Goal: Task Accomplishment & Management: Use online tool/utility

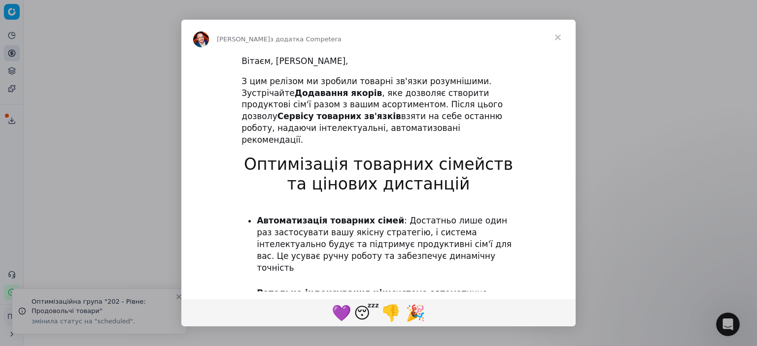
click at [559, 38] on span "Закрити" at bounding box center [557, 37] width 35 height 35
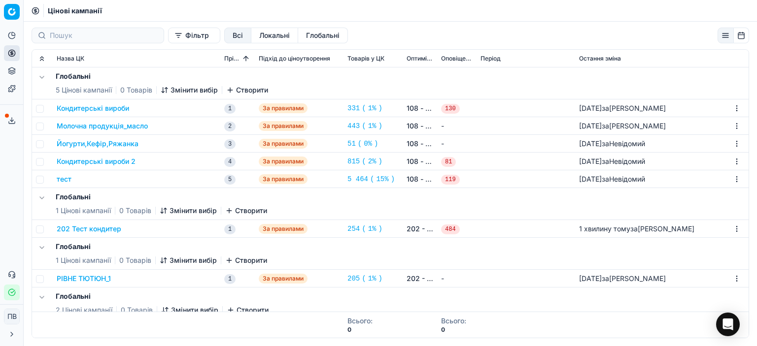
click at [259, 36] on font "Локальні" at bounding box center [274, 35] width 31 height 8
click at [306, 36] on font "Глобальні" at bounding box center [322, 35] width 33 height 8
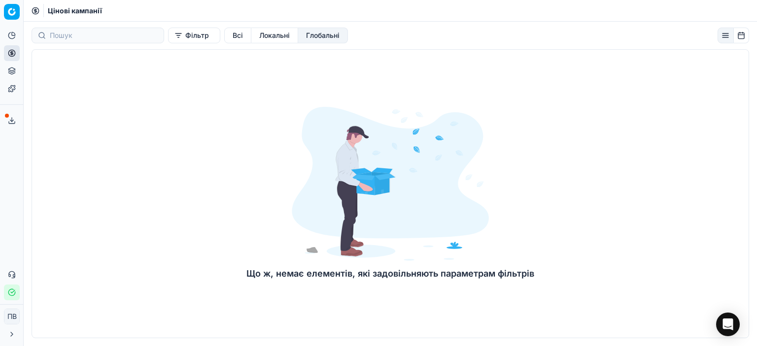
click at [264, 34] on font "Локальні" at bounding box center [274, 35] width 31 height 8
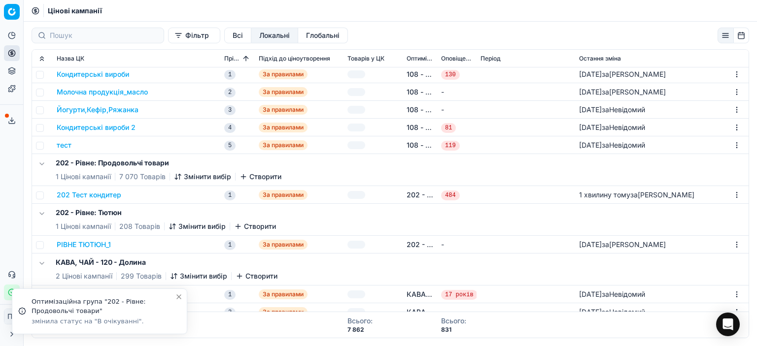
scroll to position [42, 0]
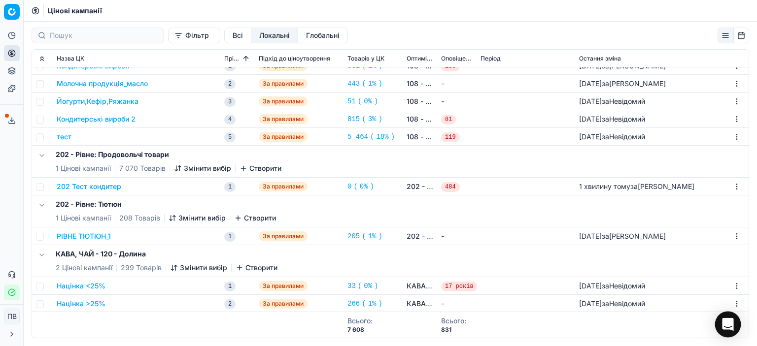
click at [726, 325] on icon "Відкрити Intercom Messenger" at bounding box center [727, 324] width 11 height 13
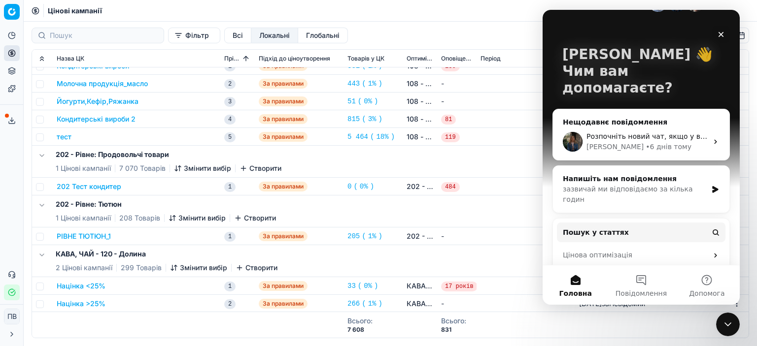
scroll to position [69, 0]
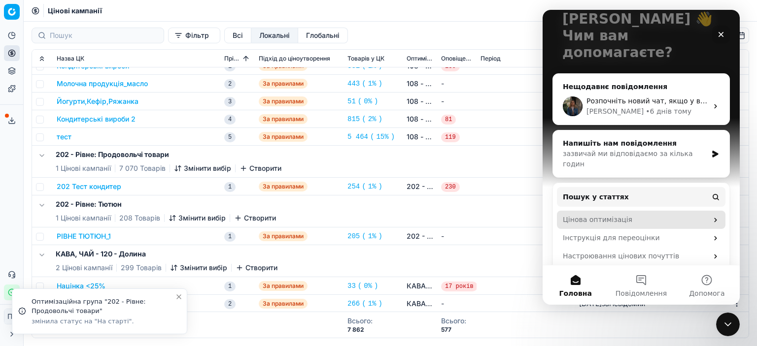
click at [711, 216] on icon "Месенджер Intercom" at bounding box center [715, 220] width 8 height 8
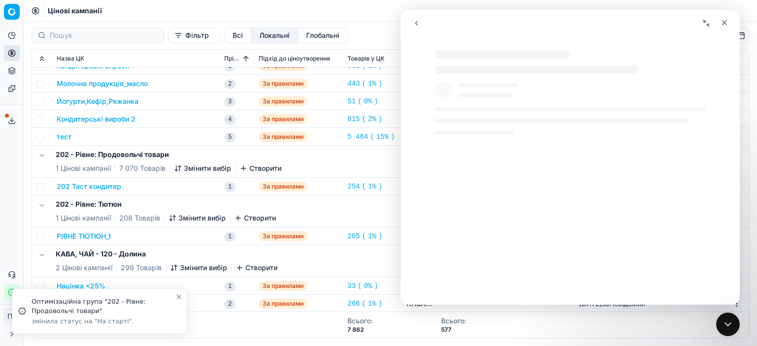
scroll to position [0, 0]
select select "uk"
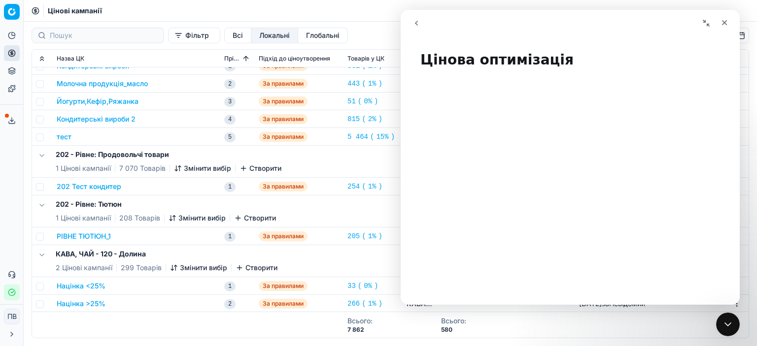
click at [415, 22] on icon "go back" at bounding box center [416, 23] width 8 height 8
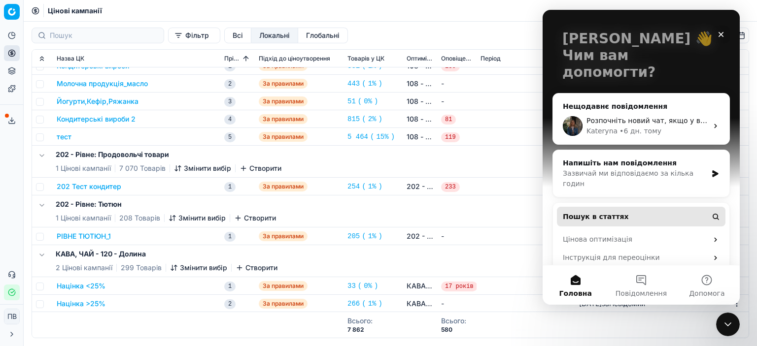
scroll to position [69, 0]
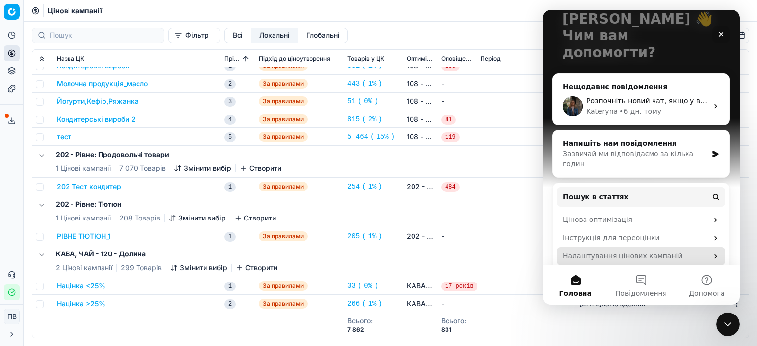
click at [711, 253] on icon "Месенджер Intercom" at bounding box center [715, 257] width 8 height 8
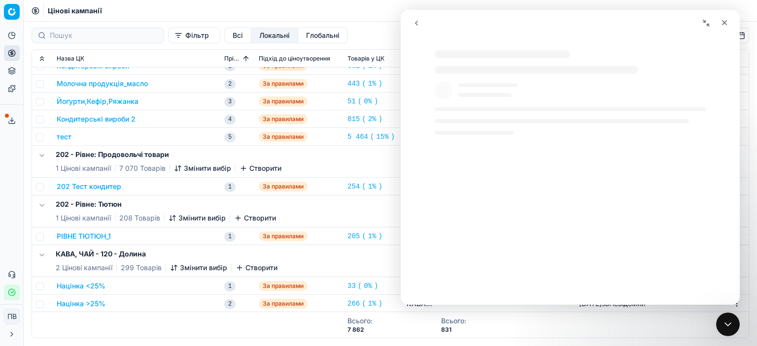
select select "uk"
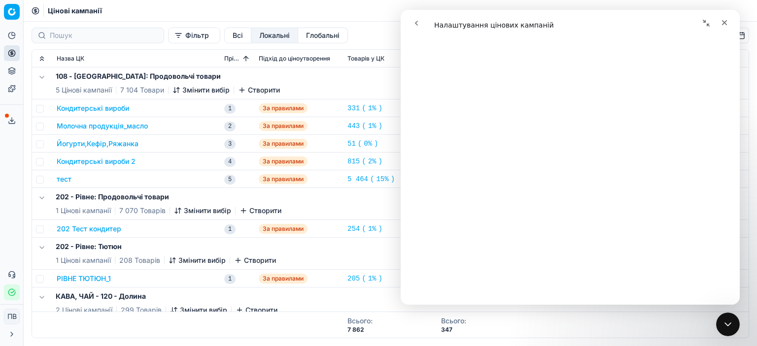
scroll to position [2857, 0]
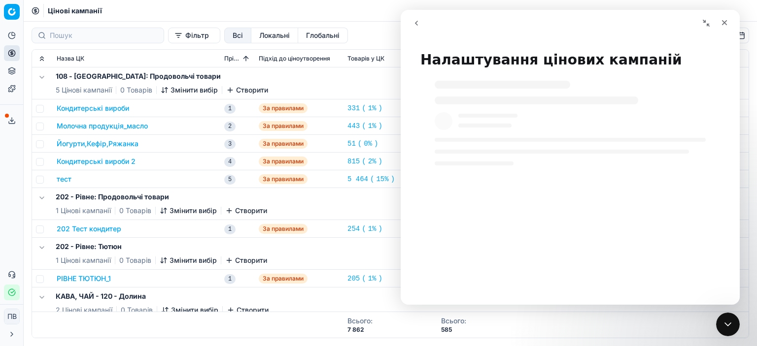
select select "uk"
click at [413, 19] on icon "go back" at bounding box center [416, 23] width 8 height 8
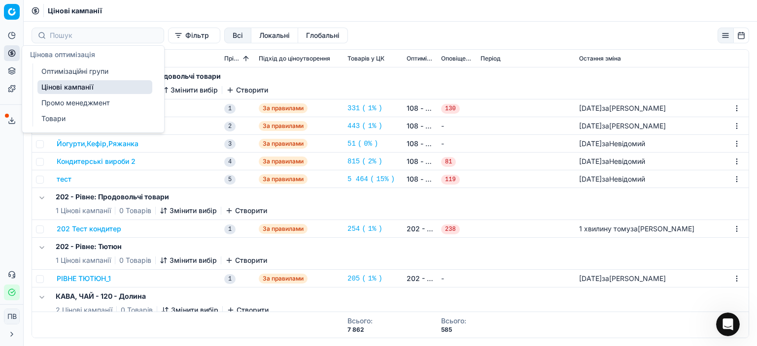
click at [83, 72] on font "Оптимізаційні групи" at bounding box center [74, 71] width 67 height 8
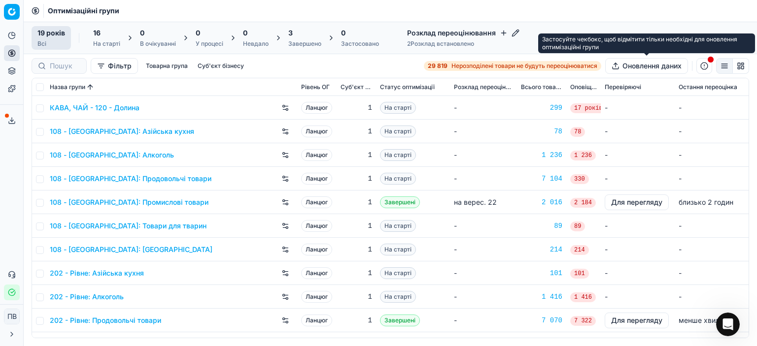
click at [641, 66] on font "Оновлення даних" at bounding box center [651, 66] width 59 height 8
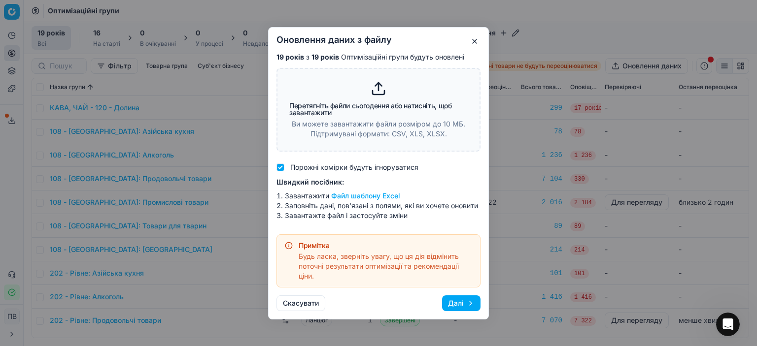
click at [453, 305] on font "Далі" at bounding box center [456, 303] width 16 height 8
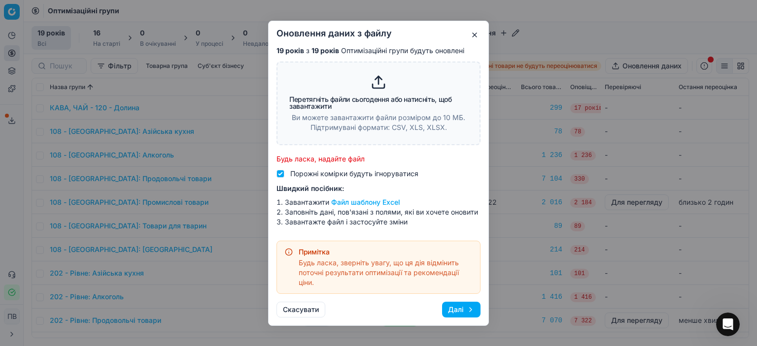
click at [453, 311] on font "Далі" at bounding box center [456, 309] width 16 height 8
click at [459, 311] on font "Далі" at bounding box center [456, 309] width 16 height 8
click at [474, 35] on button "button" at bounding box center [474, 35] width 12 height 12
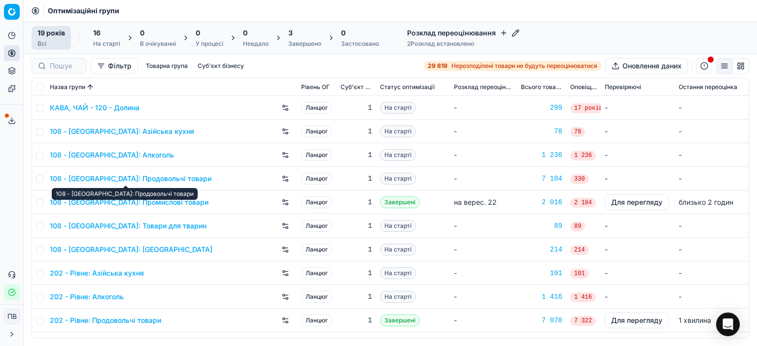
click at [144, 178] on font "108 - [GEOGRAPHIC_DATA]: Продовольчі товари" at bounding box center [131, 178] width 162 height 8
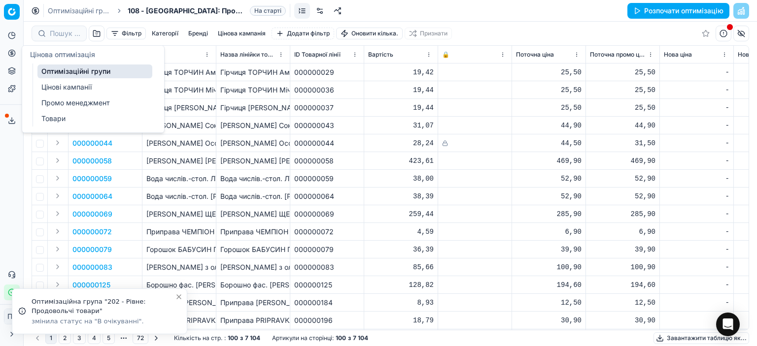
click at [62, 89] on font "Цінові кампанії" at bounding box center [66, 87] width 50 height 8
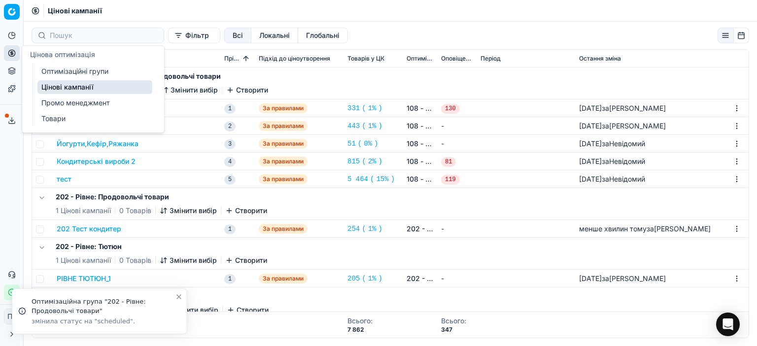
click at [66, 74] on font "Оптимізаційні групи" at bounding box center [74, 71] width 67 height 8
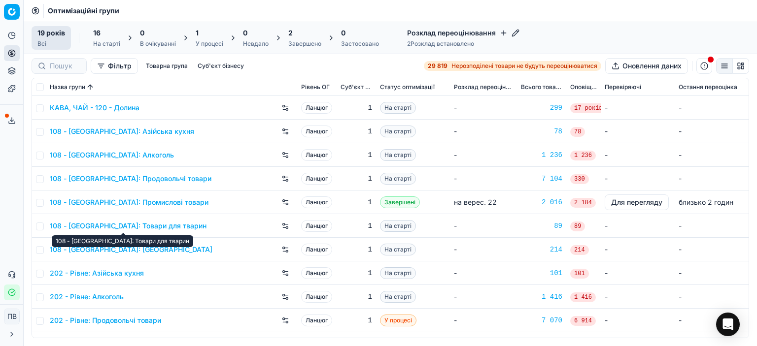
click at [141, 225] on font "108 - [GEOGRAPHIC_DATA]: Товари для тварин" at bounding box center [128, 226] width 157 height 8
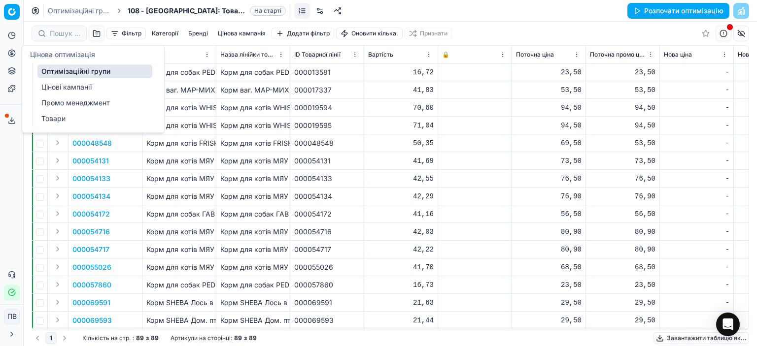
click at [81, 88] on font "Цінові кампанії" at bounding box center [66, 87] width 50 height 8
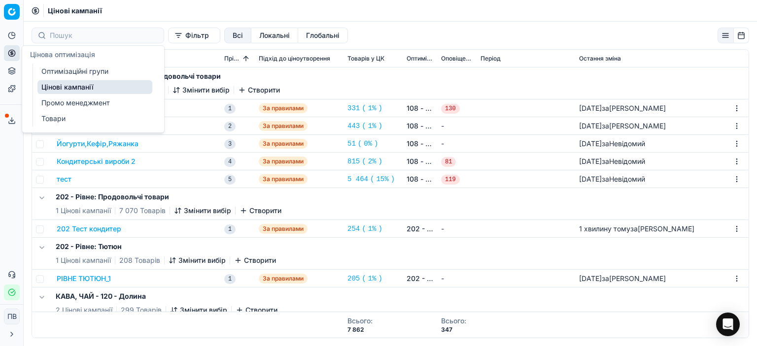
click at [67, 68] on font "Оптимізаційні групи" at bounding box center [74, 71] width 67 height 8
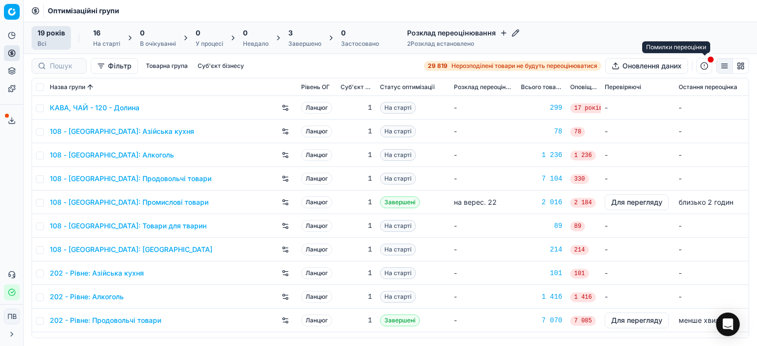
click at [709, 60] on span "button" at bounding box center [710, 60] width 6 height 6
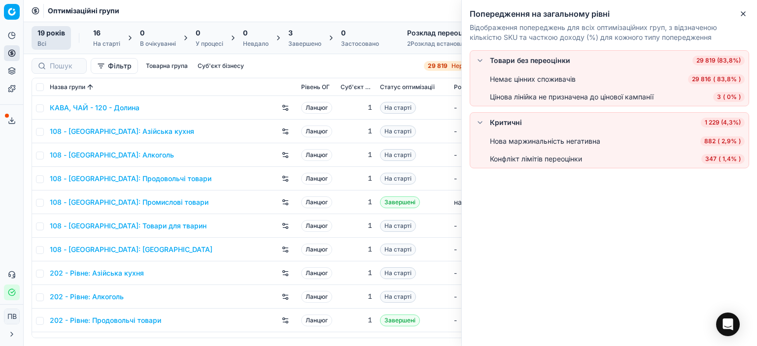
click at [511, 204] on div "Товари без переоцінки 29 819 (83,8%) Немає цінних споживачів 29 816 ( 83,8% ) Ц…" at bounding box center [608, 129] width 279 height 158
click at [428, 117] on td "На старті" at bounding box center [413, 108] width 74 height 24
click at [741, 13] on icon "button" at bounding box center [743, 14] width 8 height 8
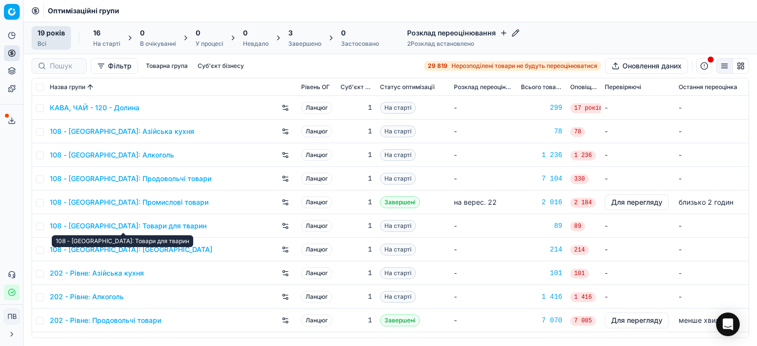
click at [153, 228] on font "108 - [GEOGRAPHIC_DATA]: Товари для тварин" at bounding box center [128, 226] width 157 height 8
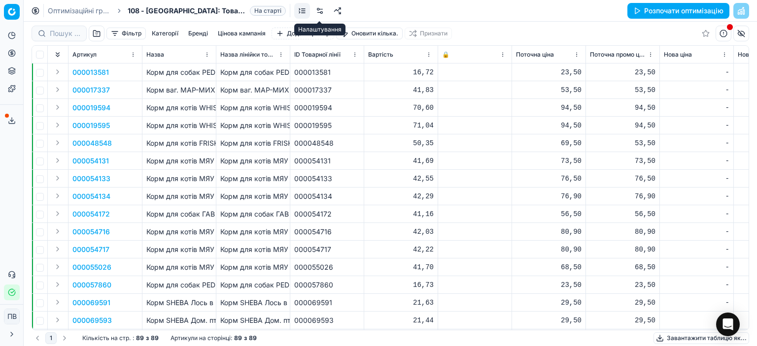
click at [318, 11] on link at bounding box center [320, 11] width 16 height 16
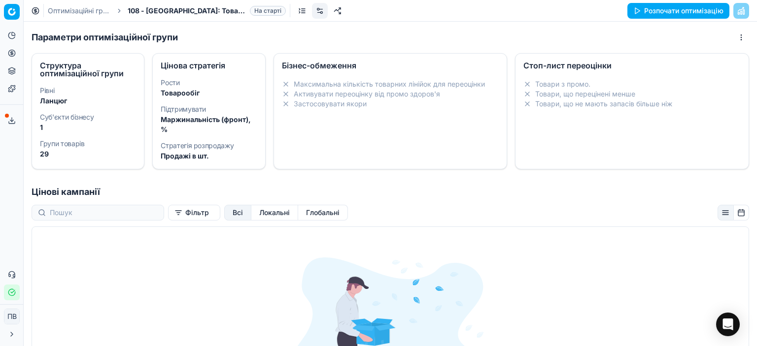
click at [259, 213] on font "Локальні" at bounding box center [274, 212] width 31 height 8
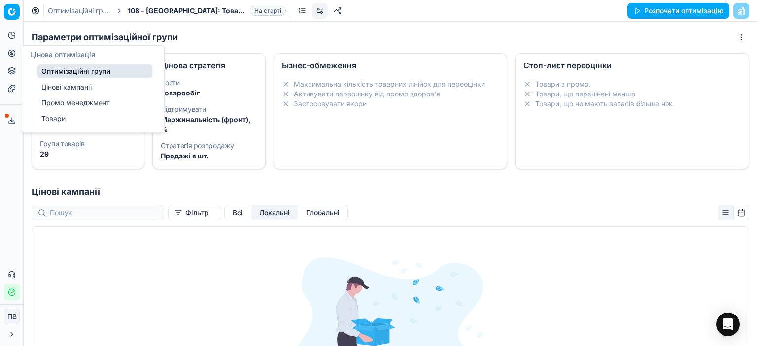
click at [71, 89] on font "Цінові кампанії" at bounding box center [66, 87] width 50 height 8
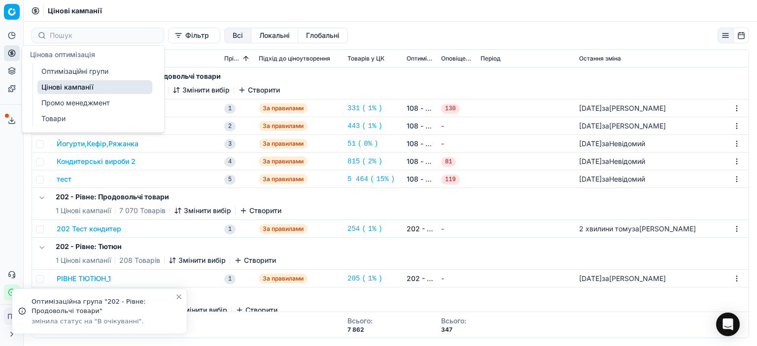
click at [73, 70] on font "Оптимізаційні групи" at bounding box center [74, 71] width 67 height 8
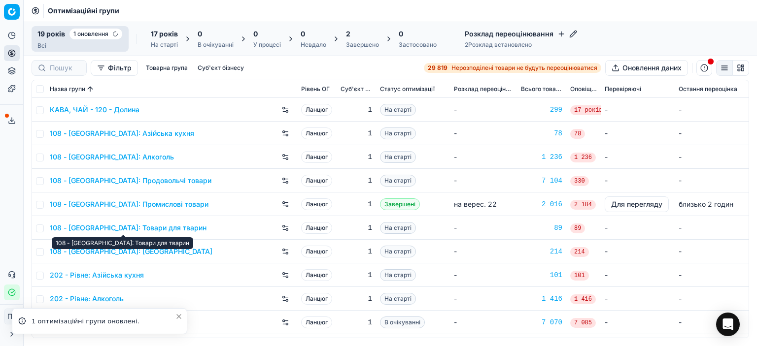
click at [160, 230] on font "108 - [GEOGRAPHIC_DATA]: Товари для тварин" at bounding box center [128, 228] width 157 height 8
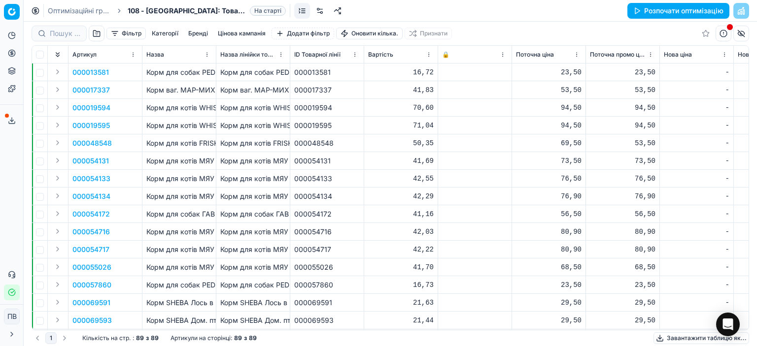
click at [250, 35] on font "Цінова кампанія" at bounding box center [242, 33] width 48 height 7
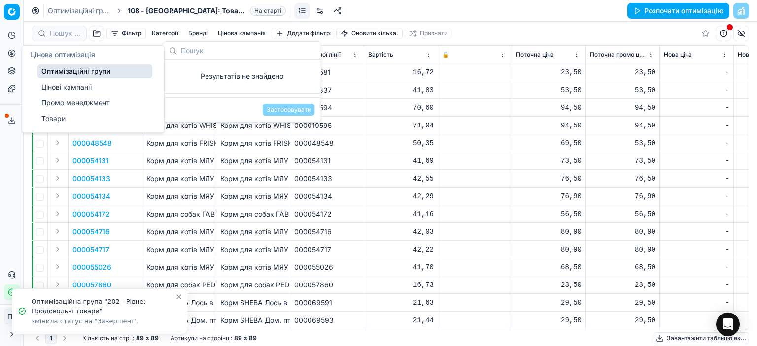
click at [58, 85] on font "Цінові кампанії" at bounding box center [66, 87] width 50 height 8
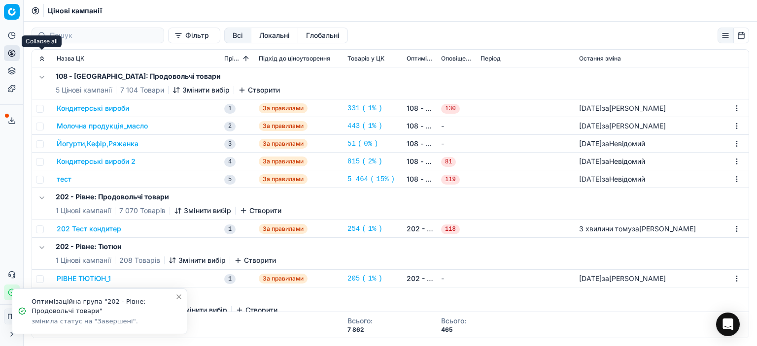
click at [39, 58] on button "Розгорнути все" at bounding box center [42, 59] width 12 height 12
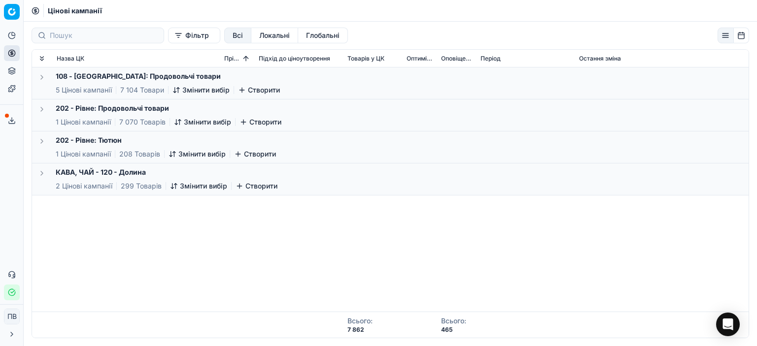
click at [41, 77] on button "button" at bounding box center [42, 77] width 12 height 12
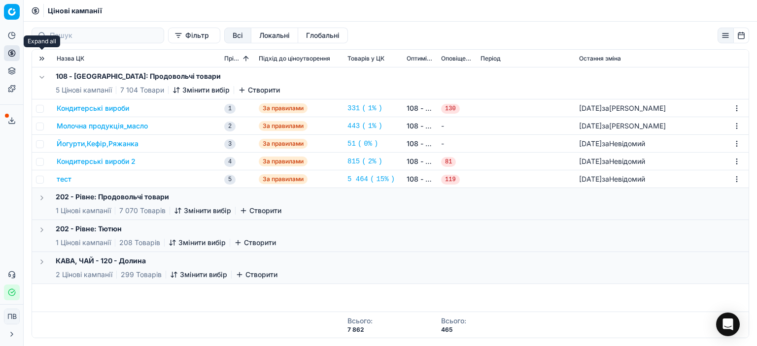
click at [40, 57] on button "Розгорнути все" at bounding box center [42, 59] width 12 height 12
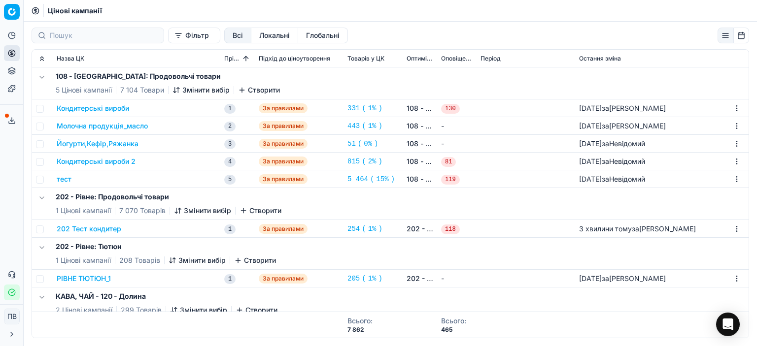
click at [242, 87] on icon "button" at bounding box center [242, 90] width 8 height 8
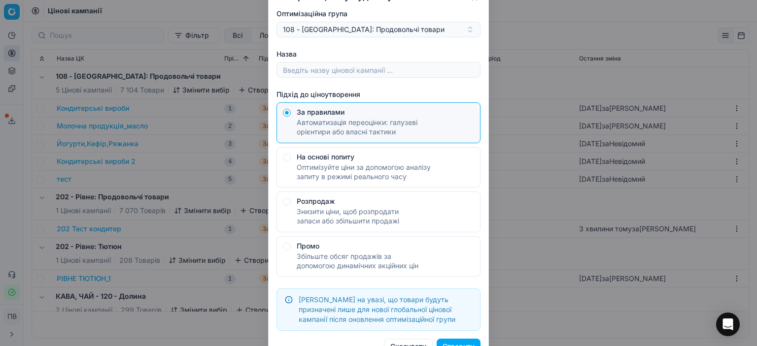
click at [469, 29] on button "108 - [GEOGRAPHIC_DATA]: Продовольчі товари" at bounding box center [378, 30] width 204 height 16
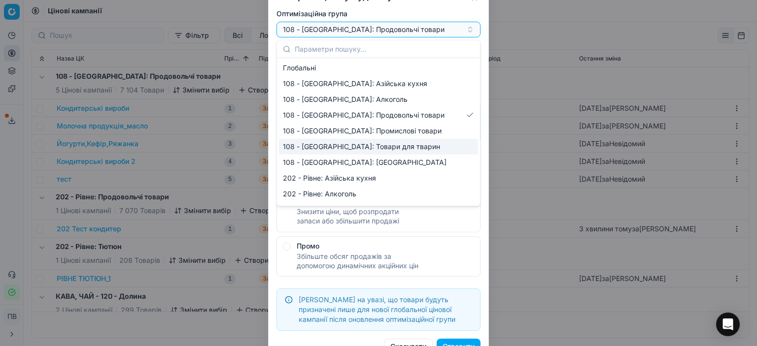
click at [374, 147] on font "108 - [GEOGRAPHIC_DATA]: Товари для тварин" at bounding box center [361, 146] width 157 height 8
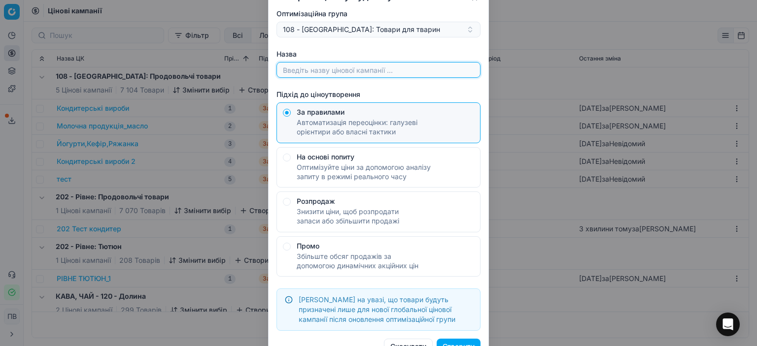
click at [296, 69] on input "Назва" at bounding box center [378, 70] width 195 height 15
type input "N"
type input "Товари для тварин"
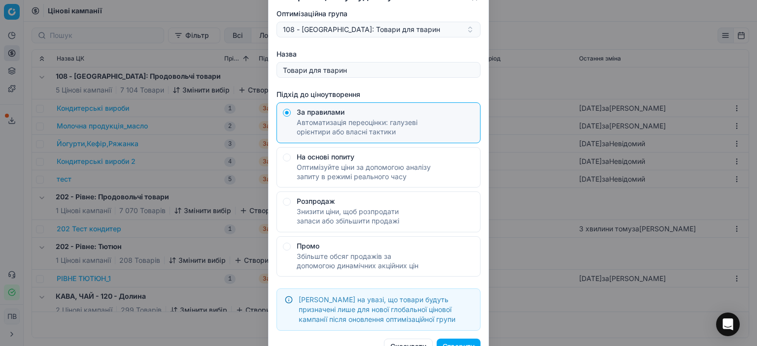
click at [467, 343] on font "Створити" at bounding box center [458, 346] width 32 height 8
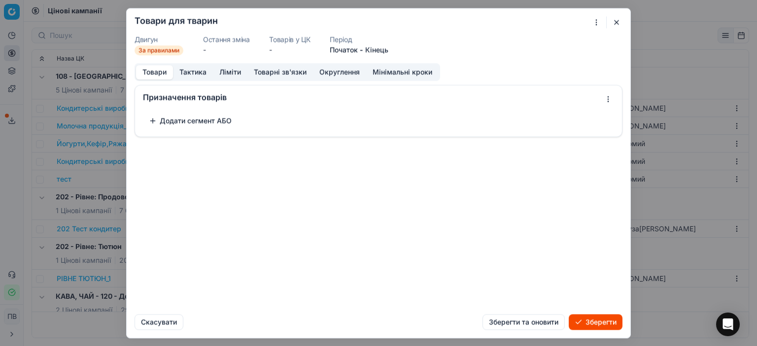
click at [153, 120] on button "Додати сегмент АБО" at bounding box center [190, 121] width 95 height 16
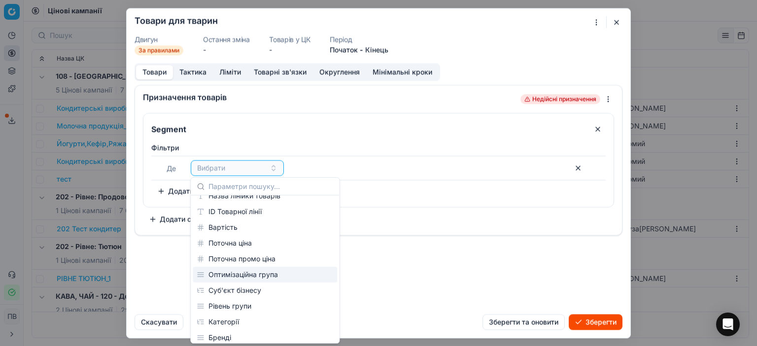
scroll to position [99, 0]
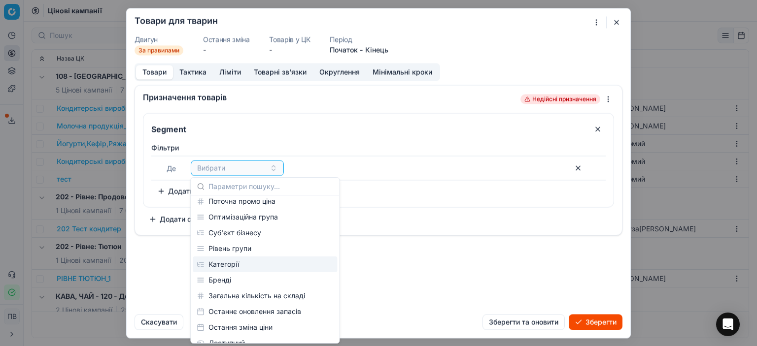
click at [234, 266] on font "Категорії" at bounding box center [223, 264] width 31 height 8
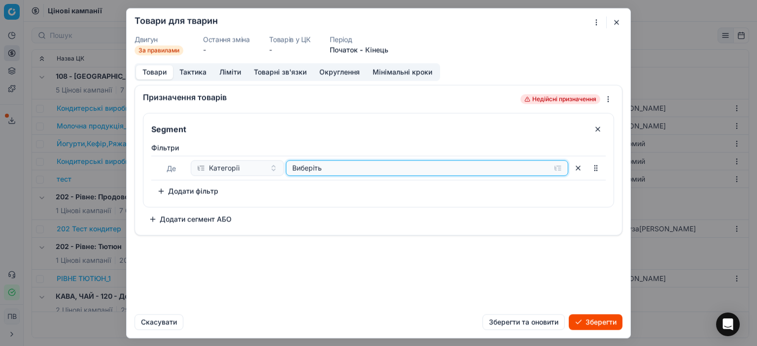
click at [444, 171] on div "Виберіть" at bounding box center [419, 168] width 254 height 10
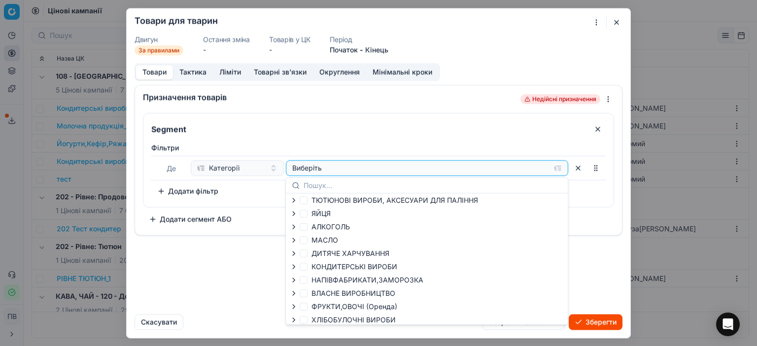
scroll to position [41, 0]
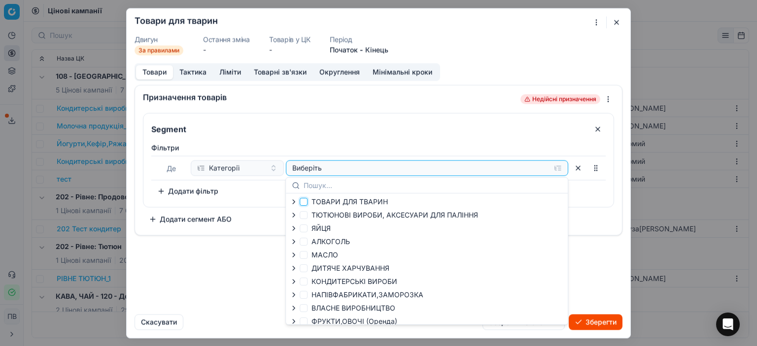
click at [303, 201] on input "ТОВАРИ ДЛЯ ТВАРИН" at bounding box center [303, 202] width 8 height 8
checkbox input "true"
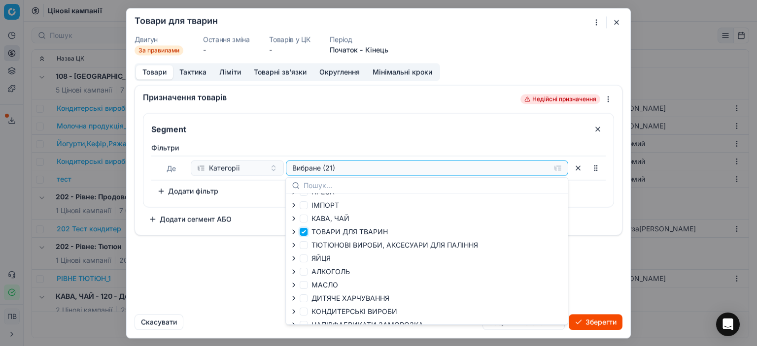
scroll to position [0, 0]
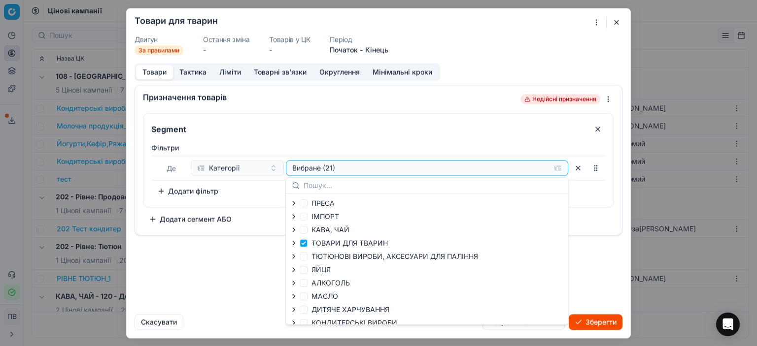
click at [259, 263] on div "Призначення товарів Недійсні призначення Segment Фільтри Де Категорії Вибране (…" at bounding box center [378, 196] width 503 height 222
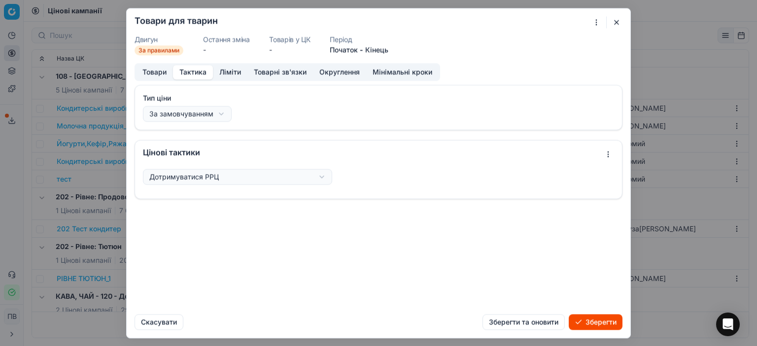
click at [191, 73] on font "Тактика" at bounding box center [192, 71] width 27 height 8
click at [321, 178] on div "Ми зберігаємо налаштування ЦК. Будь ласка, зачекайте, це може зайняти кілька хв…" at bounding box center [378, 173] width 757 height 346
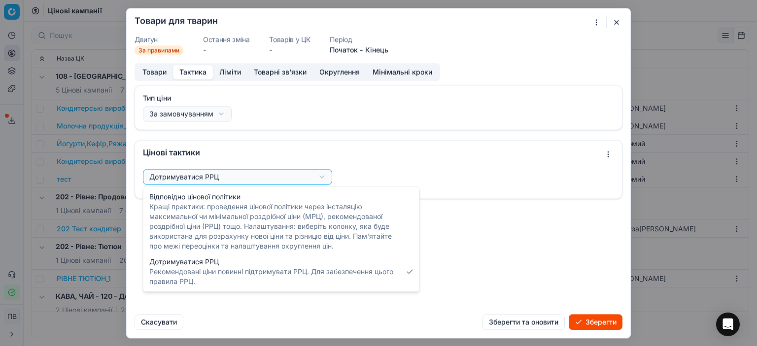
select select "follow_column"
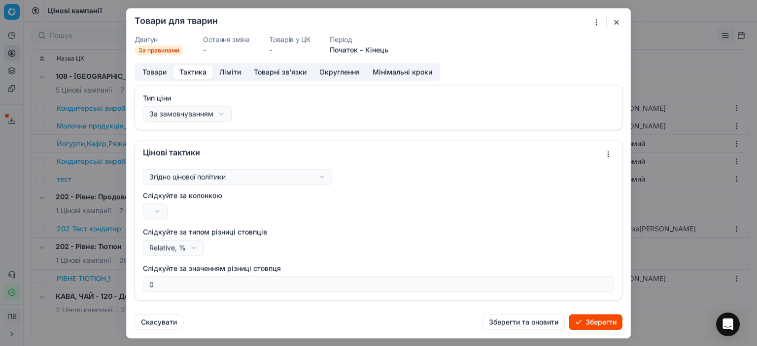
click at [159, 210] on div "Ми зберігаємо налаштування ЦК. Будь ласка, зачекайте, це може зайняти кілька хв…" at bounding box center [378, 173] width 757 height 346
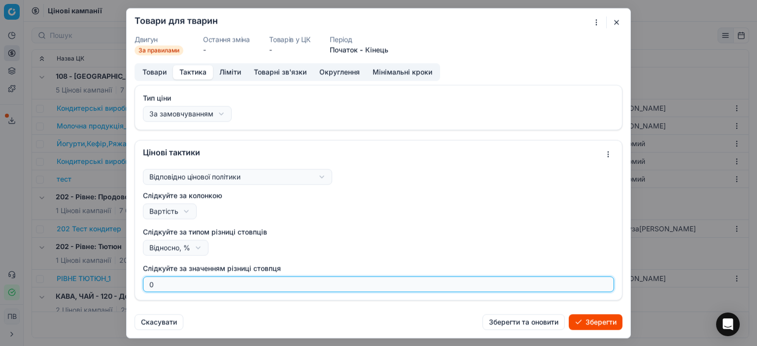
click at [159, 284] on input "0" at bounding box center [378, 284] width 462 height 15
type input "27"
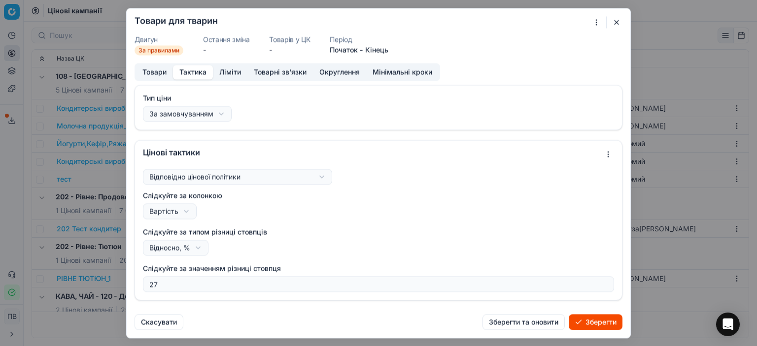
click at [225, 69] on font "Ліміти" at bounding box center [230, 71] width 22 height 8
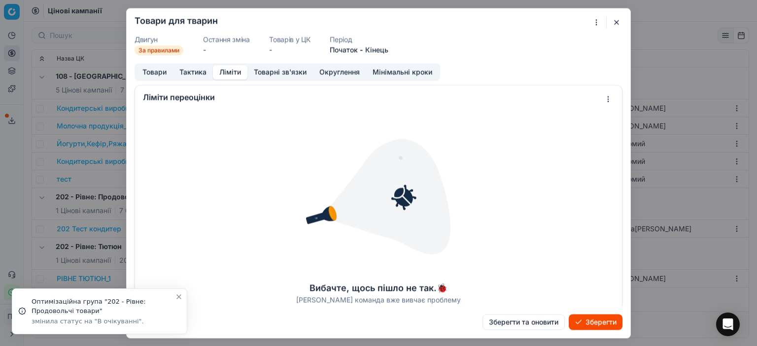
click at [191, 72] on font "Тактика" at bounding box center [192, 71] width 27 height 8
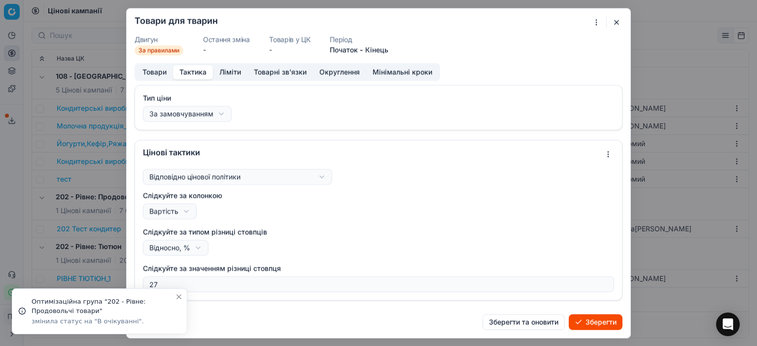
click at [231, 72] on font "Ліміти" at bounding box center [230, 71] width 22 height 8
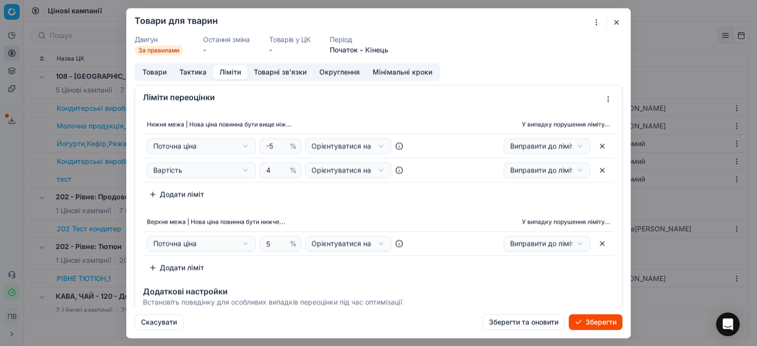
click at [594, 148] on button "button" at bounding box center [602, 146] width 16 height 16
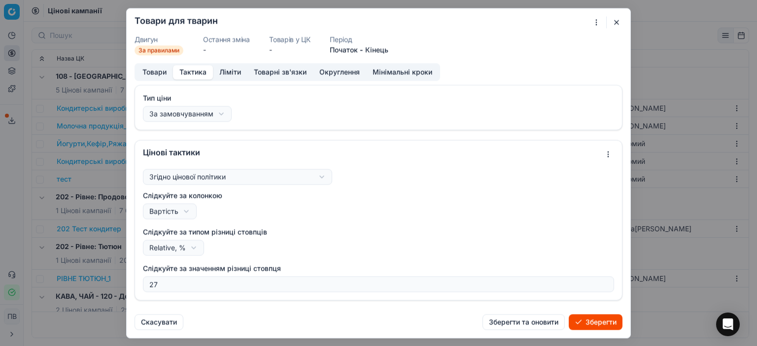
drag, startPoint x: 187, startPoint y: 72, endPoint x: 270, endPoint y: 92, distance: 85.5
click at [188, 72] on font "Тактика" at bounding box center [192, 71] width 27 height 8
click at [224, 74] on font "Ліміти" at bounding box center [230, 71] width 22 height 8
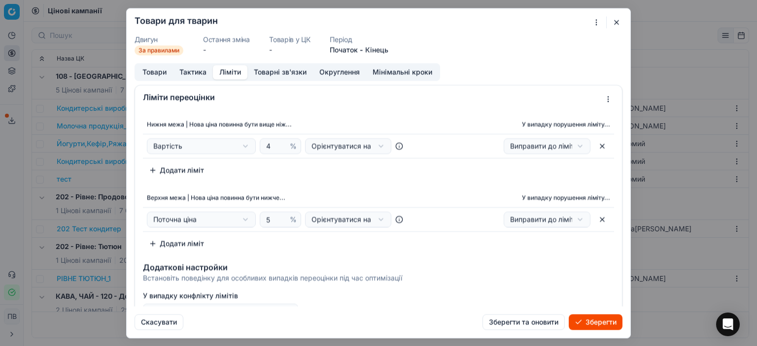
click at [594, 145] on button "button" at bounding box center [602, 146] width 16 height 16
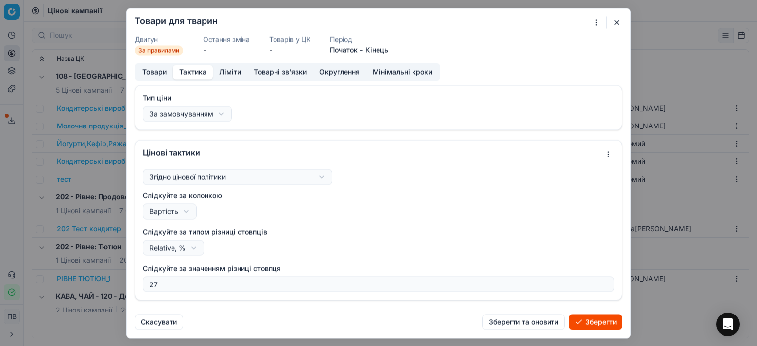
click at [198, 74] on font "Тактика" at bounding box center [192, 71] width 27 height 8
click at [229, 75] on font "Ліміти" at bounding box center [230, 71] width 22 height 8
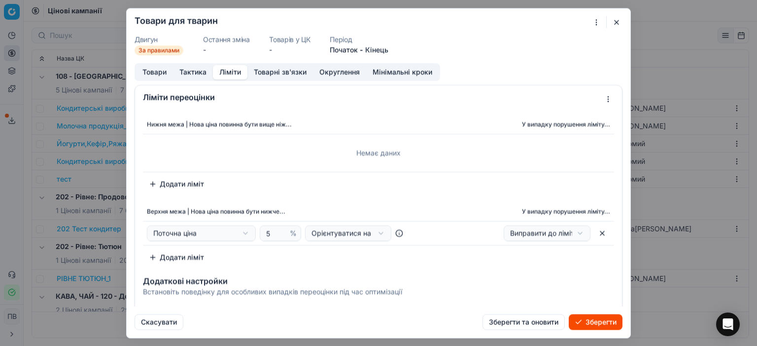
click at [152, 181] on button "Додати ліміт" at bounding box center [176, 184] width 67 height 16
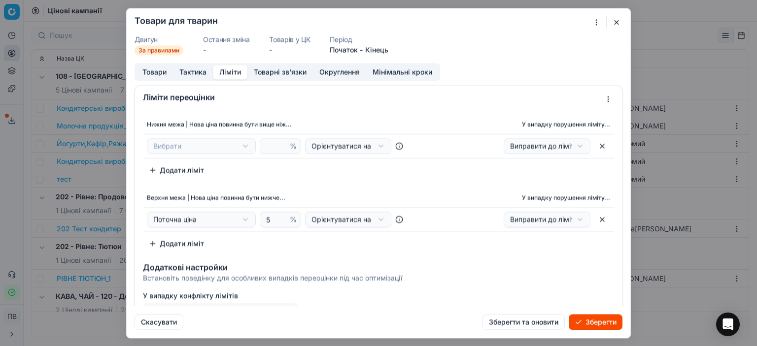
click at [242, 143] on div "Ми зберігаємо налаштування ЦК. Будь ласка, зачекайте, це може зайняти кілька хв…" at bounding box center [378, 173] width 757 height 346
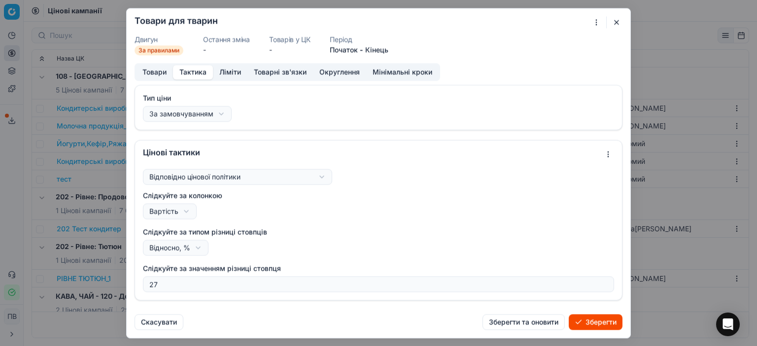
drag, startPoint x: 183, startPoint y: 72, endPoint x: 221, endPoint y: 73, distance: 37.9
click at [186, 71] on font "Тактика" at bounding box center [192, 71] width 27 height 8
click at [226, 73] on font "Ліміти" at bounding box center [230, 71] width 22 height 8
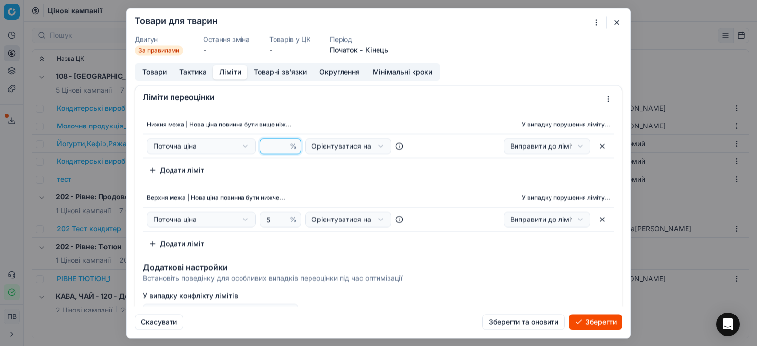
click at [271, 145] on input "number" at bounding box center [276, 145] width 24 height 15
type input "27"
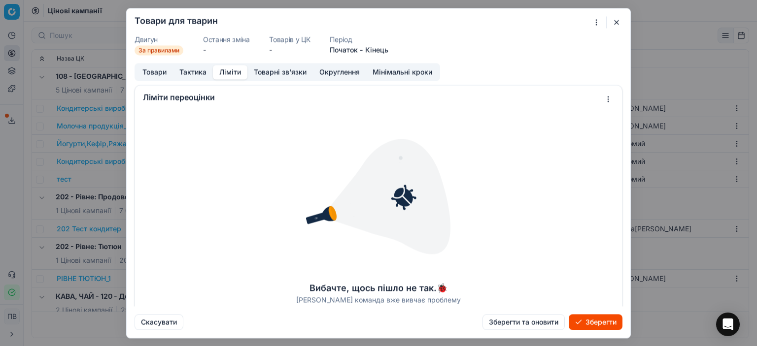
click at [231, 73] on font "Ліміти" at bounding box center [230, 71] width 22 height 8
click at [185, 72] on font "Тактика" at bounding box center [192, 71] width 27 height 8
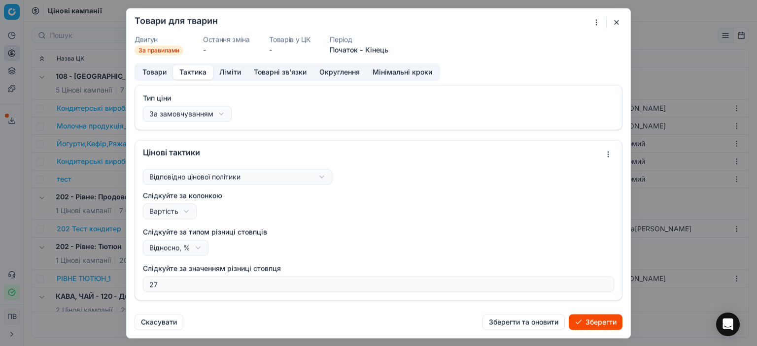
click at [229, 67] on font "Ліміти" at bounding box center [230, 71] width 22 height 8
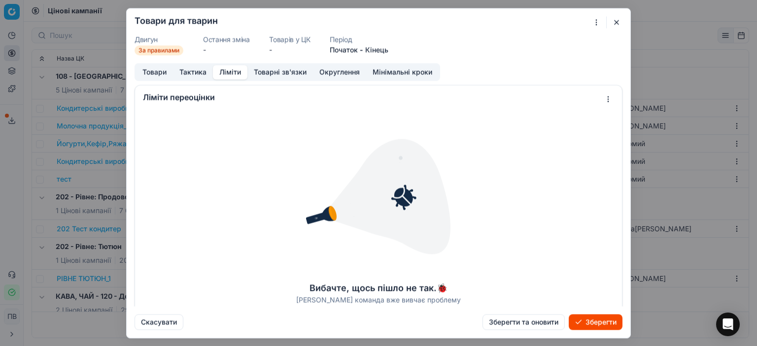
click at [232, 73] on font "Ліміти" at bounding box center [230, 71] width 22 height 8
click at [231, 73] on font "Ліміти" at bounding box center [230, 71] width 22 height 8
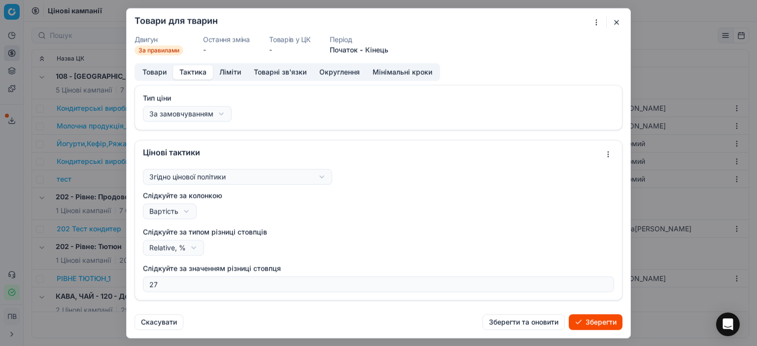
click at [196, 73] on font "Тактика" at bounding box center [192, 71] width 27 height 8
click at [227, 72] on font "Ліміти" at bounding box center [230, 71] width 22 height 8
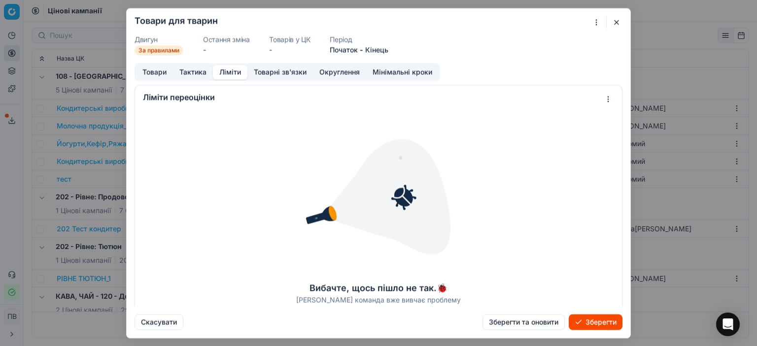
click at [378, 147] on img at bounding box center [378, 197] width 158 height 158
click at [528, 323] on font "Зберегти та оновити" at bounding box center [523, 322] width 69 height 8
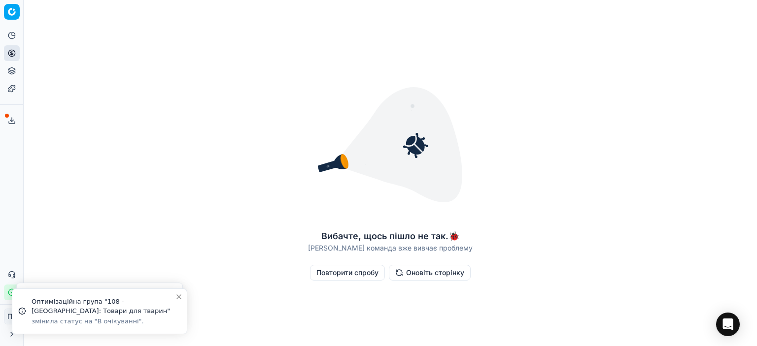
click at [341, 274] on font "Повторити спробу" at bounding box center [347, 272] width 62 height 8
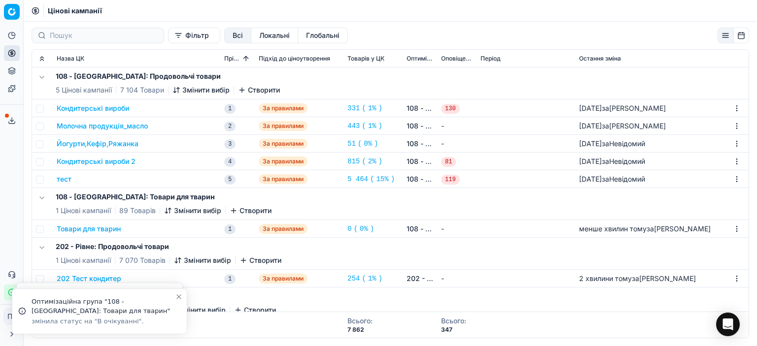
scroll to position [92, 0]
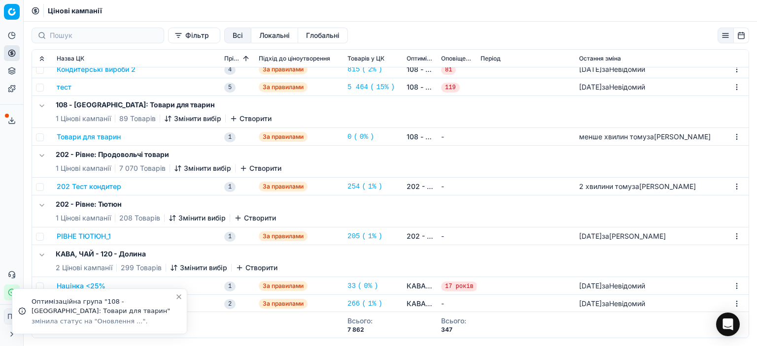
click at [109, 135] on font "Товари для тварин" at bounding box center [89, 136] width 64 height 8
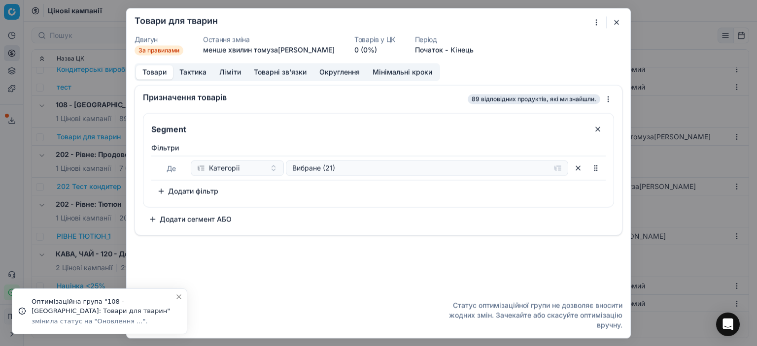
click at [230, 71] on font "Ліміти" at bounding box center [230, 71] width 22 height 8
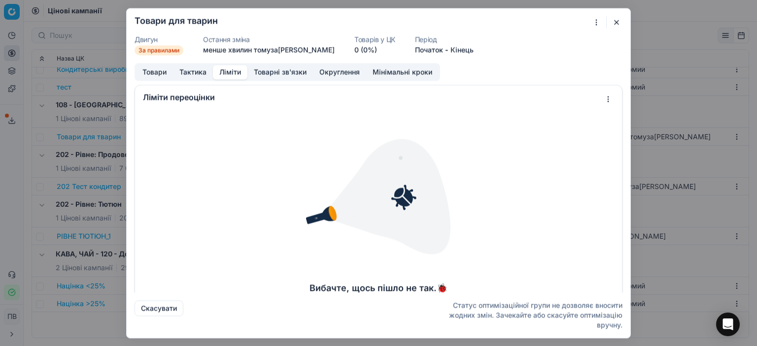
click at [227, 72] on font "Ліміти" at bounding box center [230, 71] width 22 height 8
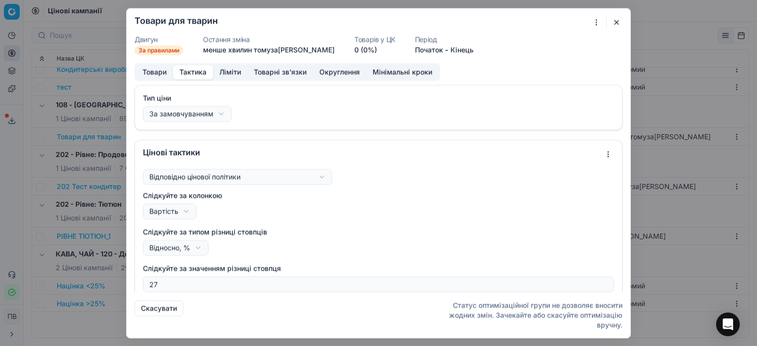
click at [180, 76] on font "Тактика" at bounding box center [192, 72] width 27 height 10
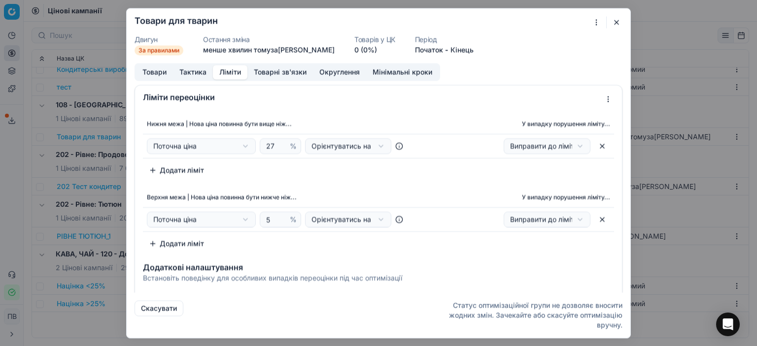
click at [223, 72] on font "Ліміти" at bounding box center [230, 71] width 22 height 8
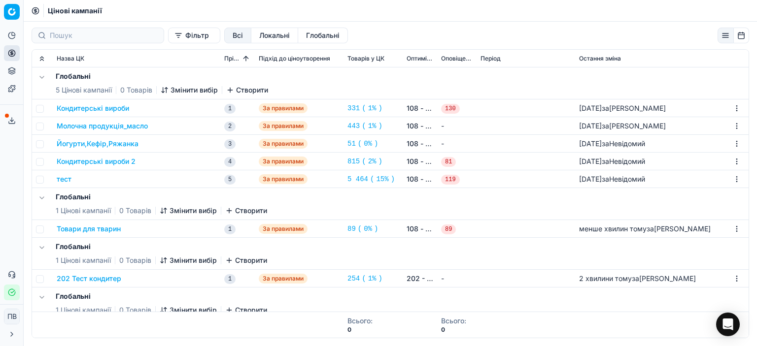
click at [114, 228] on font "Товари для тварин" at bounding box center [89, 229] width 64 height 8
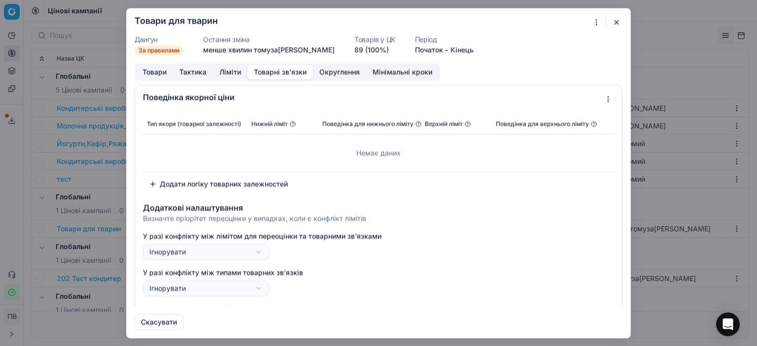
click at [272, 73] on font "Товарні зв'язки" at bounding box center [280, 71] width 53 height 8
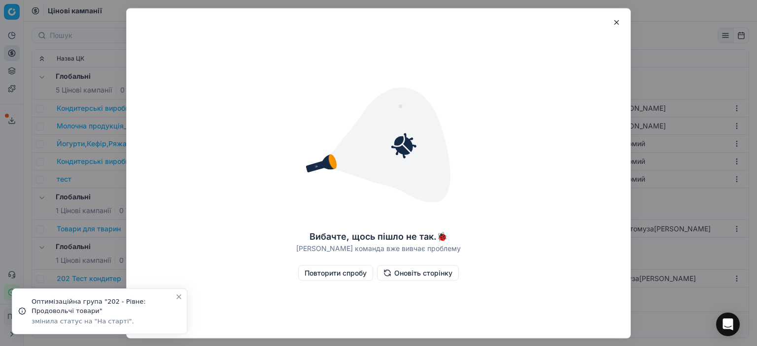
click at [408, 274] on font "Оновіть сторінку" at bounding box center [423, 272] width 58 height 8
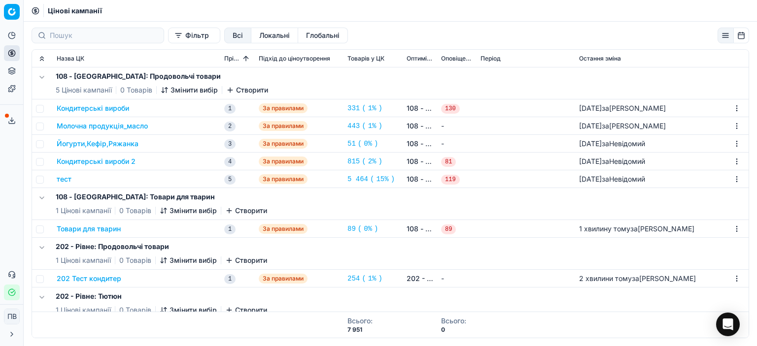
click at [100, 230] on font "Товари для тварин" at bounding box center [89, 229] width 64 height 8
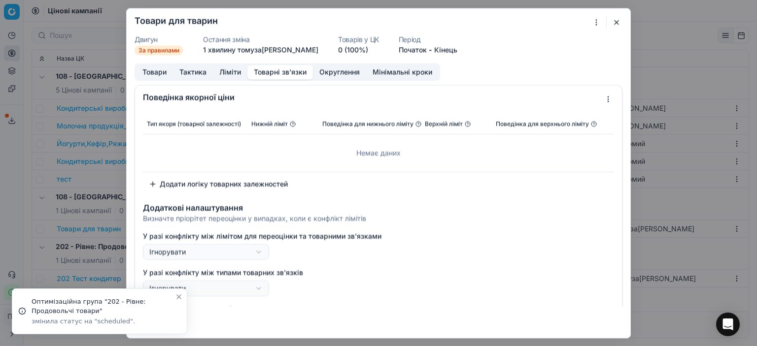
click at [270, 72] on font "Товарні зв'язки" at bounding box center [280, 71] width 53 height 8
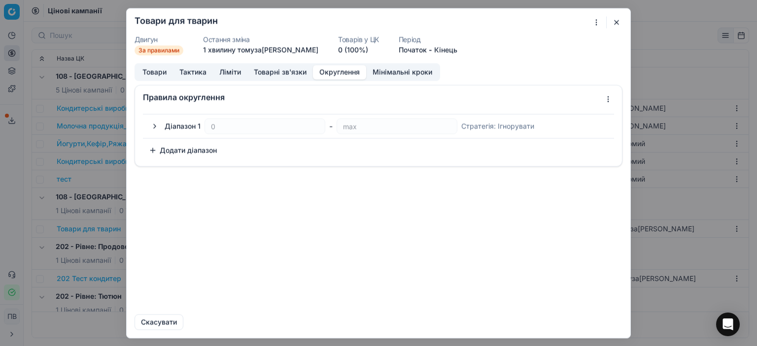
click at [333, 72] on font "Округлення" at bounding box center [339, 71] width 40 height 8
click at [154, 125] on button "button" at bounding box center [155, 126] width 12 height 12
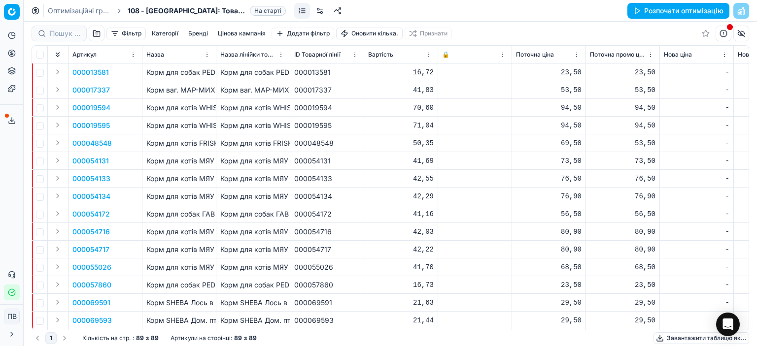
click at [237, 33] on font "Цінова кампанія" at bounding box center [242, 33] width 48 height 7
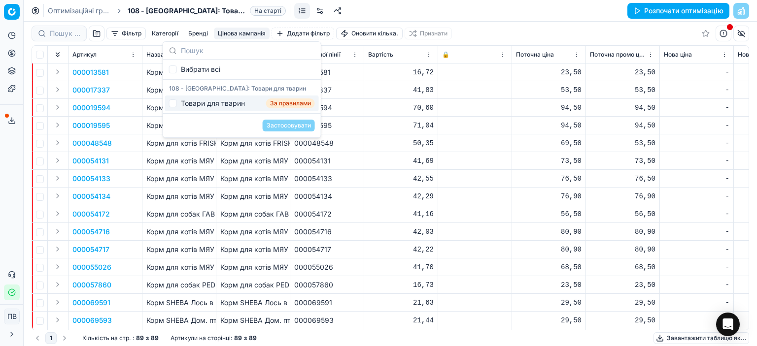
click at [219, 103] on font "Товари для тварин" at bounding box center [213, 103] width 64 height 8
checkbox input "true"
click at [283, 125] on font "Застосовувати" at bounding box center [288, 125] width 44 height 7
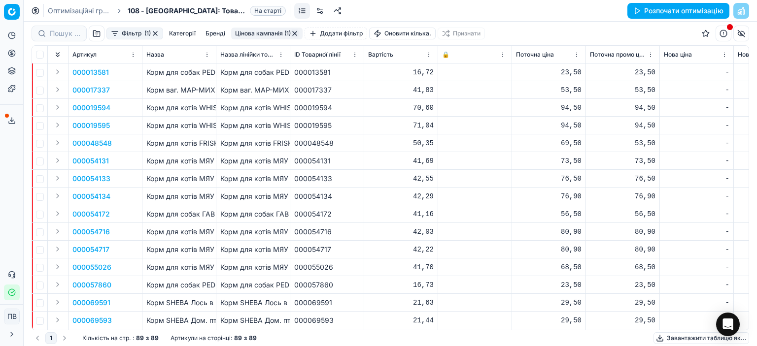
click at [663, 11] on font "Розпочати оптимізацію" at bounding box center [683, 10] width 79 height 8
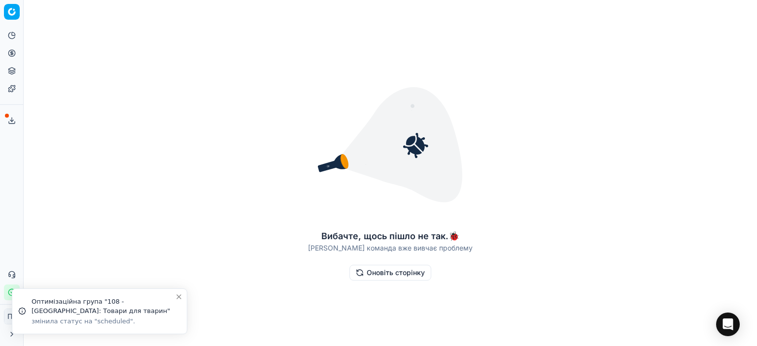
click at [381, 275] on font "Оновіть сторінку" at bounding box center [395, 272] width 58 height 8
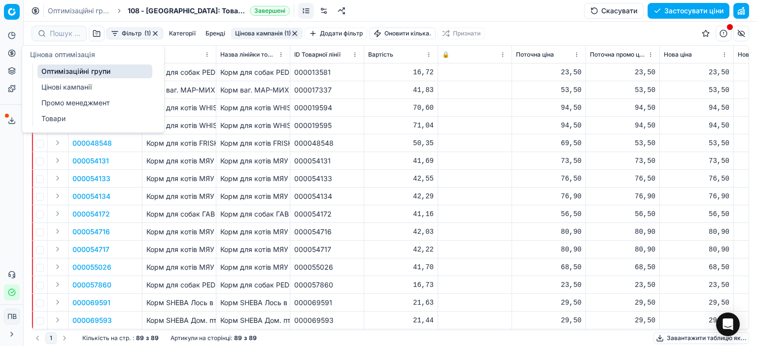
click at [66, 86] on font "Цінові кампанії" at bounding box center [66, 87] width 50 height 8
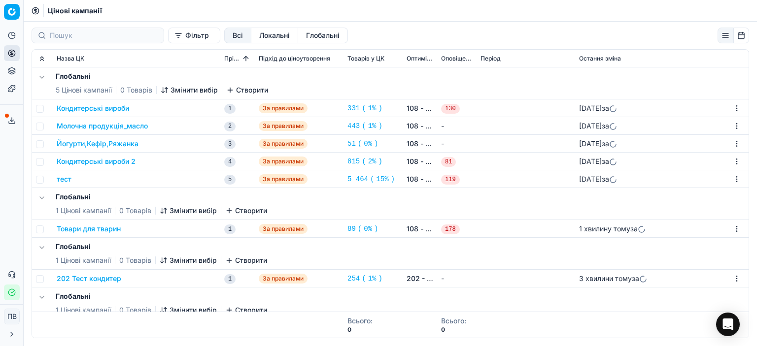
click at [105, 230] on font "Товари для тварин" at bounding box center [89, 229] width 64 height 8
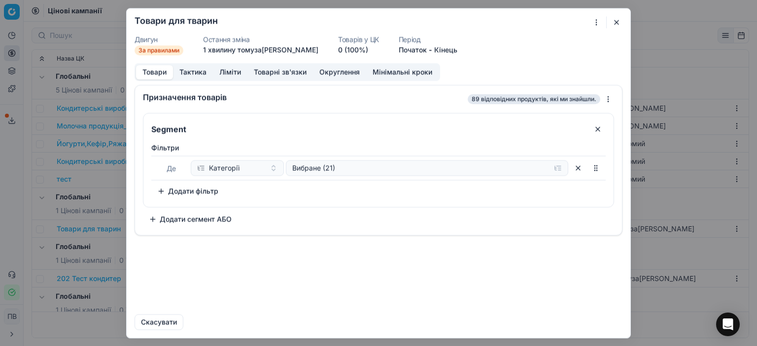
click at [327, 71] on font "Округлення" at bounding box center [339, 71] width 40 height 8
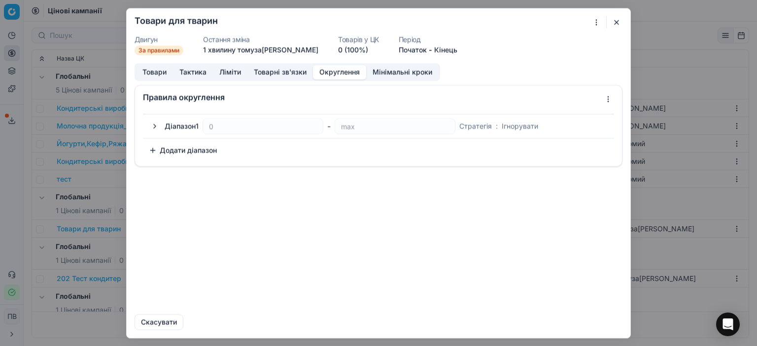
click at [155, 126] on button "button" at bounding box center [155, 126] width 12 height 12
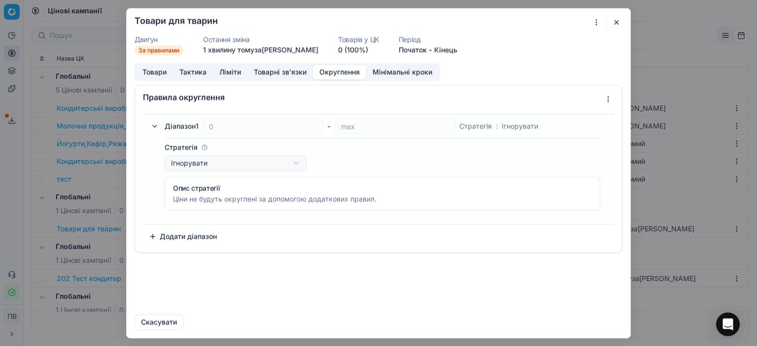
click at [151, 234] on button "Додати діапазон" at bounding box center [183, 237] width 80 height 16
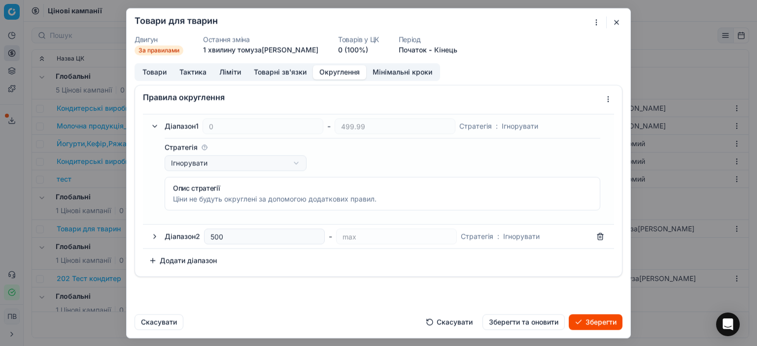
click at [599, 234] on button "button" at bounding box center [600, 237] width 16 height 16
type input "max"
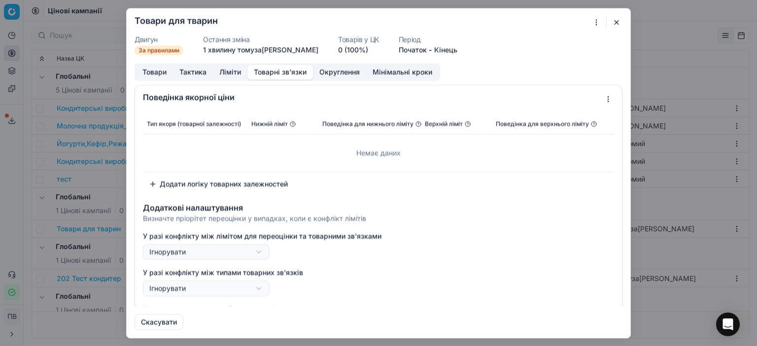
click at [276, 72] on font "Товарні зв'язки" at bounding box center [280, 71] width 53 height 8
click at [329, 74] on font "Округлення" at bounding box center [339, 71] width 40 height 8
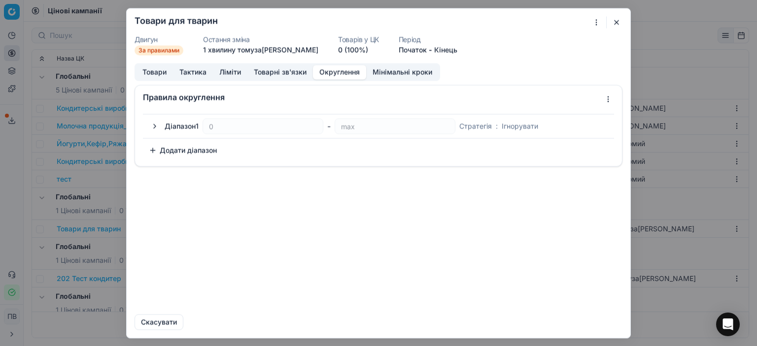
click at [155, 127] on button "button" at bounding box center [155, 126] width 12 height 12
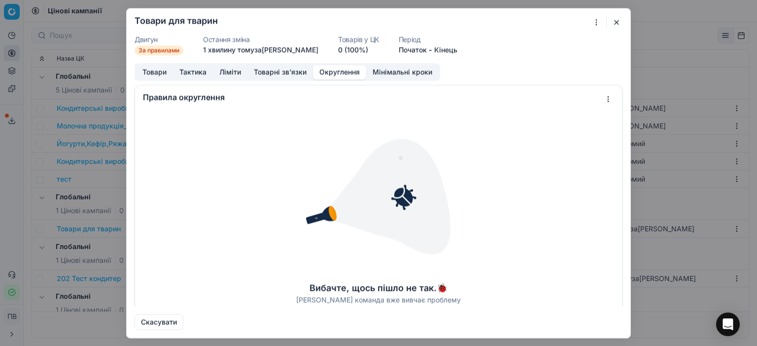
click at [390, 70] on font "Мінімальні кроки" at bounding box center [402, 71] width 60 height 8
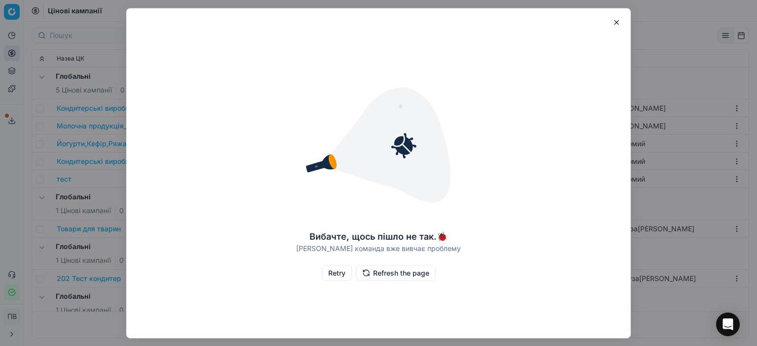
click at [330, 275] on button "Retry" at bounding box center [337, 273] width 30 height 16
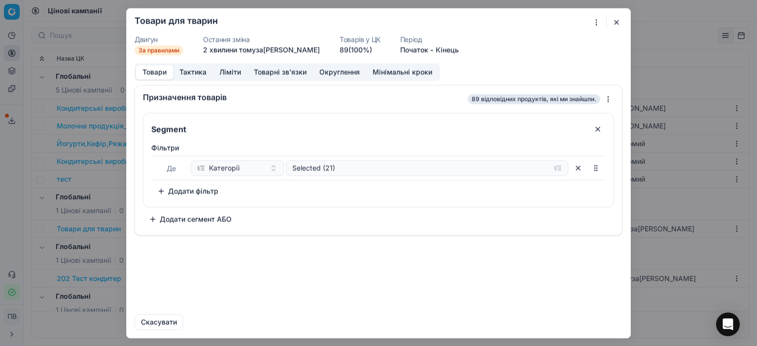
click at [326, 71] on button "Округлення" at bounding box center [339, 72] width 53 height 14
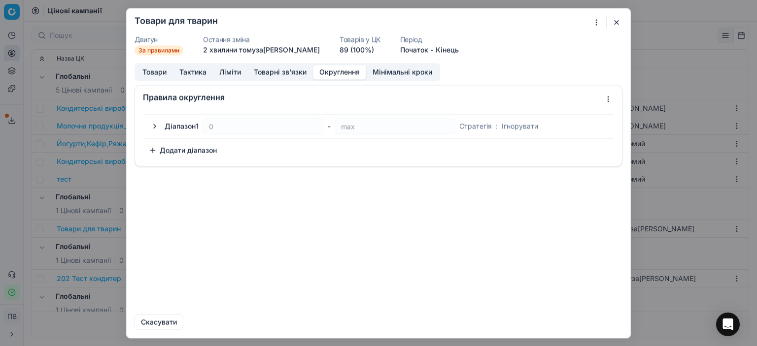
click at [154, 127] on button "button" at bounding box center [155, 126] width 12 height 12
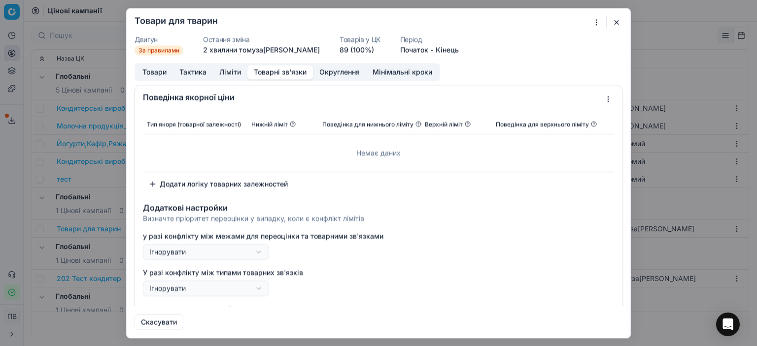
drag, startPoint x: 297, startPoint y: 71, endPoint x: 318, endPoint y: 75, distance: 21.5
click at [297, 72] on font "Товарні зв'язки" at bounding box center [280, 71] width 53 height 8
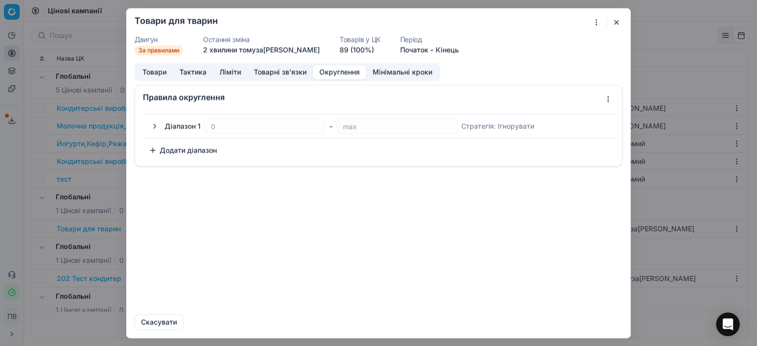
click at [335, 73] on font "Округлення" at bounding box center [339, 71] width 40 height 8
click at [152, 126] on button "button" at bounding box center [155, 126] width 12 height 12
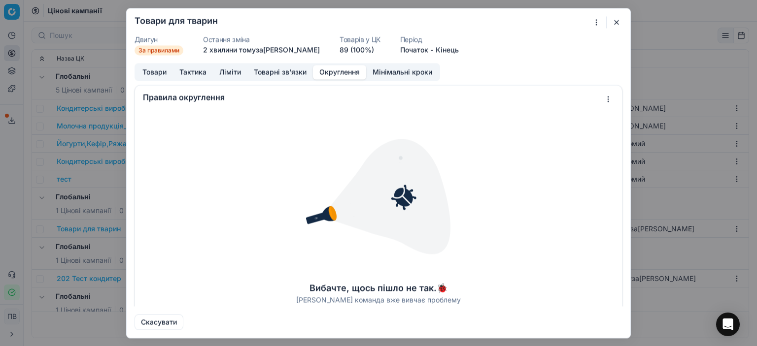
click at [374, 297] on font "[PERSON_NAME] команда вже вивчає проблему" at bounding box center [378, 300] width 165 height 8
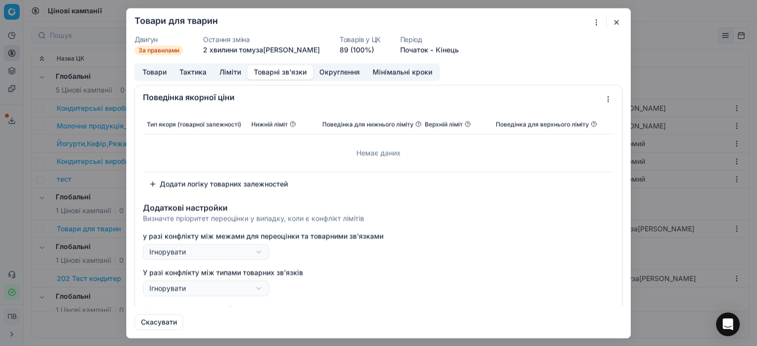
click at [254, 71] on font "Товарні зв'язки" at bounding box center [280, 71] width 53 height 8
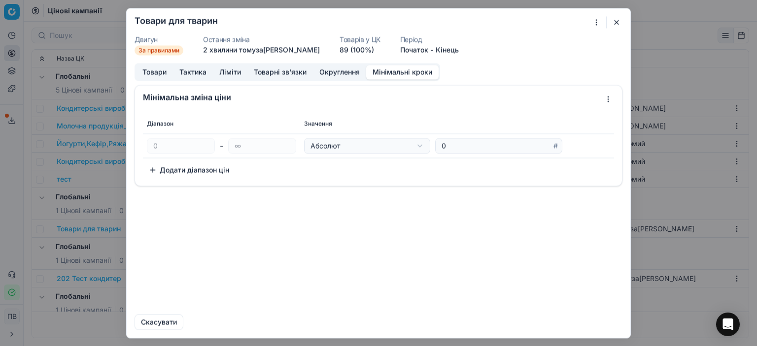
click at [405, 72] on font "Мінімальні кроки" at bounding box center [402, 71] width 60 height 8
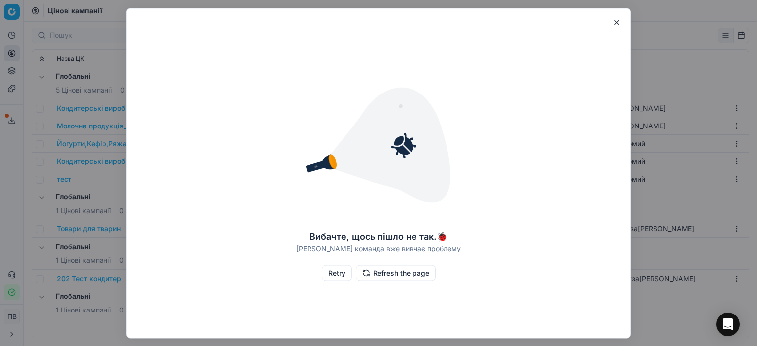
click at [266, 103] on div "Вибачте, щось пішло не так. 🐞 [PERSON_NAME] команда вже вивчає проблему Retry R…" at bounding box center [378, 173] width 503 height 322
drag, startPoint x: 620, startPoint y: 22, endPoint x: 577, endPoint y: 37, distance: 45.3
click at [617, 23] on button "button" at bounding box center [616, 22] width 12 height 12
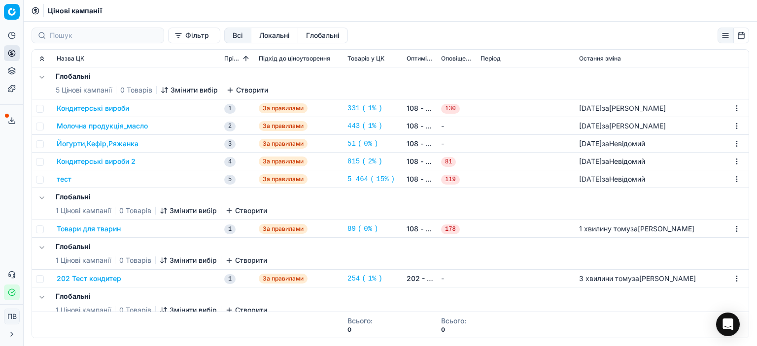
click at [99, 230] on font "Товари для тварин" at bounding box center [89, 229] width 64 height 8
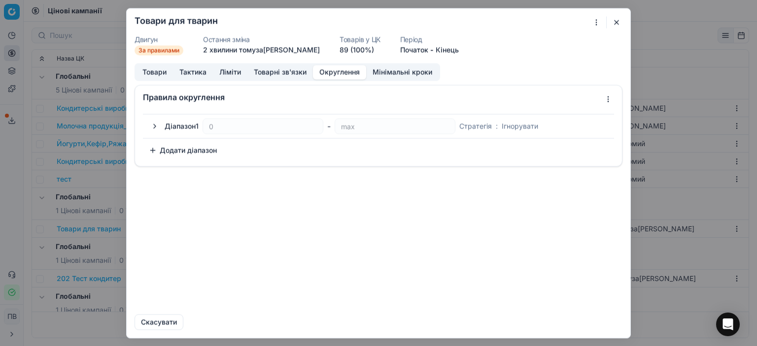
click at [337, 72] on button "Округлення" at bounding box center [339, 72] width 53 height 14
click at [154, 127] on button "button" at bounding box center [155, 126] width 12 height 12
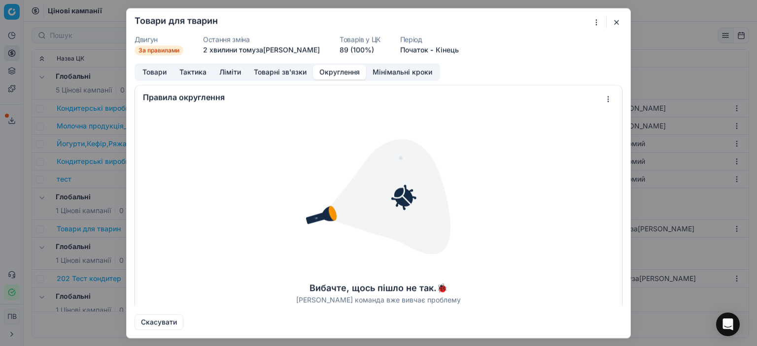
click at [617, 17] on button "button" at bounding box center [616, 22] width 12 height 12
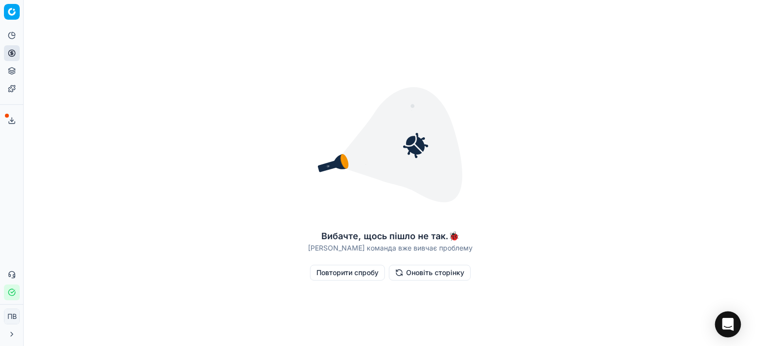
click at [727, 326] on icon "Відкрити Intercom Messenger" at bounding box center [727, 324] width 11 height 13
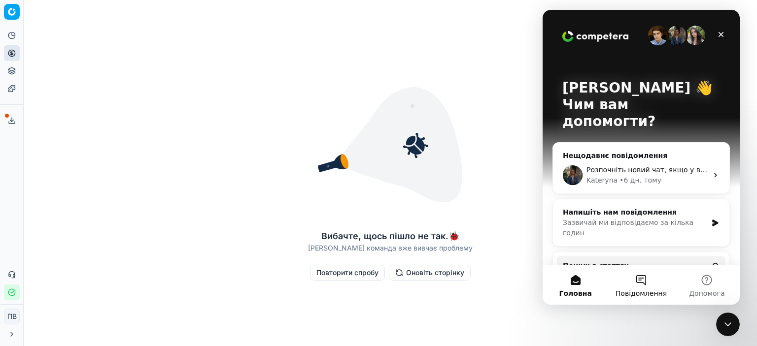
click at [642, 283] on button "Повідомлення" at bounding box center [641, 284] width 66 height 39
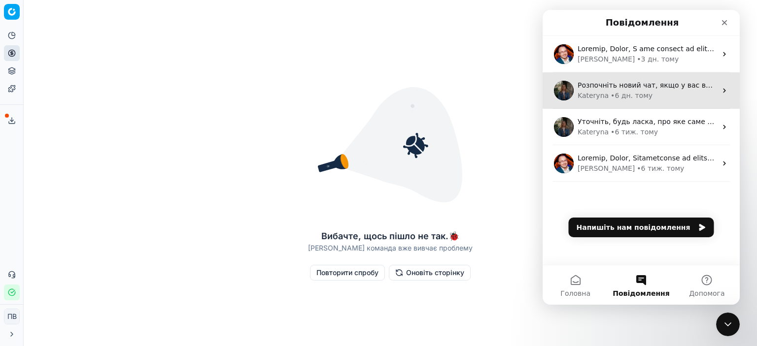
click at [614, 94] on div "• 6 дн. тому" at bounding box center [631, 96] width 42 height 10
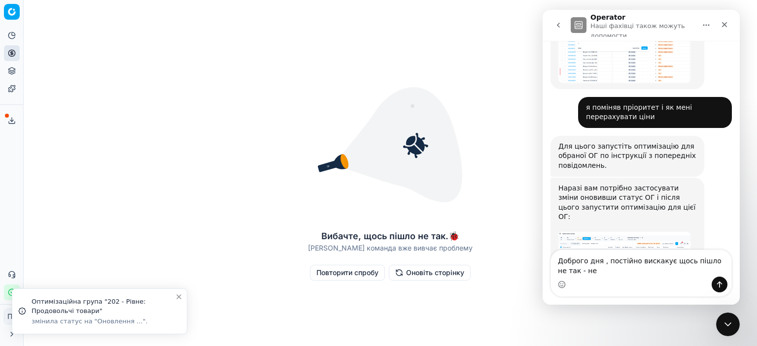
scroll to position [1511, 0]
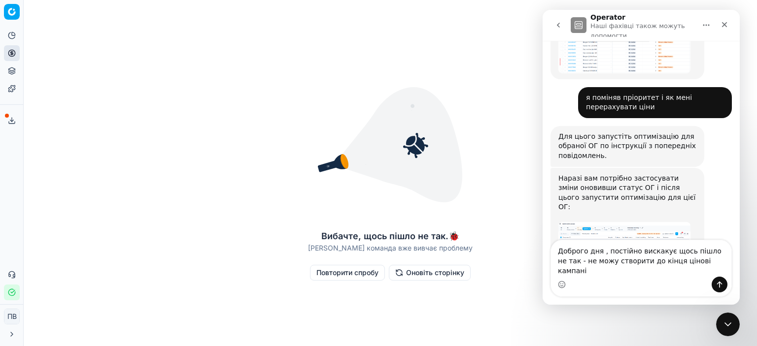
type textarea "Доброго дня , постійно вискакує щось пішло не так - не можу створити до кінця ц…"
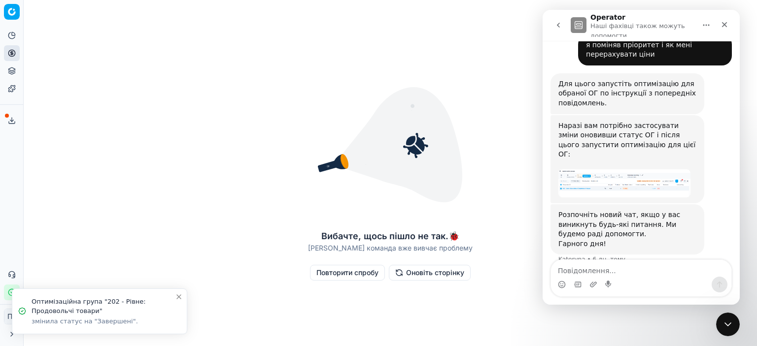
scroll to position [1563, 0]
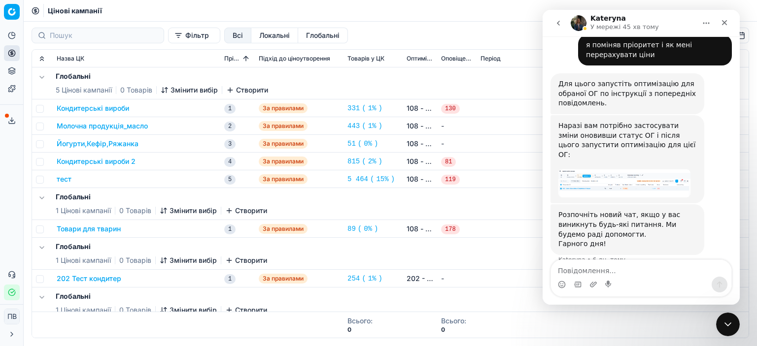
scroll to position [1540, 0]
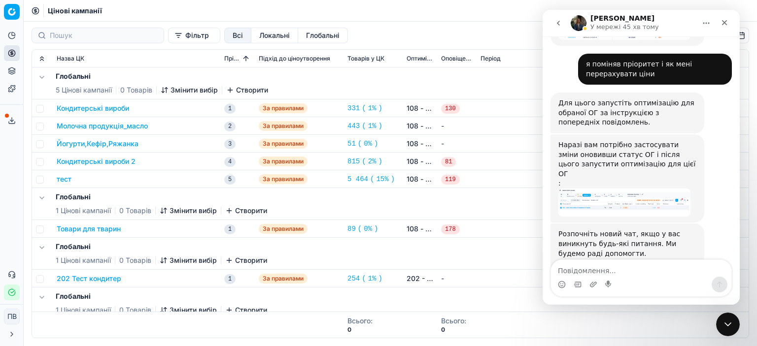
click at [110, 229] on font "Товари для тварин" at bounding box center [89, 229] width 64 height 8
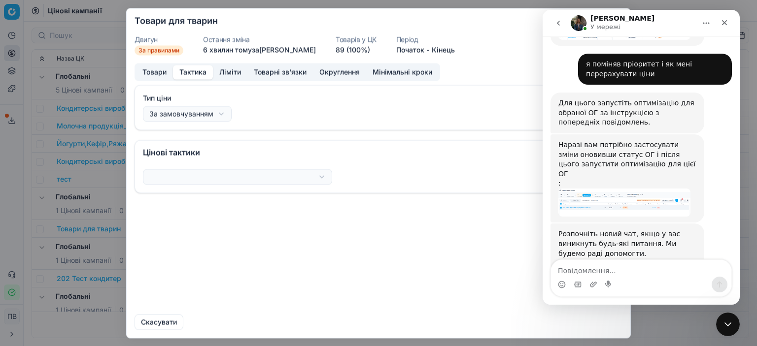
click at [189, 74] on font "Тактика" at bounding box center [192, 71] width 27 height 8
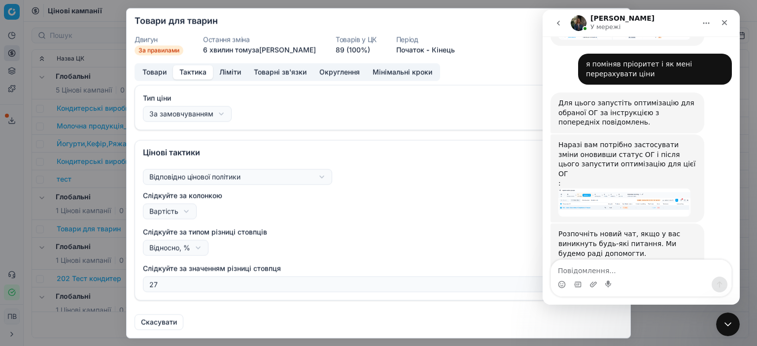
click at [226, 72] on font "Ліміти" at bounding box center [230, 71] width 22 height 8
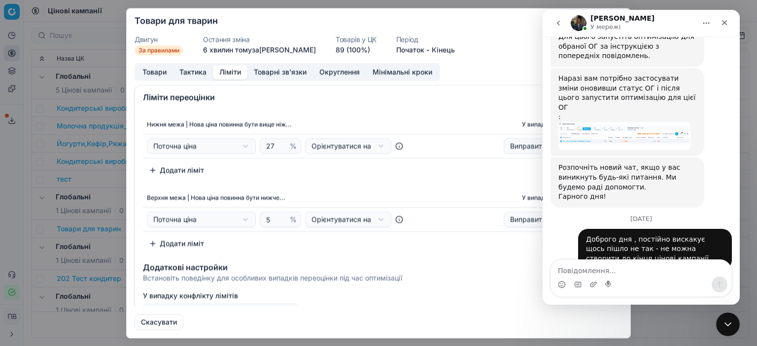
scroll to position [1607, 0]
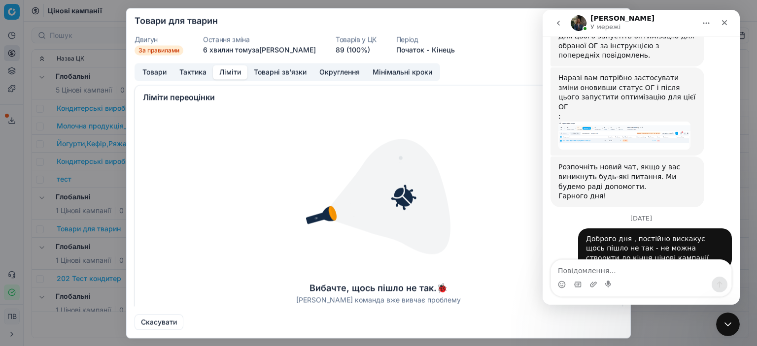
click at [201, 72] on font "Тактика" at bounding box center [192, 71] width 27 height 8
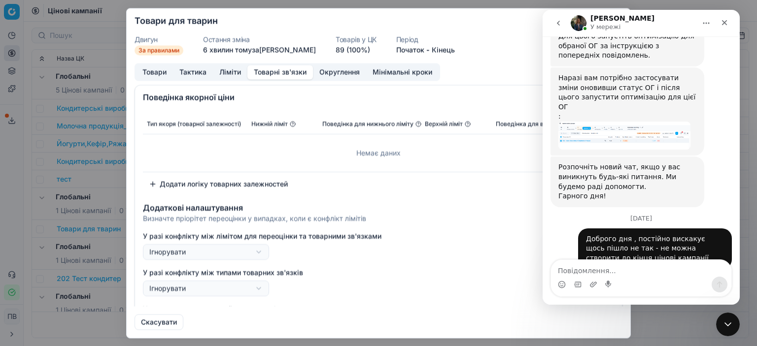
click at [277, 72] on font "Товарні зв'язки" at bounding box center [280, 71] width 53 height 8
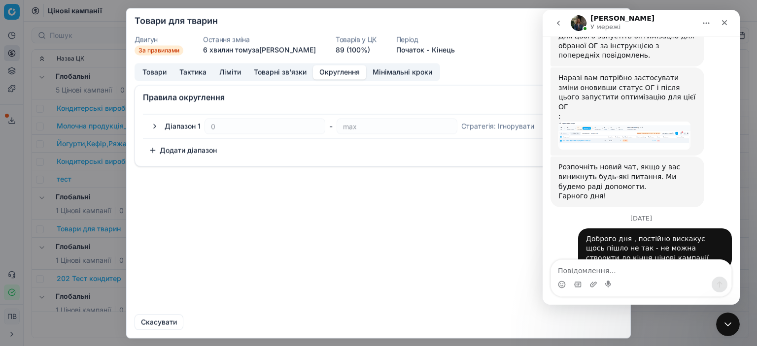
click at [329, 73] on font "Округлення" at bounding box center [339, 71] width 40 height 8
click at [154, 125] on button "button" at bounding box center [155, 126] width 12 height 12
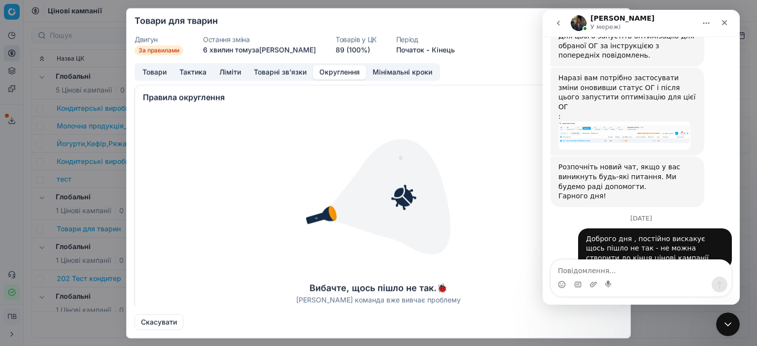
click at [218, 71] on button "Ліміти" at bounding box center [230, 72] width 34 height 14
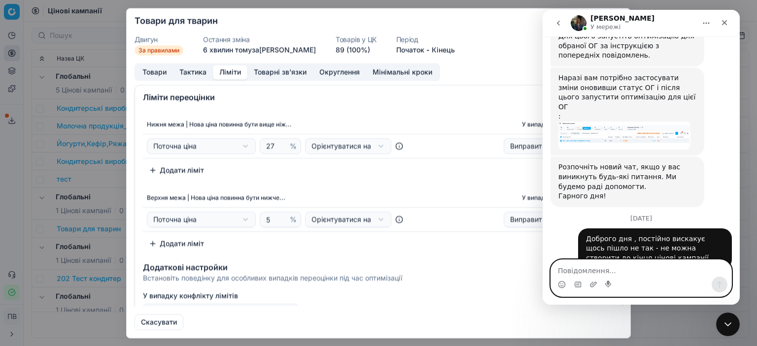
click at [577, 269] on textarea "Повідомлення..." at bounding box center [641, 268] width 180 height 17
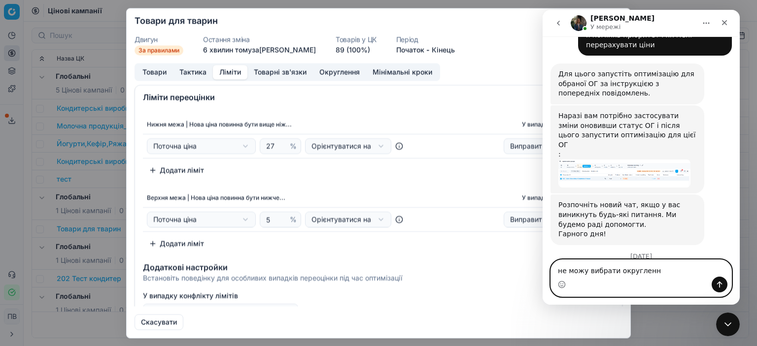
type textarea "не можу вибрати округлення"
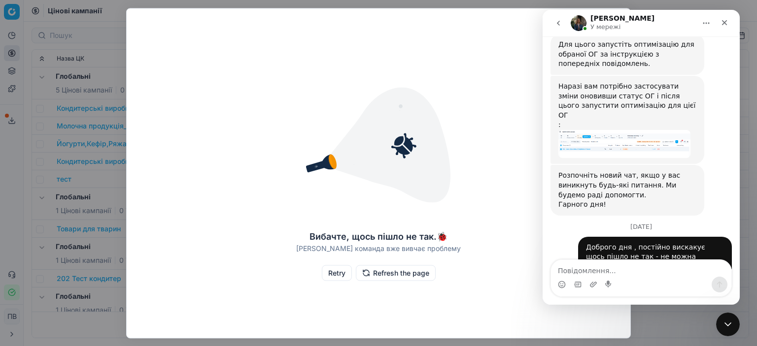
click at [501, 60] on div "Вибачте, щось пішло не так. 🐞 Наша команда вже вивчає проблему Retry Refresh th…" at bounding box center [378, 173] width 503 height 322
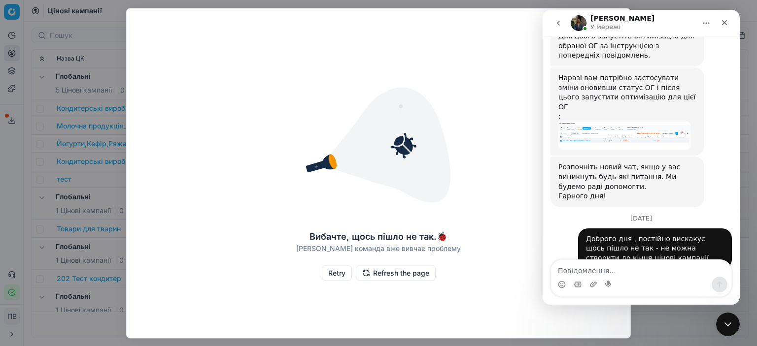
scroll to position [1637, 0]
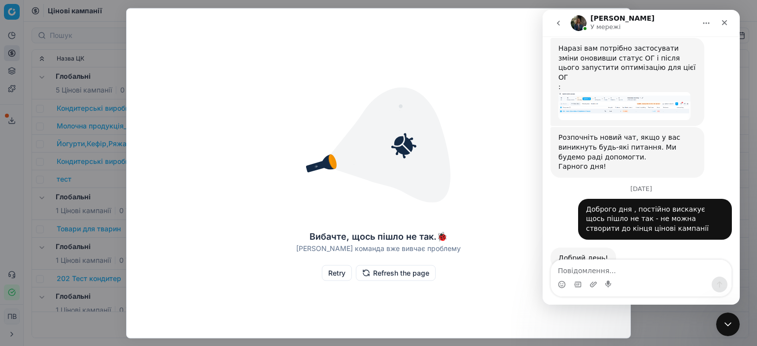
click at [505, 51] on div "Вибачте, щось пішло не так. 🐞 Наша команда вже вивчає проблему Retry Refresh th…" at bounding box center [378, 173] width 503 height 322
click at [722, 23] on icon "Закрити" at bounding box center [724, 23] width 8 height 8
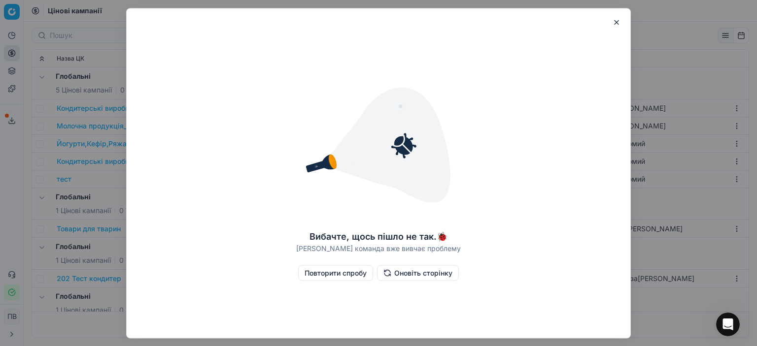
scroll to position [1636, 0]
click at [615, 22] on button "button" at bounding box center [616, 22] width 12 height 12
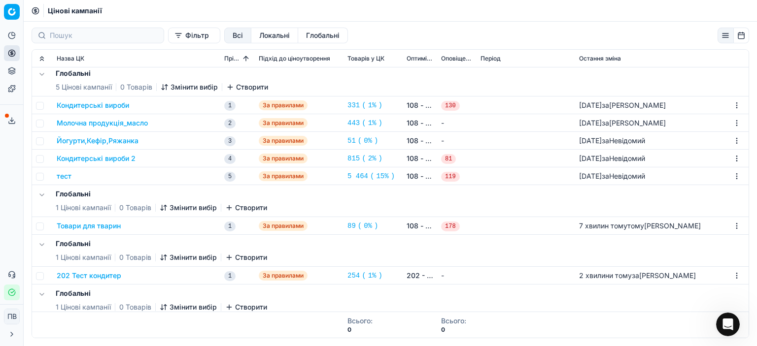
scroll to position [0, 0]
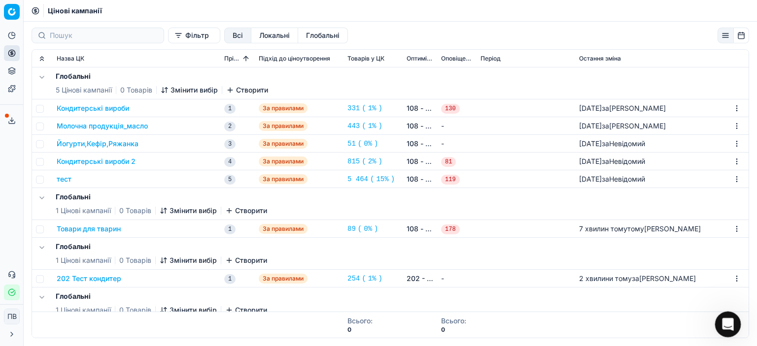
click at [726, 325] on icon "Відкрити програму для спілкування Intercom" at bounding box center [726, 323] width 16 height 16
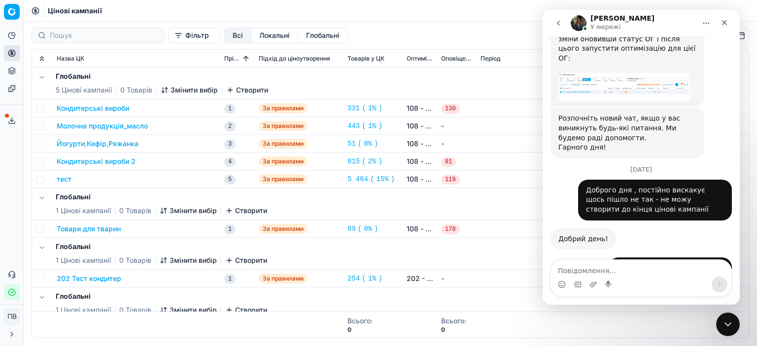
scroll to position [1686, 0]
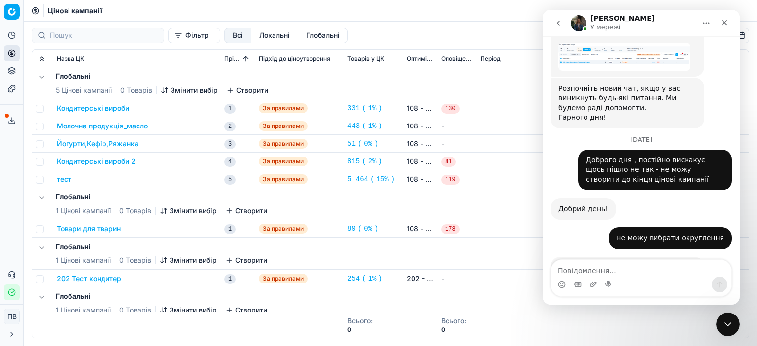
click at [90, 228] on font "Товари для тварин" at bounding box center [89, 229] width 64 height 8
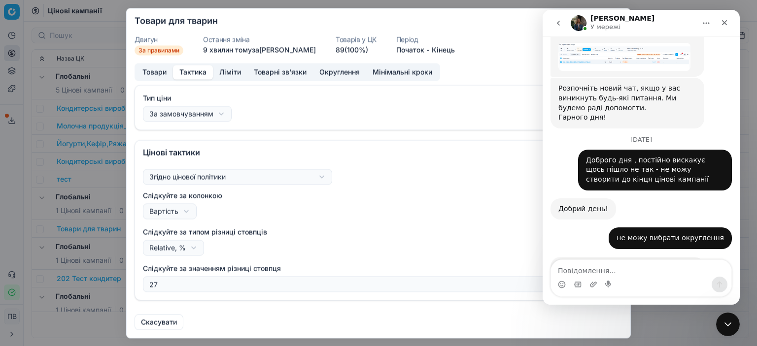
click at [187, 73] on button "Тактика" at bounding box center [193, 72] width 40 height 14
click at [230, 71] on font "Ліміти" at bounding box center [230, 71] width 22 height 8
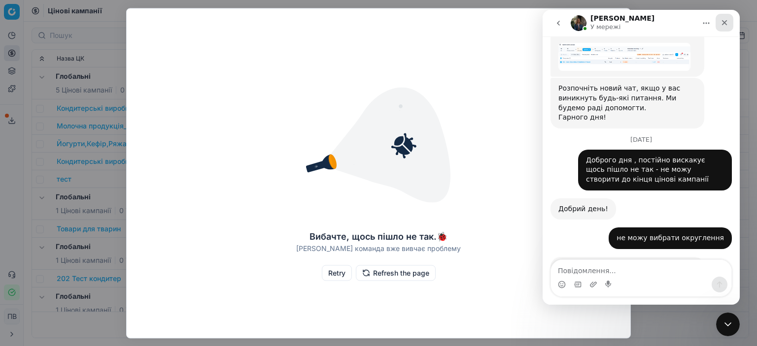
click at [723, 21] on icon "Закрити" at bounding box center [724, 23] width 8 height 8
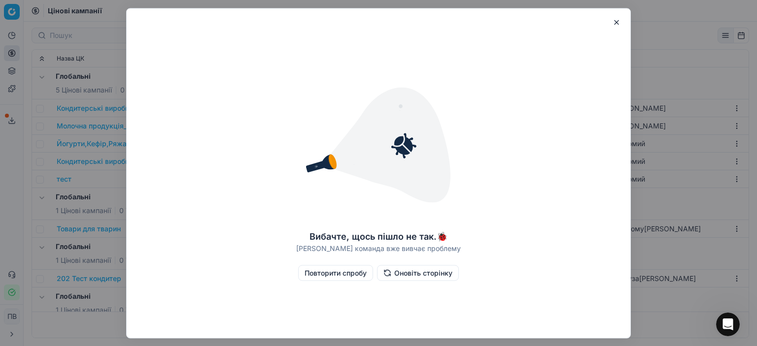
click at [617, 18] on button "button" at bounding box center [616, 22] width 12 height 12
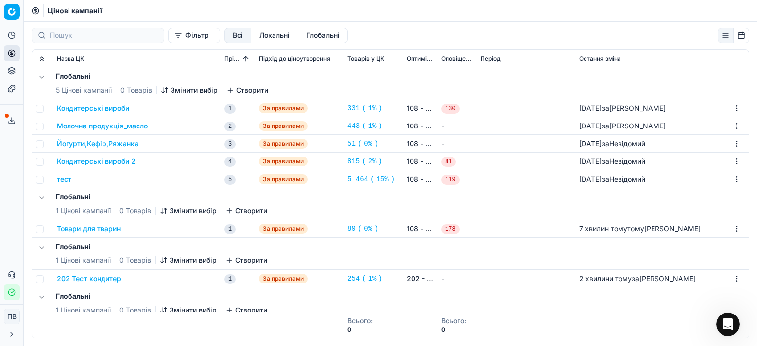
click at [259, 38] on font "Локальні" at bounding box center [274, 35] width 31 height 8
click at [307, 38] on font "Глобальні" at bounding box center [322, 35] width 33 height 8
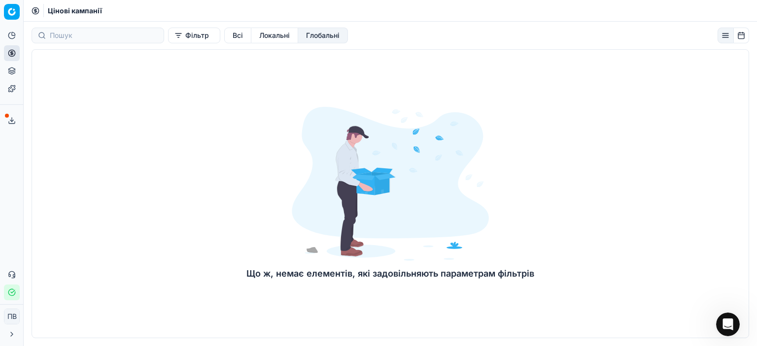
click at [259, 37] on font "Локальні" at bounding box center [274, 35] width 31 height 8
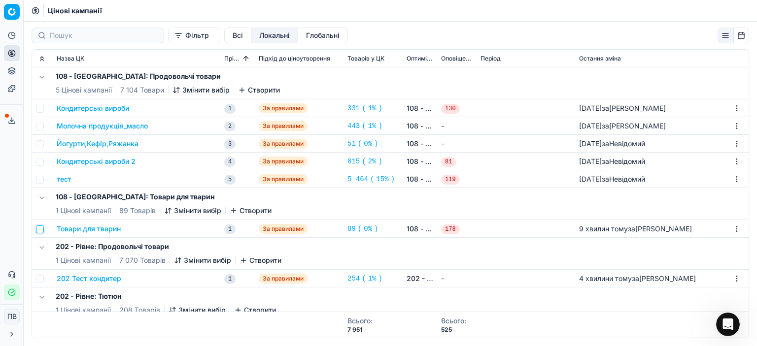
click at [40, 229] on input "checkbox" at bounding box center [40, 230] width 8 height 8
checkbox input "true"
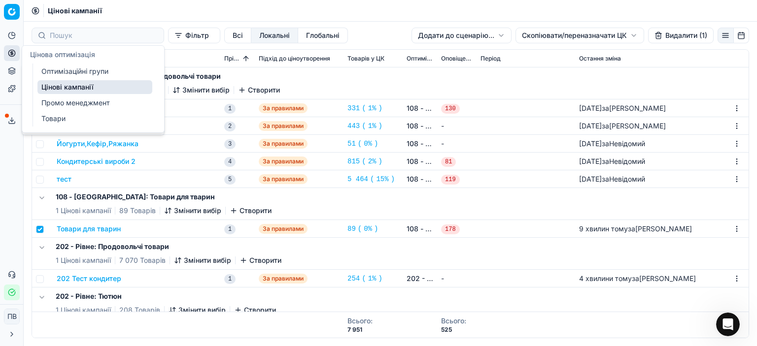
click at [7, 52] on button "Цінова оптимізація" at bounding box center [12, 53] width 16 height 16
click at [82, 71] on font "Оптимізаційні групи" at bounding box center [74, 71] width 67 height 8
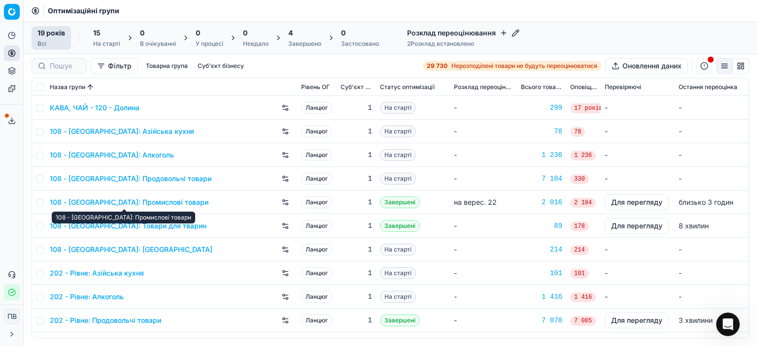
scroll to position [1724, 0]
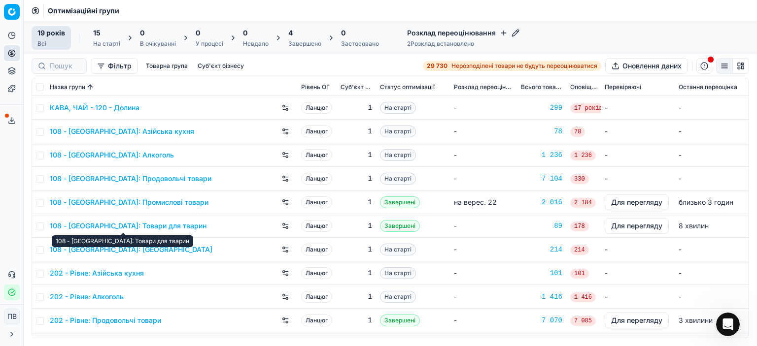
click at [154, 226] on font "108 - [GEOGRAPHIC_DATA]: Товари для тварин" at bounding box center [128, 226] width 157 height 8
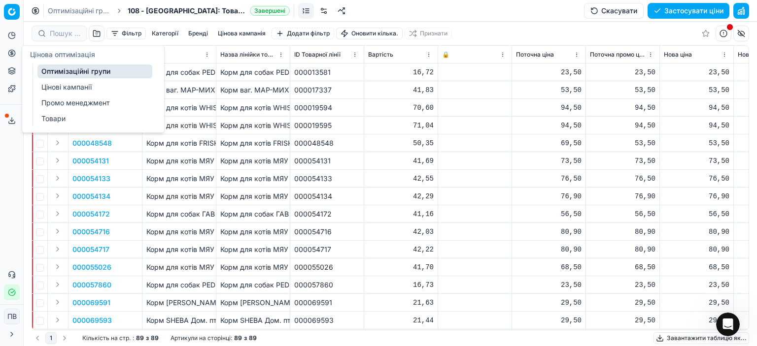
click at [61, 89] on font "Цінові кампанії" at bounding box center [66, 87] width 50 height 8
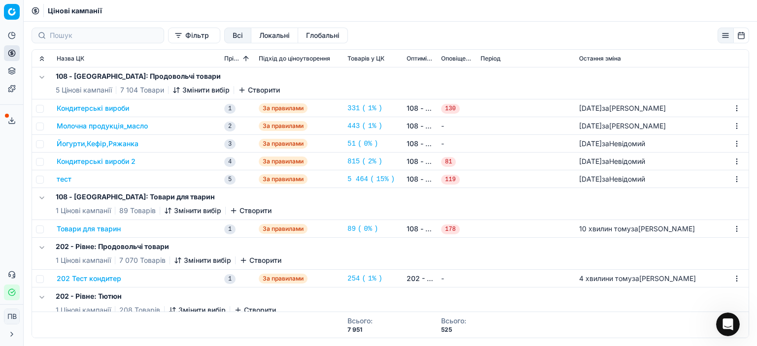
click at [97, 230] on font "Товари для тварин" at bounding box center [89, 229] width 64 height 8
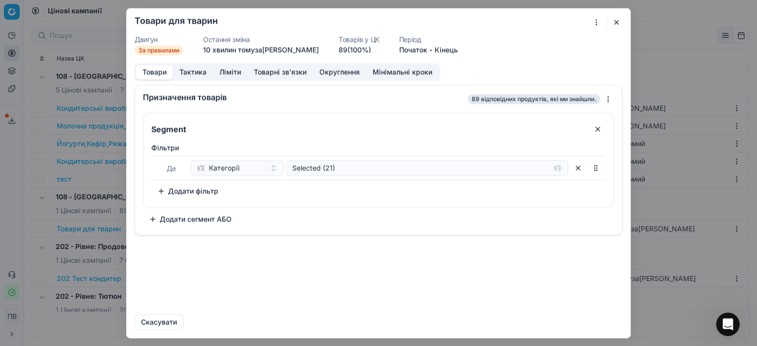
click at [192, 73] on button "Тактика" at bounding box center [193, 72] width 40 height 14
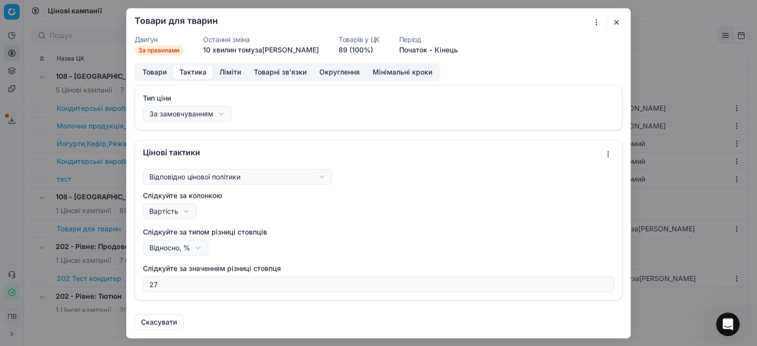
click at [321, 175] on div "Ми зберігаємо налаштування ЦК. Будь ласка, зачекайте, це може зайняти кілька хв…" at bounding box center [378, 173] width 757 height 346
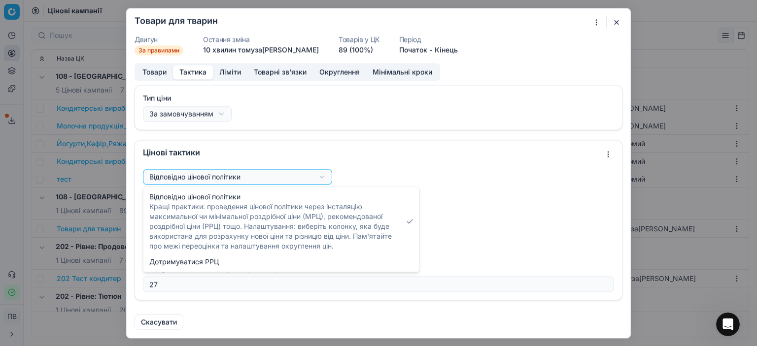
select select "follow_map"
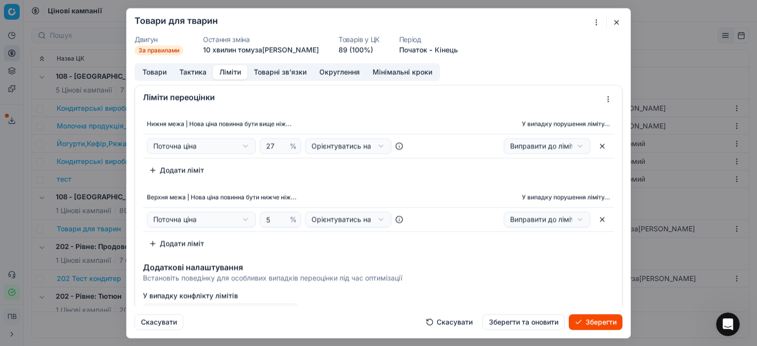
click at [224, 73] on font "Ліміти" at bounding box center [230, 71] width 22 height 8
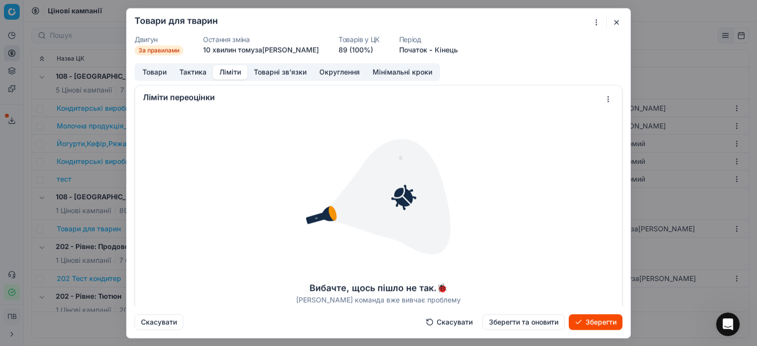
click at [196, 72] on font "Тактика" at bounding box center [192, 71] width 27 height 8
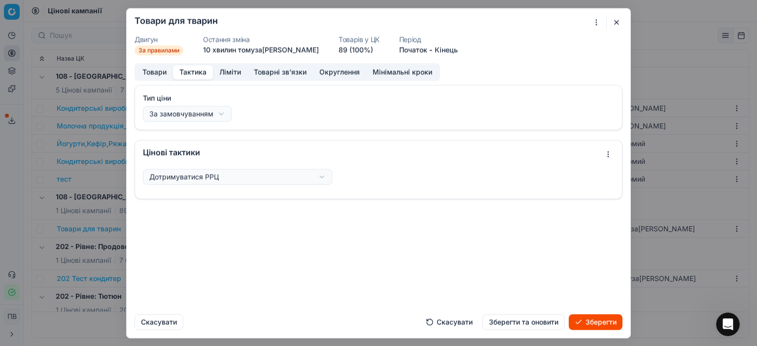
click at [615, 21] on button "button" at bounding box center [616, 22] width 12 height 12
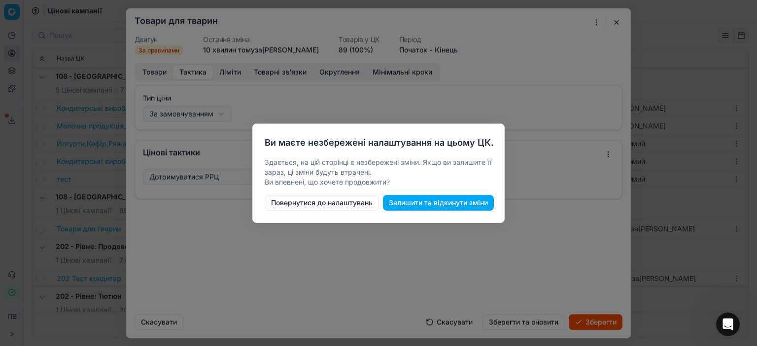
click at [542, 143] on div at bounding box center [378, 173] width 757 height 346
click at [308, 201] on button "Повернутися до налаштувань" at bounding box center [321, 203] width 114 height 16
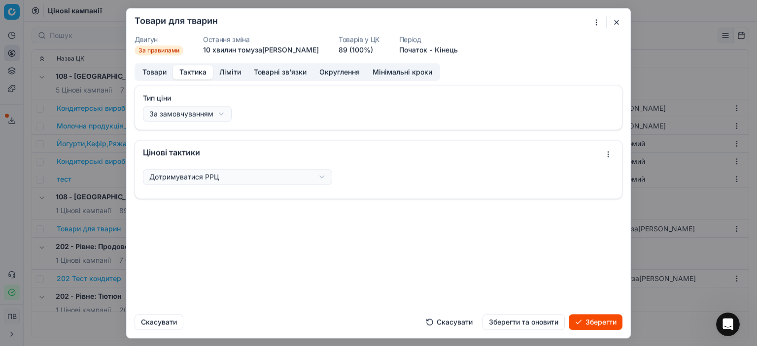
click at [615, 23] on button "button" at bounding box center [616, 22] width 12 height 12
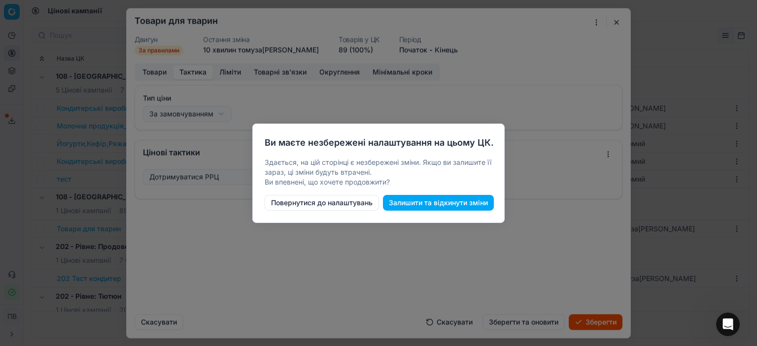
click at [321, 204] on button "Повернутися до налаштувань" at bounding box center [321, 203] width 114 height 16
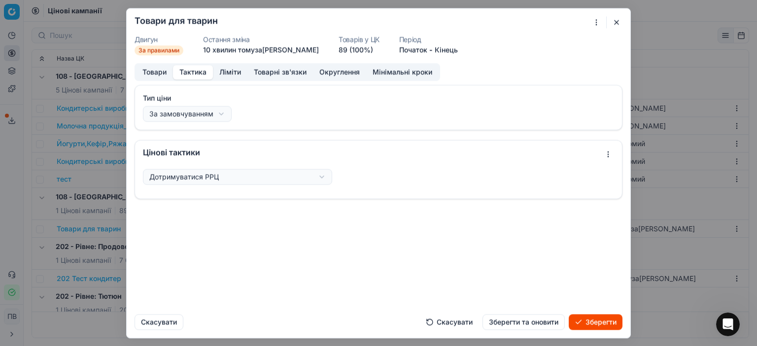
click at [514, 324] on font "Зберегти та оновити" at bounding box center [523, 322] width 69 height 8
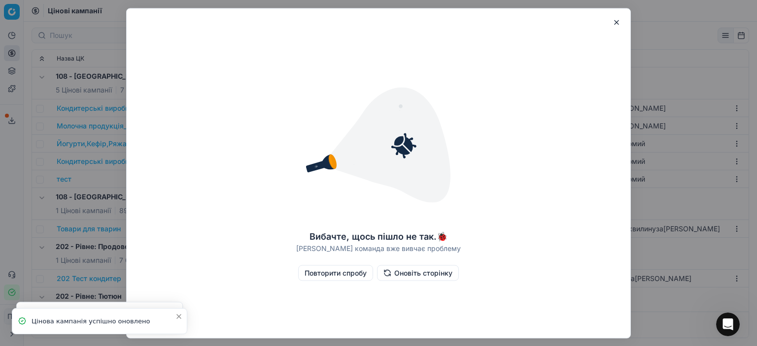
click at [337, 273] on font "Повторити спробу" at bounding box center [335, 272] width 62 height 8
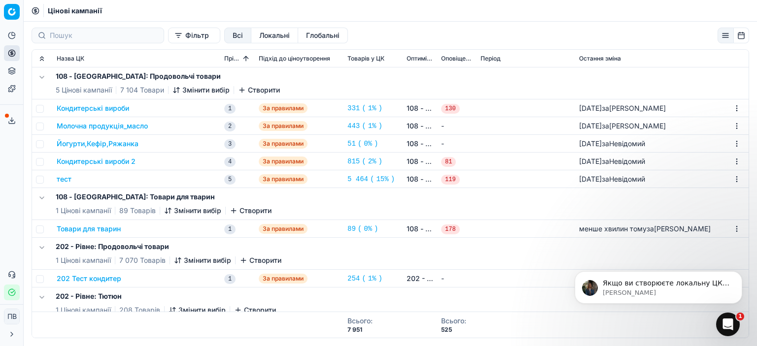
scroll to position [1747, 0]
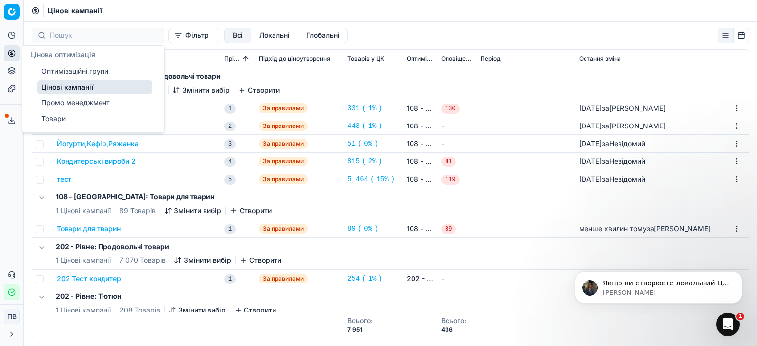
click at [90, 75] on font "Оптимізаційні групи" at bounding box center [74, 71] width 67 height 10
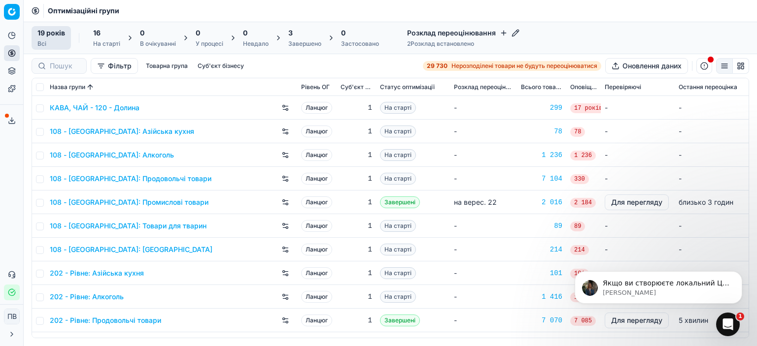
click at [119, 66] on font "Фільтр" at bounding box center [120, 66] width 24 height 8
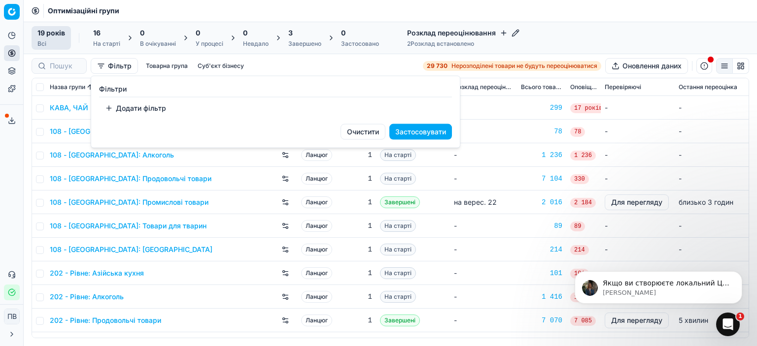
click at [164, 65] on html "Оригінальний текст Оцініть цей переклад Ваш відгук допоможе покращити Google Пе…" at bounding box center [378, 173] width 757 height 346
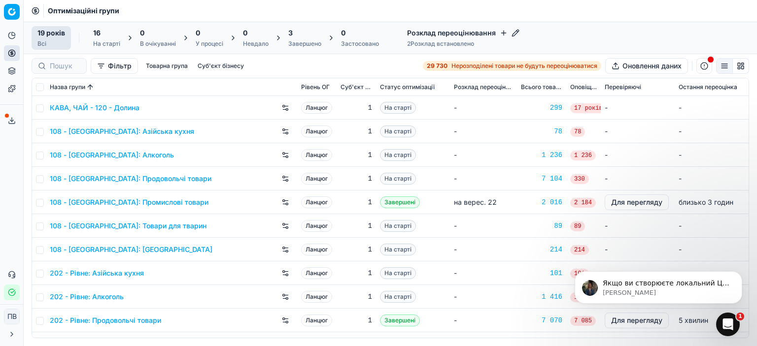
click at [213, 66] on font "Суб'єкт бізнесу" at bounding box center [221, 65] width 46 height 7
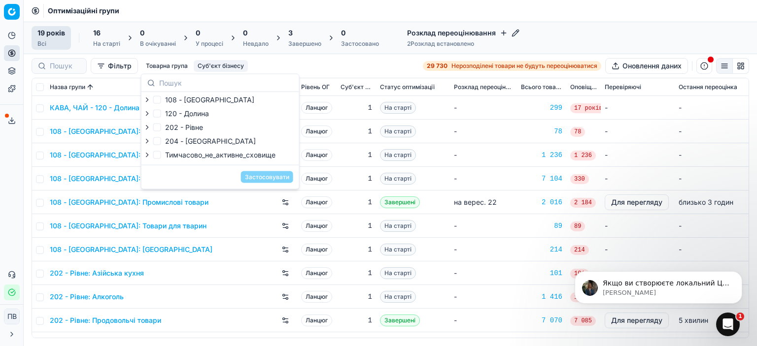
click at [144, 238] on td "108 - [GEOGRAPHIC_DATA]: [GEOGRAPHIC_DATA]" at bounding box center [171, 250] width 251 height 24
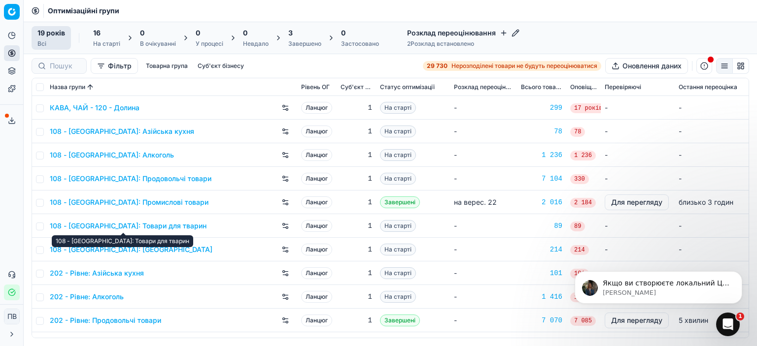
click at [174, 227] on font "108 - [GEOGRAPHIC_DATA]: Товари для тварин" at bounding box center [128, 226] width 157 height 8
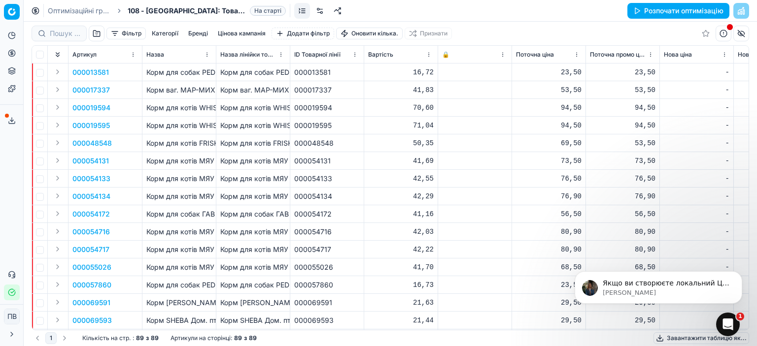
click at [666, 11] on font "Розпочати оптимізацію" at bounding box center [683, 10] width 79 height 8
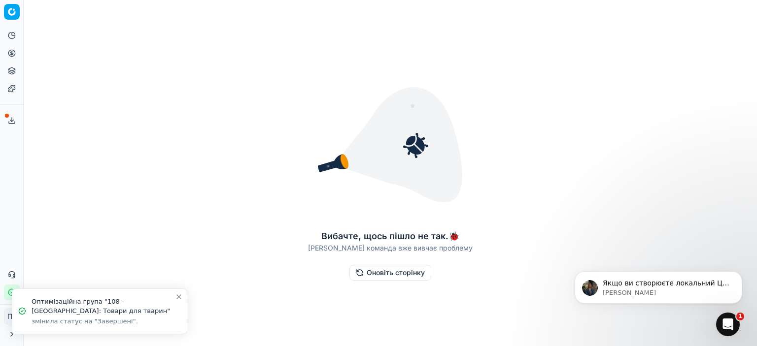
click at [387, 273] on font "Оновіть сторінку" at bounding box center [395, 272] width 58 height 8
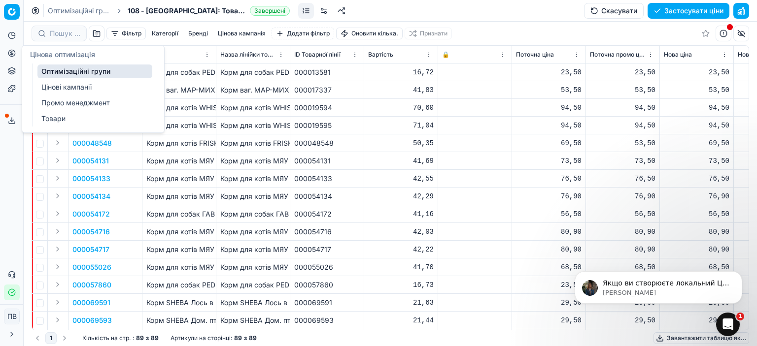
click at [64, 88] on font "Цінові кампанії" at bounding box center [66, 87] width 50 height 8
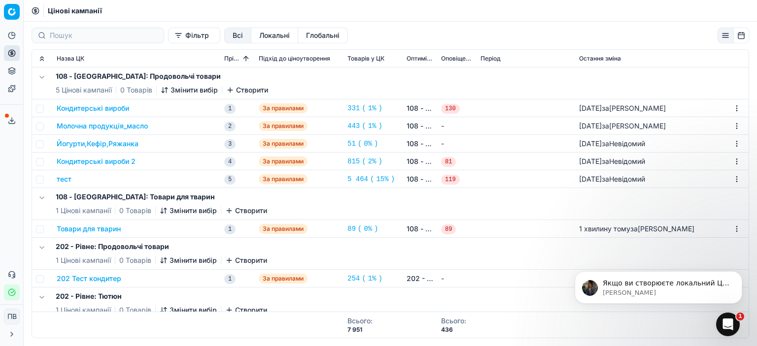
click at [127, 128] on font "Молочна продукція_масло" at bounding box center [102, 126] width 91 height 8
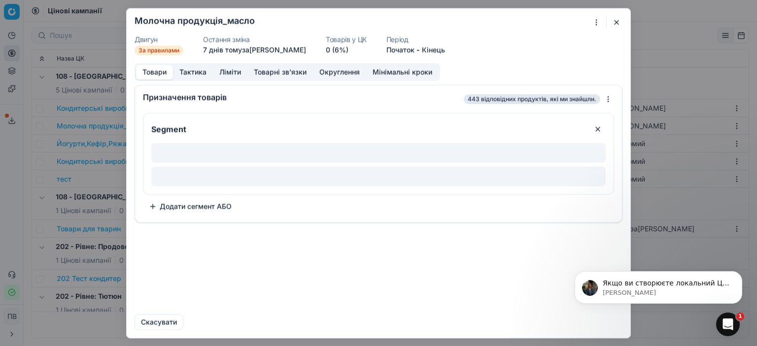
click at [197, 72] on font "Тактика" at bounding box center [192, 71] width 27 height 8
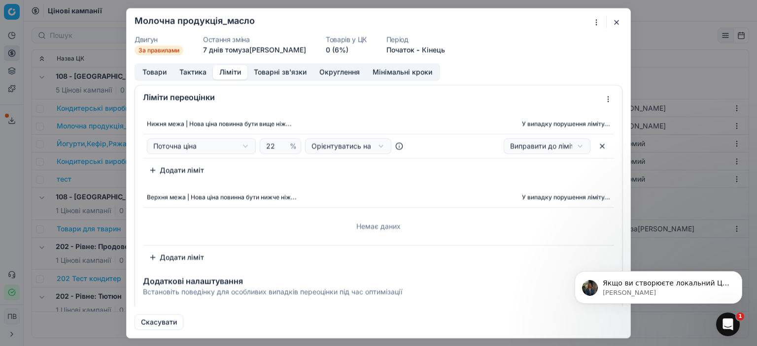
click at [232, 72] on font "Ліміти" at bounding box center [230, 71] width 22 height 8
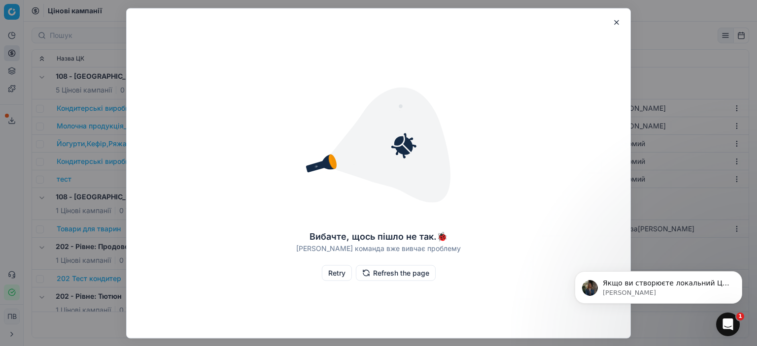
click at [615, 21] on button "button" at bounding box center [616, 22] width 12 height 12
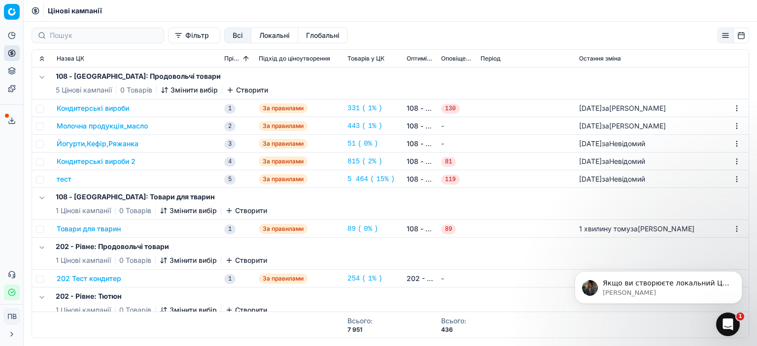
click at [126, 126] on font "Молочна продукція_масло" at bounding box center [102, 126] width 91 height 8
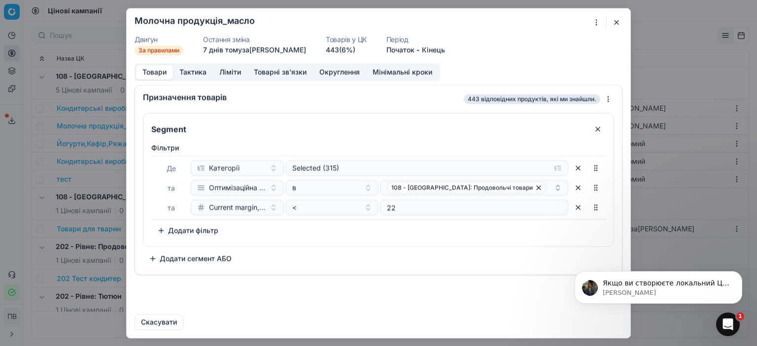
click at [342, 76] on button "Округлення" at bounding box center [339, 72] width 53 height 14
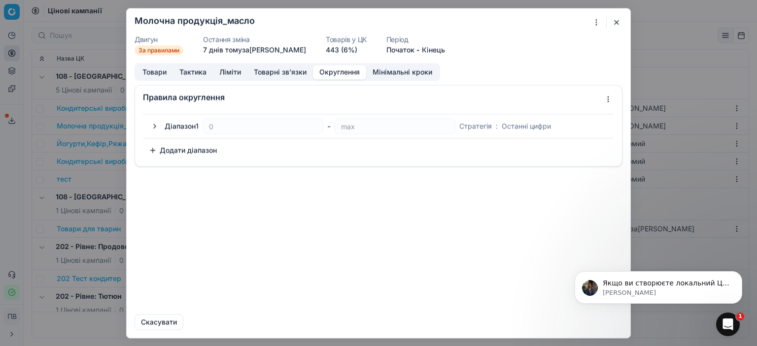
click at [160, 128] on button "button" at bounding box center [155, 126] width 12 height 12
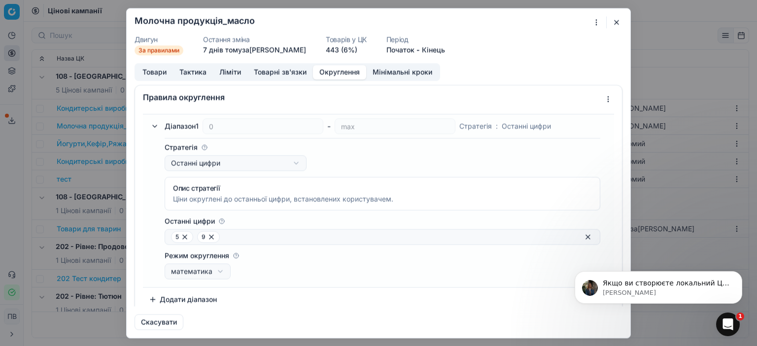
click at [175, 236] on font "5" at bounding box center [176, 236] width 3 height 7
click at [184, 236] on icon at bounding box center [185, 237] width 4 height 4
click at [183, 236] on icon at bounding box center [185, 237] width 8 height 8
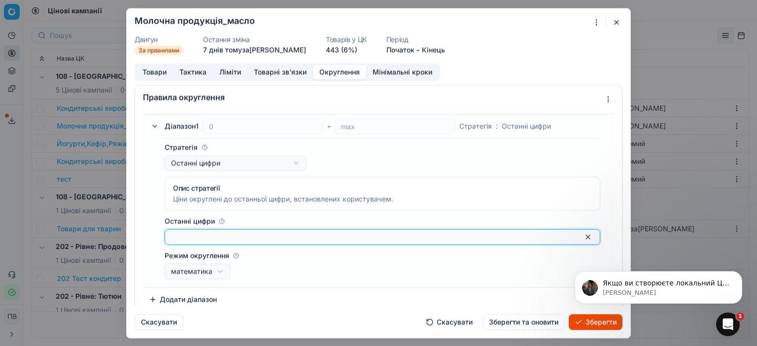
click at [185, 238] on input "Останні цифри" at bounding box center [374, 237] width 407 height 10
type input ".5"
type input ".9"
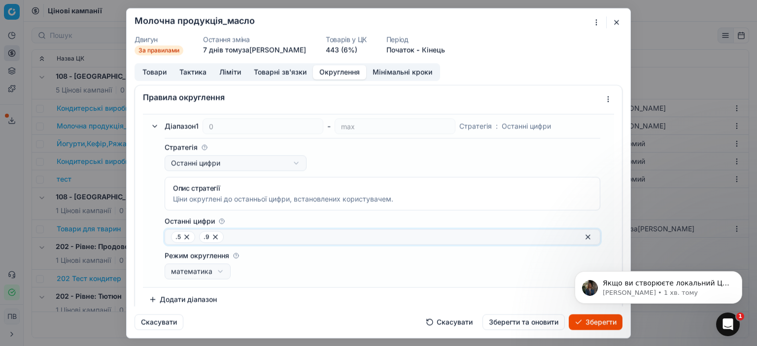
click at [585, 323] on font "Зберегти" at bounding box center [600, 322] width 31 height 8
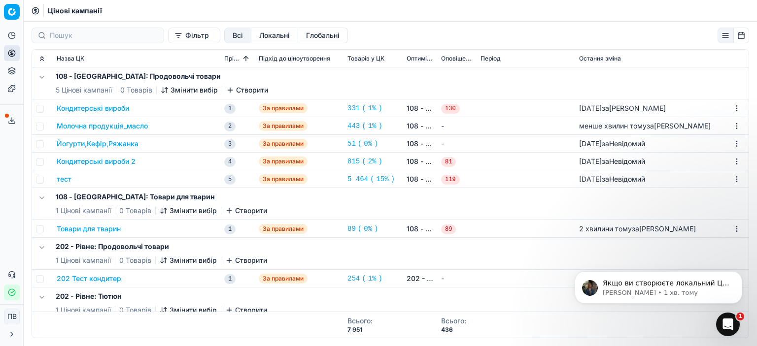
click at [111, 228] on font "Товари для тварин" at bounding box center [89, 229] width 64 height 8
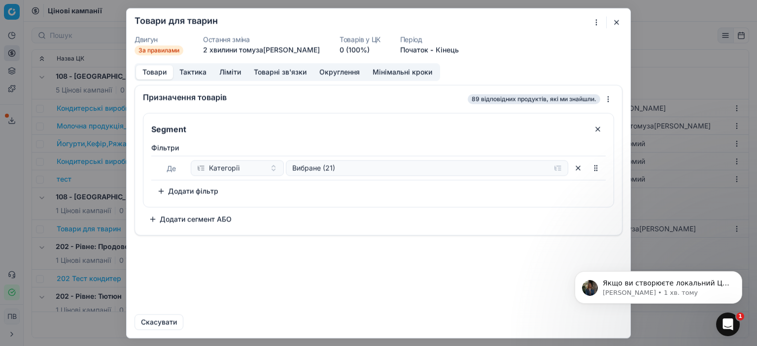
click at [333, 72] on font "Округлення" at bounding box center [339, 71] width 40 height 8
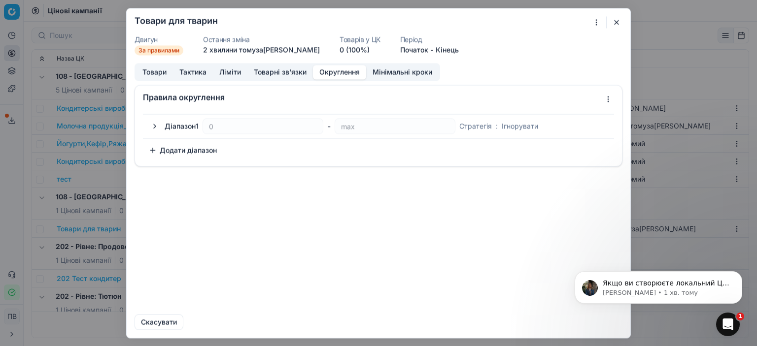
click at [155, 128] on button "button" at bounding box center [155, 126] width 12 height 12
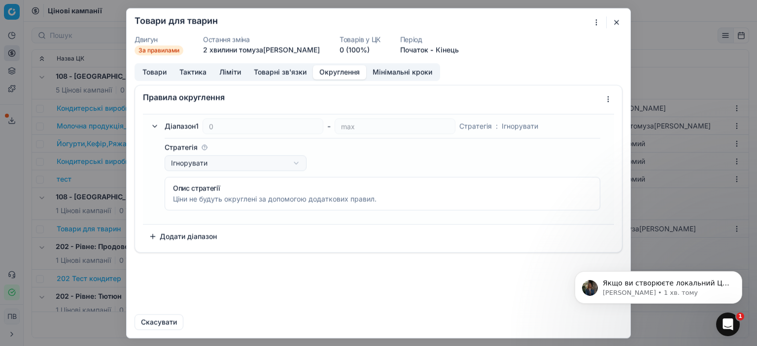
drag, startPoint x: 614, startPoint y: 19, endPoint x: 380, endPoint y: 65, distance: 237.8
click at [612, 19] on button "button" at bounding box center [616, 22] width 12 height 12
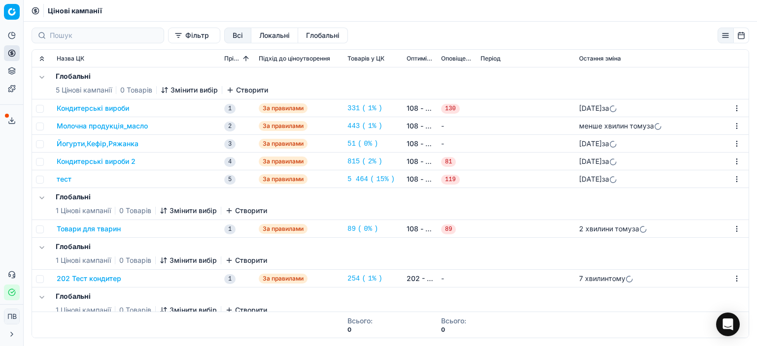
click at [143, 128] on font "Молочна продукція_масло" at bounding box center [102, 126] width 91 height 8
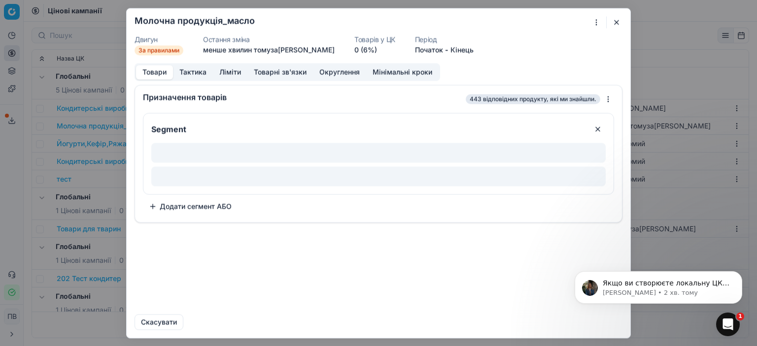
click at [333, 70] on font "Округлення" at bounding box center [339, 71] width 40 height 8
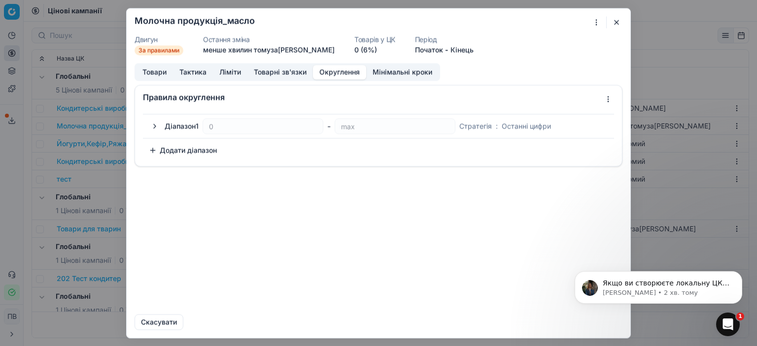
click at [155, 126] on button "button" at bounding box center [155, 126] width 12 height 12
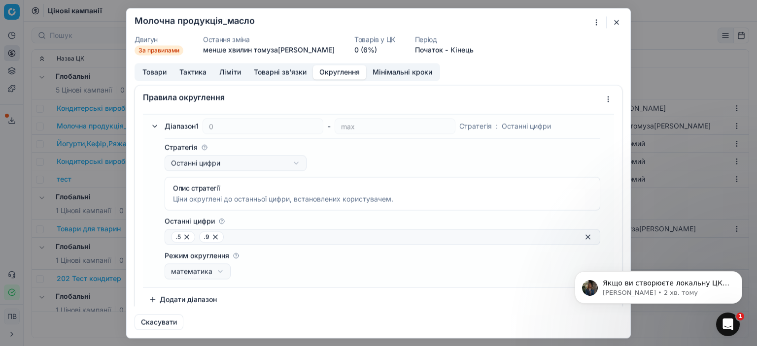
click at [614, 21] on button "button" at bounding box center [616, 22] width 12 height 12
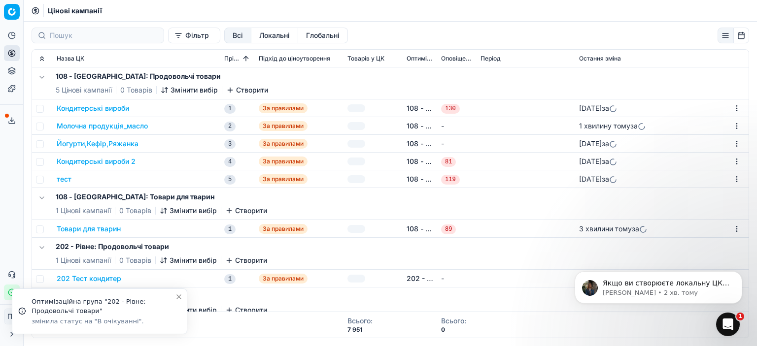
click at [112, 228] on font "Товари для тварин" at bounding box center [89, 229] width 64 height 8
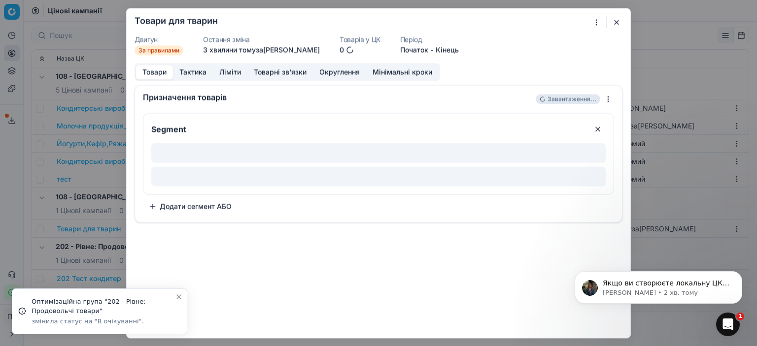
click at [345, 72] on font "Округлення" at bounding box center [339, 71] width 40 height 8
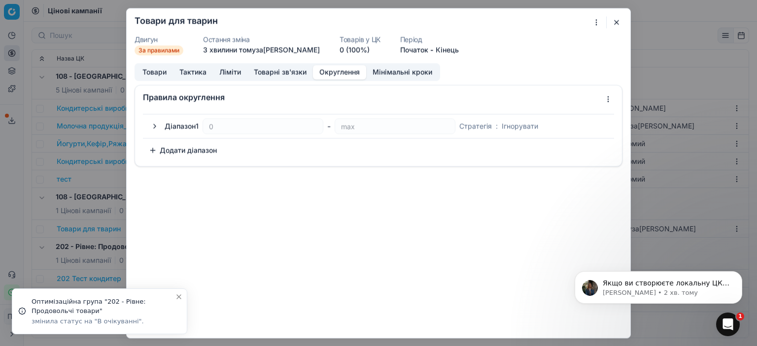
click at [153, 126] on button "button" at bounding box center [155, 126] width 12 height 12
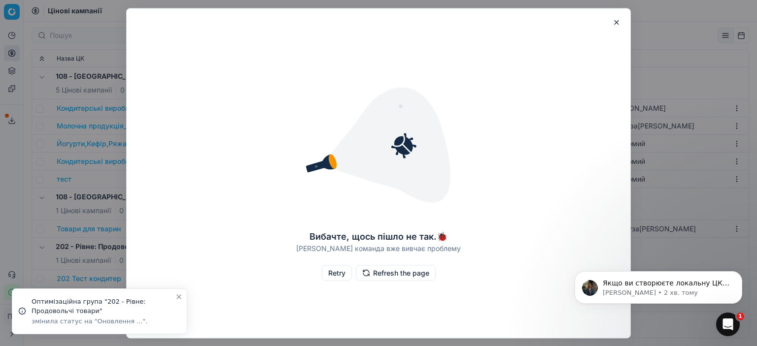
click at [516, 126] on div "Вибачте, щось пішло не так. 🐞 [PERSON_NAME] команда вже вивчає проблему Retry R…" at bounding box center [378, 173] width 503 height 322
click at [348, 273] on font "Повторити спробу" at bounding box center [335, 272] width 62 height 8
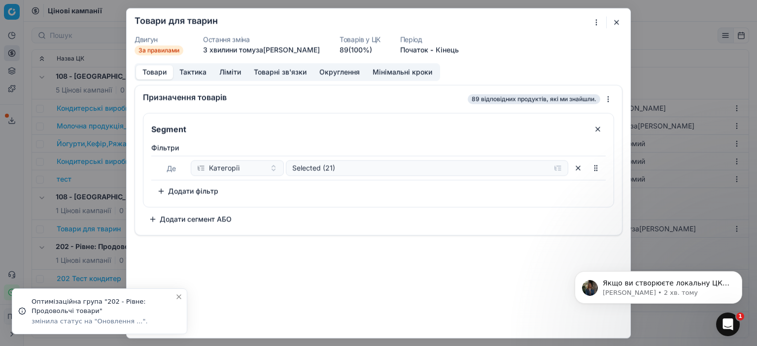
click at [346, 72] on button "Округлення" at bounding box center [339, 72] width 53 height 14
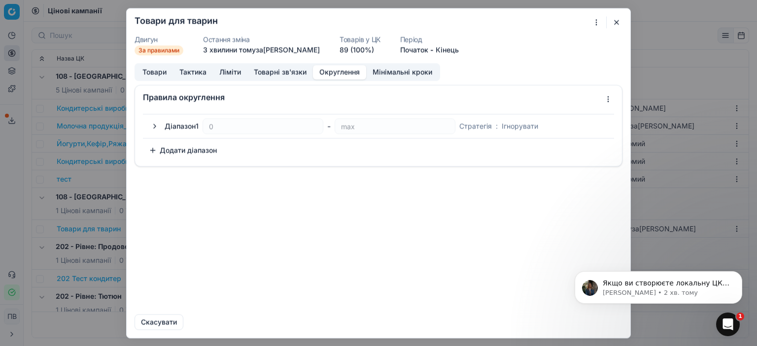
drag, startPoint x: 480, startPoint y: 128, endPoint x: 490, endPoint y: 126, distance: 9.5
click at [501, 127] on font "Ігнорувати" at bounding box center [519, 126] width 36 height 8
drag, startPoint x: 512, startPoint y: 126, endPoint x: 465, endPoint y: 124, distance: 47.3
click at [465, 124] on div "Діапазон 1 0 - max Стратегія : Ігнорувати" at bounding box center [386, 126] width 443 height 16
click at [528, 128] on div "Діапазон 1 0 - max Стратегія : Ігнорувати" at bounding box center [386, 126] width 443 height 16
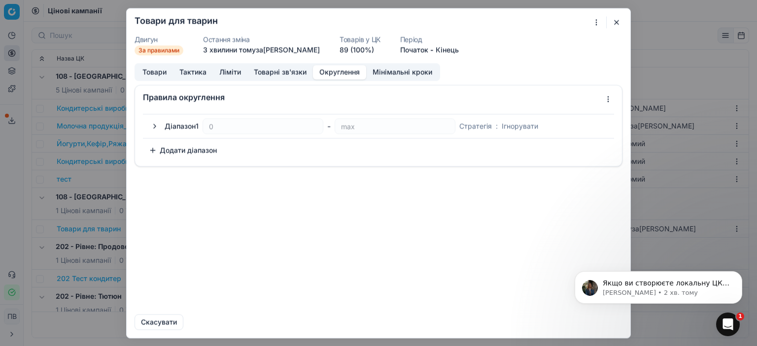
click at [154, 125] on button "button" at bounding box center [155, 126] width 12 height 12
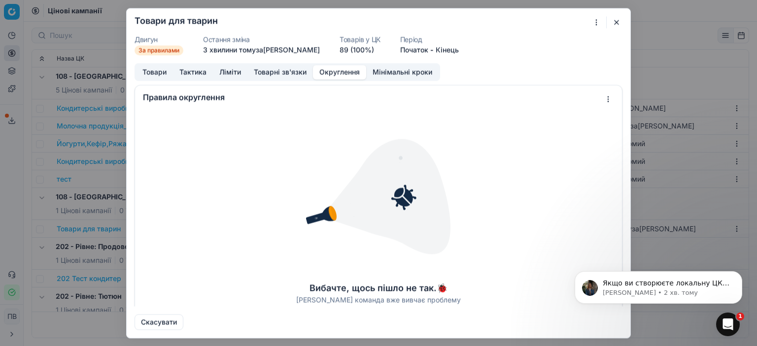
click at [398, 290] on font "Вибачте, щось пішло не так." at bounding box center [372, 288] width 127 height 10
click at [615, 23] on button "button" at bounding box center [616, 22] width 12 height 12
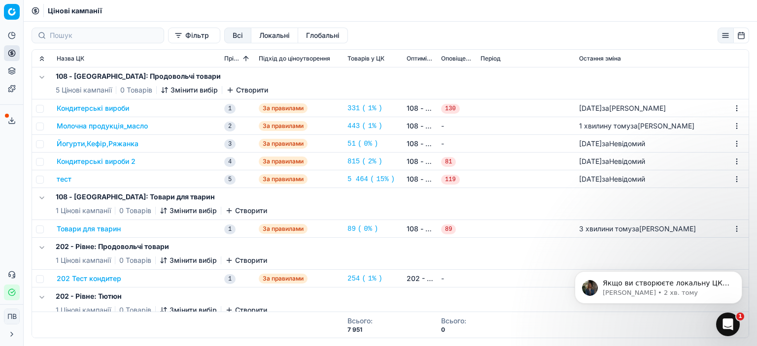
click at [259, 35] on font "Локальні" at bounding box center [274, 35] width 31 height 8
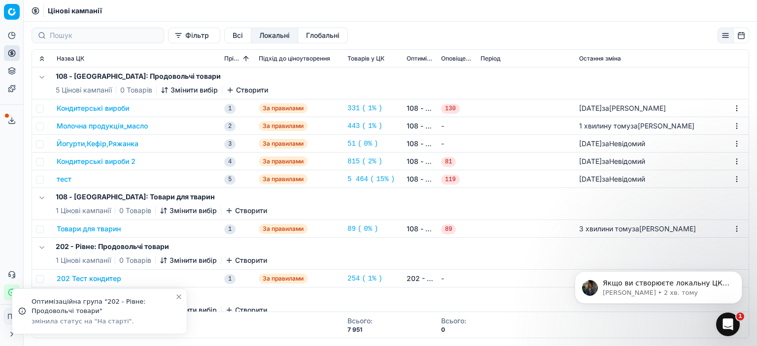
click at [259, 37] on font "Локальні" at bounding box center [274, 35] width 31 height 8
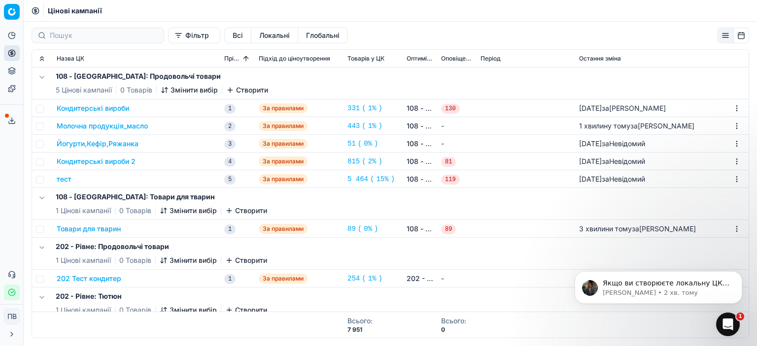
click at [143, 126] on font "Молочна продукція_масло" at bounding box center [102, 126] width 91 height 8
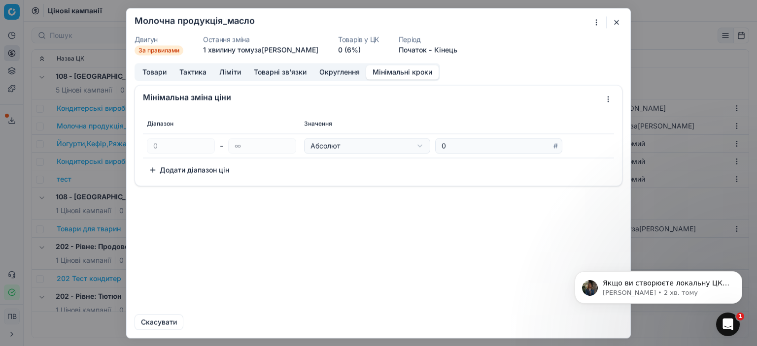
click at [378, 71] on font "Мінімальні кроки" at bounding box center [402, 71] width 60 height 8
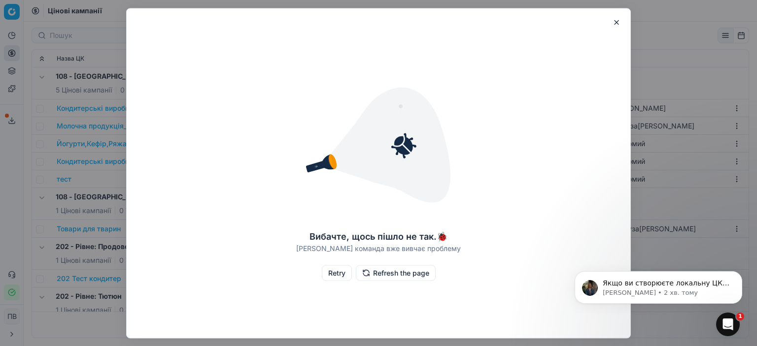
click at [341, 273] on button "Retry" at bounding box center [337, 273] width 30 height 16
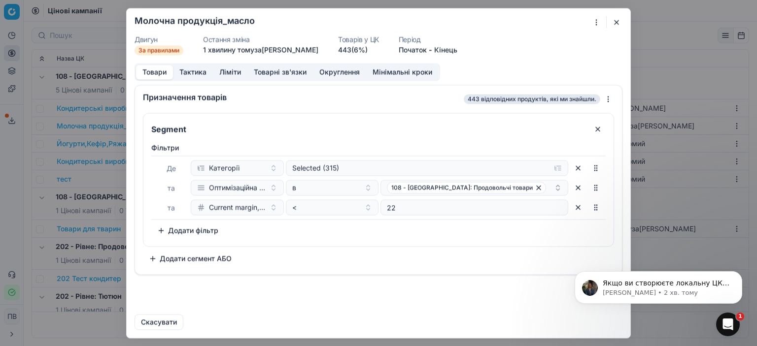
click at [334, 74] on button "Округлення" at bounding box center [339, 72] width 53 height 14
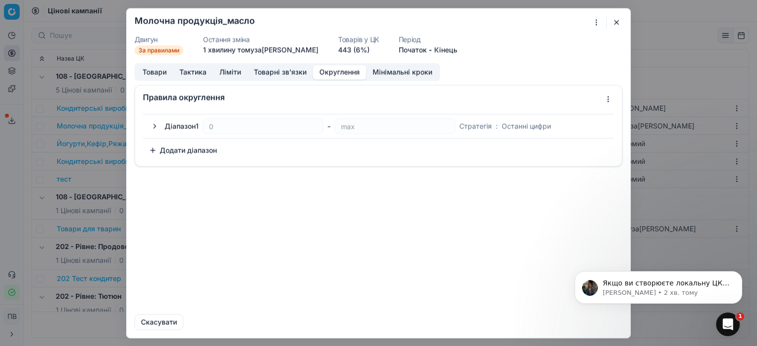
click at [154, 123] on button "button" at bounding box center [155, 126] width 12 height 12
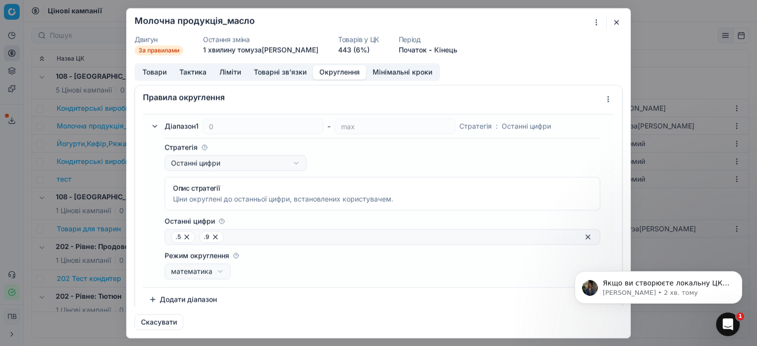
click at [615, 18] on button "button" at bounding box center [616, 22] width 12 height 12
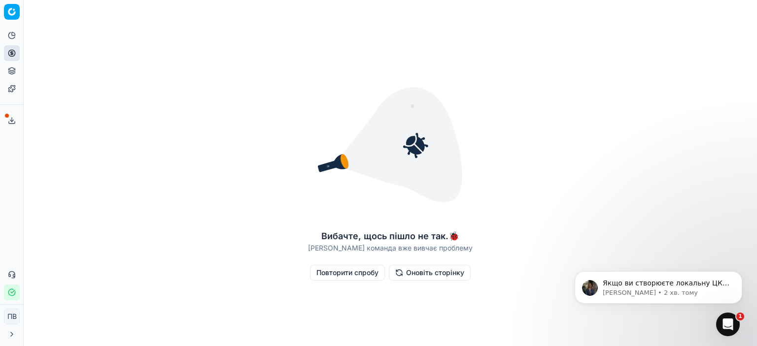
click at [352, 276] on font "Повторити спробу" at bounding box center [347, 272] width 62 height 8
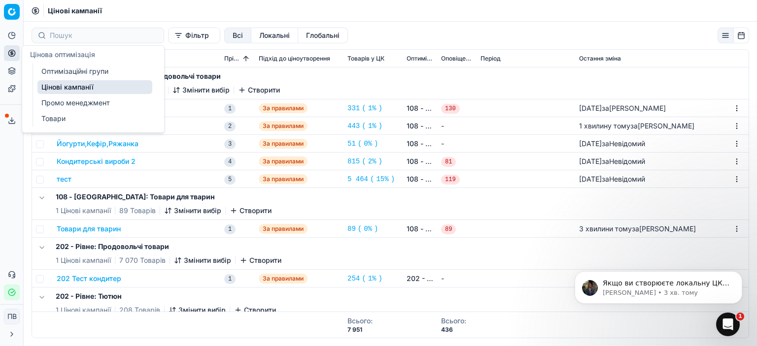
click at [10, 51] on icon at bounding box center [12, 53] width 8 height 8
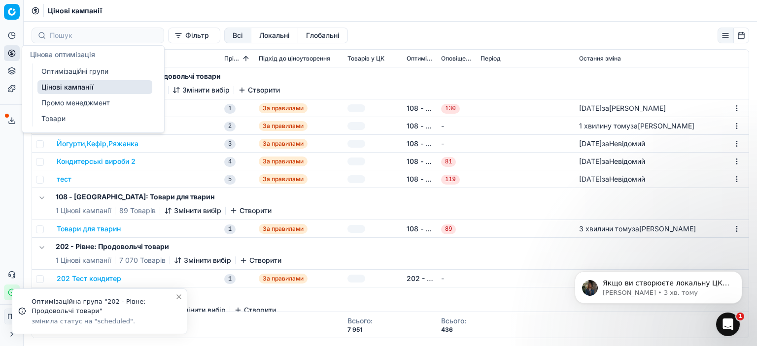
click at [61, 73] on font "Оптимізаційні групи" at bounding box center [74, 71] width 67 height 8
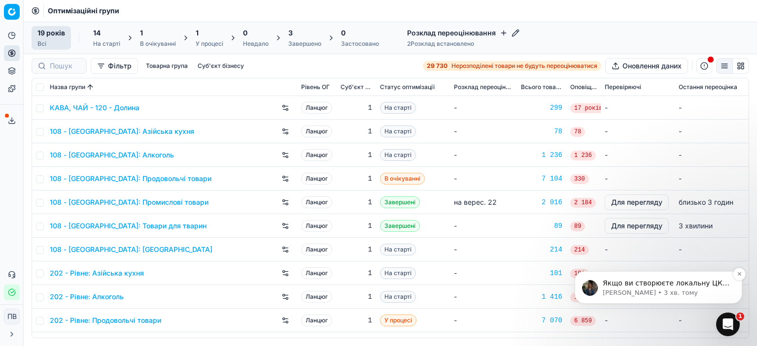
click at [648, 287] on p "Якщо ви створюєте локальну ЦК і вам все-ж таки не вдається додати округлення, б…" at bounding box center [665, 284] width 127 height 10
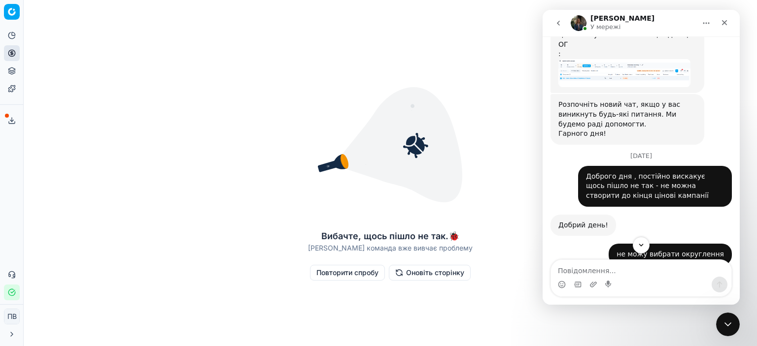
scroll to position [1718, 0]
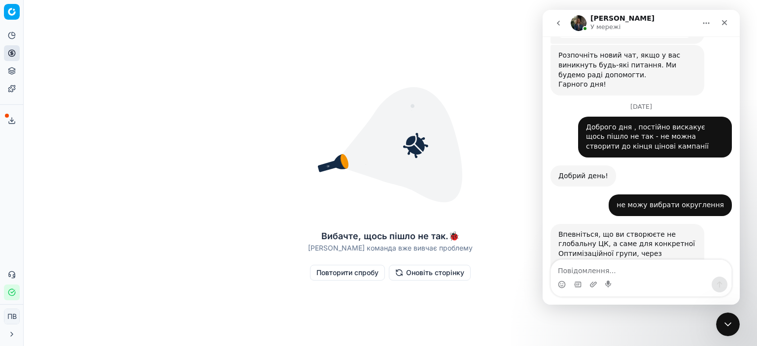
click at [330, 272] on font "Повторити спробу" at bounding box center [347, 272] width 62 height 8
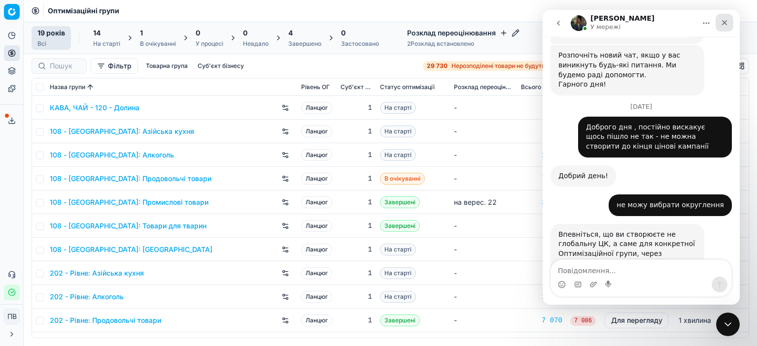
click at [722, 20] on icon "Закрити" at bounding box center [724, 23] width 8 height 8
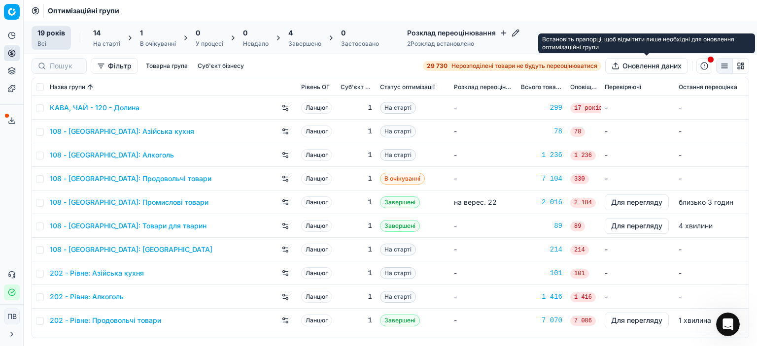
click at [648, 65] on font "Оновлення даних" at bounding box center [651, 66] width 59 height 8
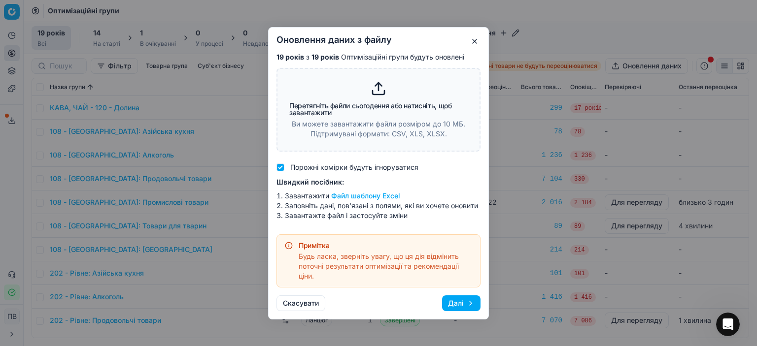
click at [461, 303] on font "Далі" at bounding box center [456, 303] width 16 height 8
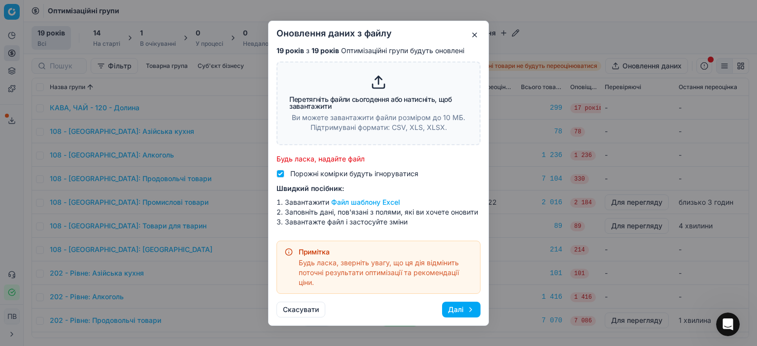
click at [461, 303] on button "Далі" at bounding box center [461, 310] width 38 height 16
click at [462, 308] on font "Далі" at bounding box center [456, 309] width 16 height 8
click at [466, 312] on button "Далі" at bounding box center [461, 310] width 38 height 16
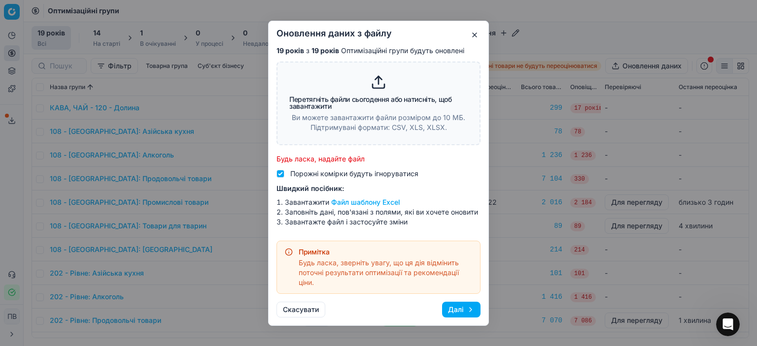
click at [475, 33] on button "button" at bounding box center [474, 35] width 12 height 12
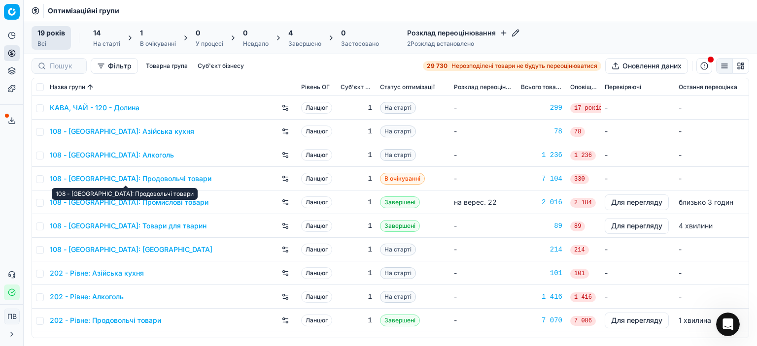
click at [128, 176] on font "108 - [GEOGRAPHIC_DATA]: Продовольчі товари" at bounding box center [131, 178] width 162 height 8
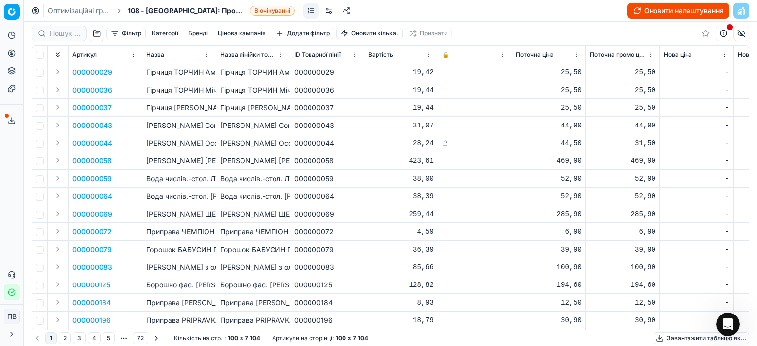
click at [656, 10] on font "Оновити налаштування" at bounding box center [683, 10] width 79 height 8
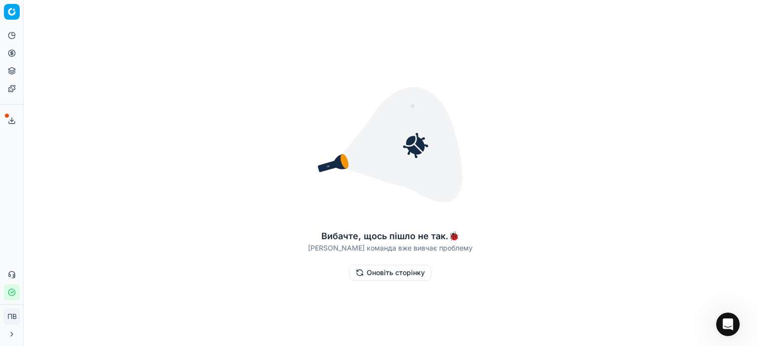
click at [383, 275] on font "Оновіть сторінку" at bounding box center [395, 272] width 58 height 8
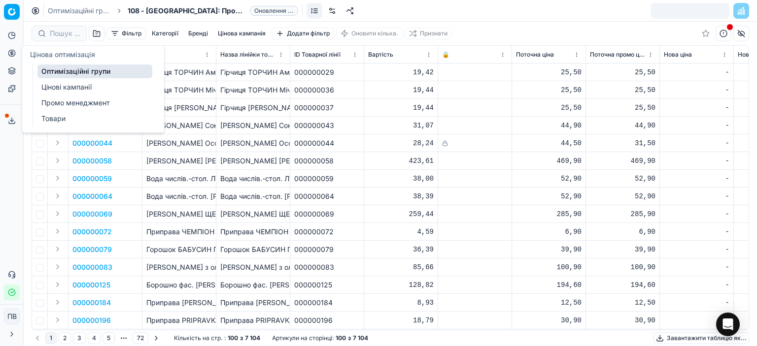
click at [12, 51] on icon at bounding box center [12, 53] width 8 height 8
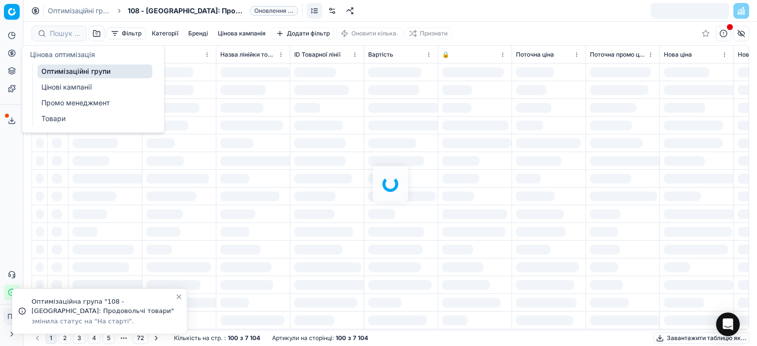
click at [54, 72] on font "Оптимізаційні групи" at bounding box center [75, 71] width 69 height 8
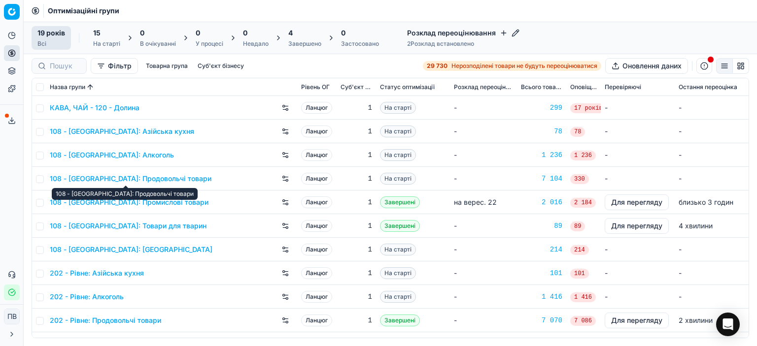
click at [150, 178] on font "108 - [GEOGRAPHIC_DATA]: Продовольчі товари" at bounding box center [131, 178] width 162 height 8
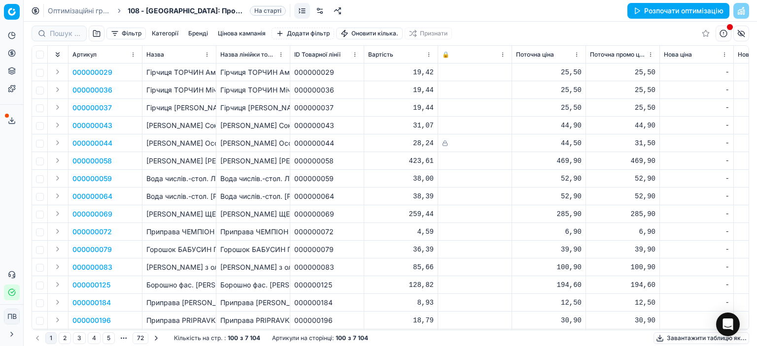
click at [244, 33] on font "Цінова кампанія" at bounding box center [242, 33] width 48 height 7
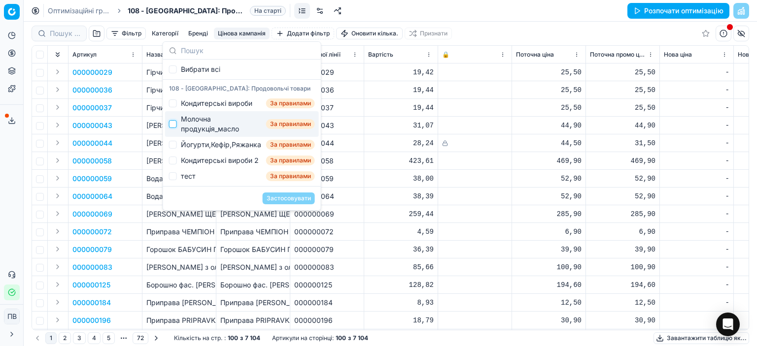
click at [173, 124] on input "Пропозиції" at bounding box center [173, 124] width 8 height 8
checkbox input "true"
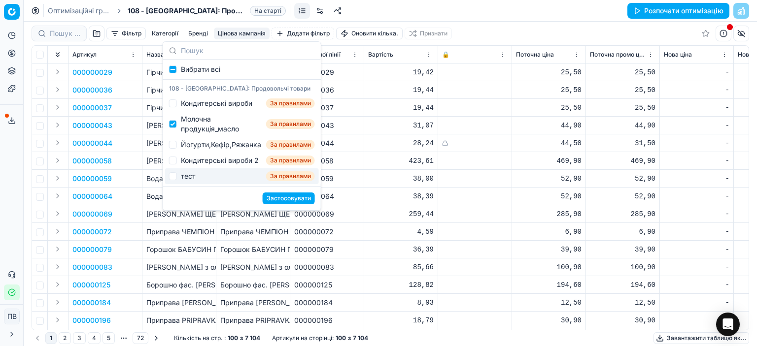
click at [285, 199] on font "Застосовувати" at bounding box center [288, 198] width 44 height 7
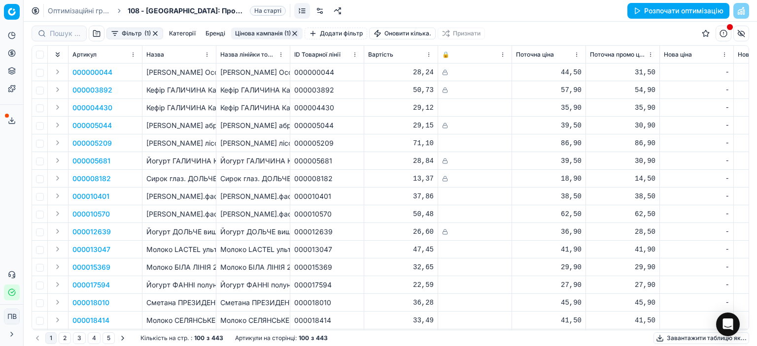
click at [662, 11] on font "Розпочати оптимізацію" at bounding box center [683, 10] width 79 height 8
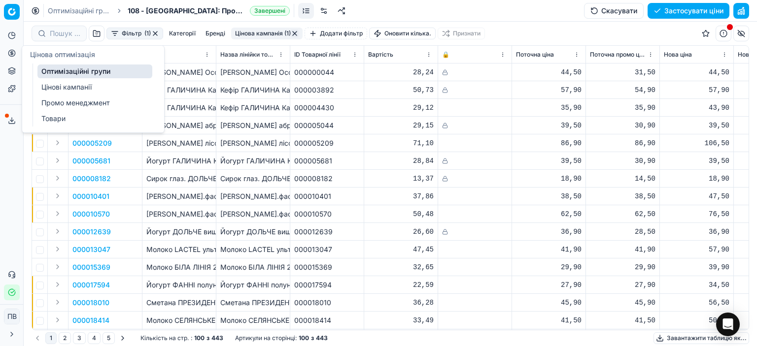
drag, startPoint x: 47, startPoint y: 85, endPoint x: 69, endPoint y: 89, distance: 22.1
click at [48, 85] on font "Цінові кампанії" at bounding box center [66, 87] width 50 height 8
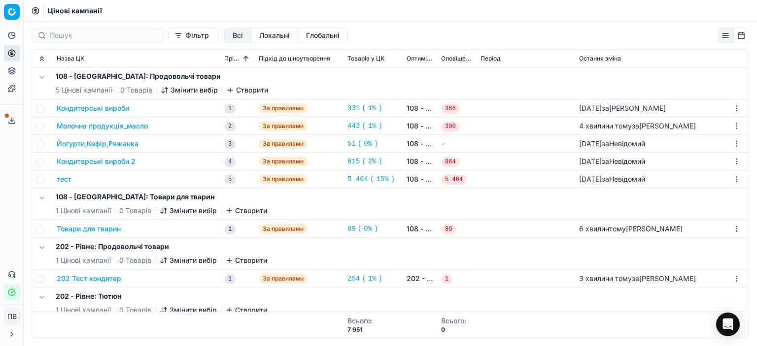
click at [126, 126] on font "Молочна продукція_масло" at bounding box center [102, 126] width 91 height 8
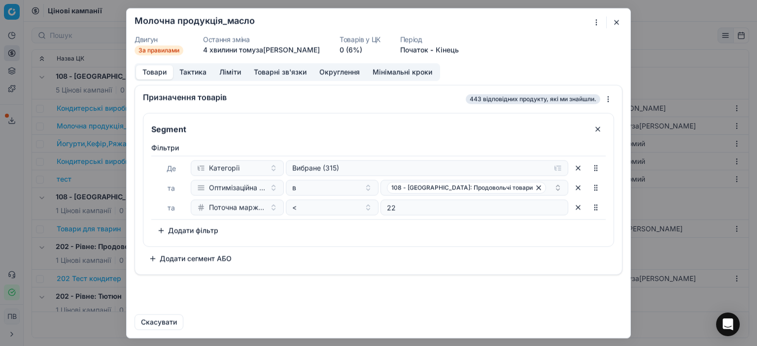
click at [614, 21] on button "button" at bounding box center [616, 22] width 12 height 12
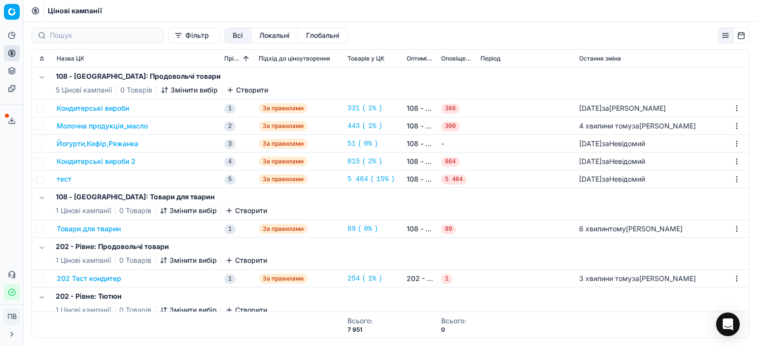
click at [368, 124] on font "1%" at bounding box center [372, 126] width 8 height 8
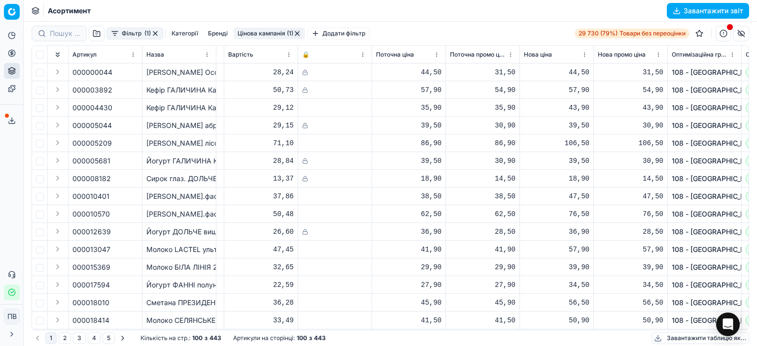
scroll to position [0, 162]
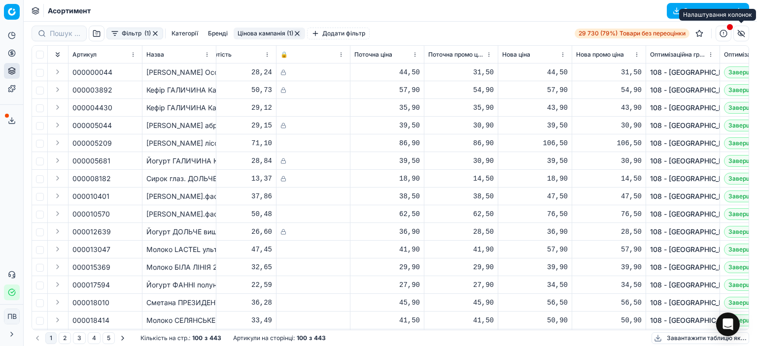
click at [741, 32] on button "button" at bounding box center [741, 34] width 16 height 16
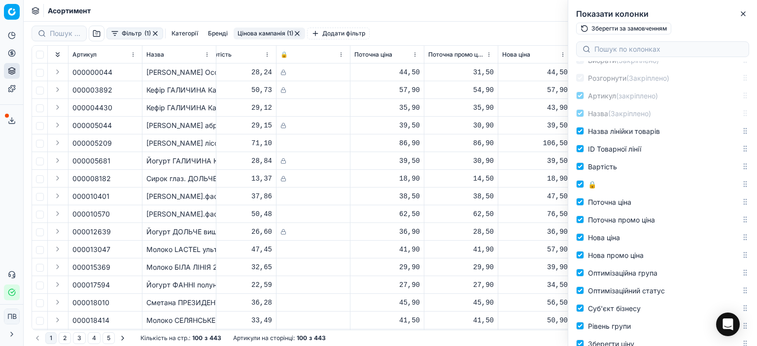
scroll to position [0, 0]
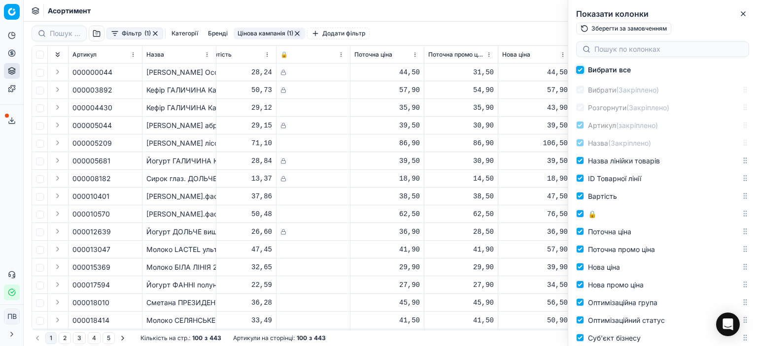
click at [579, 70] on input "Вибрати все" at bounding box center [580, 70] width 8 height 8
checkbox input "false"
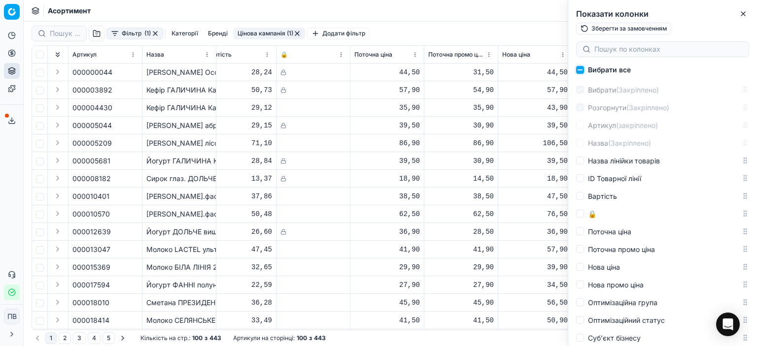
checkbox input "false"
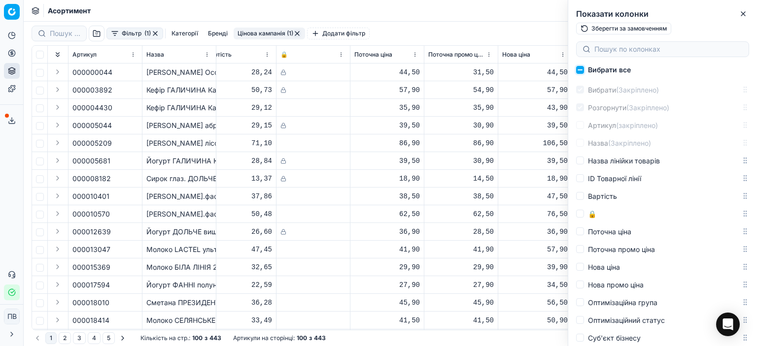
checkbox input "false"
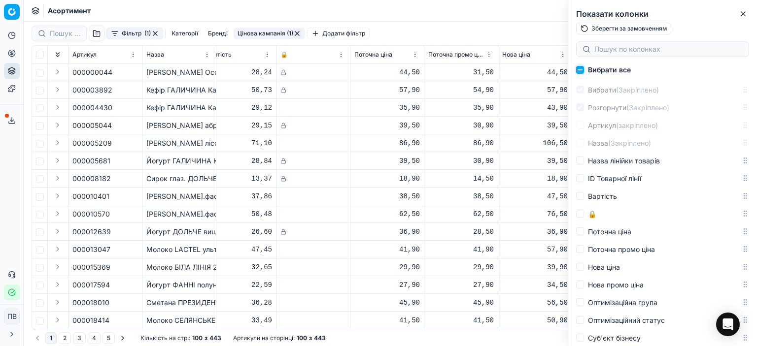
checkbox input "false"
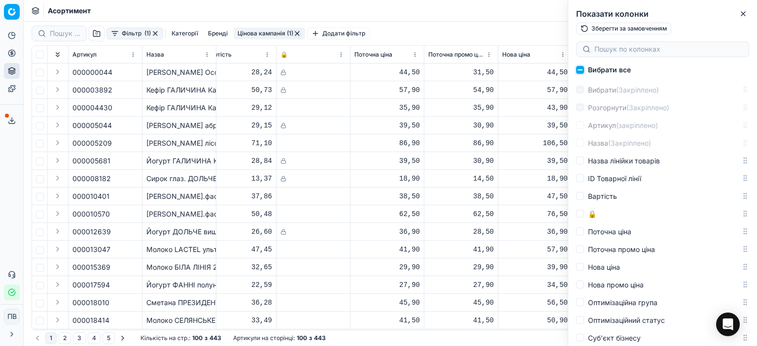
checkbox input "false"
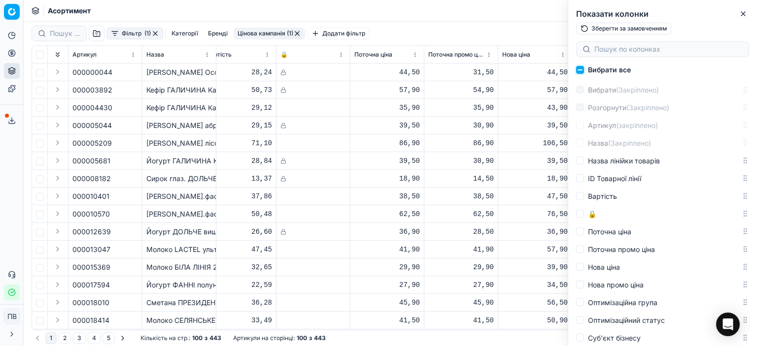
checkbox input "false"
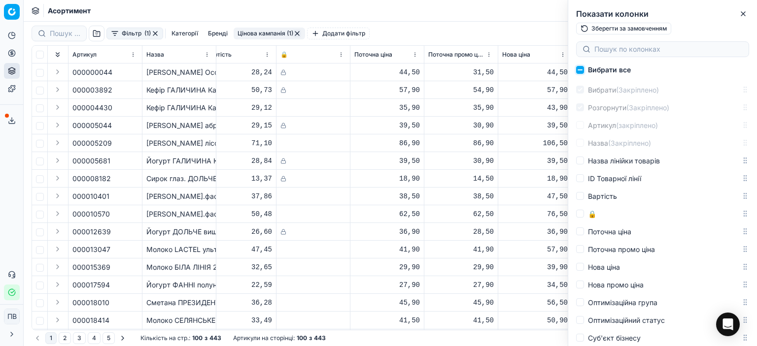
checkbox input "false"
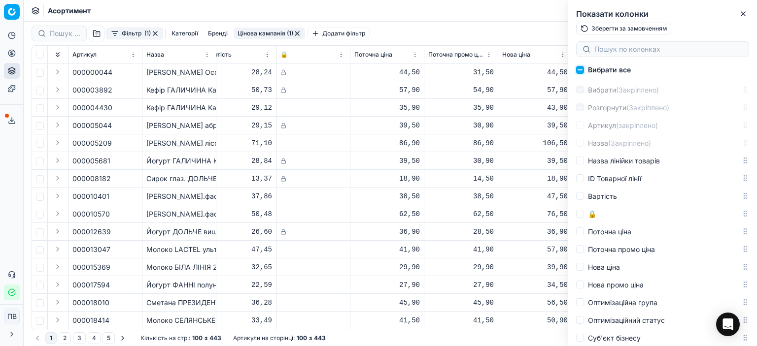
checkbox input "false"
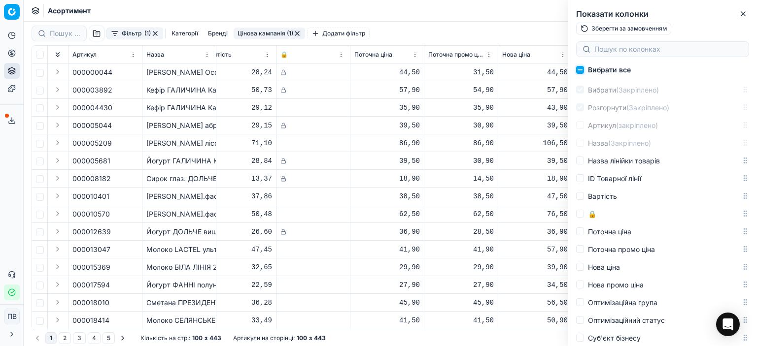
checkbox input "false"
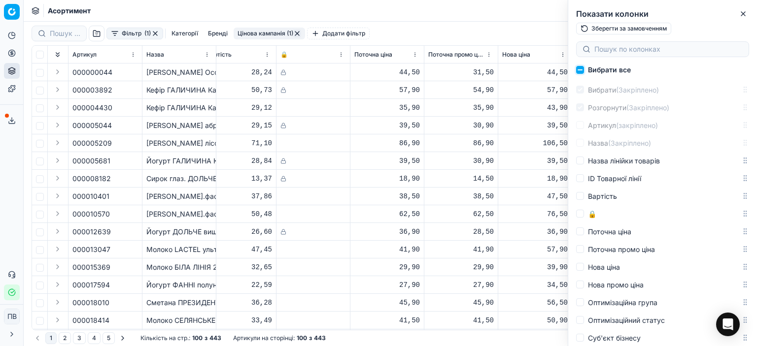
checkbox input "false"
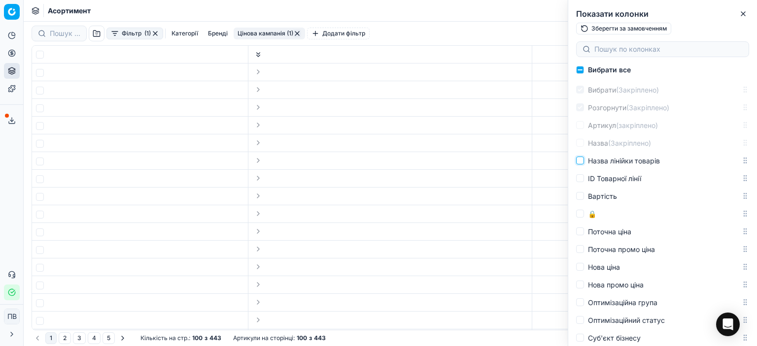
click at [583, 160] on input "Назва лінійки товарів" at bounding box center [580, 161] width 8 height 8
checkbox input "true"
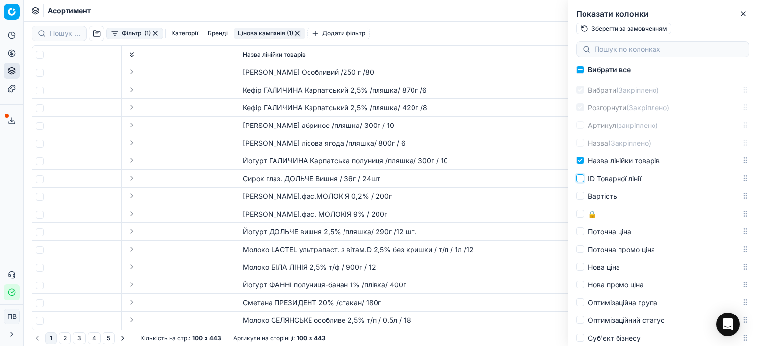
click at [580, 178] on input "ID Товарної лінії" at bounding box center [580, 178] width 8 height 8
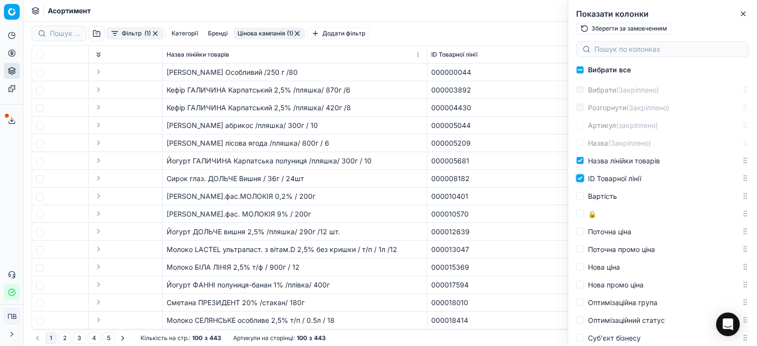
click at [580, 178] on input "ID Товарної лінії" at bounding box center [580, 178] width 8 height 8
checkbox input "false"
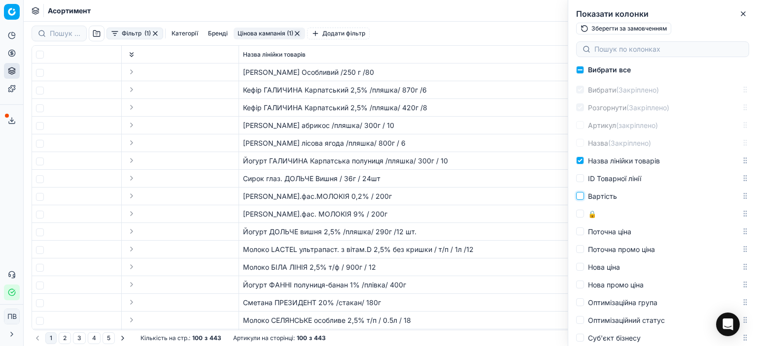
click at [579, 194] on input "Вартість" at bounding box center [580, 196] width 8 height 8
checkbox input "true"
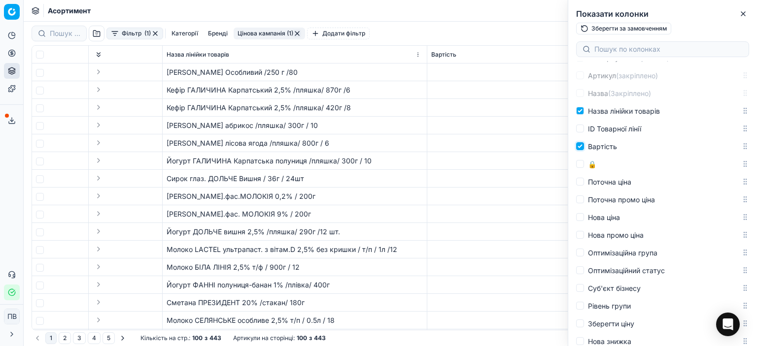
scroll to position [99, 0]
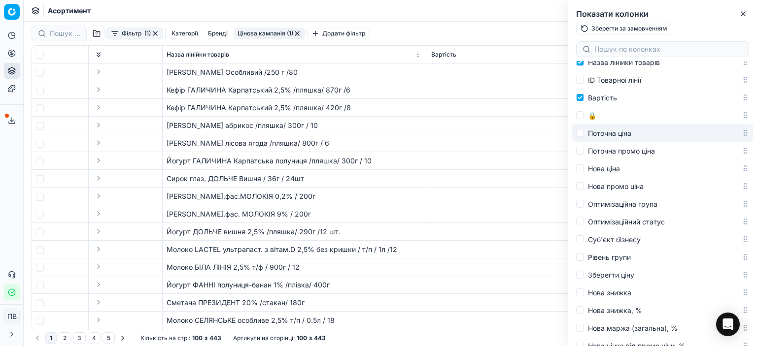
click at [587, 134] on label "Поточна ціна" at bounding box center [658, 133] width 165 height 12
click at [584, 134] on input "Поточна ціна" at bounding box center [580, 133] width 8 height 8
checkbox input "true"
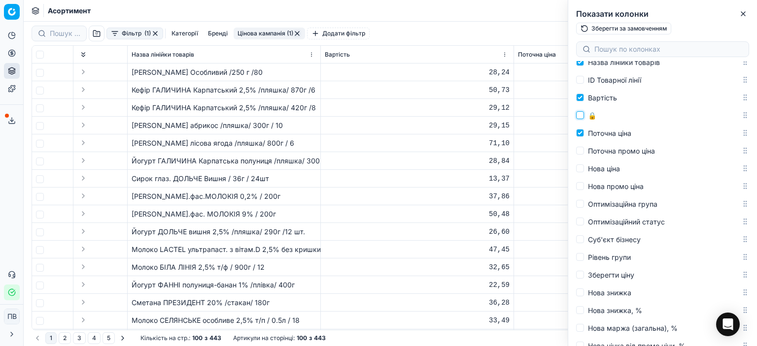
click at [581, 118] on input "🔒" at bounding box center [580, 115] width 8 height 8
checkbox input "true"
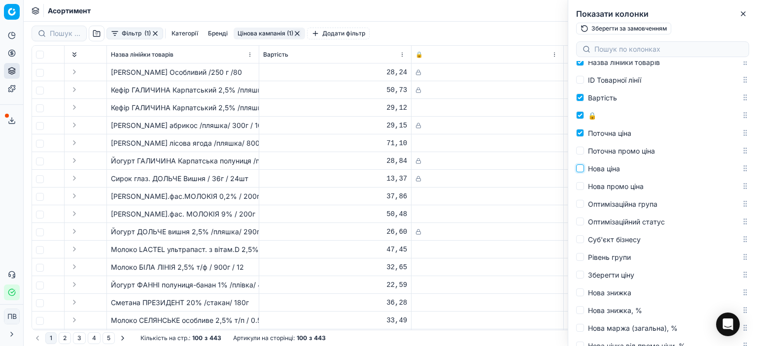
click at [579, 169] on input "Нова ціна" at bounding box center [580, 169] width 8 height 8
checkbox input "true"
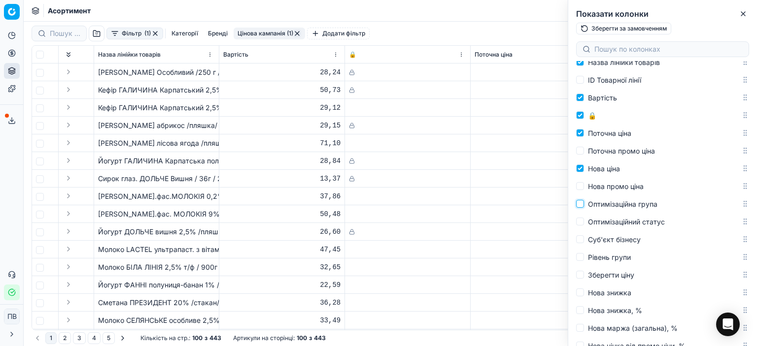
click at [578, 206] on input "Оптимізаційна група" at bounding box center [580, 204] width 8 height 8
checkbox input "true"
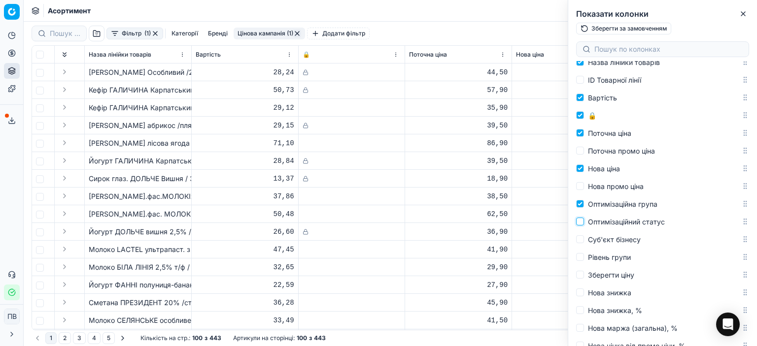
click at [580, 222] on input "Оптимізаційний статус" at bounding box center [580, 222] width 8 height 8
checkbox input "true"
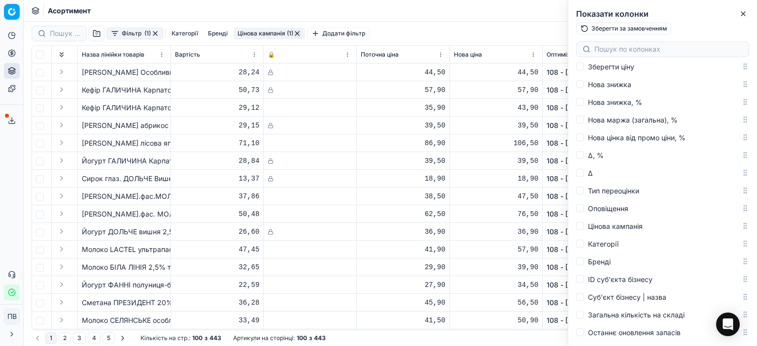
scroll to position [345, 0]
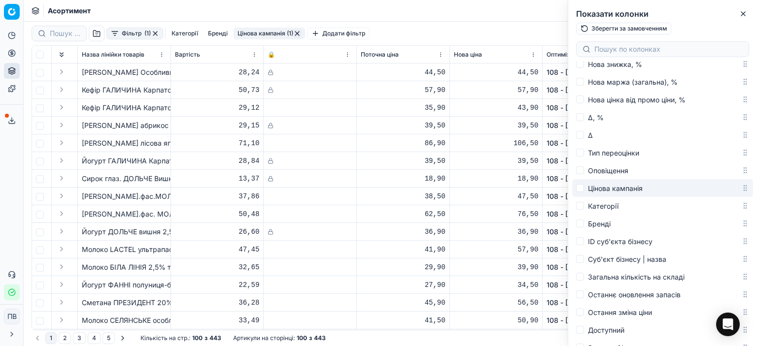
click at [615, 189] on font "Цінова кампанія" at bounding box center [615, 188] width 55 height 8
click at [584, 189] on input "Цінова кампанія" at bounding box center [580, 188] width 8 height 8
checkbox input "true"
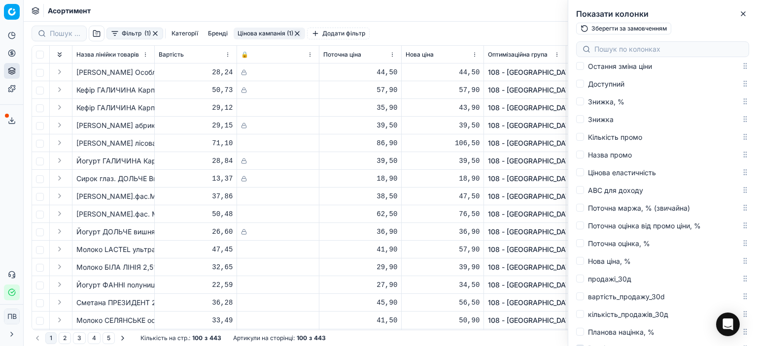
scroll to position [621, 0]
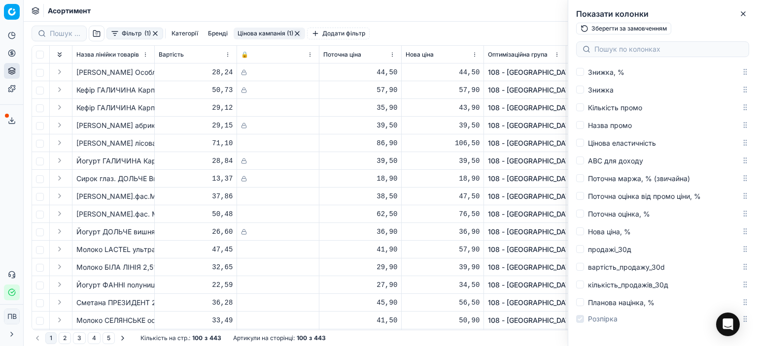
click at [542, 208] on td "108 - [GEOGRAPHIC_DATA]: Продовольчі товари" at bounding box center [525, 214] width 82 height 18
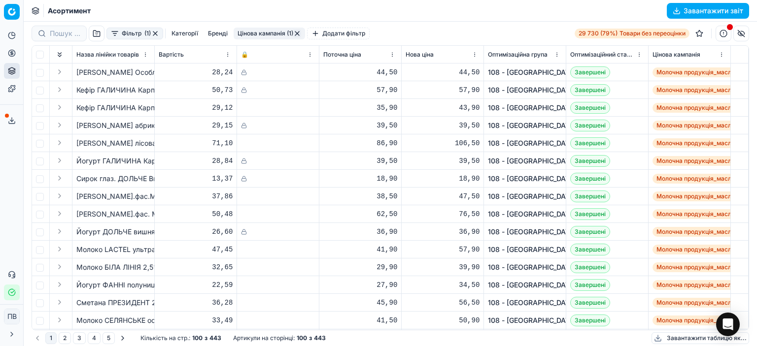
click at [744, 31] on button "button" at bounding box center [741, 34] width 16 height 16
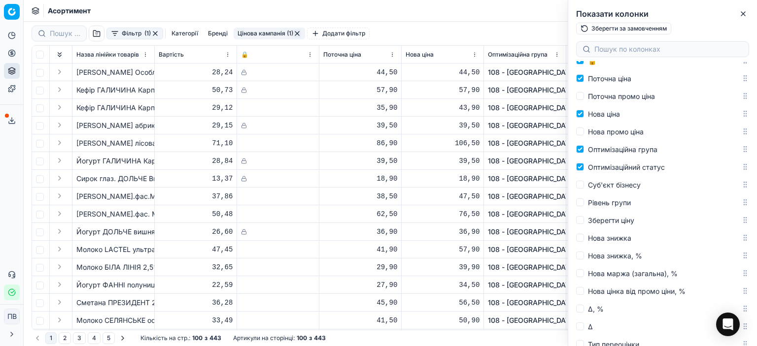
scroll to position [197, 0]
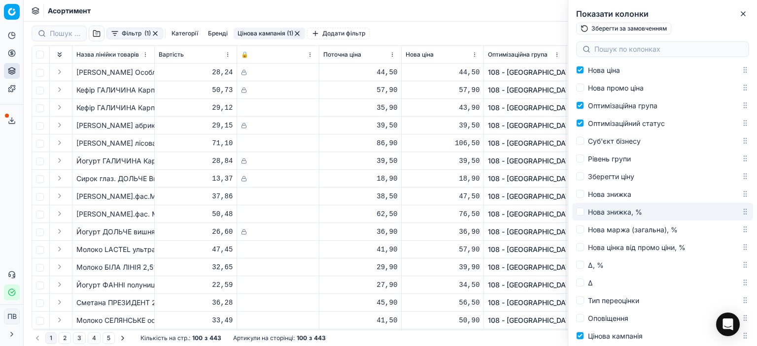
click at [620, 211] on font "Нова знижка, %" at bounding box center [615, 212] width 54 height 8
click at [584, 211] on input "Нова знижка, %" at bounding box center [580, 212] width 8 height 8
checkbox input "true"
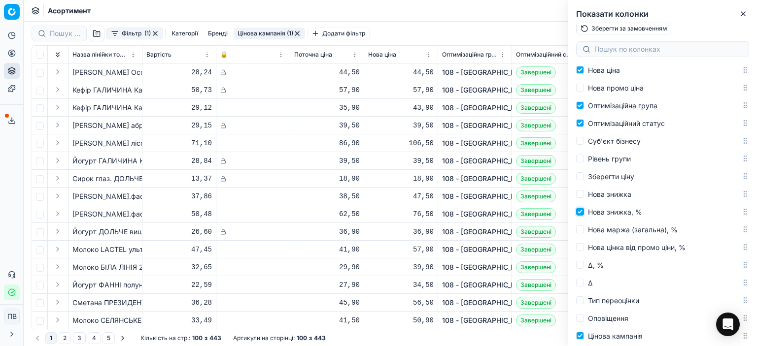
scroll to position [0, 8]
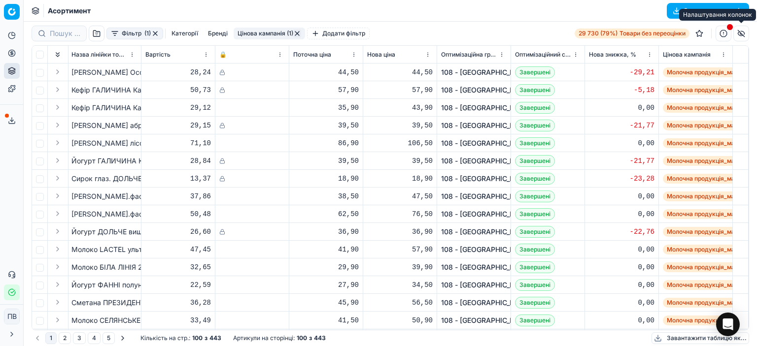
click at [741, 37] on button "button" at bounding box center [741, 34] width 16 height 16
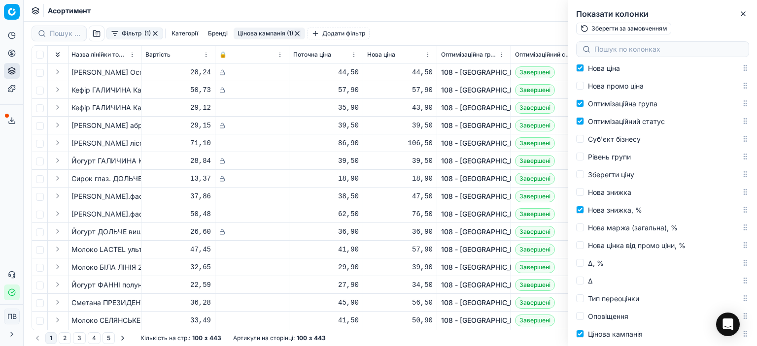
scroll to position [296, 0]
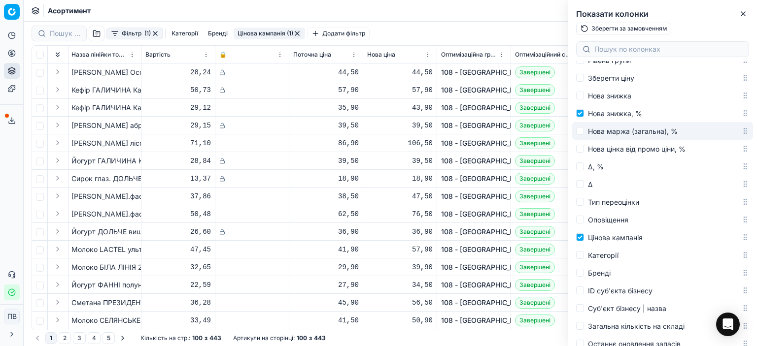
click at [597, 131] on font "Нова маржа (загальна), %" at bounding box center [633, 131] width 90 height 8
click at [584, 131] on input "Нова маржа (загальна), %" at bounding box center [580, 131] width 8 height 8
checkbox input "true"
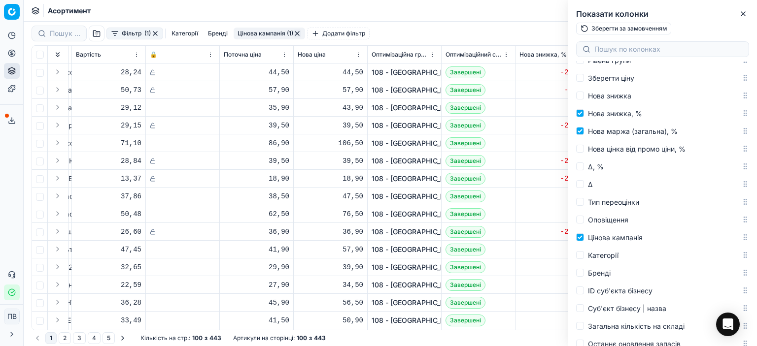
scroll to position [0, 82]
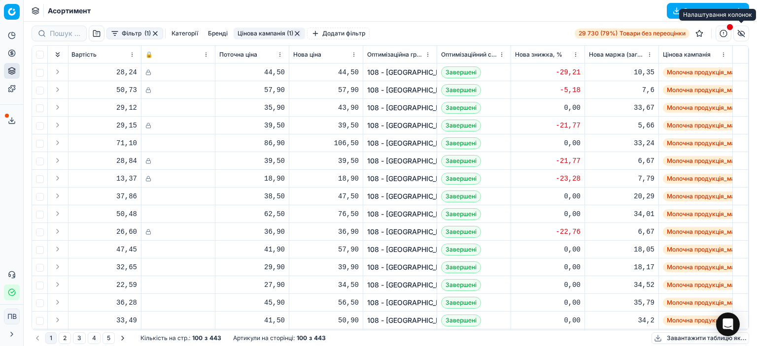
click at [743, 35] on button "button" at bounding box center [741, 34] width 16 height 16
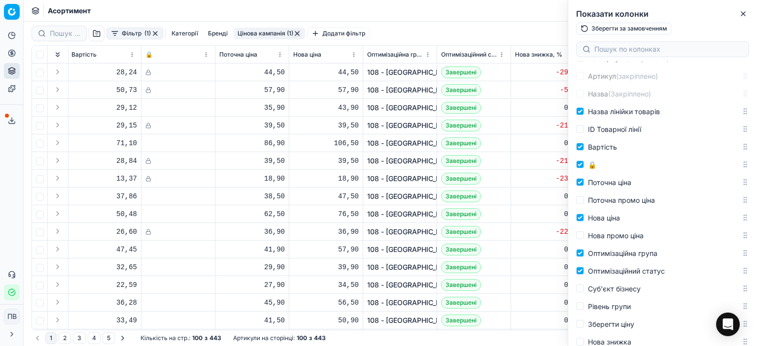
scroll to position [0, 0]
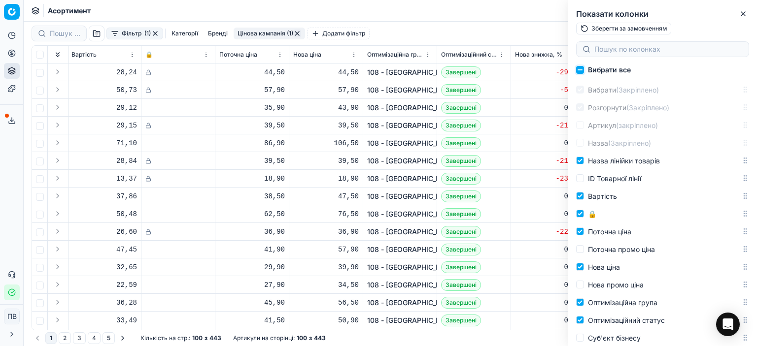
click at [577, 68] on input "Вибрати все" at bounding box center [580, 70] width 8 height 8
checkbox input "true"
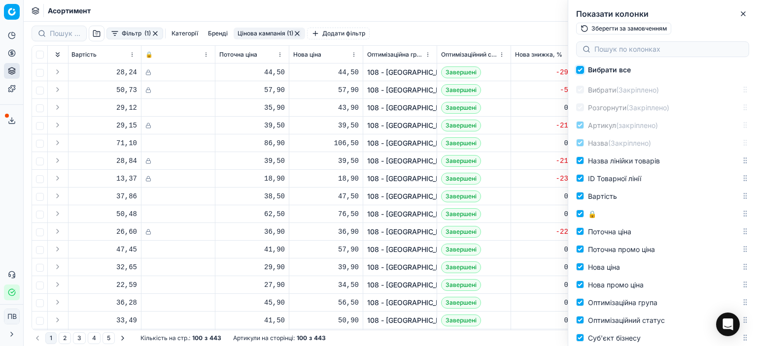
checkbox input "true"
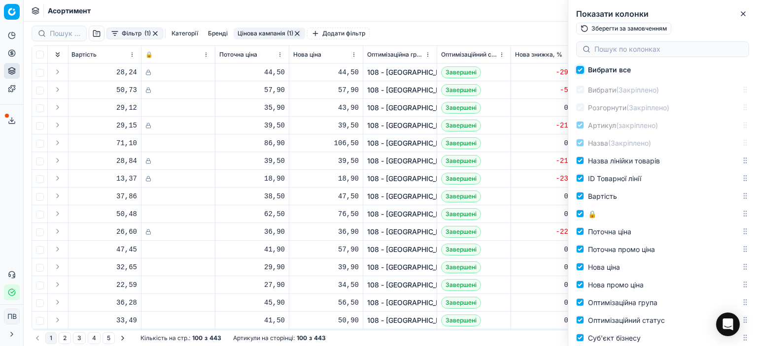
checkbox input "true"
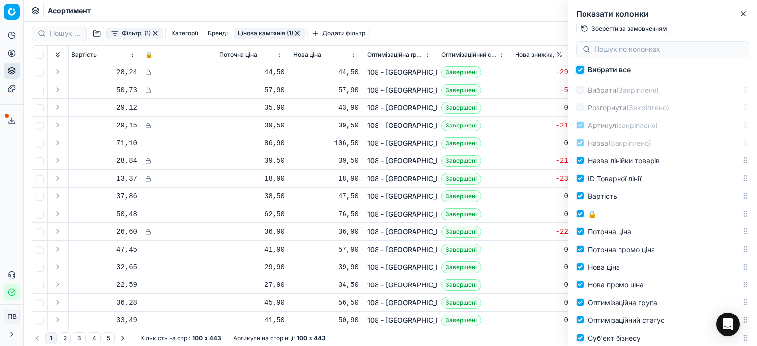
checkbox input "true"
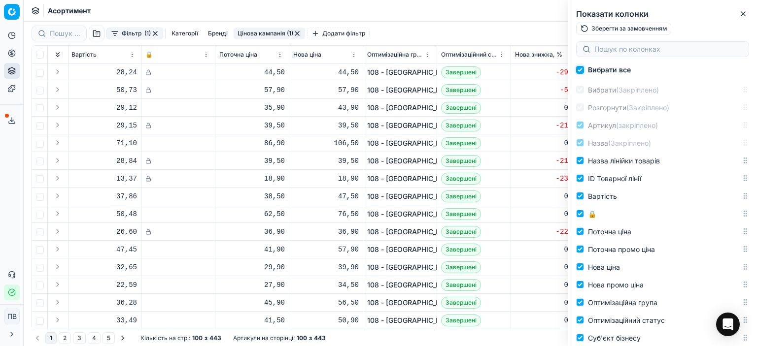
checkbox input "true"
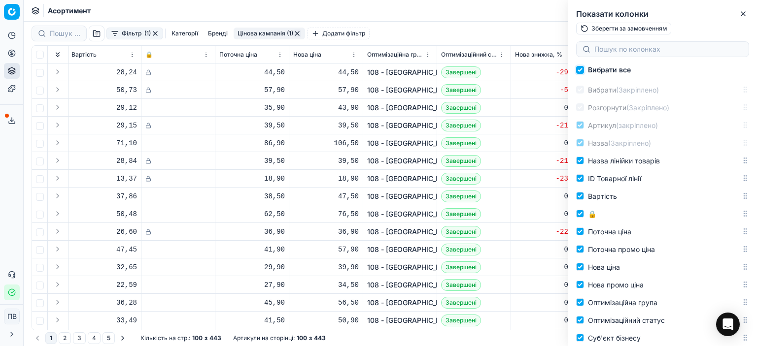
checkbox input "true"
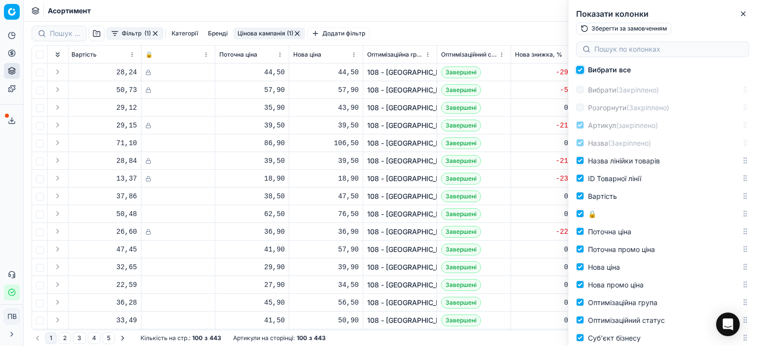
checkbox input "true"
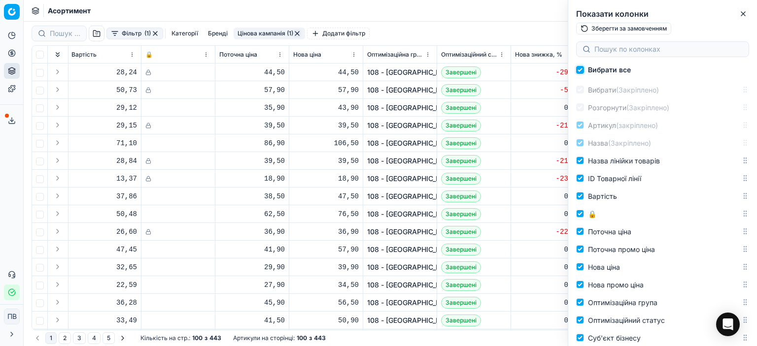
checkbox input "true"
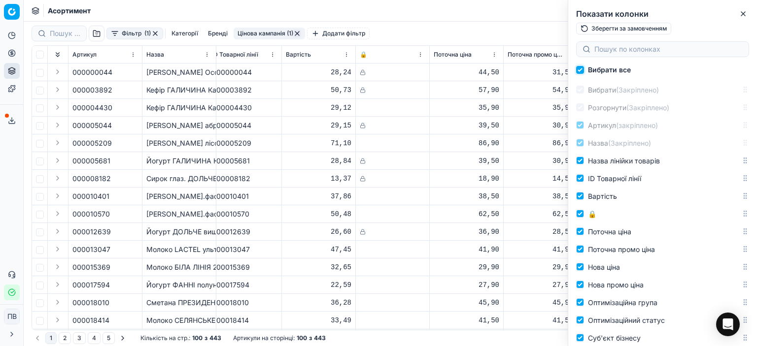
click at [579, 70] on input "Вибрати все" at bounding box center [580, 70] width 8 height 8
checkbox input "false"
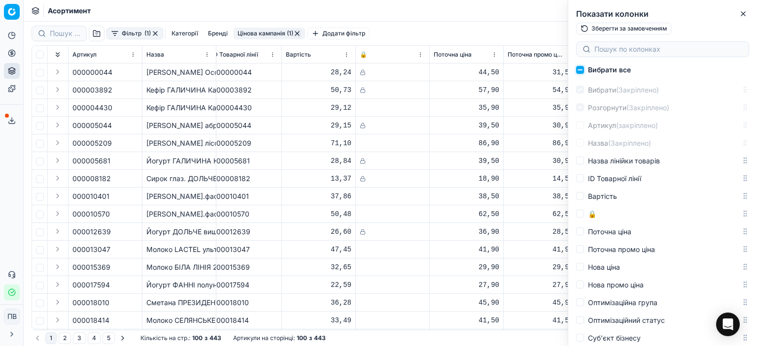
checkbox input "false"
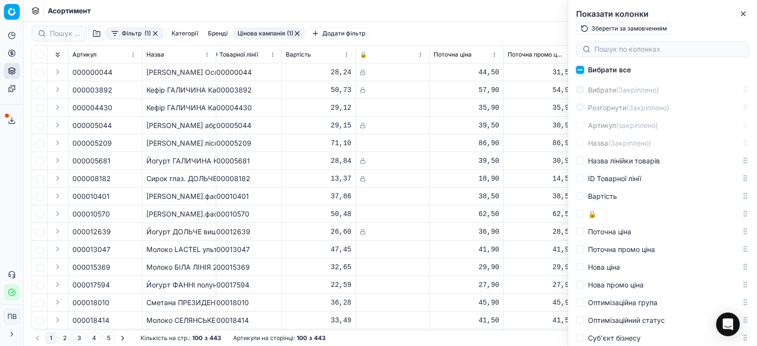
checkbox input "false"
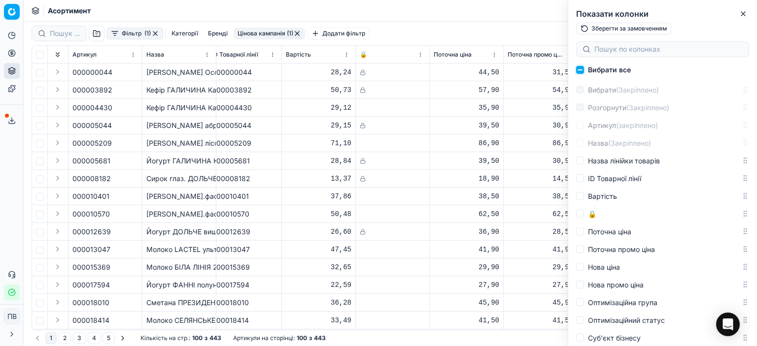
checkbox input "false"
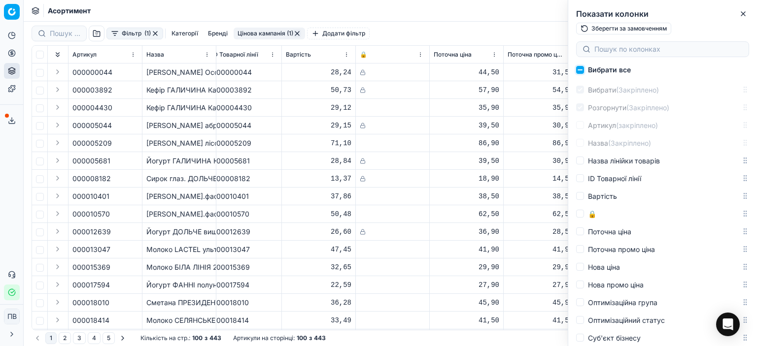
checkbox input "false"
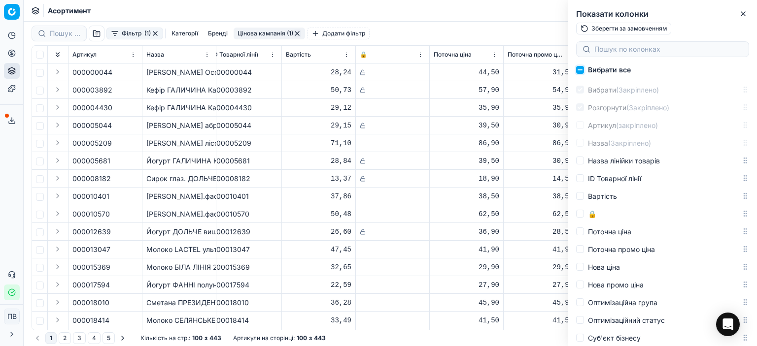
checkbox input "false"
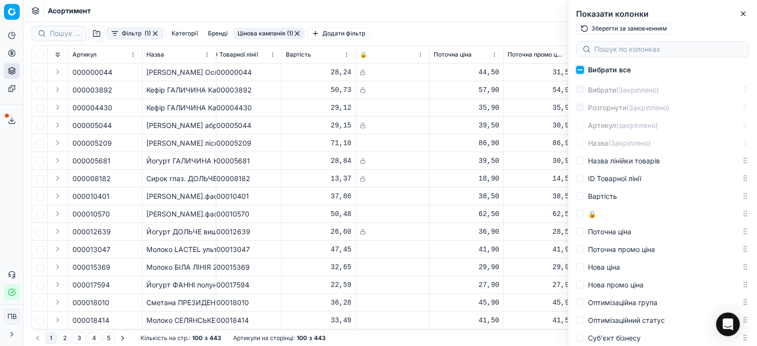
checkbox input "false"
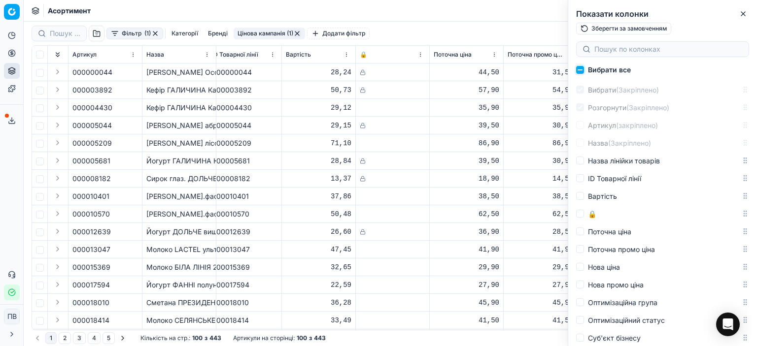
checkbox input "false"
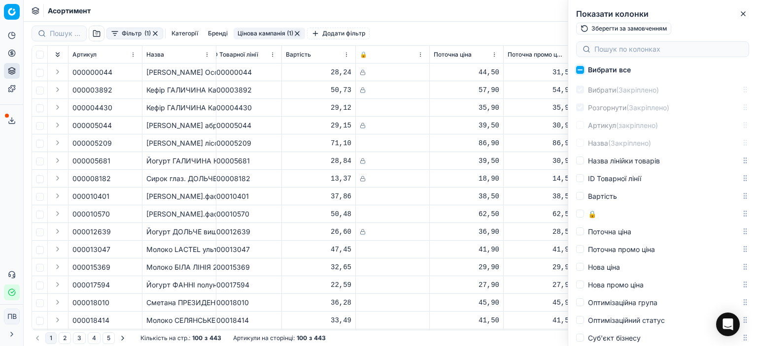
checkbox input "false"
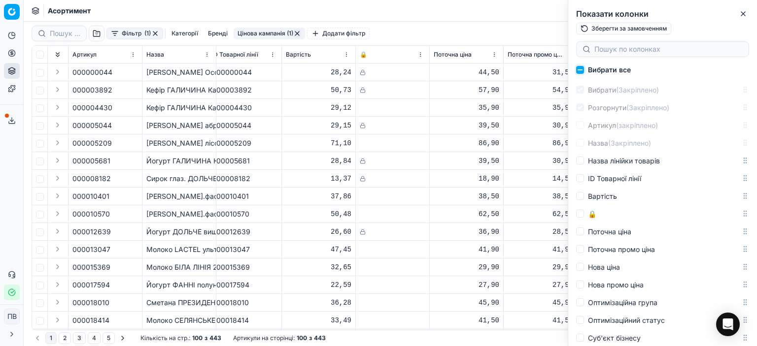
checkbox input "false"
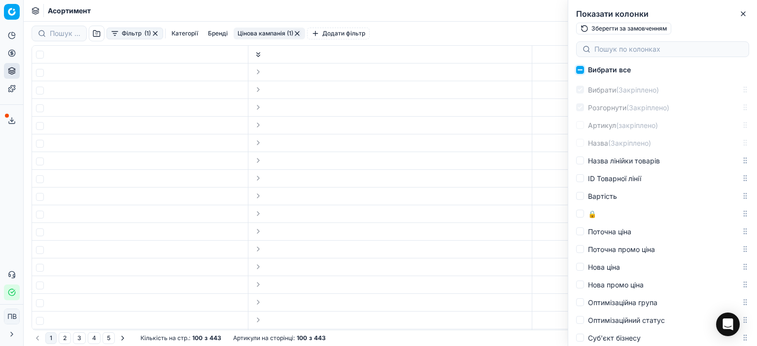
click at [579, 70] on input "Вибрати все" at bounding box center [580, 70] width 8 height 8
checkbox input "true"
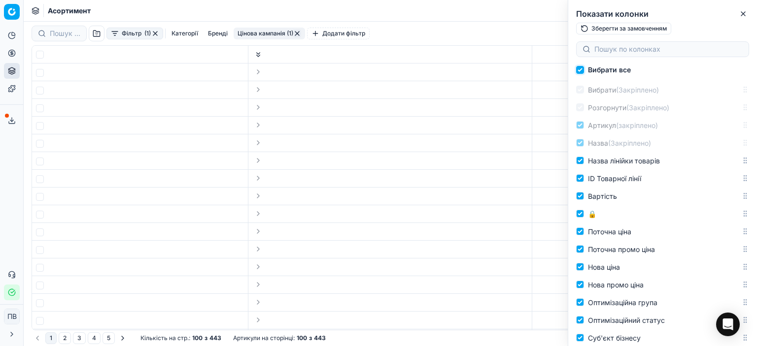
checkbox input "true"
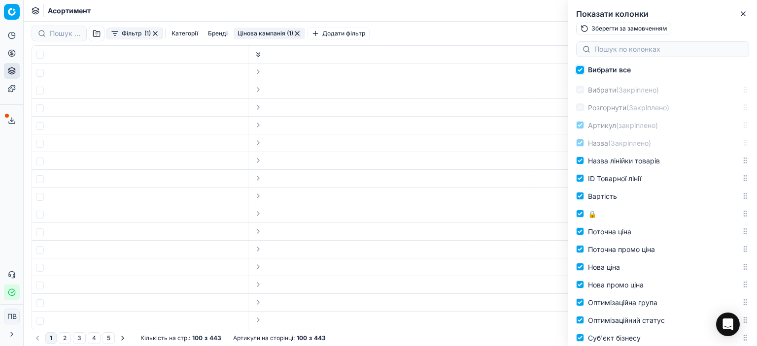
checkbox input "true"
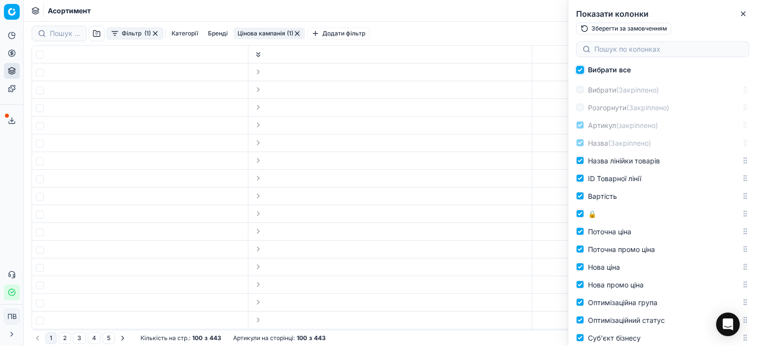
checkbox input "true"
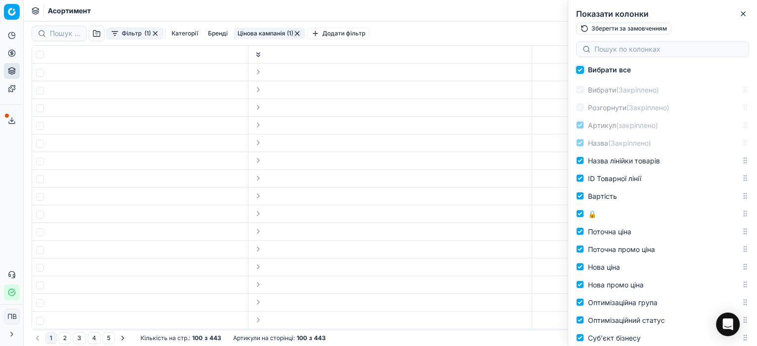
checkbox input "true"
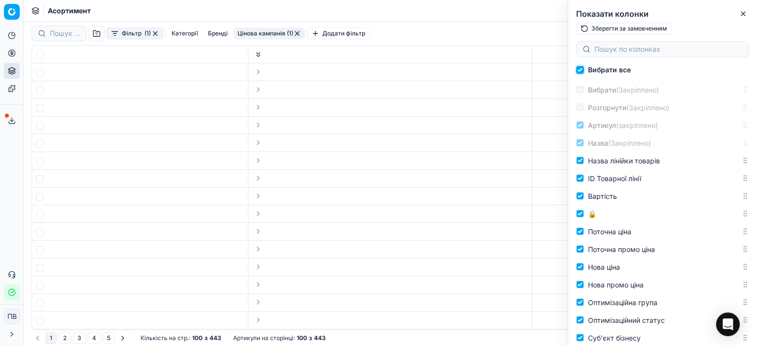
checkbox input "true"
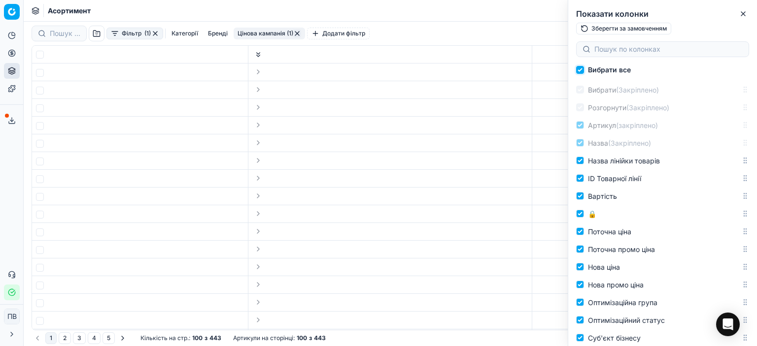
checkbox input "true"
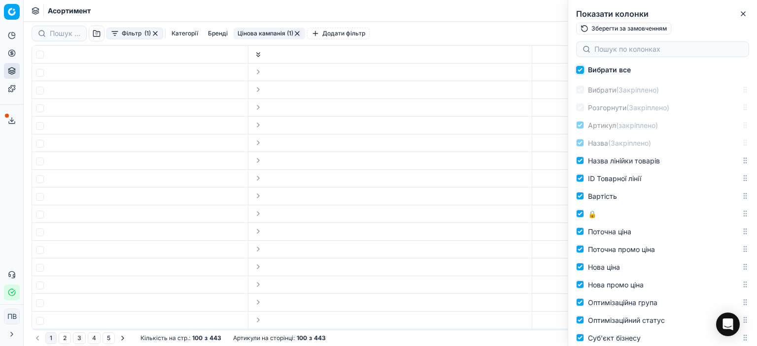
checkbox input "true"
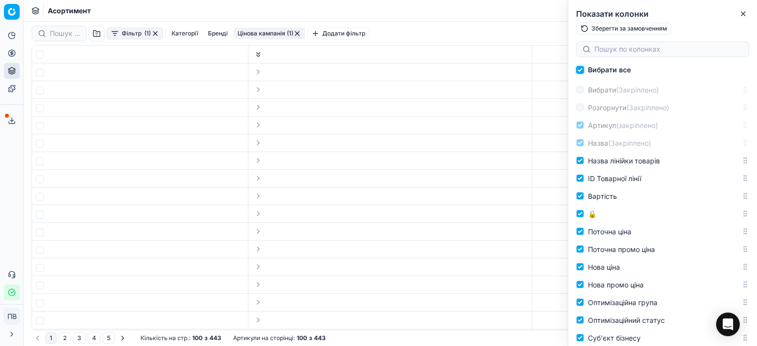
checkbox input "true"
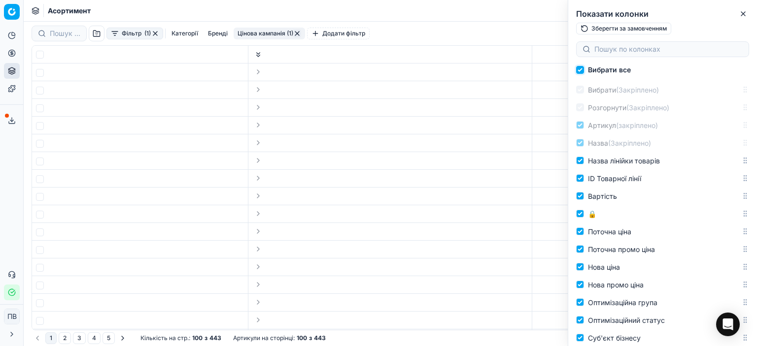
checkbox input "true"
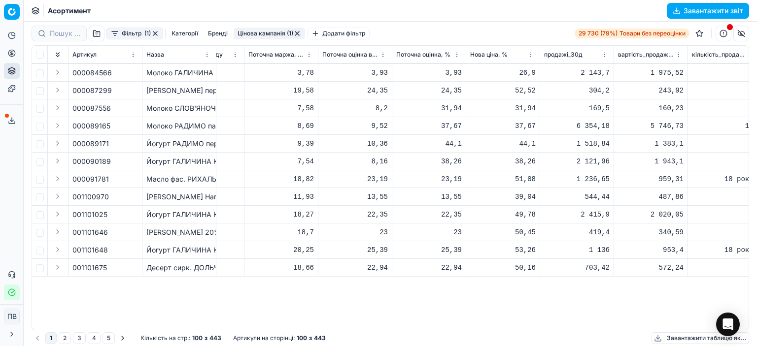
scroll to position [1366, 2632]
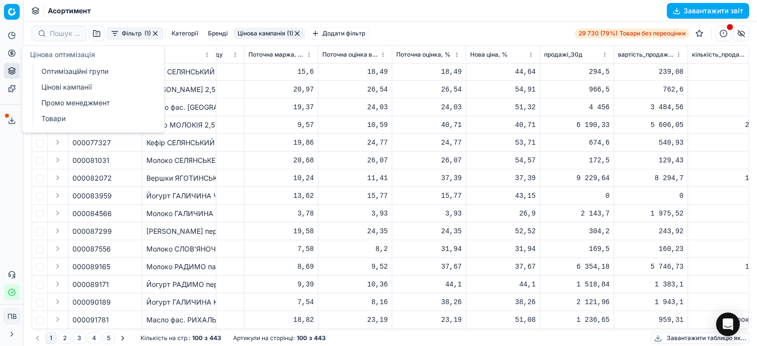
click at [57, 88] on font "Цінові кампанії" at bounding box center [66, 87] width 50 height 8
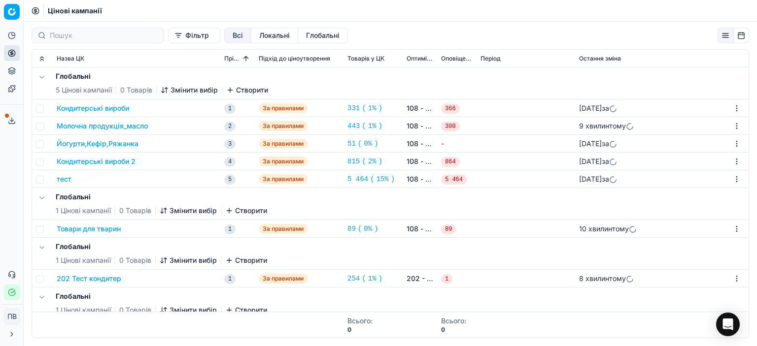
click at [118, 125] on font "Молочна продукція_масло" at bounding box center [102, 126] width 91 height 8
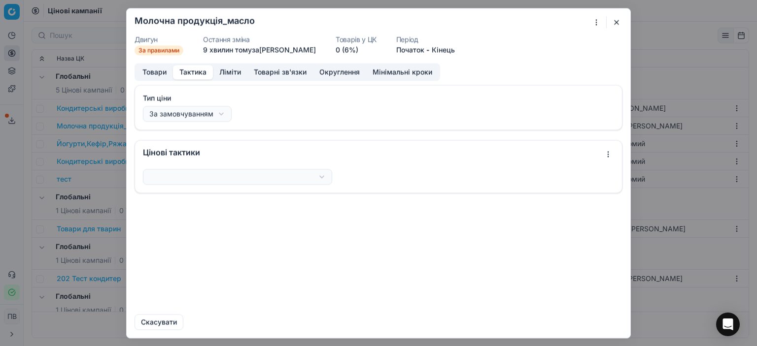
click at [189, 71] on font "Тактика" at bounding box center [192, 71] width 27 height 8
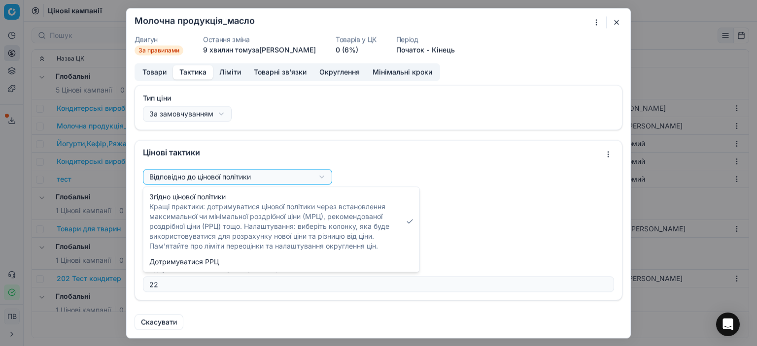
click at [320, 175] on div "Ми зберігаємо налаштування ЦК. Будь ласка, зачекайте, це може зайняти кілька хв…" at bounding box center [378, 173] width 757 height 346
select select "follow_map"
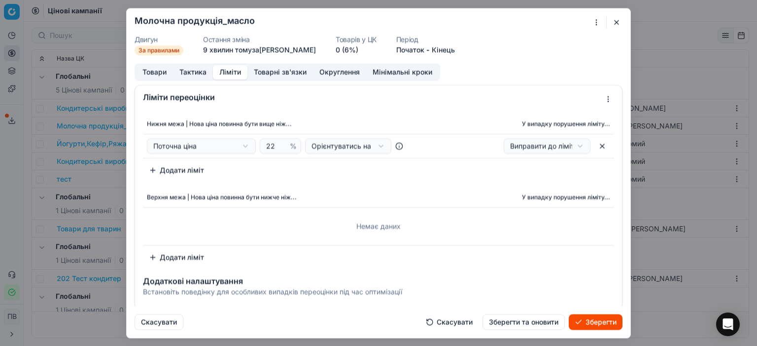
click at [230, 73] on font "Ліміти" at bounding box center [230, 71] width 22 height 8
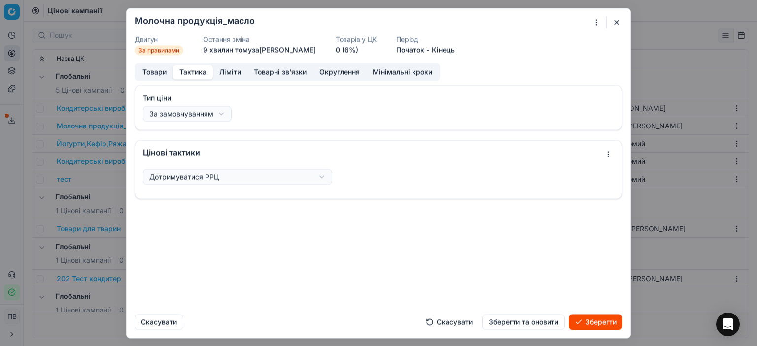
click at [192, 68] on font "Тактика" at bounding box center [192, 71] width 27 height 8
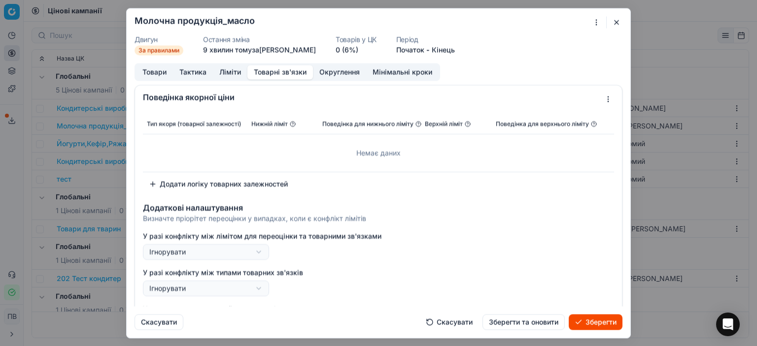
click at [264, 73] on font "Товарні зв'язки" at bounding box center [280, 71] width 53 height 8
click at [327, 74] on font "Округлення" at bounding box center [339, 71] width 40 height 8
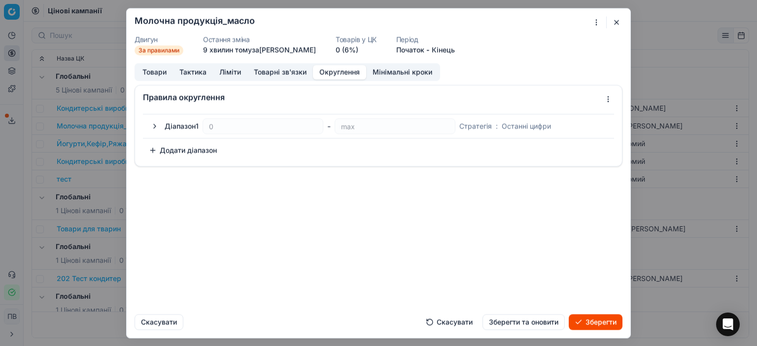
click at [159, 124] on button "button" at bounding box center [155, 126] width 12 height 12
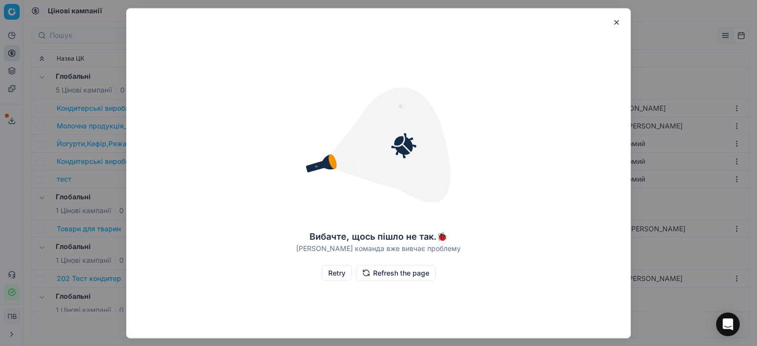
click at [332, 274] on button "Retry" at bounding box center [337, 273] width 30 height 16
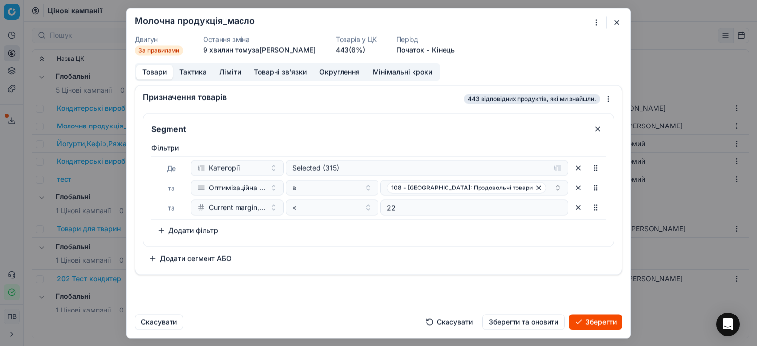
click at [288, 73] on button "Товарні зв'язки" at bounding box center [280, 72] width 66 height 14
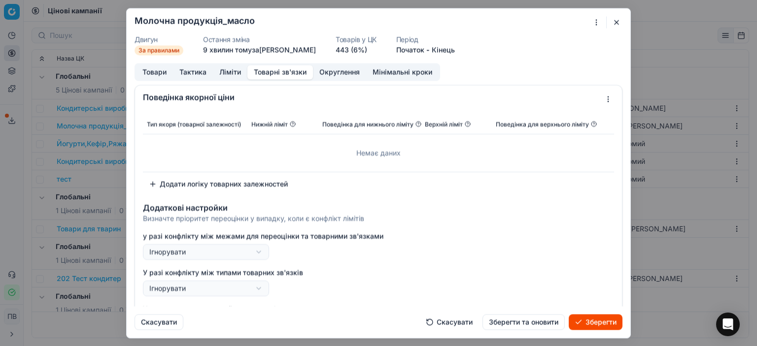
click at [256, 251] on div "Ми зберігаємо налаштування ЦК. Будь ласка, зачекайте, це може зайняти кілька хв…" at bounding box center [378, 173] width 757 height 346
click at [328, 72] on div "Ми зберігаємо налаштування ЦК. Будь ласка, зачекайте, це може зайняти кілька хв…" at bounding box center [378, 173] width 757 height 346
click at [387, 69] on font "Мінімальні кроки" at bounding box center [402, 71] width 60 height 8
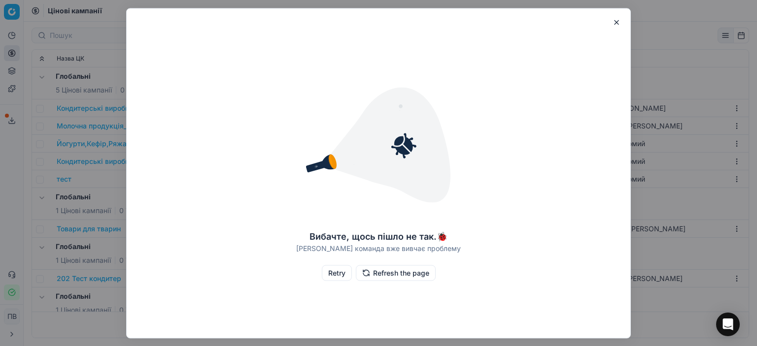
click at [340, 277] on button "Retry" at bounding box center [337, 273] width 30 height 16
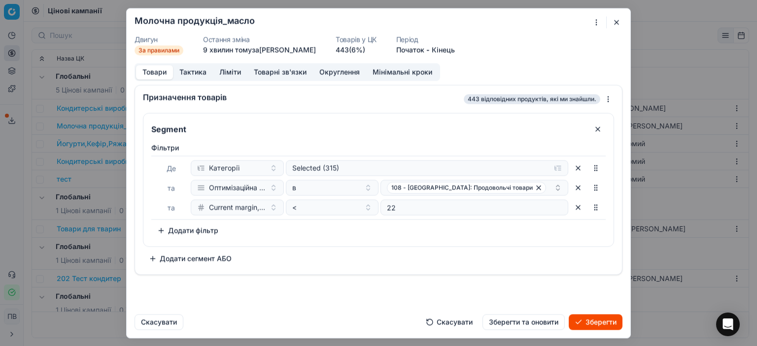
click at [227, 73] on button "Ліміти" at bounding box center [230, 72] width 34 height 14
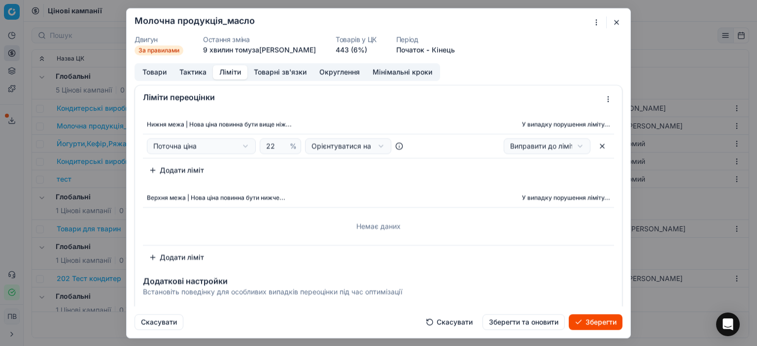
click at [152, 256] on button "Додати ліміт" at bounding box center [176, 257] width 67 height 16
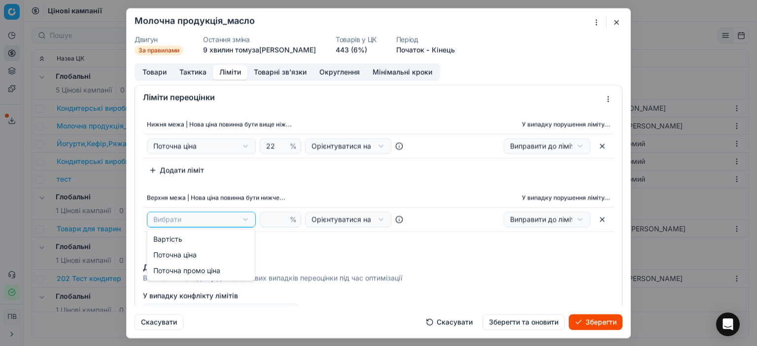
click at [183, 220] on div "Ми зберігаємо налаштування ЦК. Будь ласка, зачекайте, це може зайняти кілька хв…" at bounding box center [378, 173] width 757 height 346
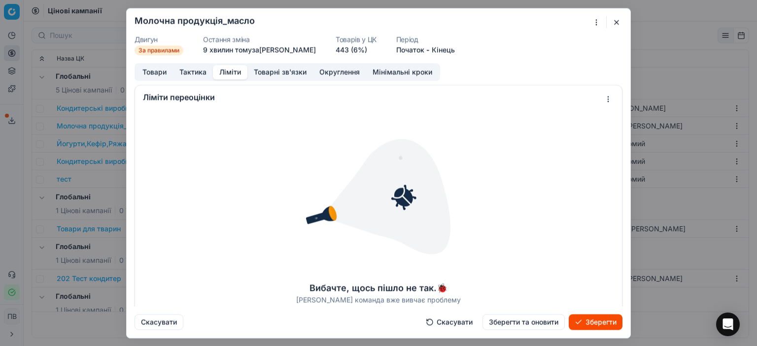
click at [198, 70] on font "Тактика" at bounding box center [192, 71] width 27 height 8
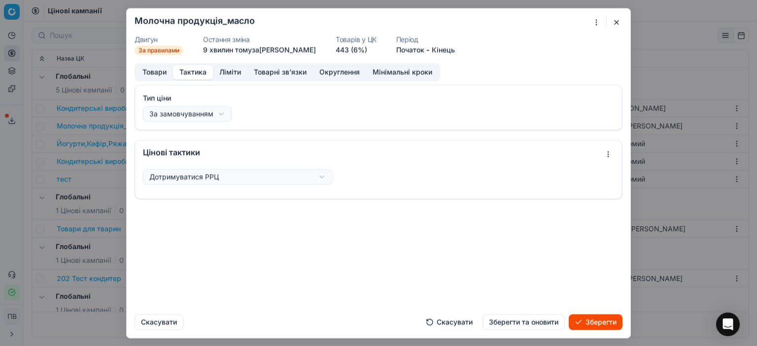
click at [231, 76] on font "Ліміти" at bounding box center [230, 72] width 22 height 10
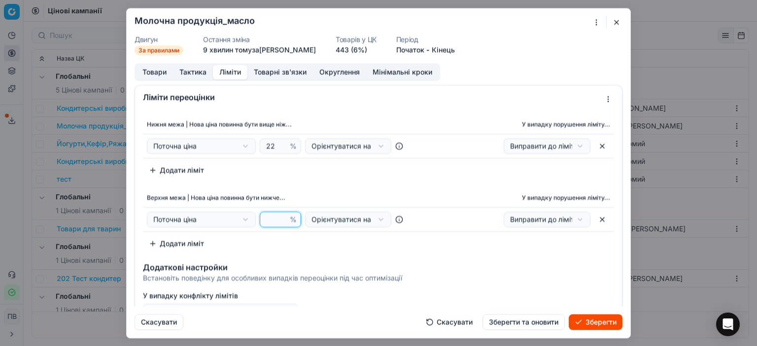
click at [268, 220] on input "number" at bounding box center [276, 219] width 24 height 15
type input "25"
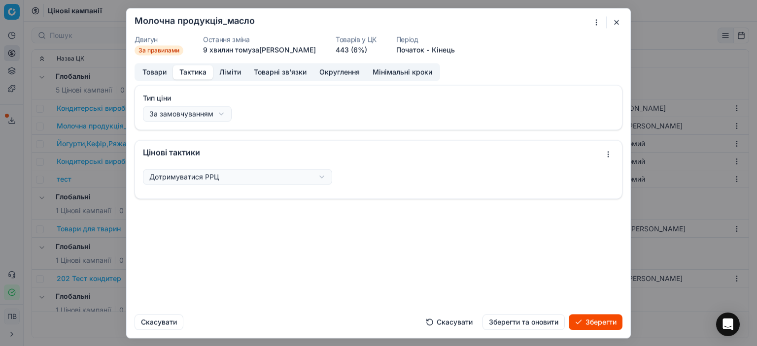
click at [201, 72] on font "Тактика" at bounding box center [192, 71] width 27 height 8
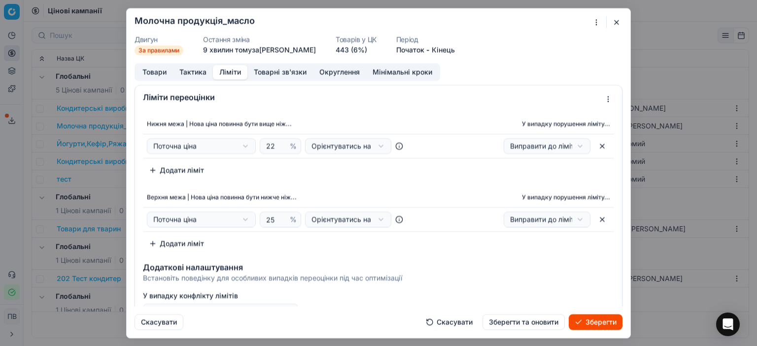
click at [230, 72] on font "Ліміти" at bounding box center [230, 71] width 22 height 8
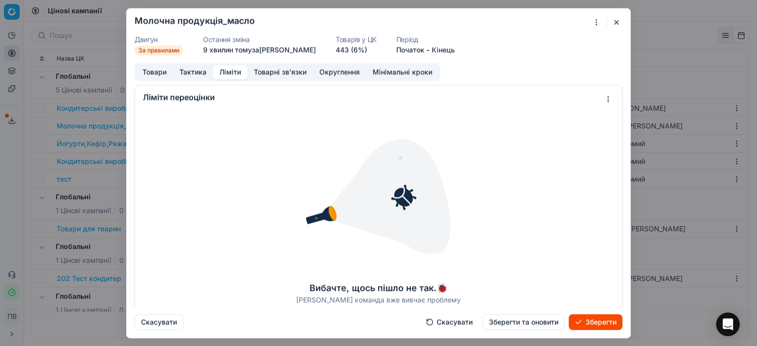
click at [225, 72] on font "Ліміти" at bounding box center [230, 71] width 22 height 8
click at [196, 74] on font "Тактика" at bounding box center [192, 71] width 27 height 8
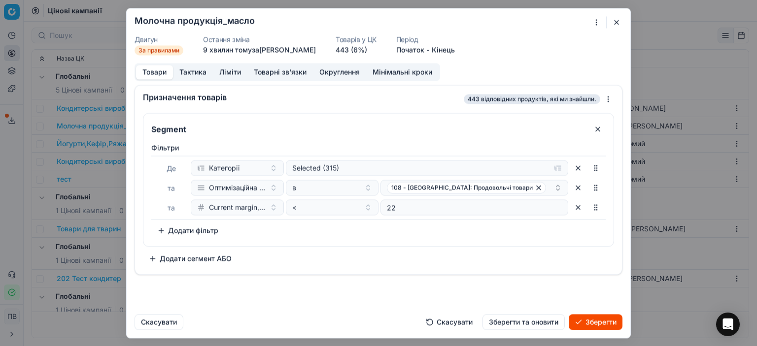
click at [154, 70] on font "Товари" at bounding box center [154, 71] width 24 height 8
click at [589, 323] on font "Зберегти" at bounding box center [600, 322] width 31 height 8
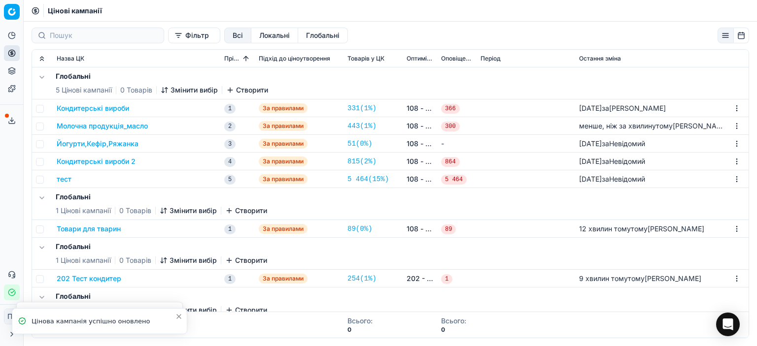
click at [408, 277] on font "202 - Рівне: Продовольчі товари" at bounding box center [461, 278] width 111 height 8
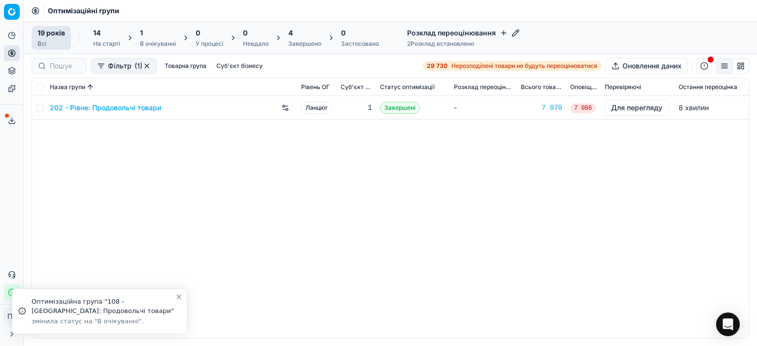
click at [135, 65] on font "(1)" at bounding box center [138, 66] width 8 height 8
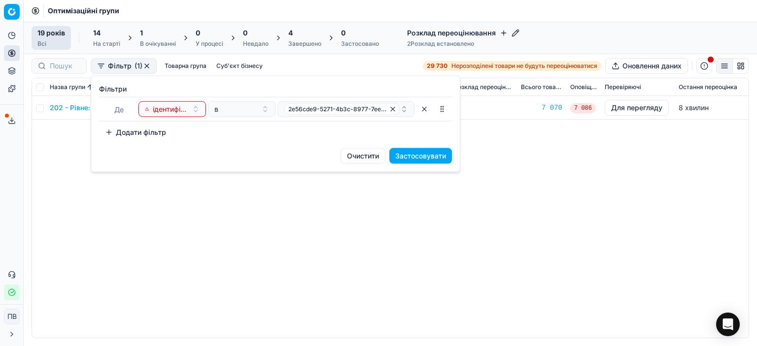
drag, startPoint x: 149, startPoint y: 230, endPoint x: 122, endPoint y: 209, distance: 33.7
click at [148, 230] on html "Оригінальний текст Оцініть цей переклад Ваш відгук допоможе покращити Google Пе…" at bounding box center [378, 173] width 757 height 346
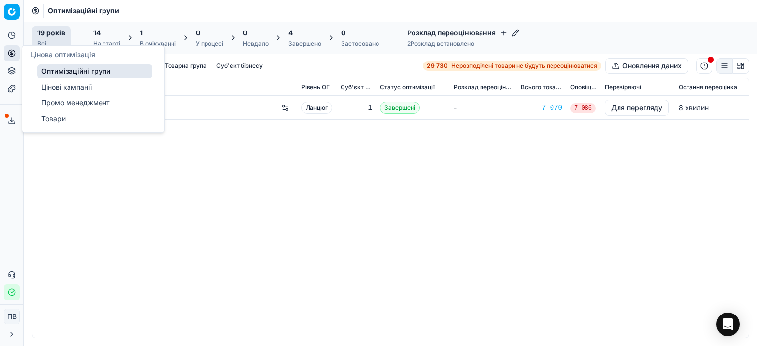
click at [53, 69] on font "Оптимізаційні групи" at bounding box center [75, 71] width 69 height 8
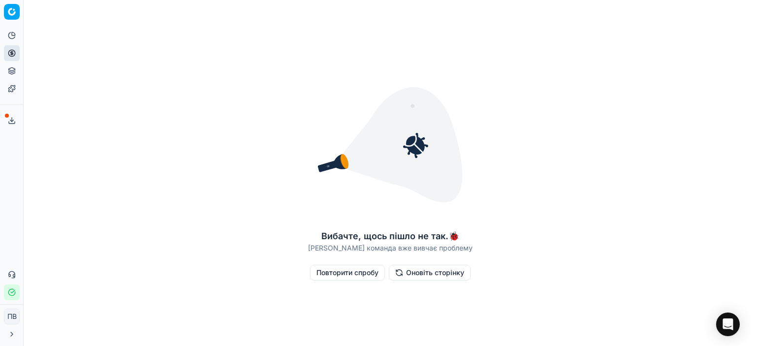
click at [425, 275] on font "Оновіть сторінку" at bounding box center [435, 272] width 58 height 8
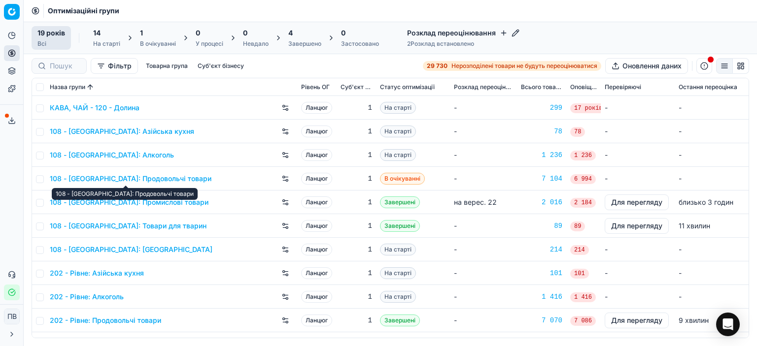
click at [152, 179] on font "108 - [GEOGRAPHIC_DATA]: Продовольчі товари" at bounding box center [131, 178] width 162 height 8
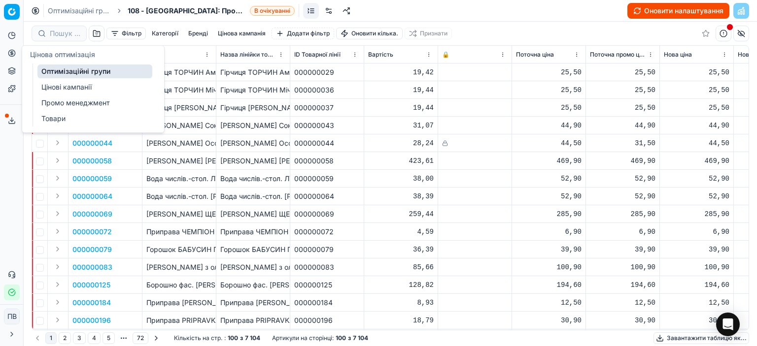
click at [10, 53] on icon at bounding box center [11, 53] width 2 height 2
click at [58, 86] on font "Цінові кампанії" at bounding box center [66, 87] width 50 height 8
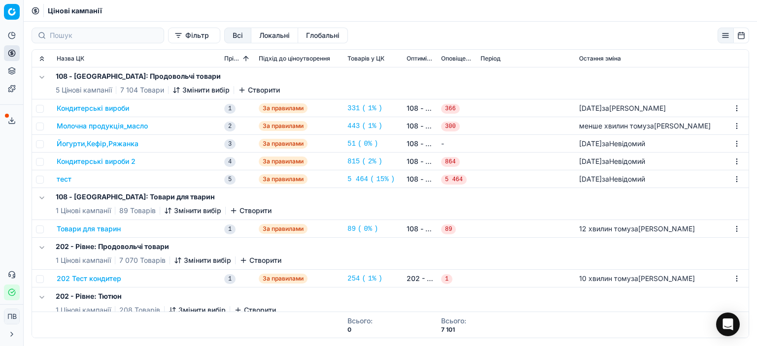
click at [139, 126] on font "Молочна продукція_масло" at bounding box center [102, 126] width 91 height 8
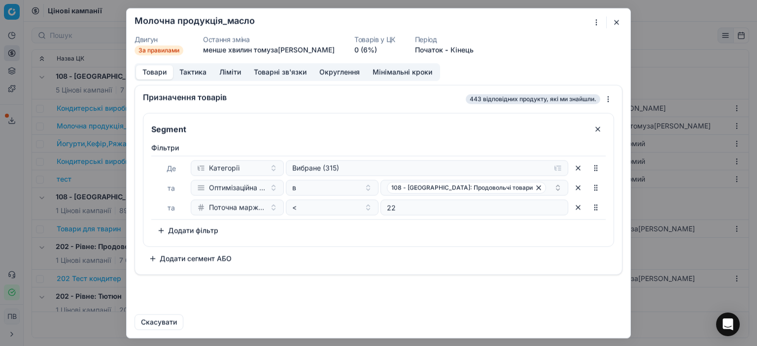
click at [200, 70] on font "Тактика" at bounding box center [192, 71] width 27 height 8
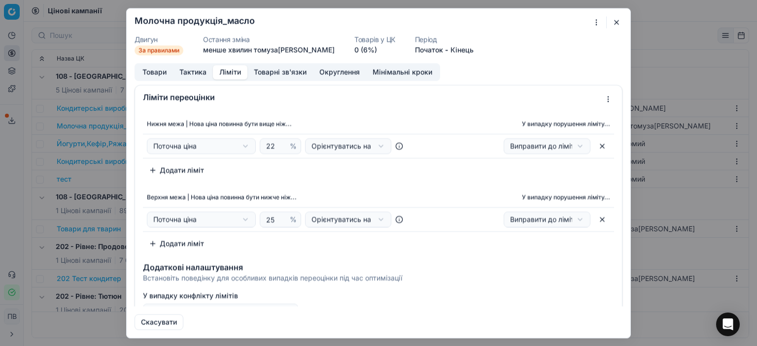
click at [227, 72] on font "Ліміти" at bounding box center [230, 71] width 22 height 8
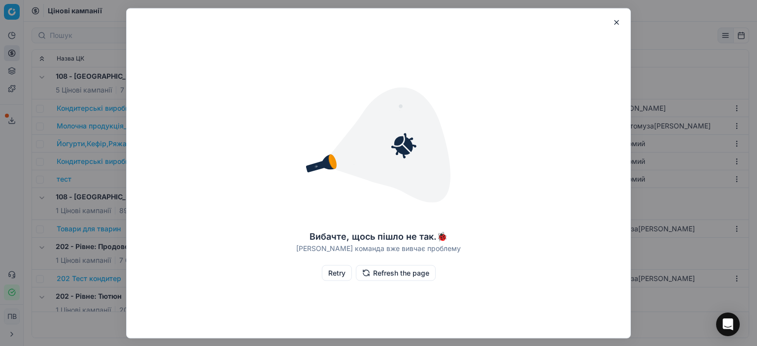
click at [332, 277] on button "Retry" at bounding box center [337, 273] width 30 height 16
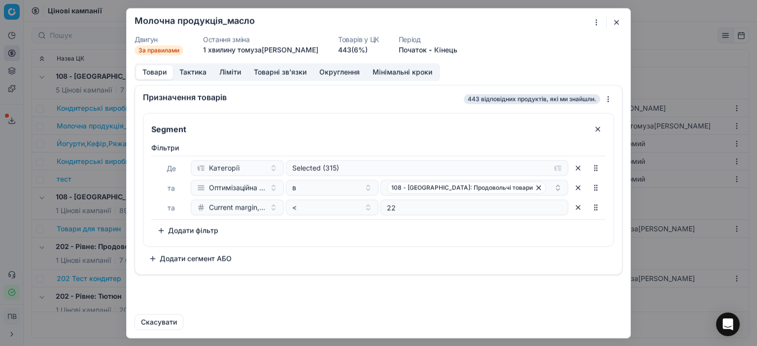
click at [376, 74] on button "Мінімальні кроки" at bounding box center [402, 72] width 72 height 14
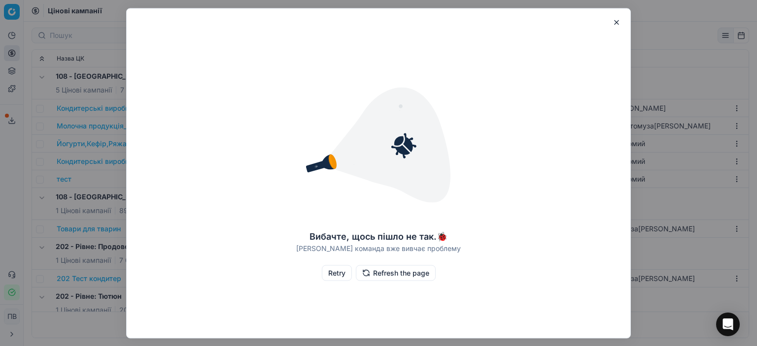
click at [337, 275] on button "Retry" at bounding box center [337, 273] width 30 height 16
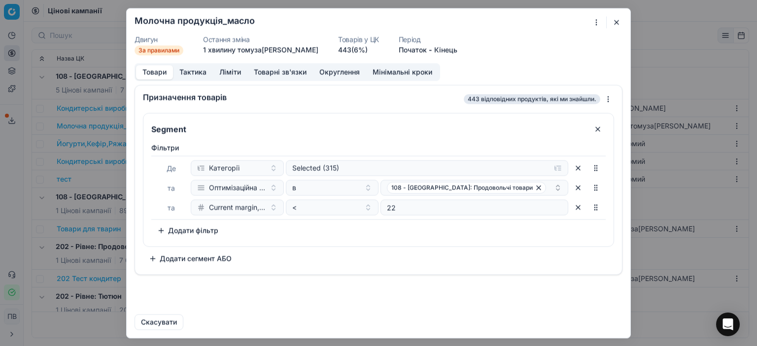
click at [579, 209] on button "button" at bounding box center [578, 207] width 16 height 16
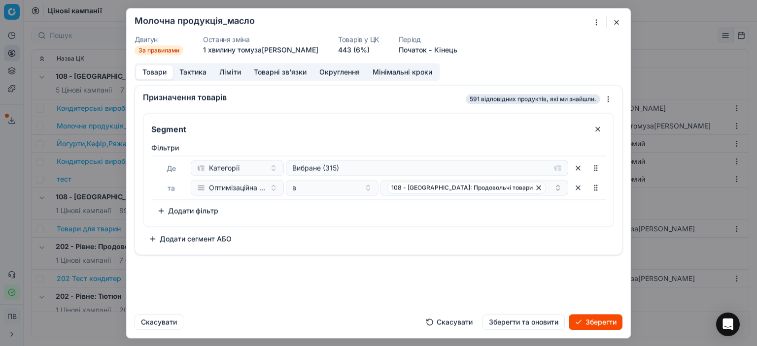
click at [599, 324] on font "Зберегти" at bounding box center [600, 322] width 31 height 8
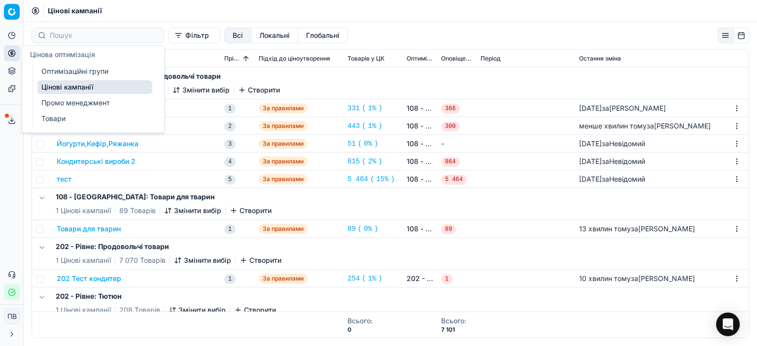
click at [54, 72] on font "Оптимізаційні групи" at bounding box center [74, 71] width 67 height 8
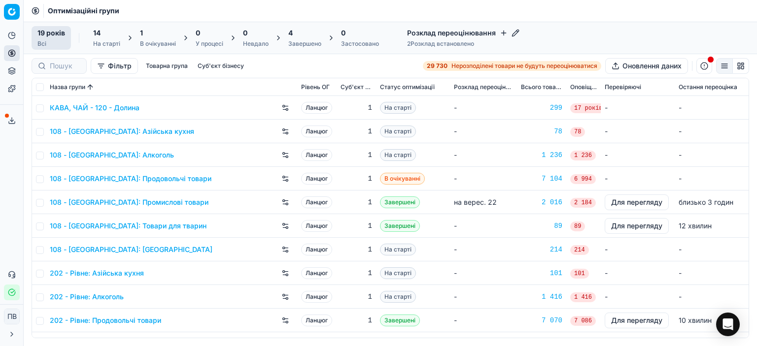
click at [179, 179] on font "108 - [GEOGRAPHIC_DATA]: Продовольчі товари" at bounding box center [131, 178] width 162 height 8
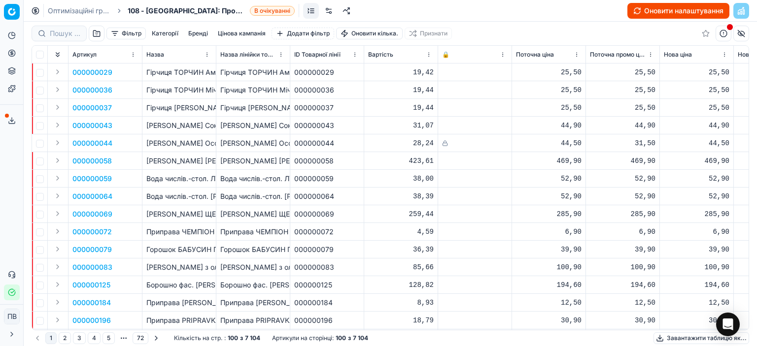
click at [667, 11] on font "Оновити налаштування" at bounding box center [683, 10] width 79 height 8
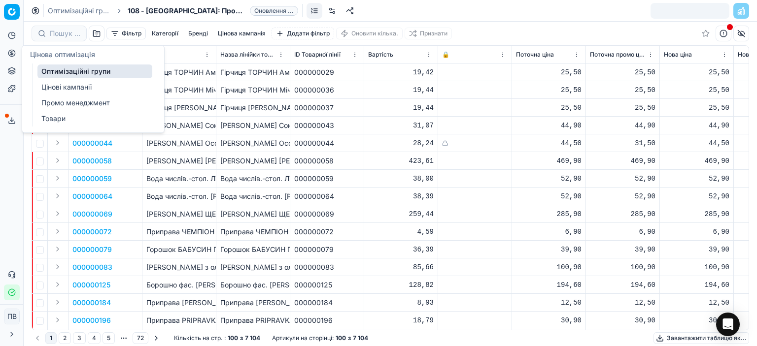
click at [56, 88] on font "Цінові кампанії" at bounding box center [66, 87] width 50 height 8
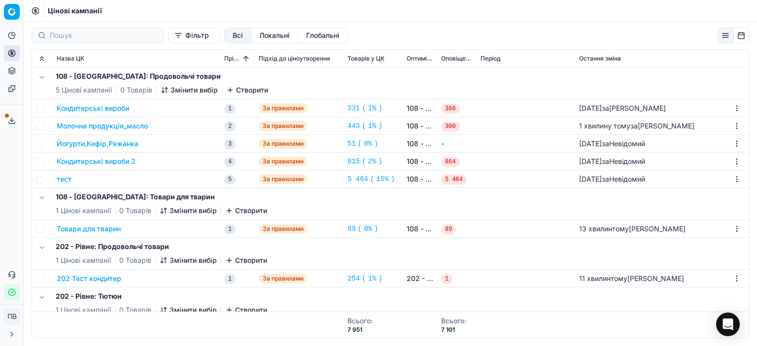
click at [130, 126] on font "Молочна продукція_масло" at bounding box center [102, 126] width 91 height 8
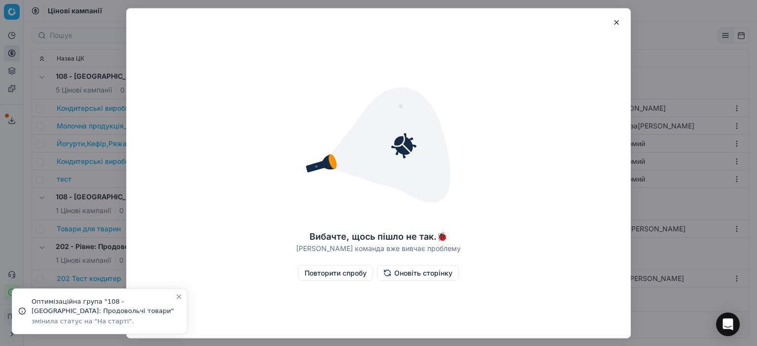
click at [351, 276] on font "Повторити спробу" at bounding box center [335, 272] width 62 height 8
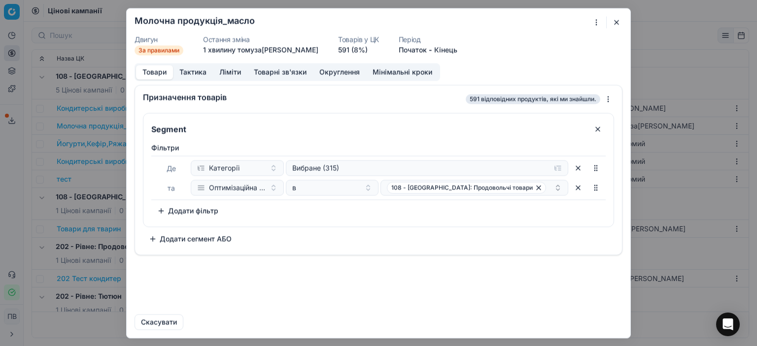
click at [617, 22] on button "button" at bounding box center [616, 22] width 12 height 12
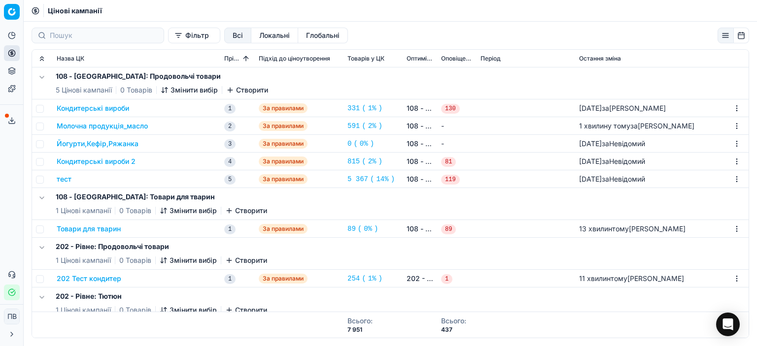
click at [368, 126] on font "2%" at bounding box center [372, 126] width 8 height 8
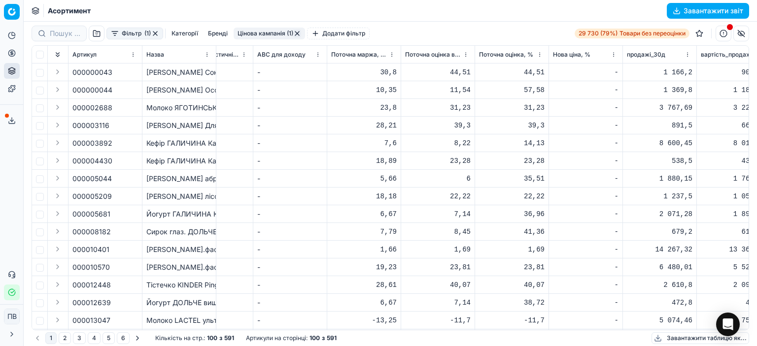
scroll to position [0, 2553]
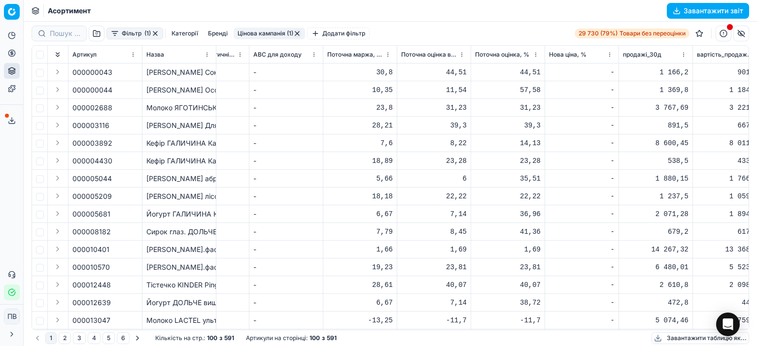
click at [129, 33] on font "Фільтр" at bounding box center [132, 33] width 20 height 7
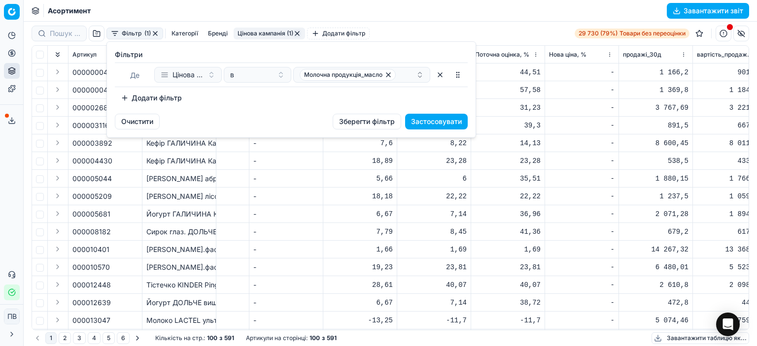
click at [433, 122] on font "Застосовувати" at bounding box center [436, 121] width 51 height 8
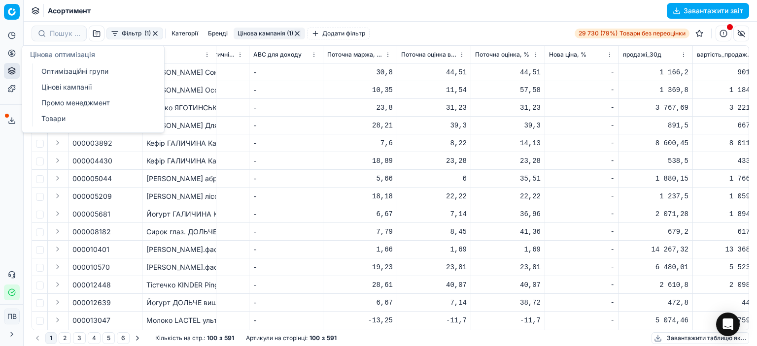
click at [67, 70] on font "Оптимізаційні групи" at bounding box center [74, 71] width 67 height 8
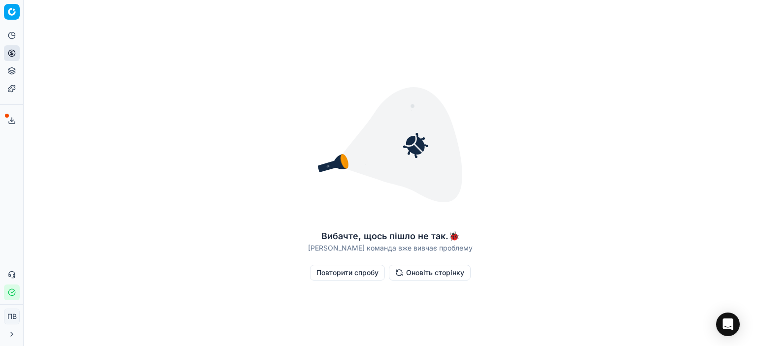
click at [419, 276] on font "Оновіть сторінку" at bounding box center [435, 272] width 58 height 8
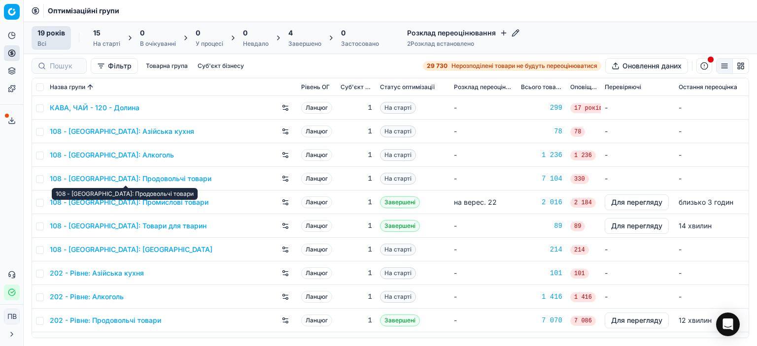
click at [172, 176] on font "108 - [GEOGRAPHIC_DATA]: Продовольчі товари" at bounding box center [131, 178] width 162 height 8
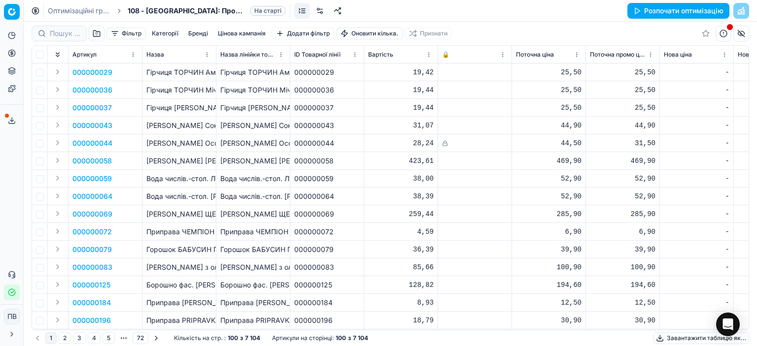
click at [656, 9] on font "Розпочати оптимізацію" at bounding box center [683, 10] width 79 height 8
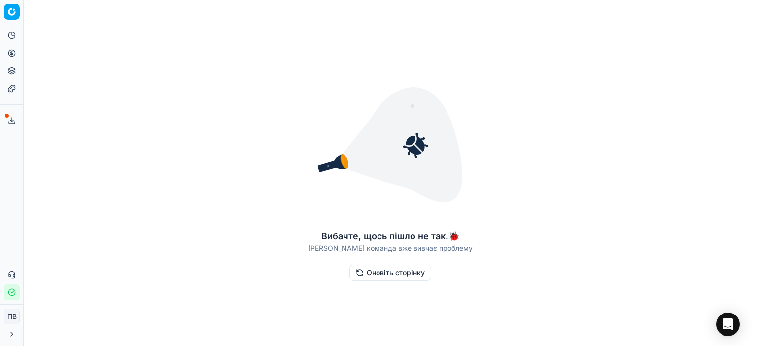
click at [386, 272] on font "Оновіть сторінку" at bounding box center [395, 272] width 58 height 8
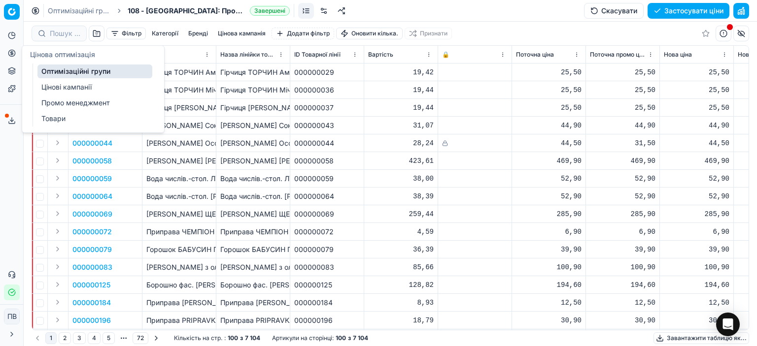
click at [10, 55] on icon at bounding box center [12, 53] width 8 height 8
click at [79, 71] on font "Оптимізаційні групи" at bounding box center [75, 71] width 69 height 8
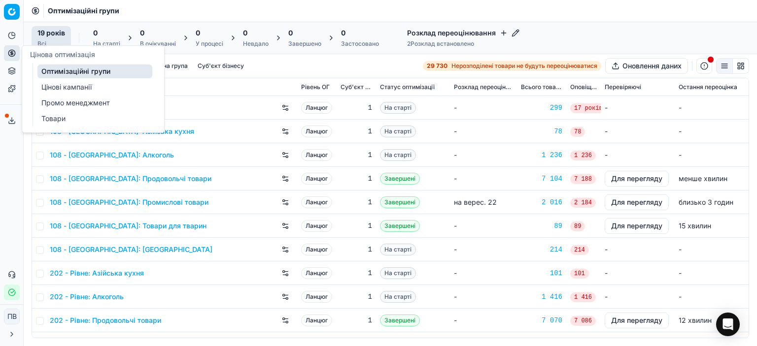
click at [64, 89] on font "Цінові кампанії" at bounding box center [66, 87] width 50 height 8
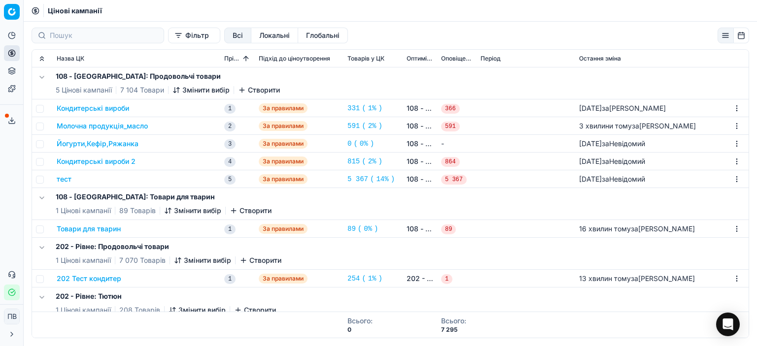
click at [108, 229] on font "Товари для тварин" at bounding box center [89, 229] width 64 height 8
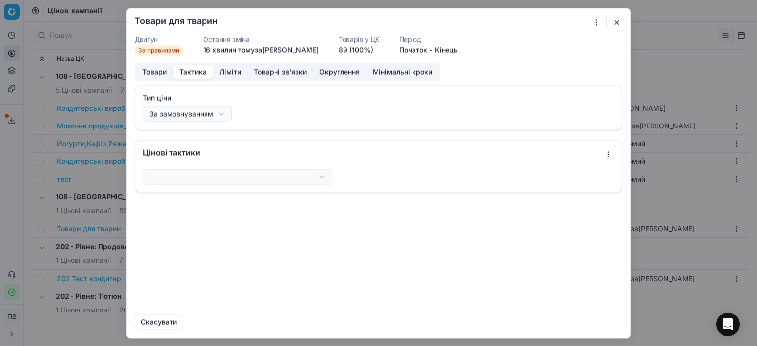
click at [190, 70] on font "Тактика" at bounding box center [192, 71] width 27 height 8
click at [232, 72] on font "Ліміти" at bounding box center [230, 71] width 22 height 8
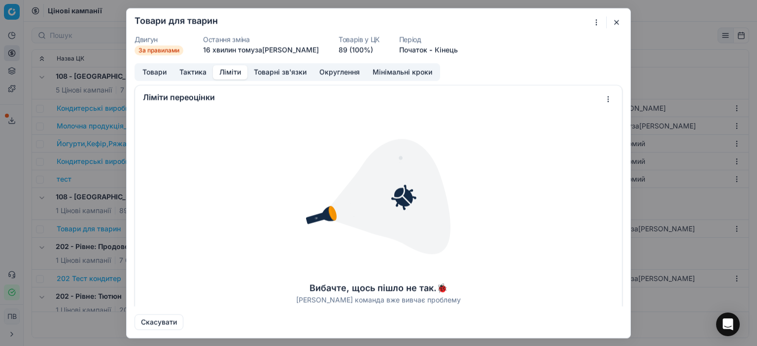
click at [195, 74] on font "Тактика" at bounding box center [192, 71] width 27 height 8
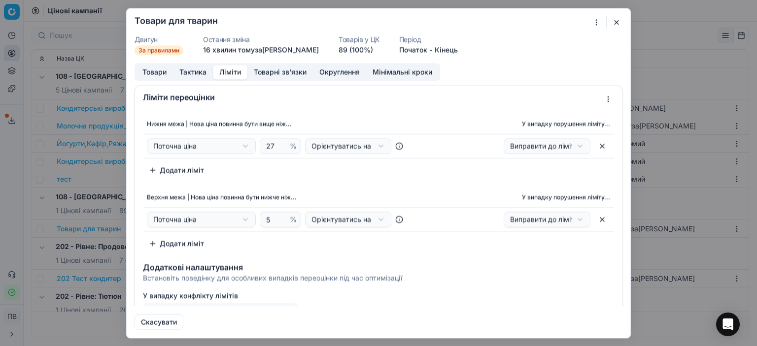
click at [223, 72] on font "Ліміти" at bounding box center [230, 71] width 22 height 8
click at [264, 219] on input "5" at bounding box center [276, 219] width 24 height 15
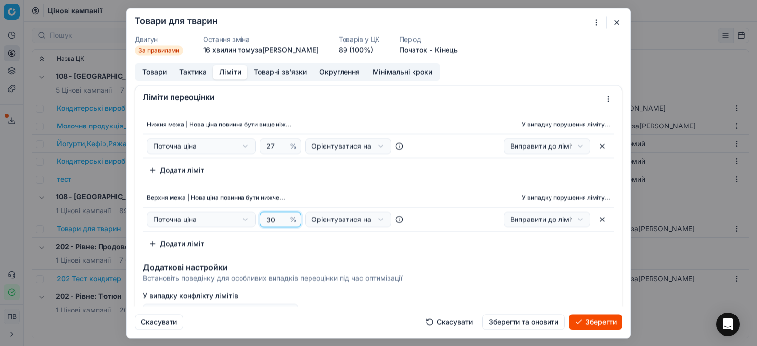
type input "30"
click at [345, 265] on div "Додаткові настройки" at bounding box center [378, 267] width 471 height 8
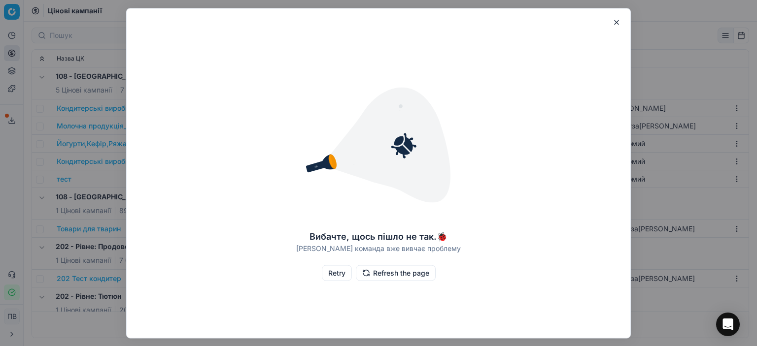
click at [277, 120] on div "Вибачте, щось пішло не так. 🐞 [PERSON_NAME] команда вже вивчає проблему Retry R…" at bounding box center [378, 173] width 503 height 322
click at [314, 167] on img at bounding box center [378, 145] width 158 height 158
click at [332, 273] on button "Retry" at bounding box center [337, 273] width 30 height 16
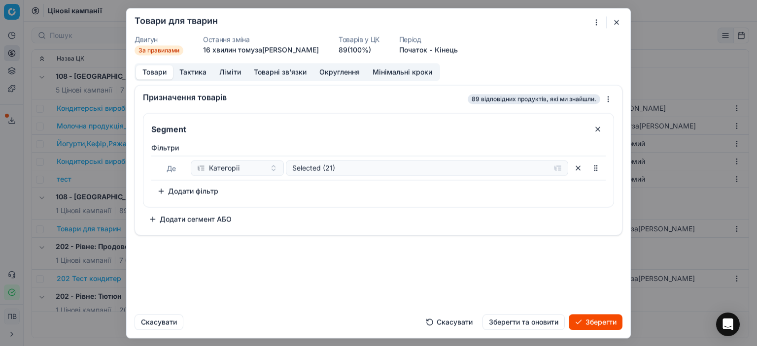
click at [331, 72] on button "Округлення" at bounding box center [339, 72] width 53 height 14
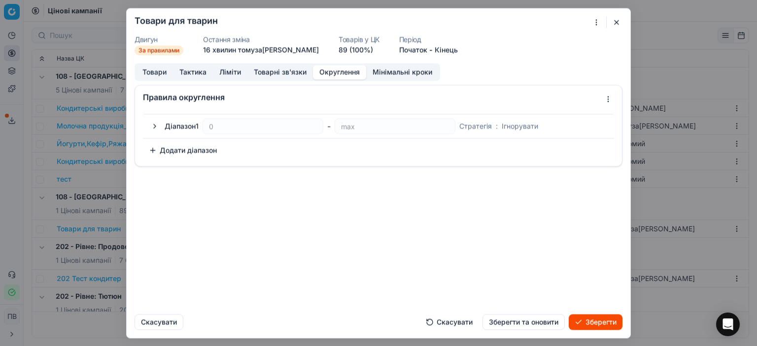
click at [156, 125] on button "button" at bounding box center [155, 126] width 12 height 12
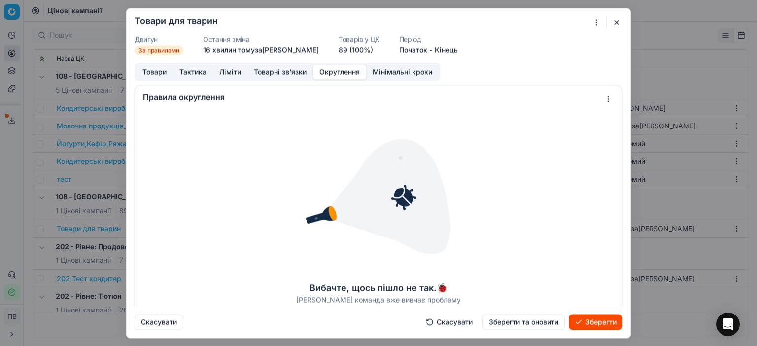
click at [600, 325] on font "Зберегти" at bounding box center [600, 322] width 31 height 8
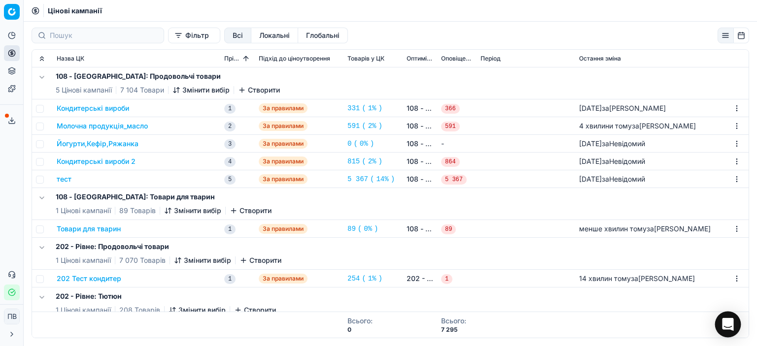
click at [729, 327] on icon "Відкрити Intercom Messenger" at bounding box center [727, 324] width 13 height 13
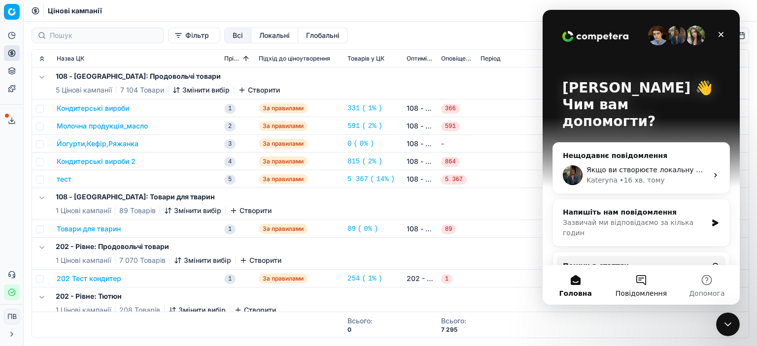
click at [643, 284] on button "Повідомлення" at bounding box center [641, 284] width 66 height 39
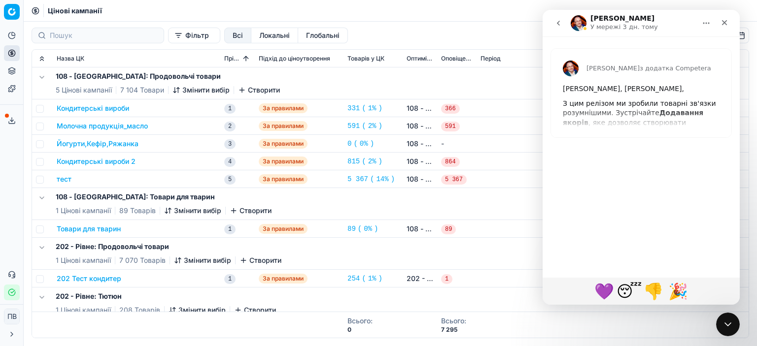
click at [555, 23] on icon "go back" at bounding box center [558, 23] width 8 height 8
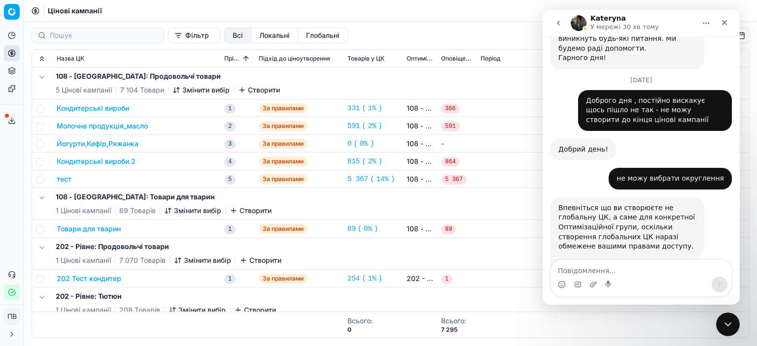
scroll to position [1747, 0]
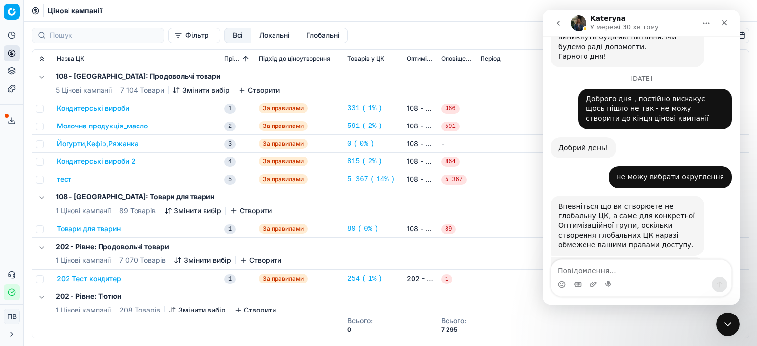
click at [101, 230] on font "Товари для тварин" at bounding box center [89, 229] width 64 height 8
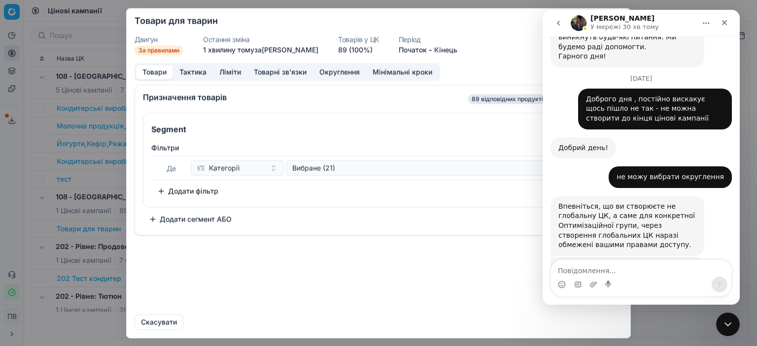
scroll to position [1718, 0]
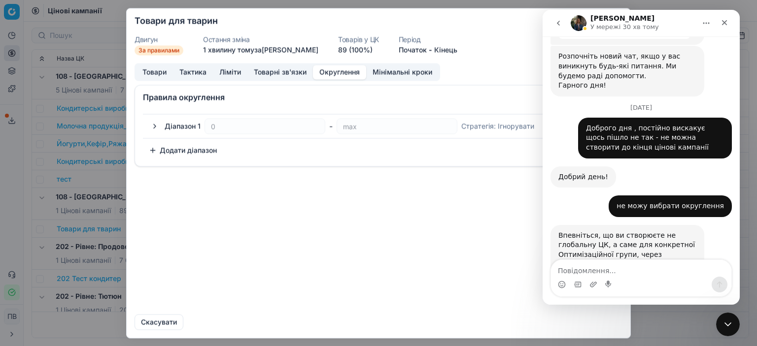
drag, startPoint x: 341, startPoint y: 72, endPoint x: 335, endPoint y: 87, distance: 15.5
click at [340, 72] on font "Округлення" at bounding box center [339, 71] width 40 height 8
click at [154, 124] on button "button" at bounding box center [155, 126] width 12 height 12
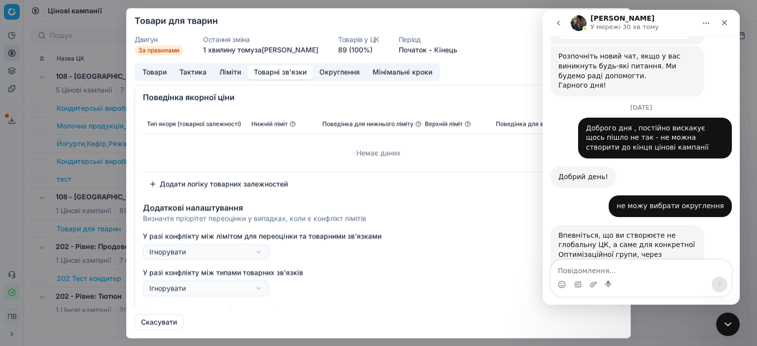
drag, startPoint x: 295, startPoint y: 70, endPoint x: 323, endPoint y: 75, distance: 28.5
click at [296, 70] on font "Товарні зв'язки" at bounding box center [280, 71] width 53 height 8
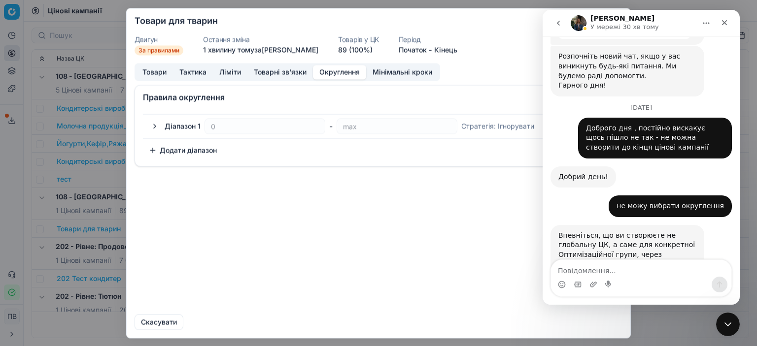
click at [330, 75] on font "Округлення" at bounding box center [339, 71] width 40 height 8
click at [154, 125] on button "button" at bounding box center [155, 126] width 12 height 12
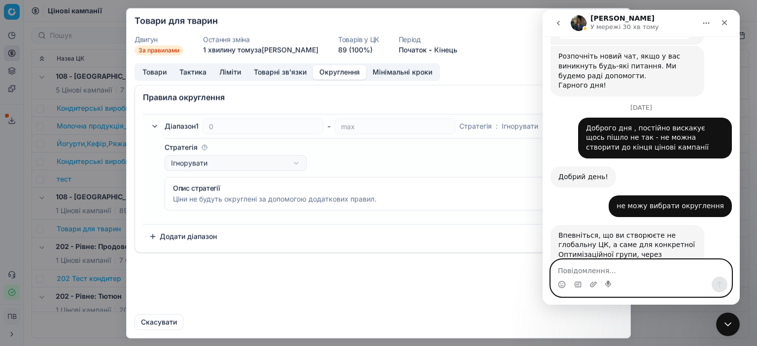
click at [611, 272] on textarea "Повідомлення..." at bounding box center [641, 268] width 180 height 17
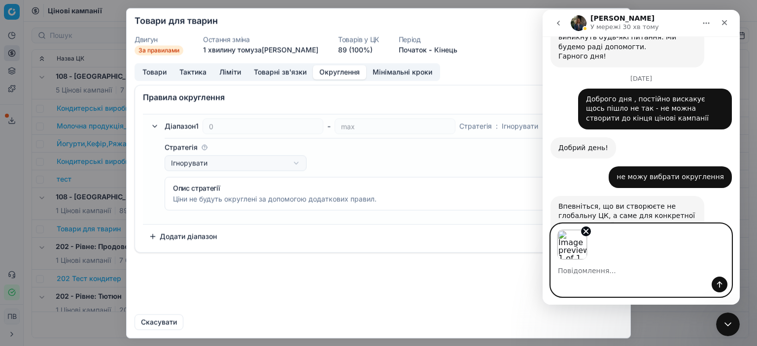
scroll to position [1754, 0]
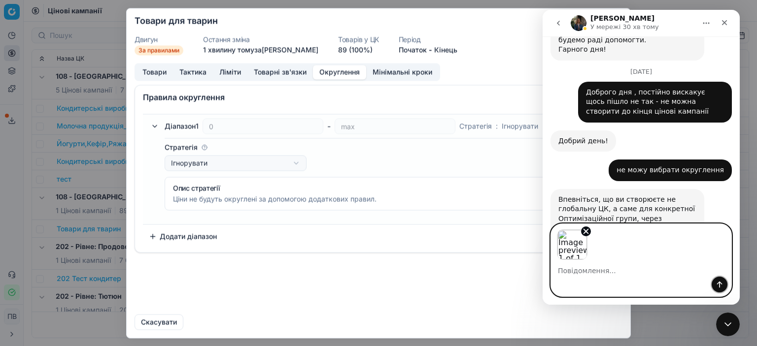
click at [718, 285] on icon "Надіслати повідомлення…" at bounding box center [719, 285] width 8 height 8
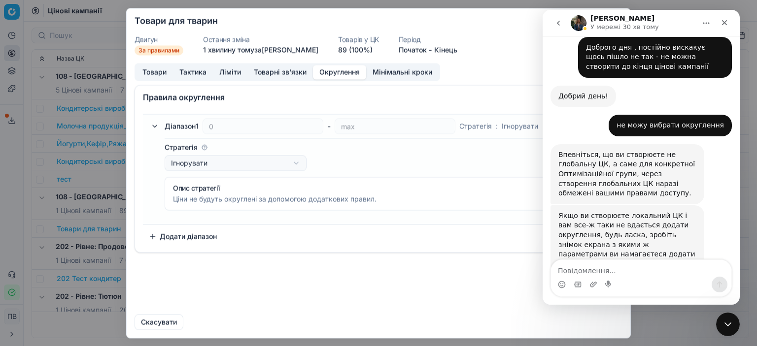
scroll to position [1812, 0]
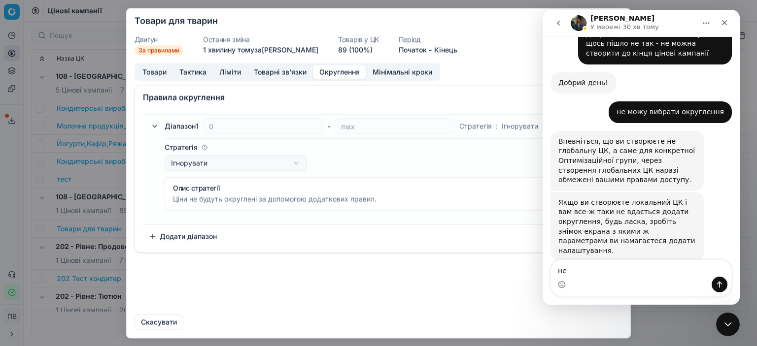
type textarea "н"
click at [426, 193] on div "Опис стратегії" at bounding box center [382, 188] width 419 height 10
drag, startPoint x: 137, startPoint y: 165, endPoint x: 132, endPoint y: 167, distance: 5.3
click at [137, 165] on div "Діапазон 1 0 - max Стратегія : Ігнорувати Стратегія Ігнорувати Фактор округленн…" at bounding box center [378, 181] width 487 height 142
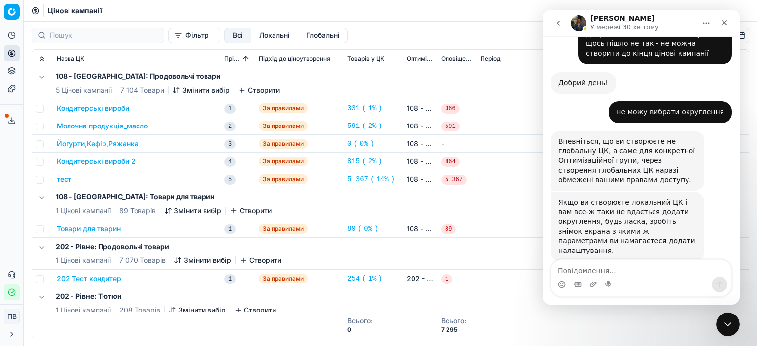
drag, startPoint x: 91, startPoint y: 164, endPoint x: 110, endPoint y: 167, distance: 20.0
click at [91, 164] on div "Ми зберігаємо налаштування ЦК. Будь ласка, зачекайте, це може зайняти кілька хв…" at bounding box center [378, 173] width 757 height 346
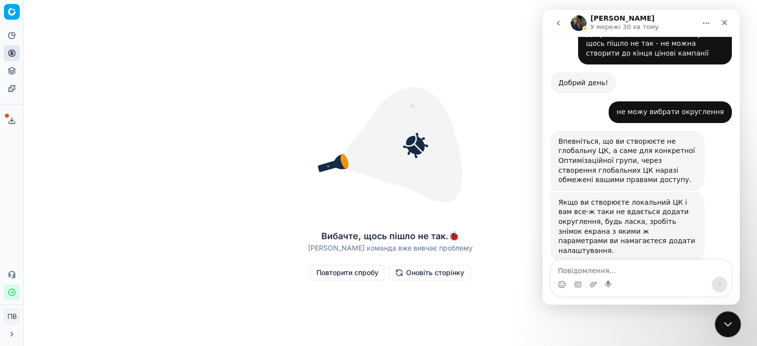
click at [727, 321] on icon "Закрити програму для спілкування Intercom" at bounding box center [726, 323] width 12 height 12
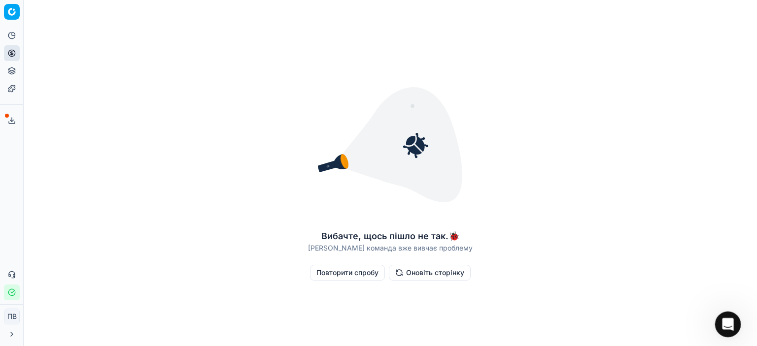
scroll to position [1786, 0]
click at [729, 324] on icon "Відкрити програму для спілкування Intercom" at bounding box center [726, 323] width 16 height 16
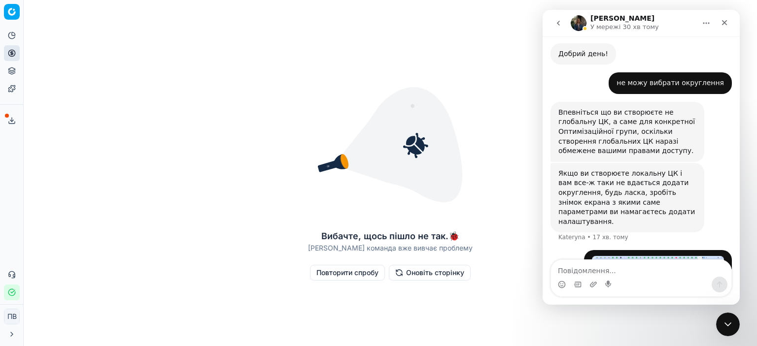
scroll to position [1841, 0]
click at [560, 25] on icon "повернутися" at bounding box center [558, 23] width 8 height 8
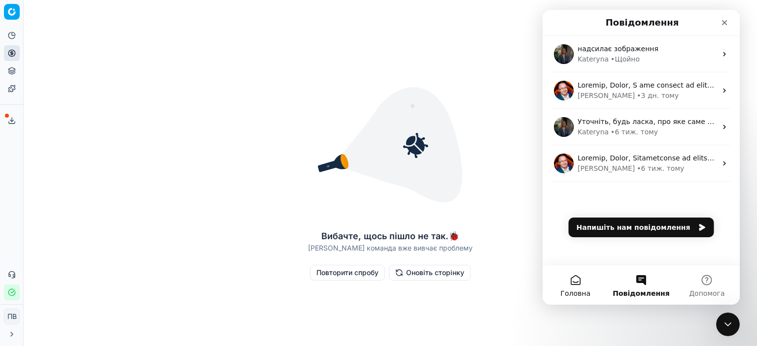
click at [578, 292] on span "Головна" at bounding box center [575, 293] width 30 height 7
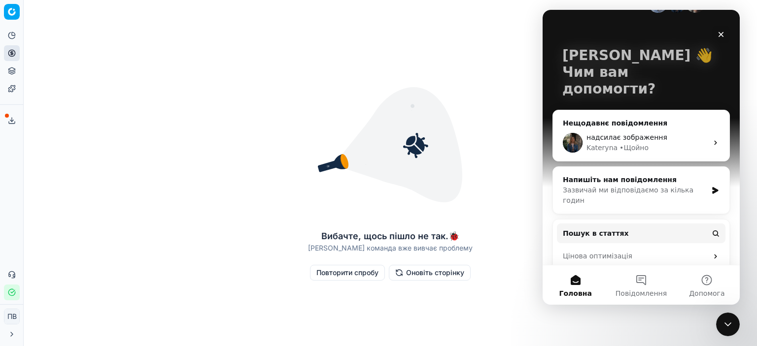
scroll to position [69, 0]
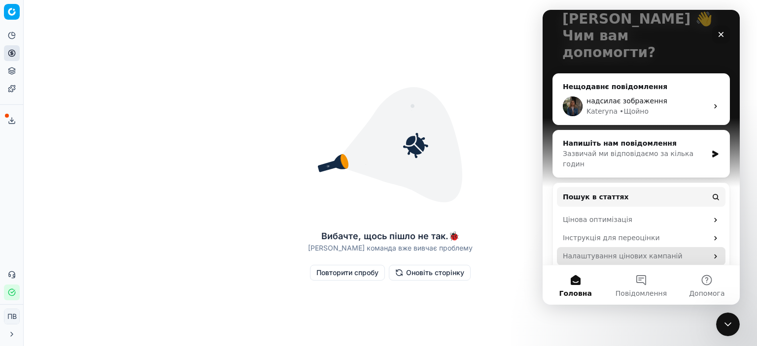
click at [714, 254] on icon "Месенджер Intercom" at bounding box center [715, 256] width 2 height 4
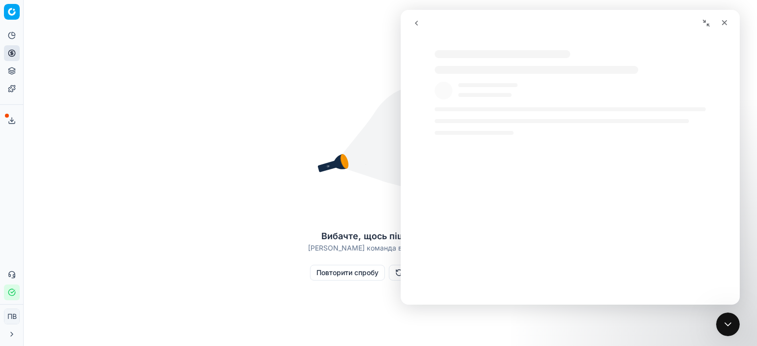
scroll to position [0, 0]
select select "uk"
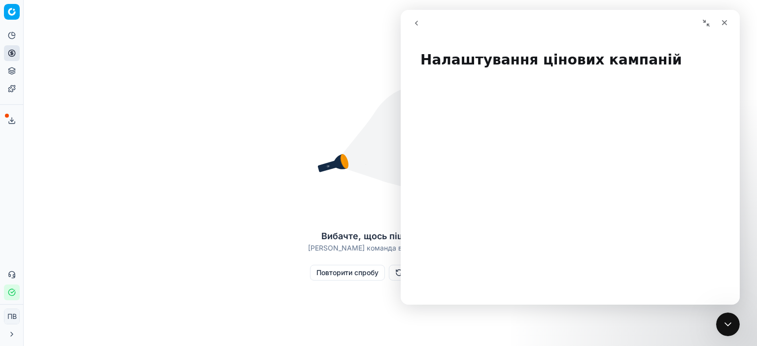
click at [706, 23] on icon "Згорнути вікно" at bounding box center [706, 23] width 8 height 8
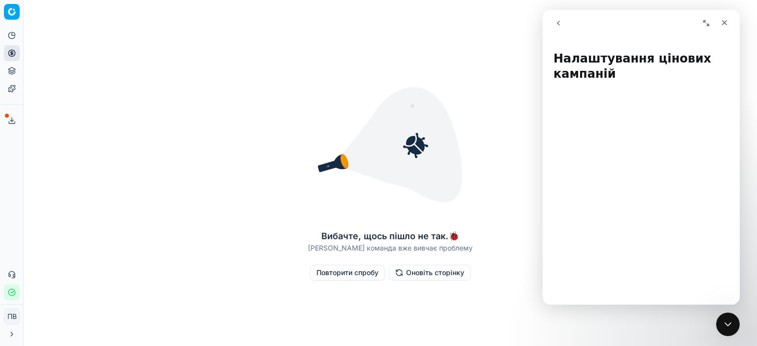
click at [707, 20] on icon "Розгорнути вікно" at bounding box center [706, 23] width 8 height 8
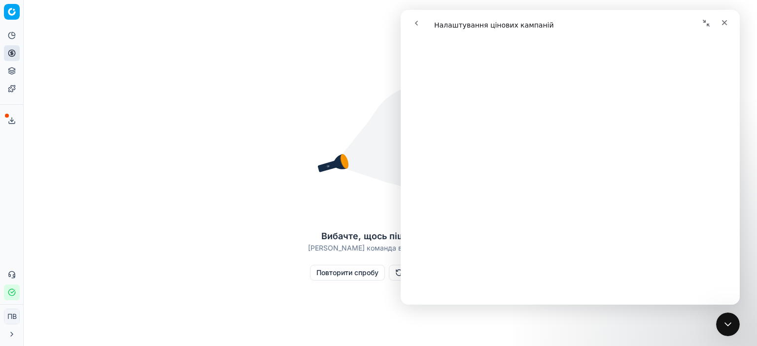
scroll to position [246, 0]
click at [417, 21] on icon "go back" at bounding box center [416, 23] width 3 height 5
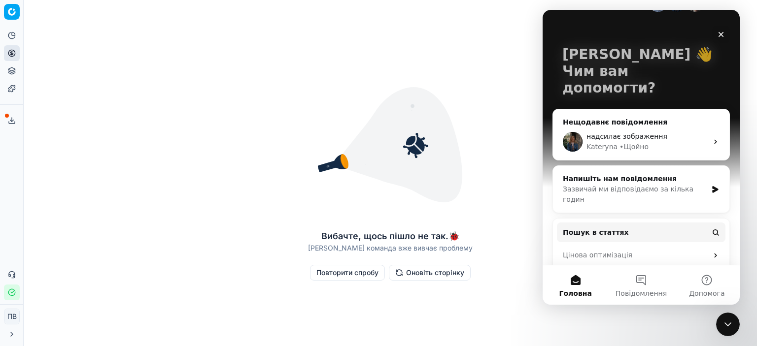
scroll to position [69, 0]
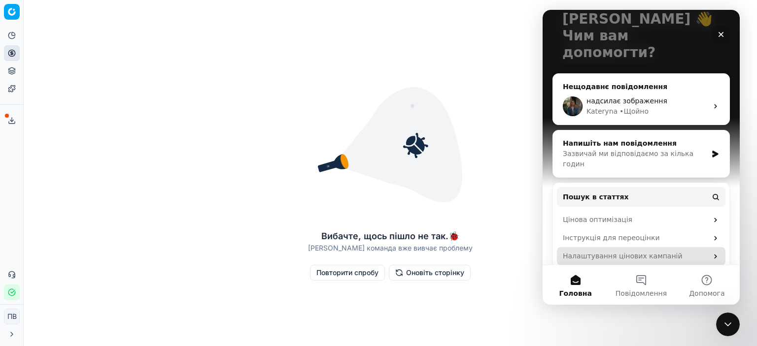
click at [711, 253] on icon "Месенджер Intercom" at bounding box center [715, 257] width 8 height 8
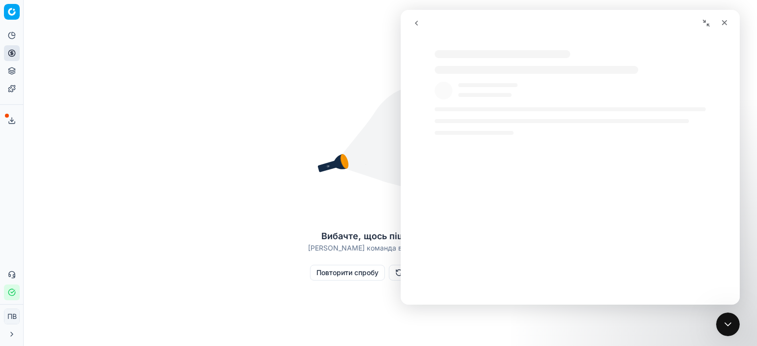
select select "uk"
click at [286, 157] on div "Вибачте, щось пішло не так. 🐞 Наша команда вже вивчає проблему Повторити спробу…" at bounding box center [390, 173] width 733 height 338
drag, startPoint x: 720, startPoint y: 321, endPoint x: 726, endPoint y: 327, distance: 8.4
click at [718, 321] on div "Закрити програму для спілкування Intercom" at bounding box center [726, 323] width 24 height 24
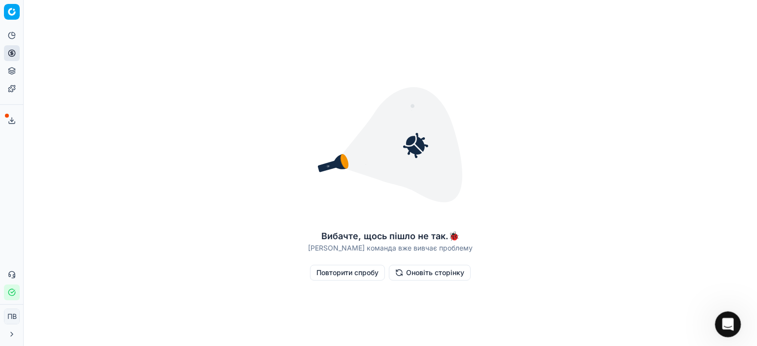
click at [727, 328] on icon "Відкрити програму для спілкування Intercom" at bounding box center [726, 323] width 16 height 16
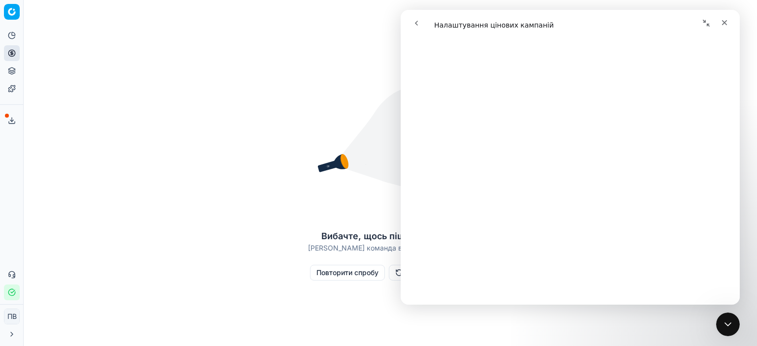
click at [416, 24] on icon "go back" at bounding box center [416, 23] width 3 height 5
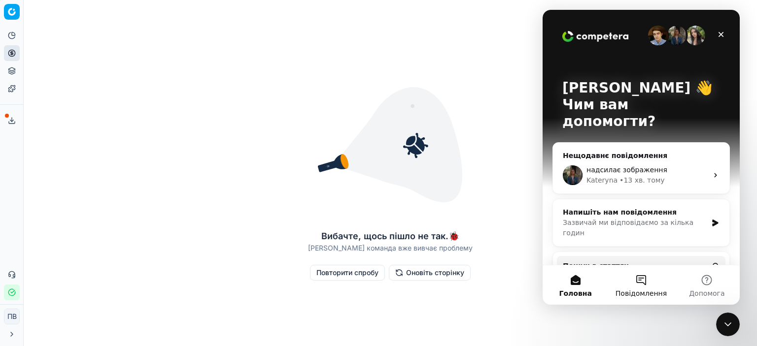
click at [642, 285] on button "Повідомлення" at bounding box center [641, 284] width 66 height 39
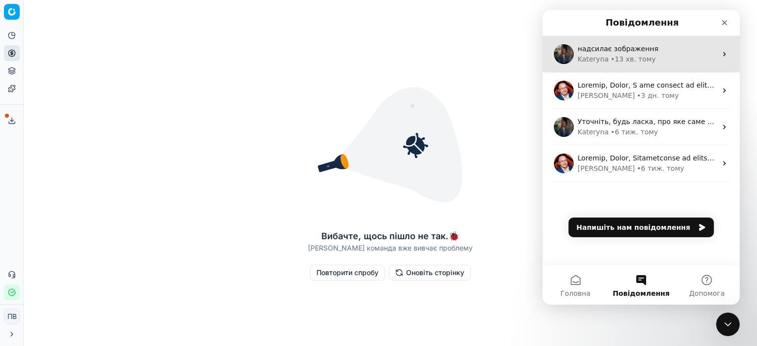
click at [625, 60] on div "• 13 хв. тому" at bounding box center [632, 59] width 45 height 10
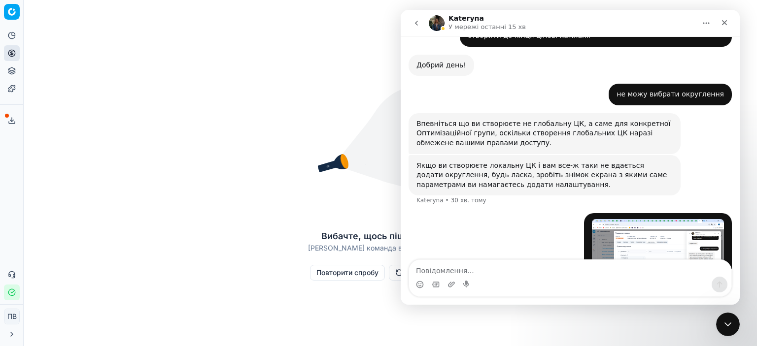
scroll to position [1522, 0]
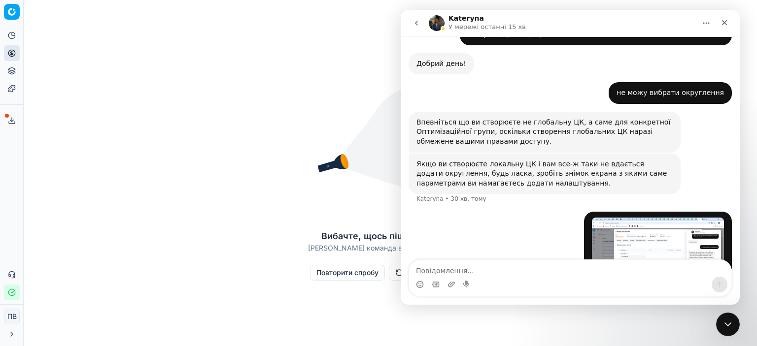
click at [415, 23] on icon "go back" at bounding box center [416, 23] width 3 height 5
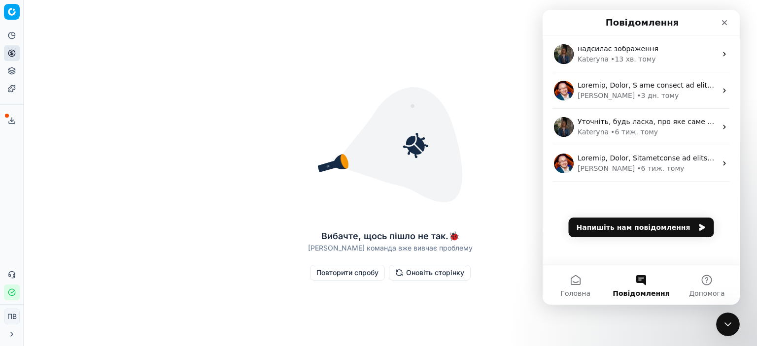
scroll to position [0, 0]
click at [571, 290] on span "Головна" at bounding box center [575, 293] width 30 height 7
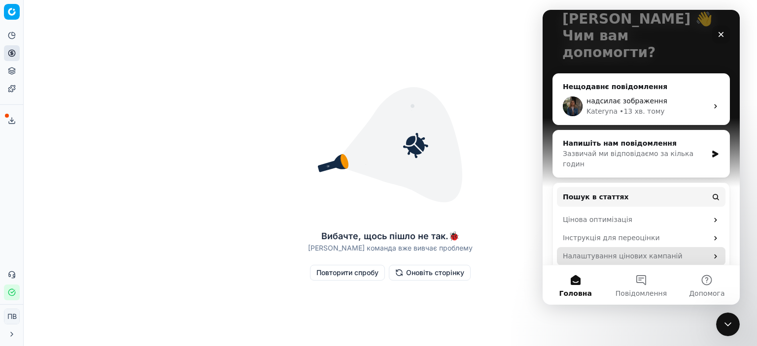
scroll to position [69, 0]
click at [711, 253] on icon "Месенджер Intercom" at bounding box center [715, 257] width 8 height 8
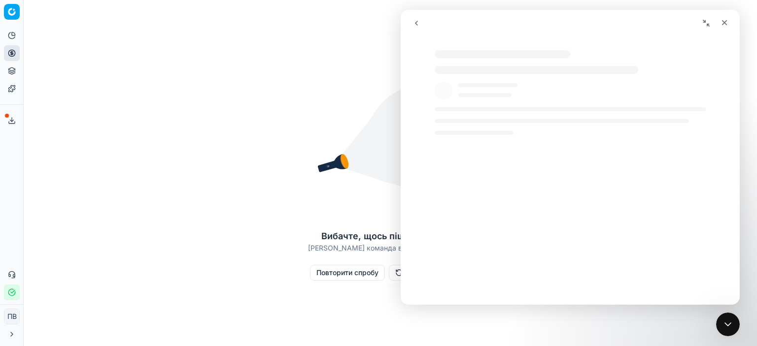
scroll to position [0, 0]
select select "uk"
click at [238, 213] on div "Вибачте, щось пішло не так. 🐞 Наша команда вже вивчає проблему Повторити спробу…" at bounding box center [390, 173] width 733 height 338
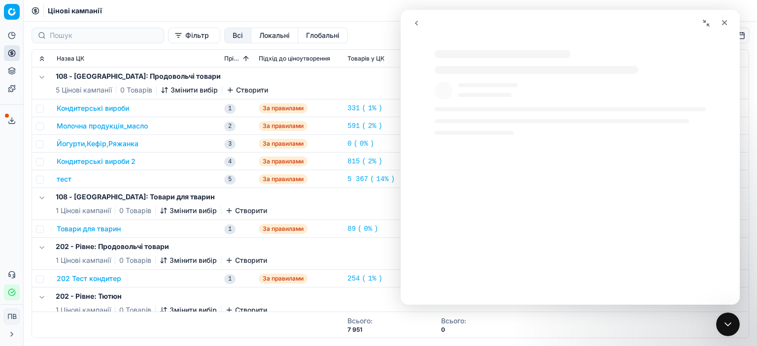
select select "uk"
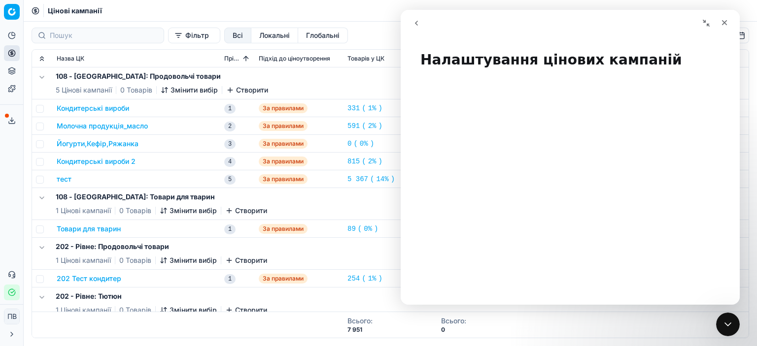
click at [128, 198] on font "108 - [GEOGRAPHIC_DATA]: Товари для тварин" at bounding box center [135, 197] width 159 height 8
click at [79, 212] on font "Цінові кампанії" at bounding box center [86, 210] width 50 height 8
click at [71, 231] on font "Товари для тварин" at bounding box center [89, 229] width 64 height 8
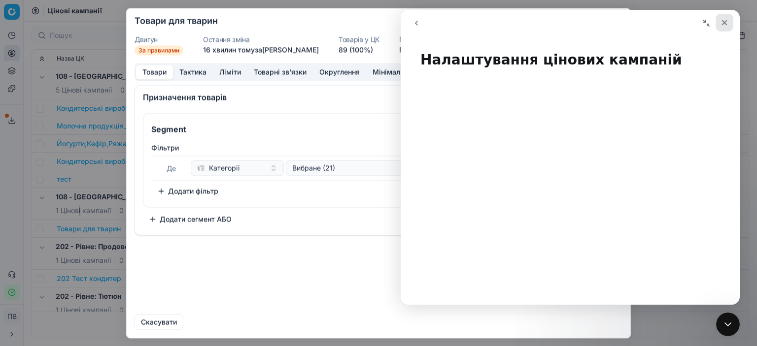
click at [725, 25] on icon "Закрити" at bounding box center [724, 23] width 8 height 8
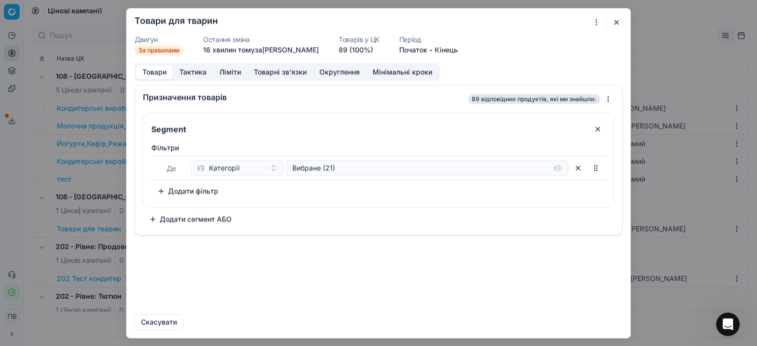
select select "uk"
click at [596, 22] on div "Ми зберігаємо налаштування ЦК. Будь ласка, зачекайте, це може зайняти кілька хв…" at bounding box center [378, 173] width 757 height 346
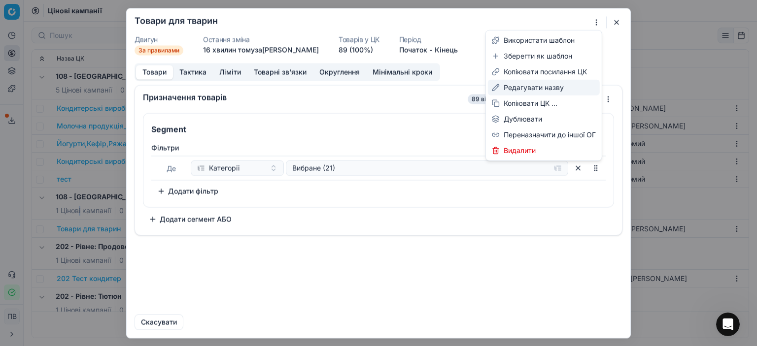
click at [535, 89] on font "Редагувати назву" at bounding box center [533, 87] width 60 height 8
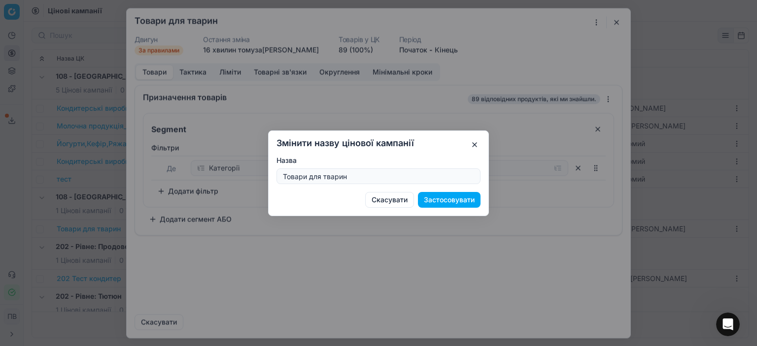
click at [592, 35] on div "Змінити назву цінової кампанії Назва Товари для тварин Скасувати Застосовувати" at bounding box center [378, 173] width 757 height 346
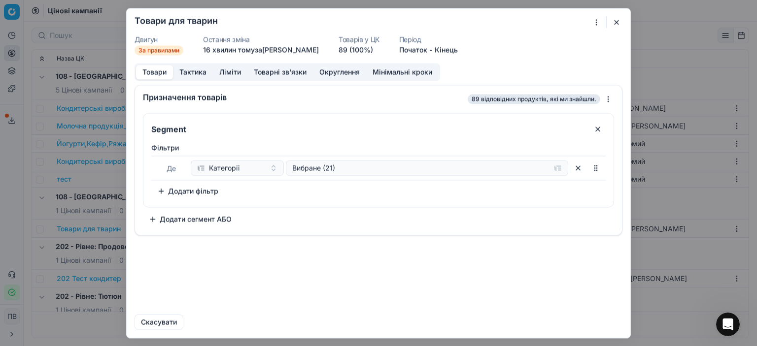
click at [595, 24] on div "Ми зберігаємо налаштування ЦК. Будь ласка, зачекайте, це може зайняти кілька хв…" at bounding box center [378, 173] width 757 height 346
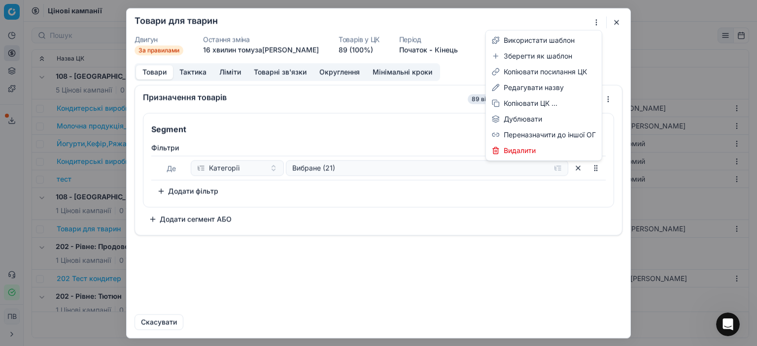
click at [398, 248] on div "Ми зберігаємо налаштування ЦК. Будь ласка, зачекайте, це може зайняти кілька хв…" at bounding box center [378, 173] width 757 height 346
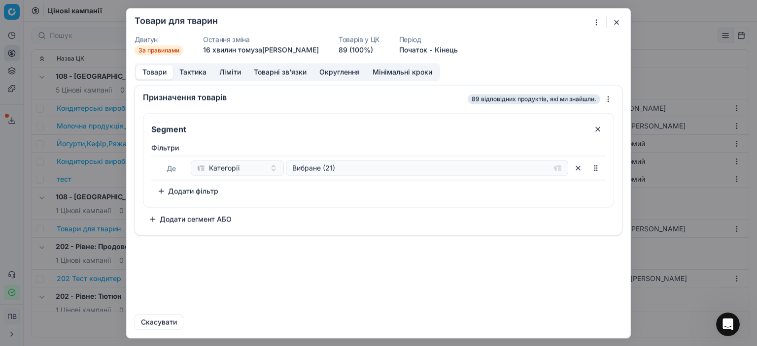
click at [189, 73] on font "Тактика" at bounding box center [192, 71] width 27 height 8
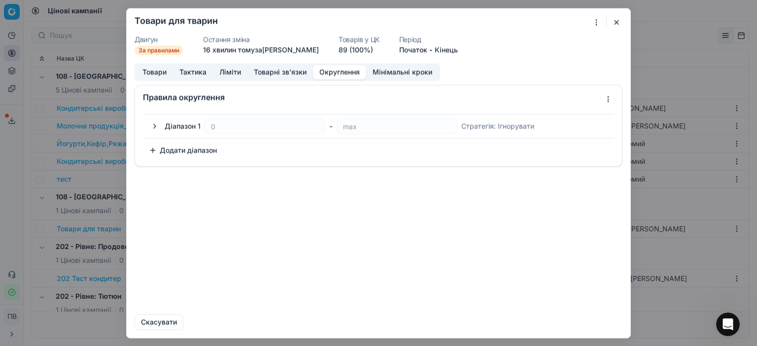
click at [333, 72] on font "Округлення" at bounding box center [339, 71] width 40 height 8
click at [151, 125] on button "button" at bounding box center [155, 126] width 12 height 12
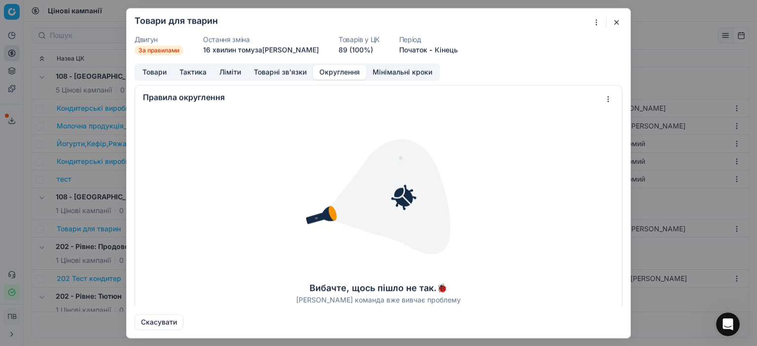
click at [616, 21] on button "button" at bounding box center [616, 22] width 12 height 12
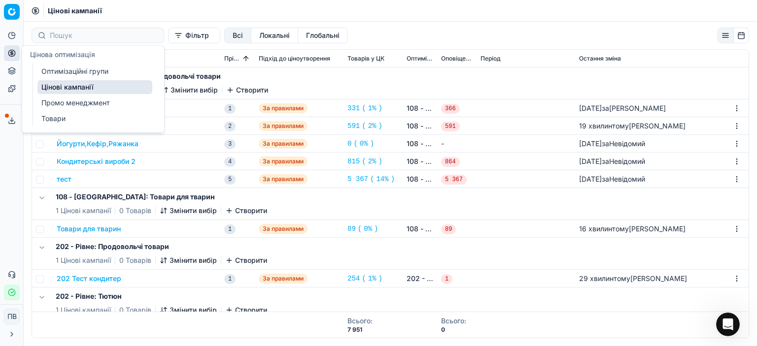
click at [66, 88] on font "Цінові кампанії" at bounding box center [67, 87] width 52 height 8
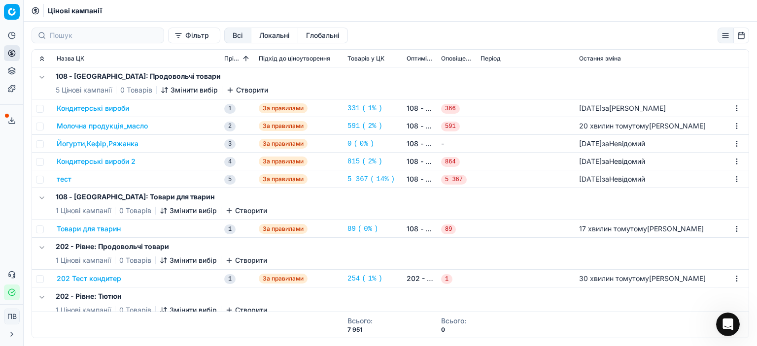
click at [185, 35] on font "Фільтр" at bounding box center [197, 35] width 24 height 8
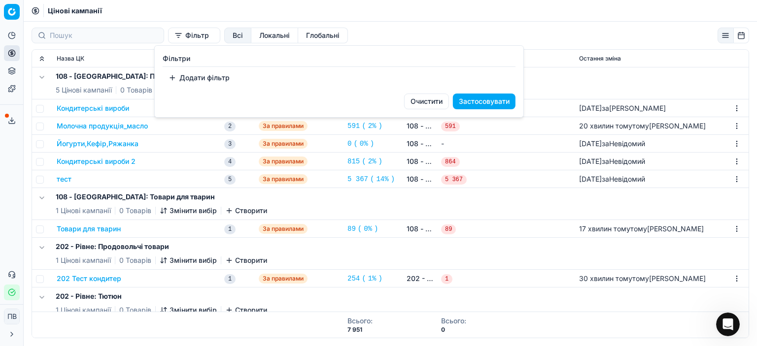
drag, startPoint x: 195, startPoint y: 167, endPoint x: 177, endPoint y: 136, distance: 35.7
click at [194, 167] on html "Оригінальний текст Оцініть цей переклад Ваш відгук допоможе покращити Google Пе…" at bounding box center [378, 173] width 757 height 346
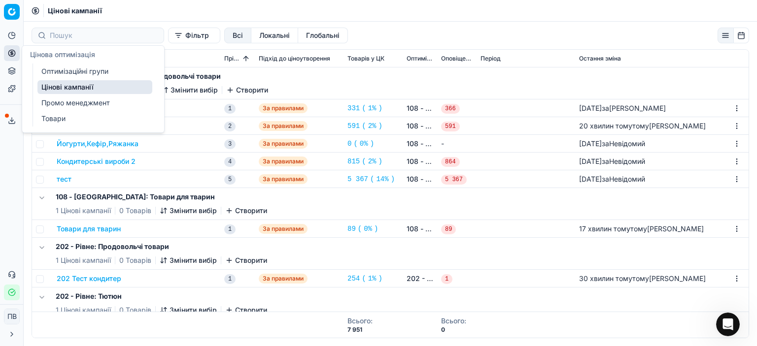
click at [71, 69] on font "Оптимізаційні групи" at bounding box center [74, 71] width 67 height 8
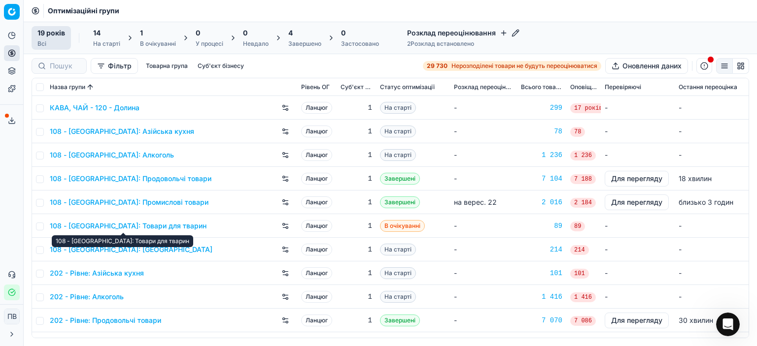
click at [166, 225] on font "108 - [GEOGRAPHIC_DATA]: Товари для тварин" at bounding box center [128, 226] width 157 height 8
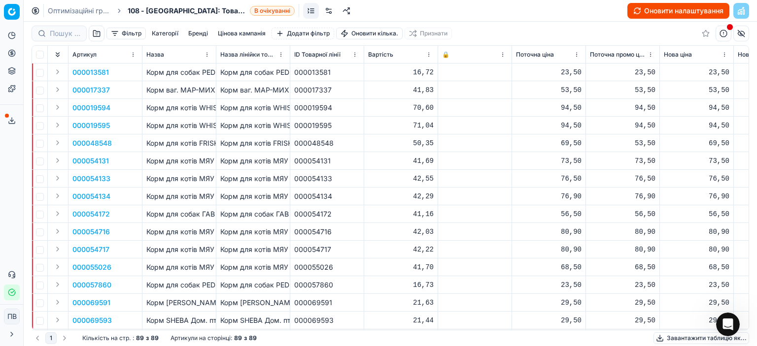
click at [658, 12] on font "Оновити налаштування" at bounding box center [683, 10] width 79 height 8
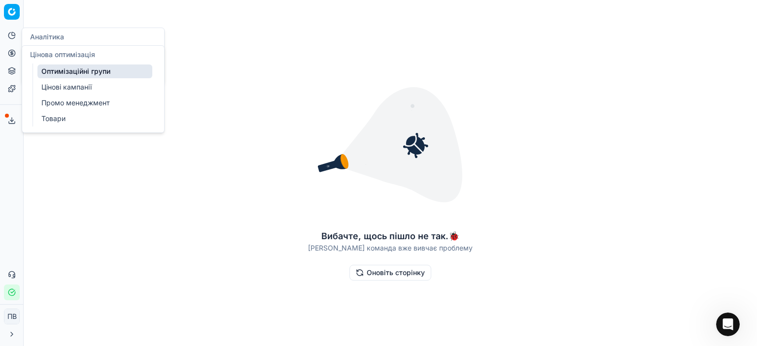
click at [8, 57] on icon at bounding box center [12, 53] width 8 height 8
click at [66, 87] on font "Цінові кампанії" at bounding box center [66, 87] width 50 height 8
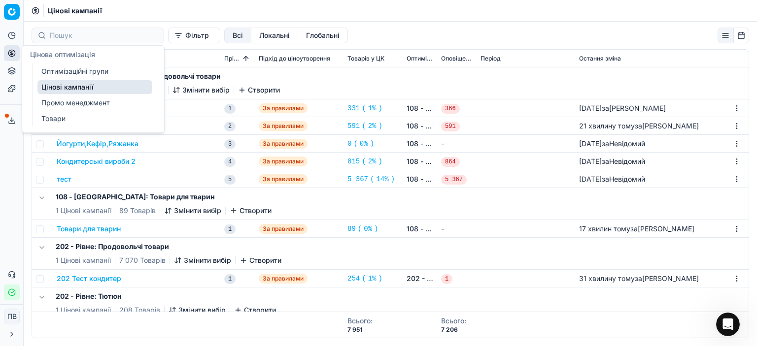
click at [70, 71] on font "Оптимізаційні групи" at bounding box center [74, 71] width 67 height 8
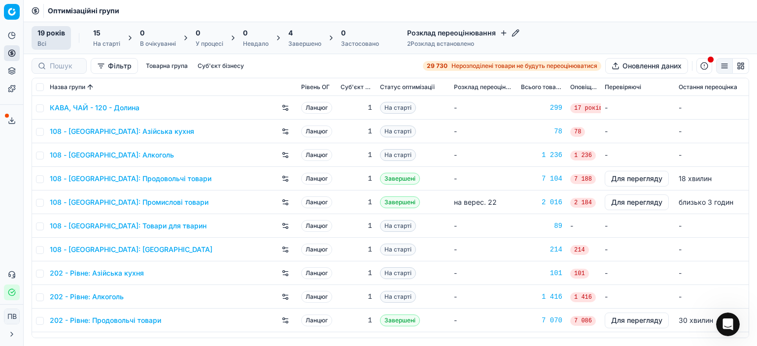
click at [145, 226] on font "108 - [GEOGRAPHIC_DATA]: Товари для тварин" at bounding box center [128, 226] width 157 height 8
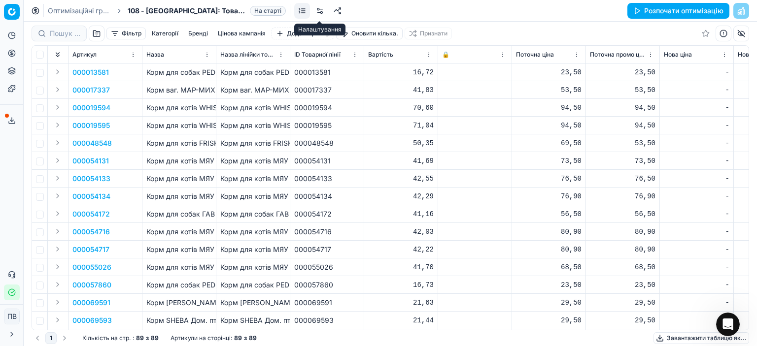
click at [318, 9] on link at bounding box center [320, 11] width 16 height 16
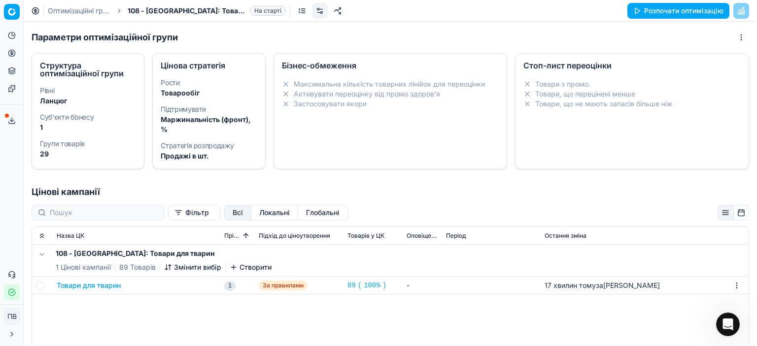
click at [259, 212] on font "Локальні" at bounding box center [274, 212] width 31 height 8
click at [306, 211] on font "Глобальні" at bounding box center [322, 212] width 33 height 8
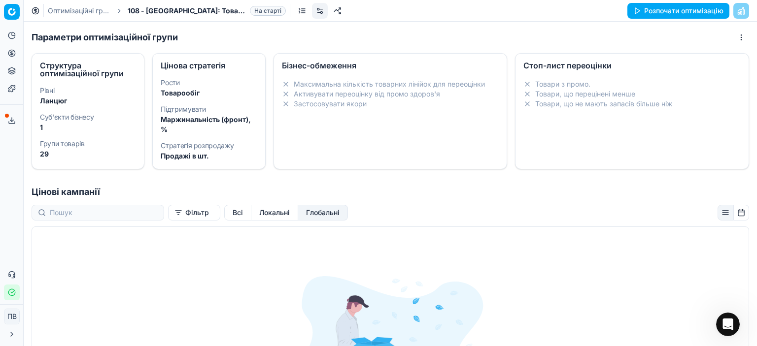
click at [264, 210] on font "Локальні" at bounding box center [274, 212] width 31 height 8
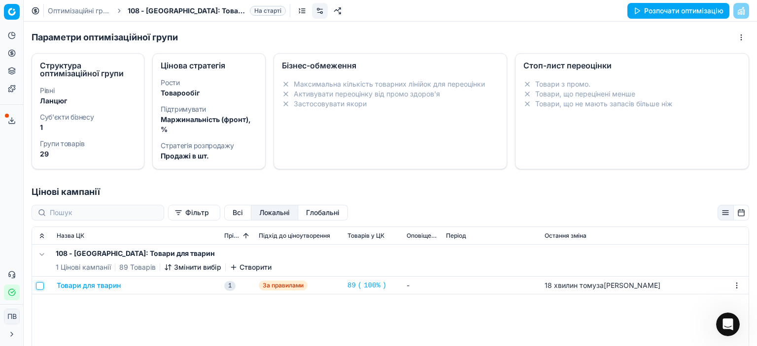
click at [43, 287] on input "checkbox" at bounding box center [40, 286] width 8 height 8
checkbox input "true"
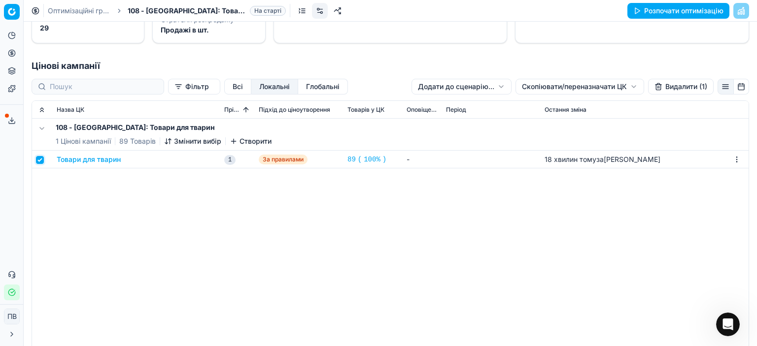
scroll to position [148, 0]
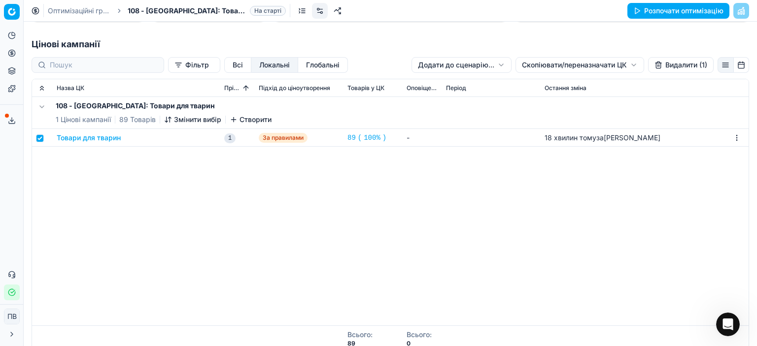
click at [668, 7] on font "Розпочати оптимізацію" at bounding box center [683, 10] width 79 height 8
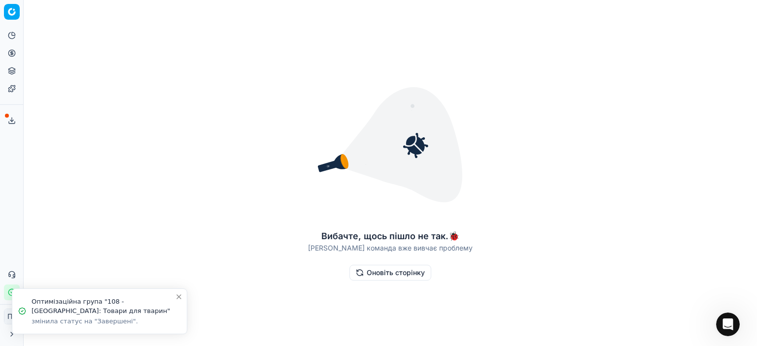
click at [393, 275] on font "Оновіть сторінку" at bounding box center [395, 272] width 58 height 8
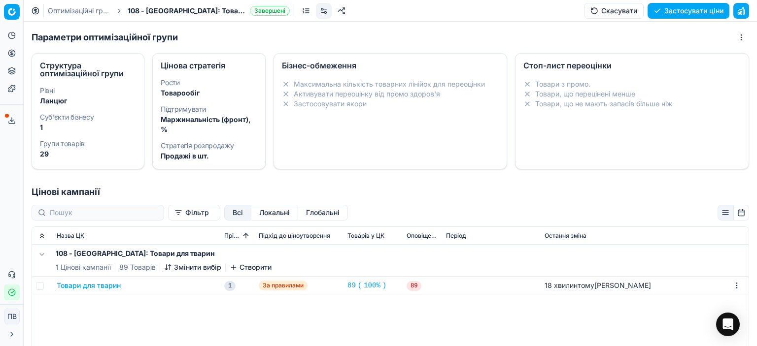
click at [367, 285] on font "100%" at bounding box center [371, 286] width 17 height 8
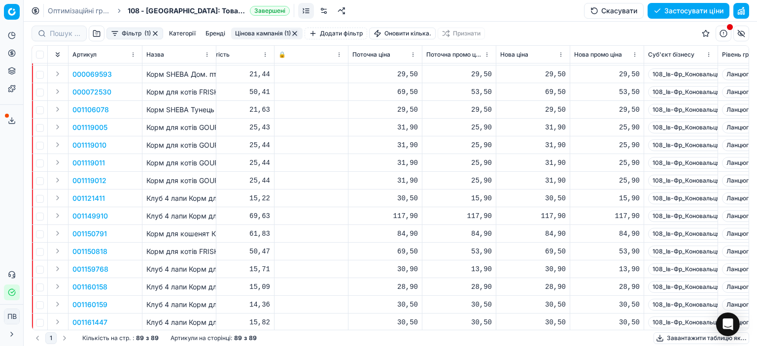
scroll to position [246, 0]
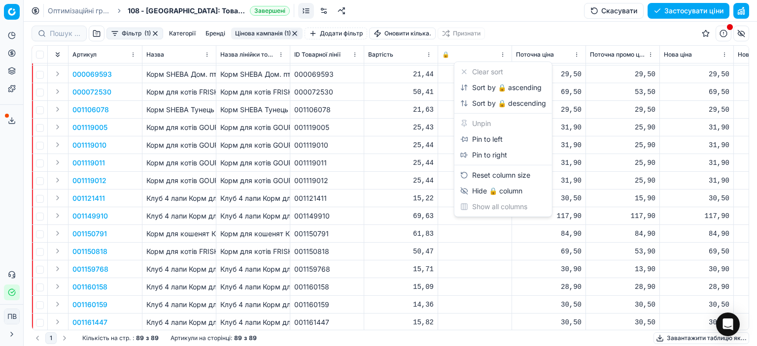
click at [502, 53] on html "Оригінальний текст Оцініть цей переклад Ваш відгук допоможе покращити Google Пе…" at bounding box center [378, 173] width 757 height 346
click at [486, 265] on html "Оригінальний текст Оцініть цей переклад Ваш відгук допоможе покращити Google Пе…" at bounding box center [378, 173] width 757 height 346
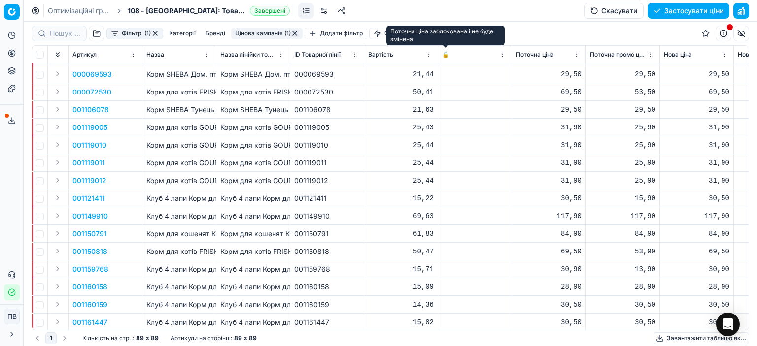
click at [446, 54] on font "🔒" at bounding box center [445, 54] width 7 height 7
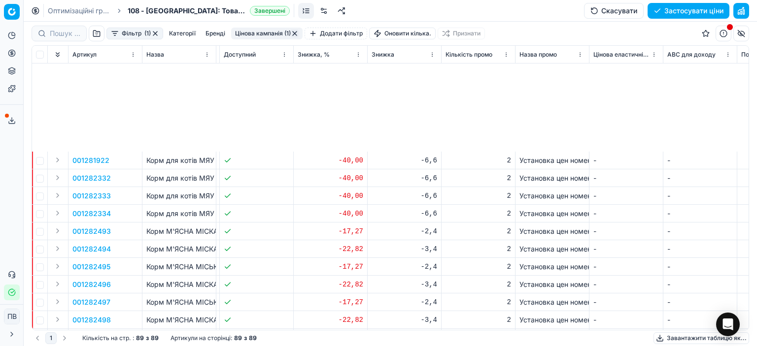
scroll to position [1319, 1991]
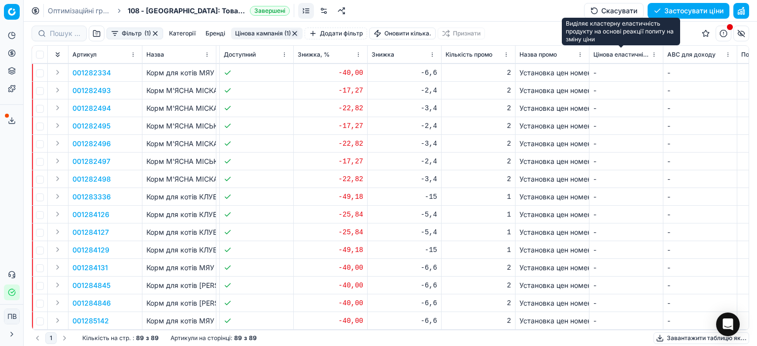
click at [589, 57] on th "Цінова еластичність" at bounding box center [626, 55] width 74 height 18
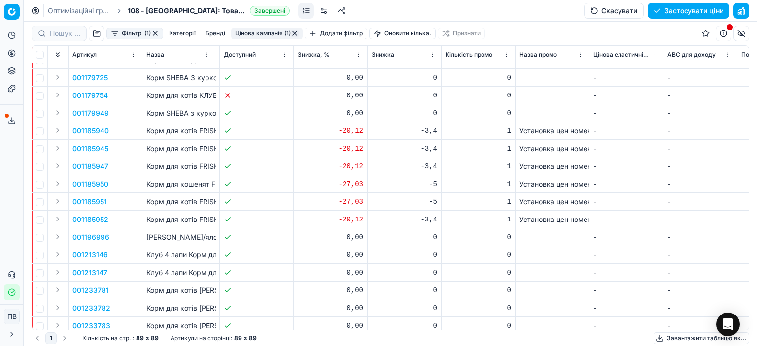
scroll to position [530, 1991]
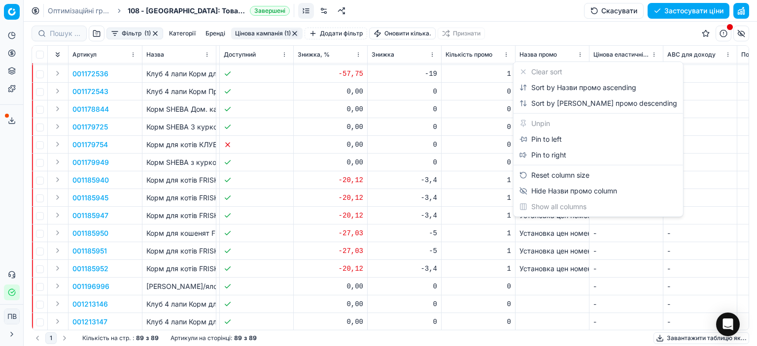
click at [577, 55] on html "Оригінальний текст Оцініть цей переклад Ваш відгук допоможе покращити Google Пе…" at bounding box center [378, 173] width 757 height 346
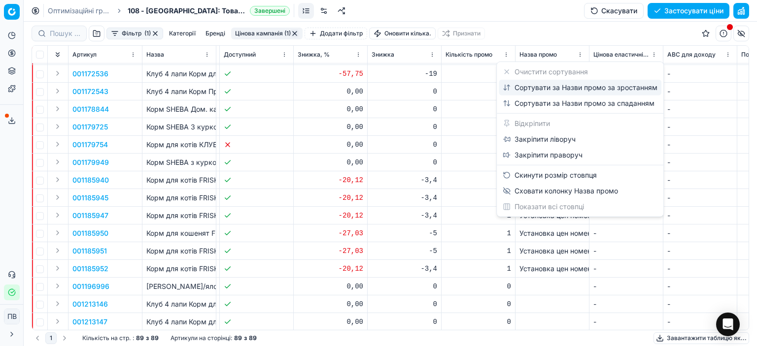
click at [554, 91] on font "Сортувати за Назви промо за зростанням" at bounding box center [585, 87] width 143 height 8
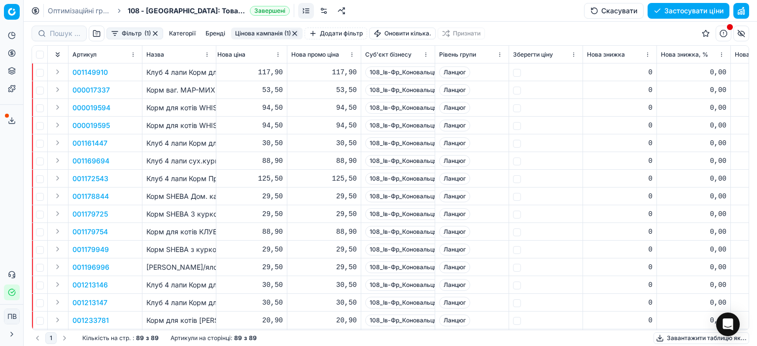
scroll to position [0, 454]
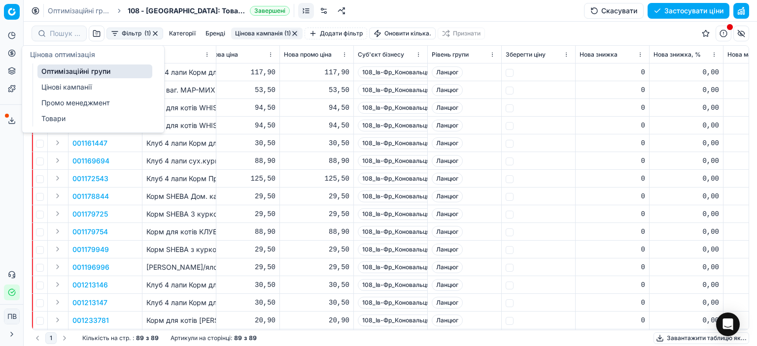
click at [12, 51] on icon at bounding box center [12, 53] width 8 height 8
click at [80, 87] on font "Цінові кампанії" at bounding box center [66, 87] width 50 height 8
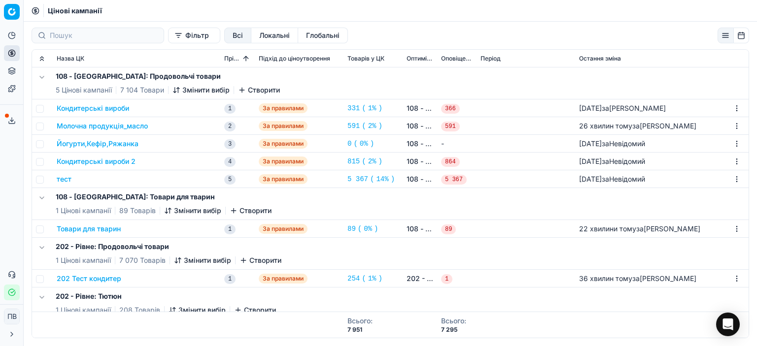
click at [87, 230] on font "Товари для тварин" at bounding box center [89, 229] width 64 height 8
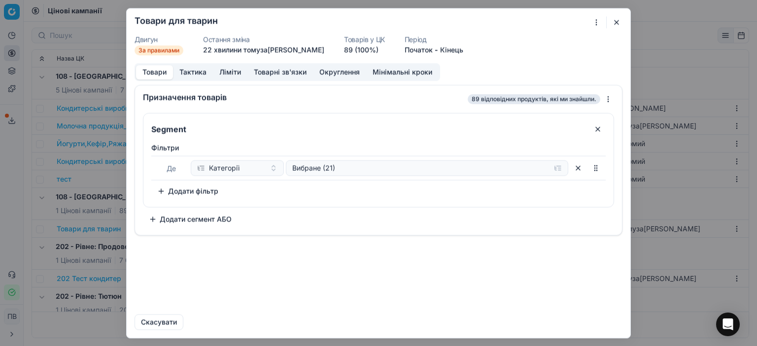
drag, startPoint x: 614, startPoint y: 20, endPoint x: 587, endPoint y: 30, distance: 28.4
click at [611, 22] on button "button" at bounding box center [616, 22] width 12 height 12
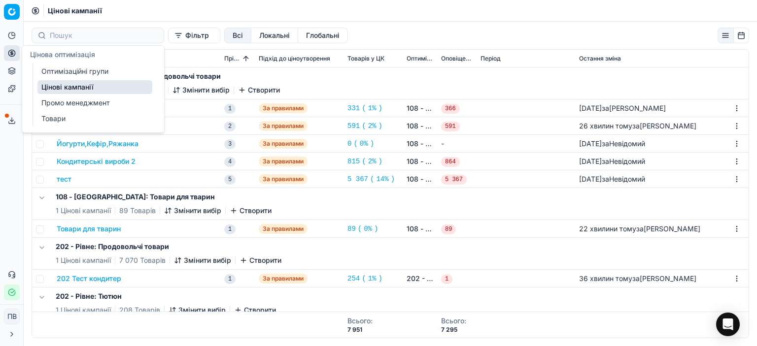
click at [74, 73] on font "Оптимізаційні групи" at bounding box center [74, 71] width 67 height 8
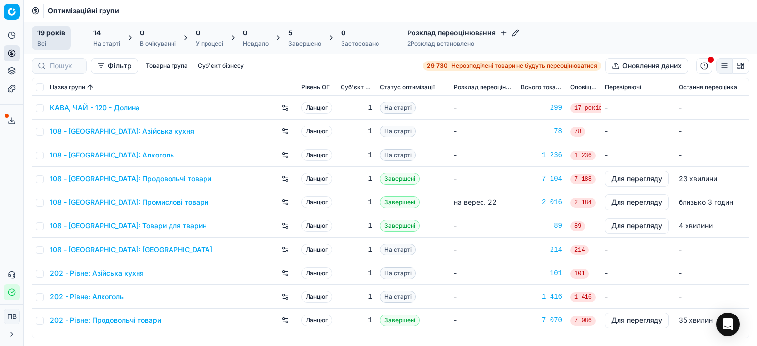
click at [139, 226] on font "108 - [GEOGRAPHIC_DATA]: Товари для тварин" at bounding box center [128, 226] width 157 height 8
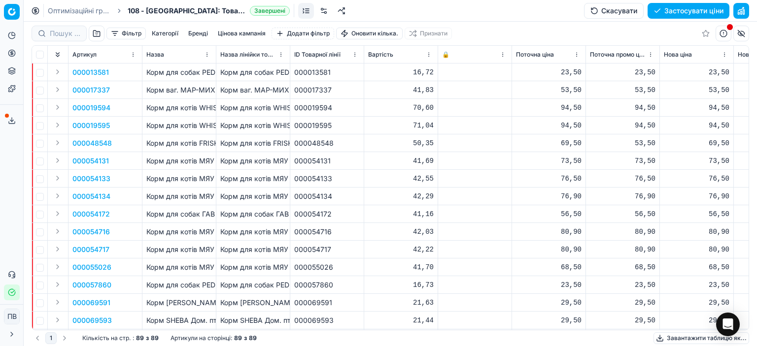
click at [237, 31] on font "Цінова кампанія" at bounding box center [242, 33] width 48 height 7
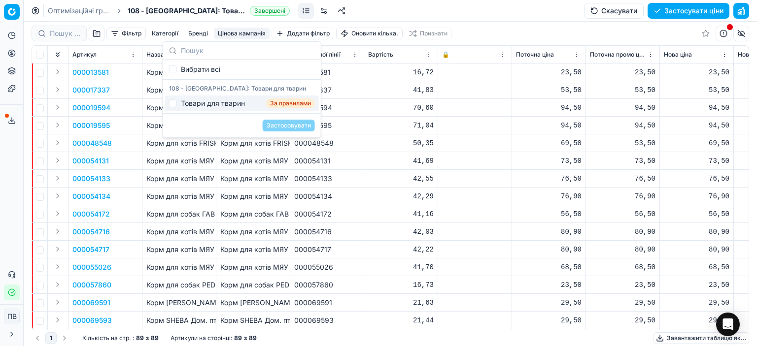
click at [176, 104] on div "Товари для тварин За правилами" at bounding box center [242, 104] width 154 height 16
checkbox input "true"
click at [288, 126] on font "Застосовувати" at bounding box center [288, 125] width 44 height 7
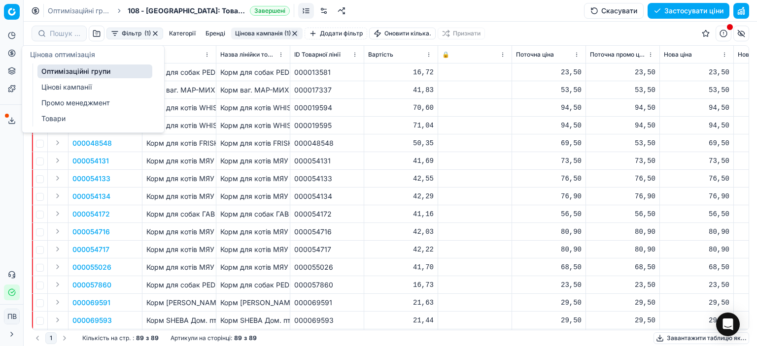
click at [61, 68] on font "Оптимізаційні групи" at bounding box center [75, 71] width 69 height 8
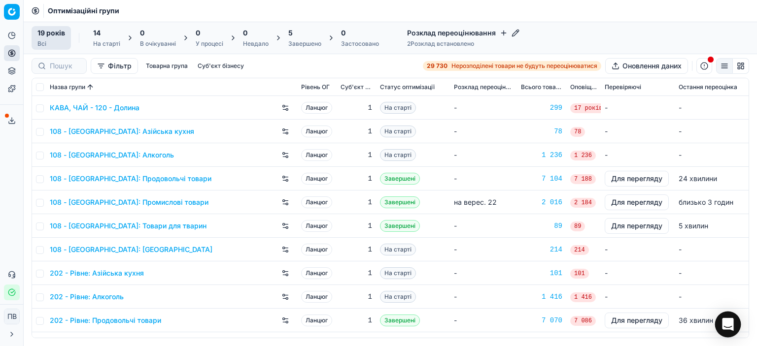
click at [724, 325] on icon "Відкрити Intercom Messenger" at bounding box center [727, 324] width 11 height 13
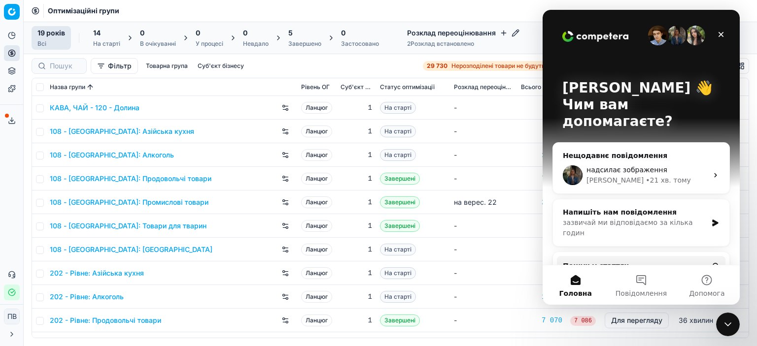
click at [571, 283] on button "Головна" at bounding box center [575, 284] width 66 height 39
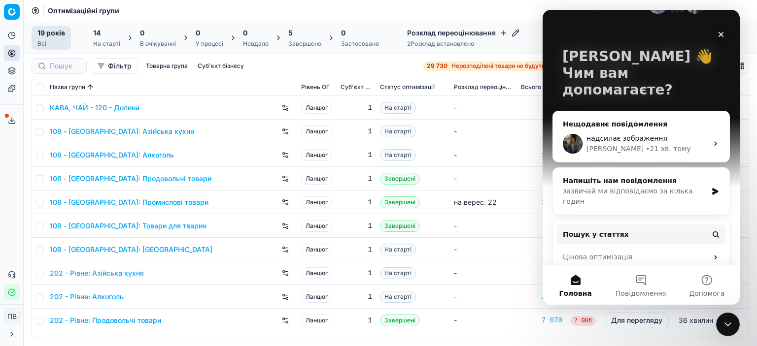
scroll to position [69, 0]
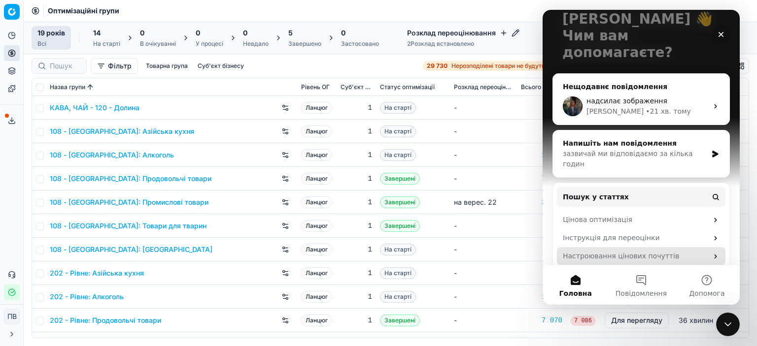
click at [711, 253] on icon "Месенджер Intercom" at bounding box center [715, 257] width 8 height 8
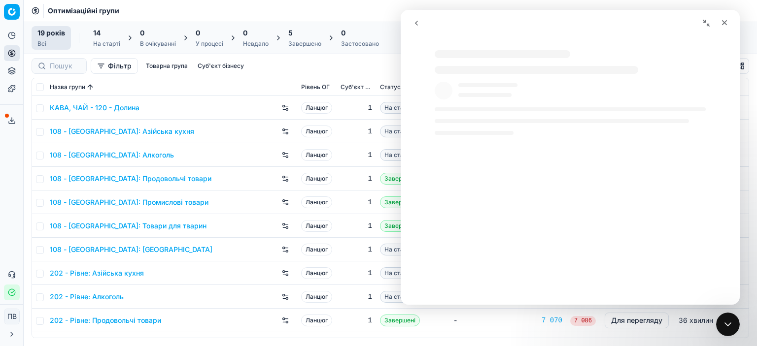
select select "uk"
click at [217, 271] on div "202 - Рівне: Азійська кухня" at bounding box center [171, 273] width 243 height 16
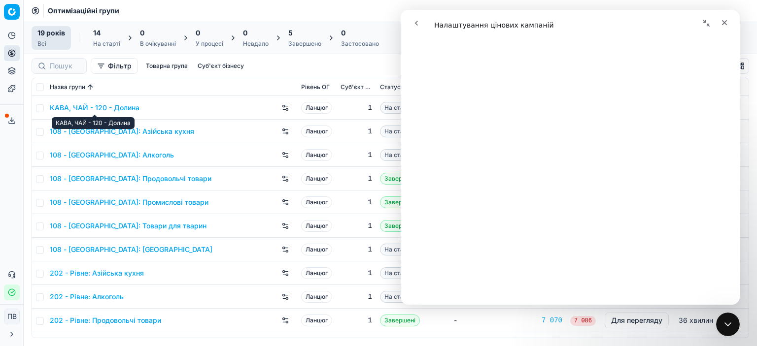
click at [104, 107] on font "КАВА, ЧАЙ - 120 - Долина" at bounding box center [95, 107] width 90 height 8
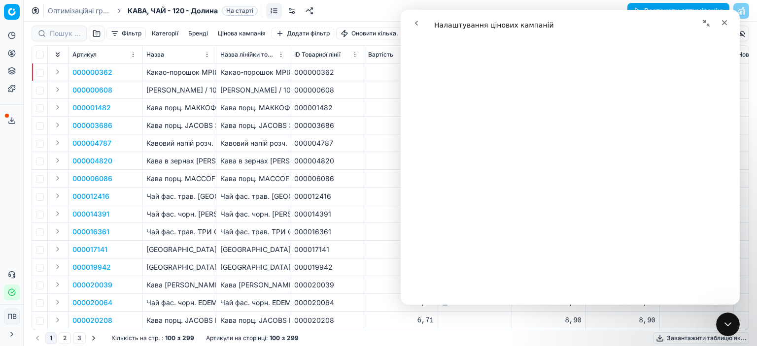
drag, startPoint x: 248, startPoint y: 31, endPoint x: 256, endPoint y: 37, distance: 9.8
click at [248, 31] on font "Цінова кампанія" at bounding box center [242, 33] width 48 height 7
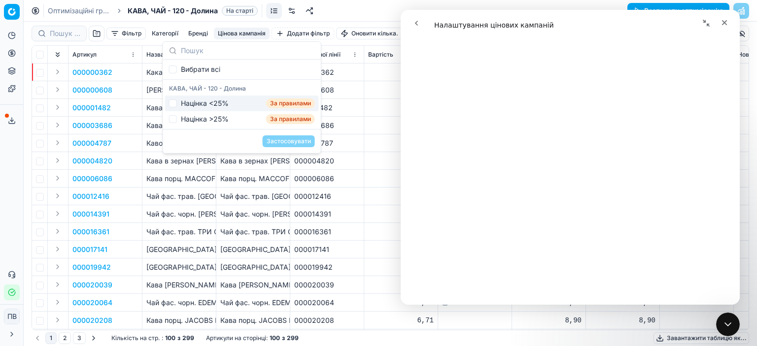
click at [196, 104] on font "Націнка <25%" at bounding box center [205, 103] width 48 height 8
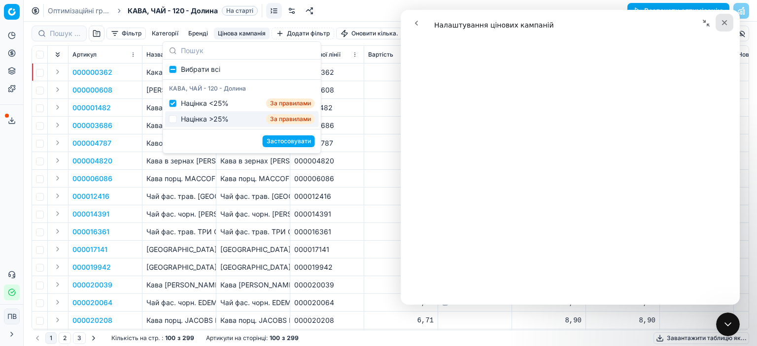
click at [725, 24] on icon "Закрити" at bounding box center [724, 22] width 5 height 5
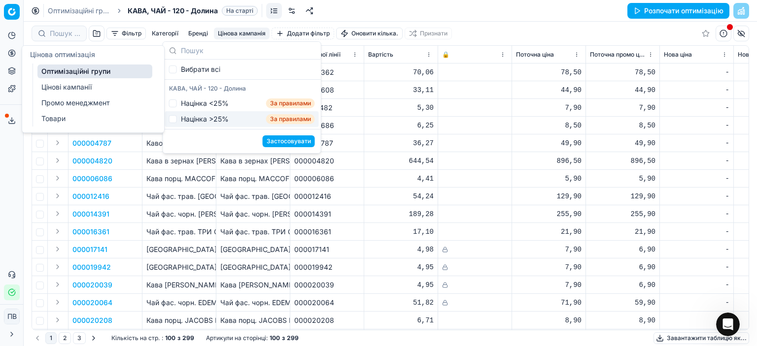
checkbox input "false"
select select "uk"
click at [12, 54] on icon at bounding box center [12, 53] width 0 height 4
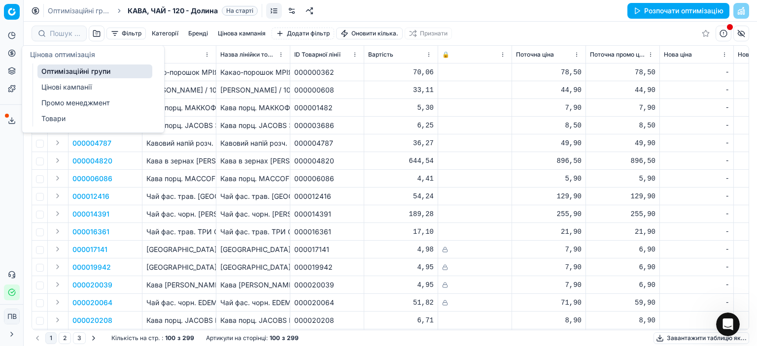
click at [59, 85] on font "Цінові кампанії" at bounding box center [66, 87] width 50 height 8
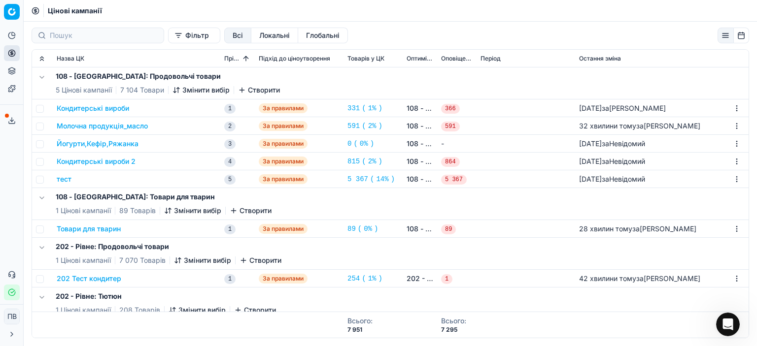
scroll to position [92, 0]
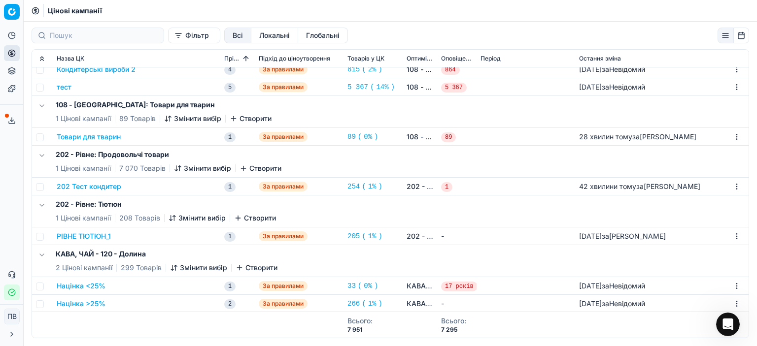
click at [93, 287] on font "Націнка <25%" at bounding box center [81, 286] width 49 height 8
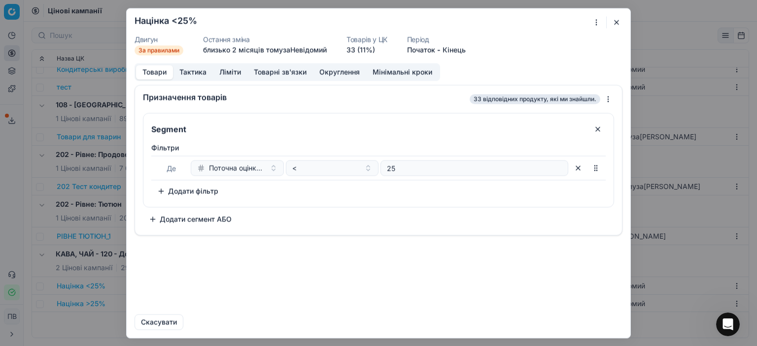
click at [191, 72] on font "Тактика" at bounding box center [192, 71] width 27 height 8
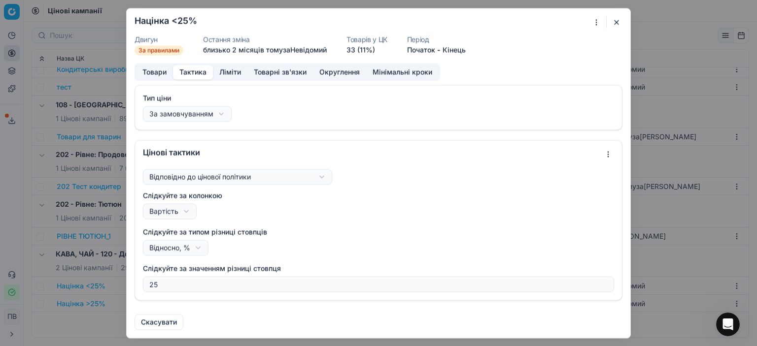
click at [229, 70] on font "Ліміти" at bounding box center [230, 71] width 22 height 8
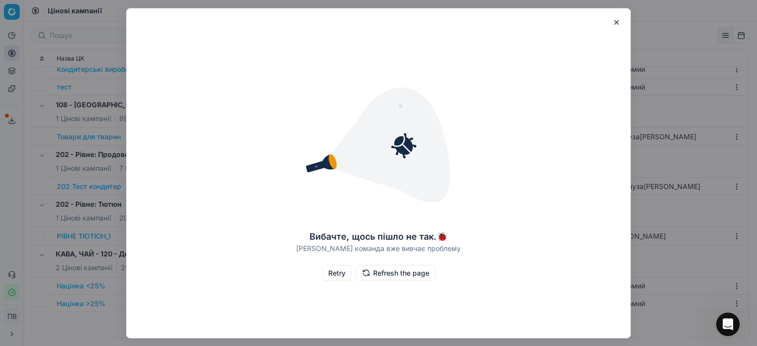
click at [333, 274] on button "Retry" at bounding box center [337, 273] width 30 height 16
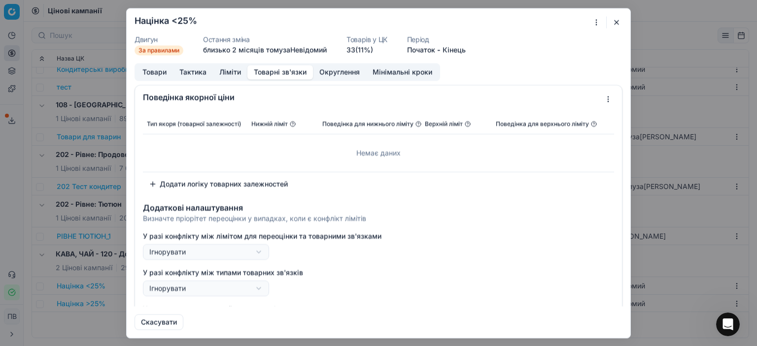
click at [271, 72] on button "Товарні зв'язки" at bounding box center [280, 72] width 66 height 14
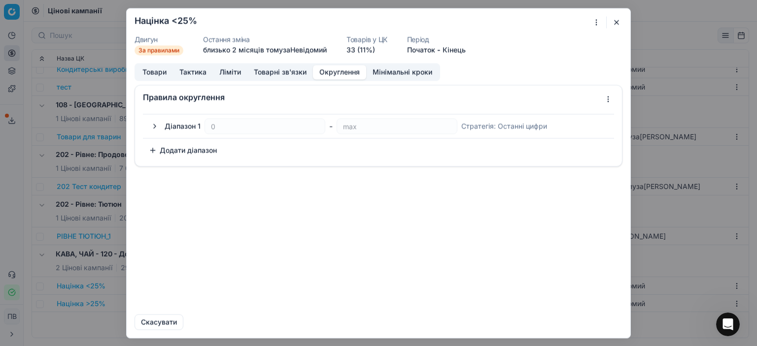
click at [339, 72] on font "Округлення" at bounding box center [339, 71] width 40 height 8
click at [155, 124] on button "button" at bounding box center [155, 126] width 12 height 12
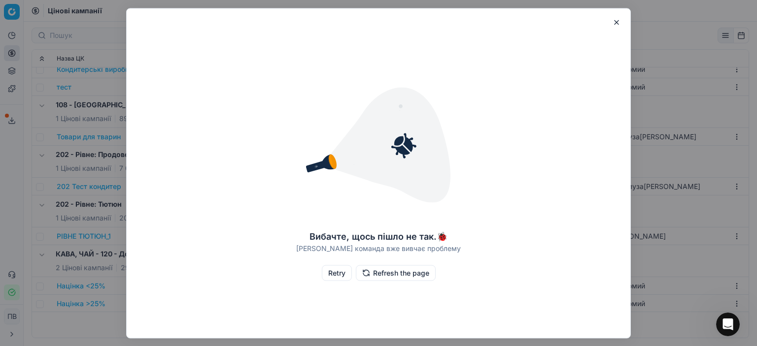
click at [334, 277] on button "Retry" at bounding box center [337, 273] width 30 height 16
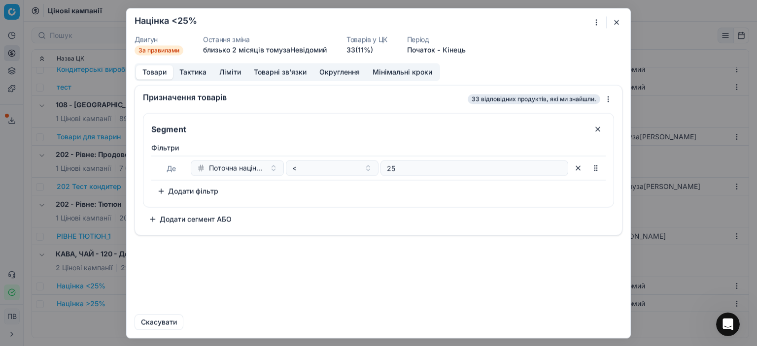
click at [392, 74] on button "Мінімальні кроки" at bounding box center [402, 72] width 72 height 14
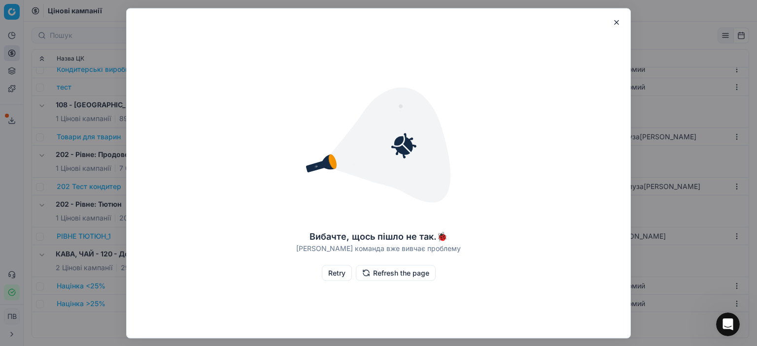
drag, startPoint x: 159, startPoint y: 72, endPoint x: 441, endPoint y: 106, distance: 284.2
click at [441, 106] on img at bounding box center [378, 145] width 158 height 158
click at [335, 273] on button "Retry" at bounding box center [337, 273] width 30 height 16
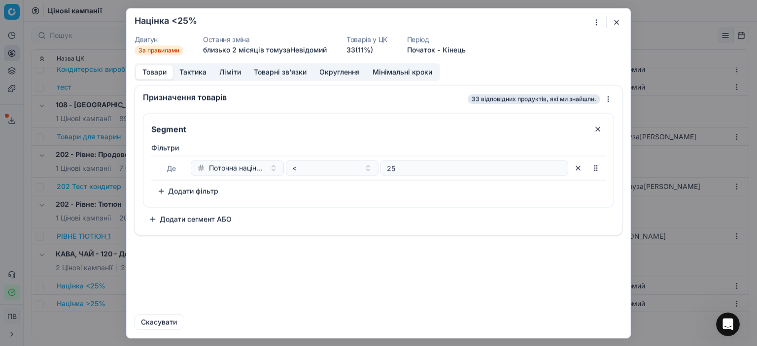
click at [616, 21] on button "button" at bounding box center [616, 22] width 12 height 12
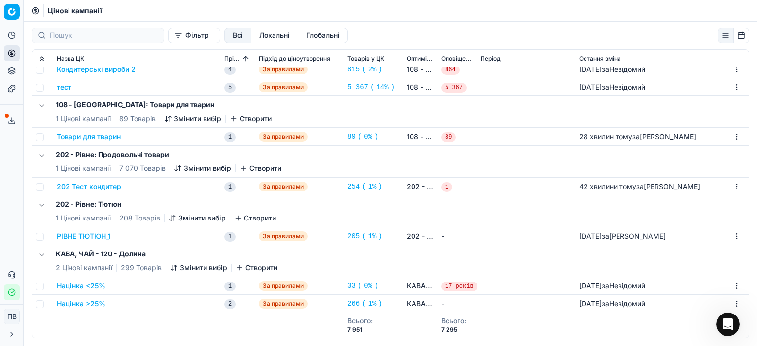
click at [84, 135] on font "Товари для тварин" at bounding box center [89, 136] width 64 height 8
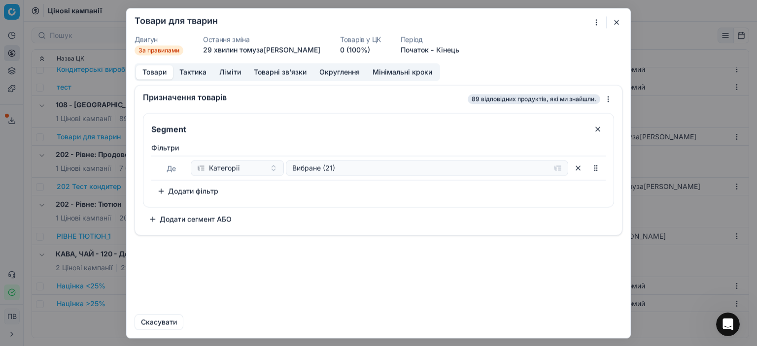
click at [158, 192] on button "Додати фільтр" at bounding box center [187, 191] width 73 height 16
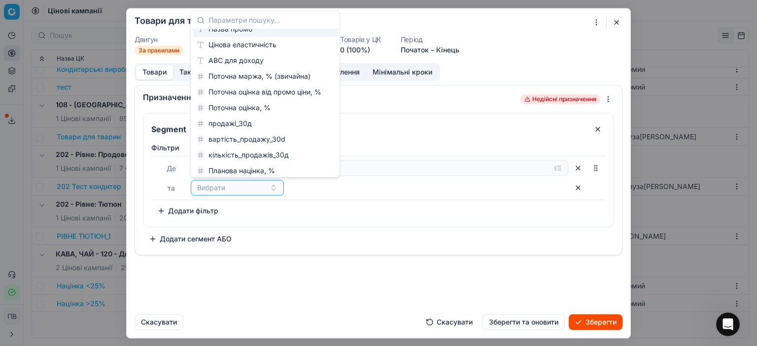
scroll to position [282, 0]
click at [90, 213] on body "Оригінальний текст Оцініть цей переклад Ваш відгук допоможе покращити Google Пе…" at bounding box center [378, 173] width 757 height 346
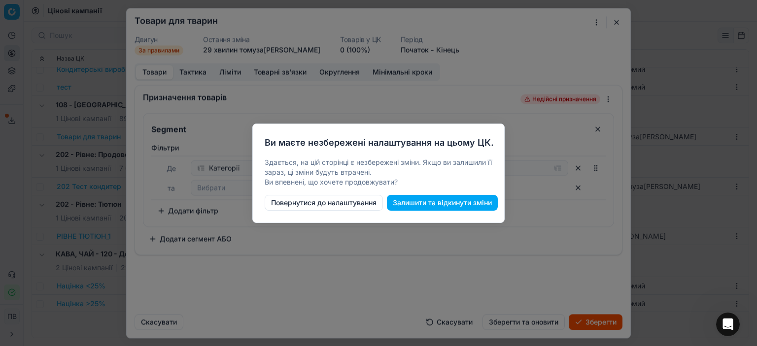
click at [546, 135] on div at bounding box center [378, 173] width 757 height 346
click at [327, 204] on font "Повернутися до налаштування" at bounding box center [323, 202] width 105 height 8
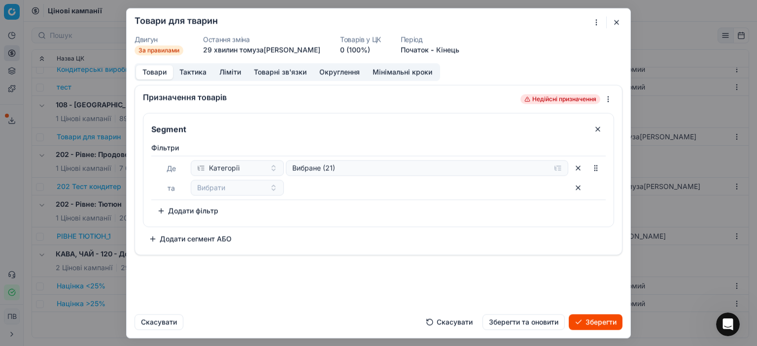
click at [615, 23] on button "button" at bounding box center [616, 22] width 12 height 12
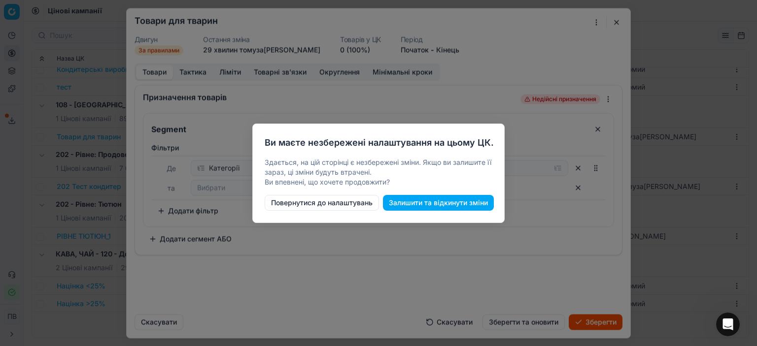
click at [422, 203] on button "Залишити та відкинути зміни" at bounding box center [438, 203] width 111 height 16
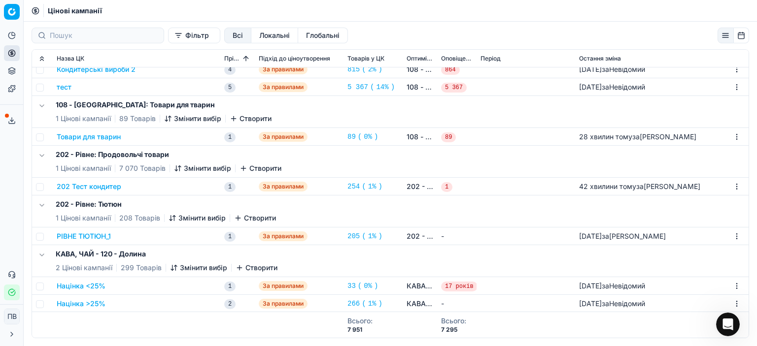
click at [80, 287] on font "Націнка <25%" at bounding box center [81, 286] width 49 height 8
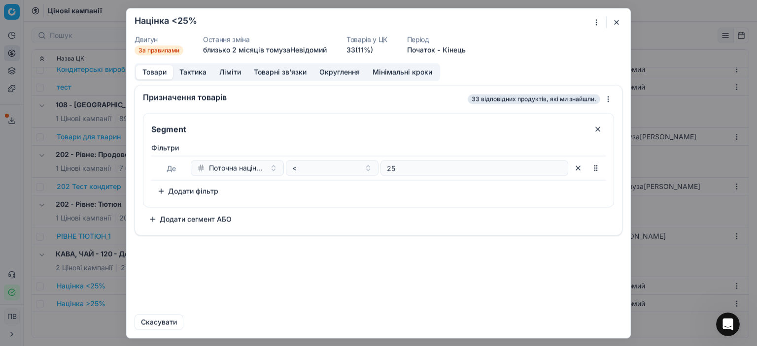
click at [615, 22] on button "button" at bounding box center [616, 22] width 12 height 12
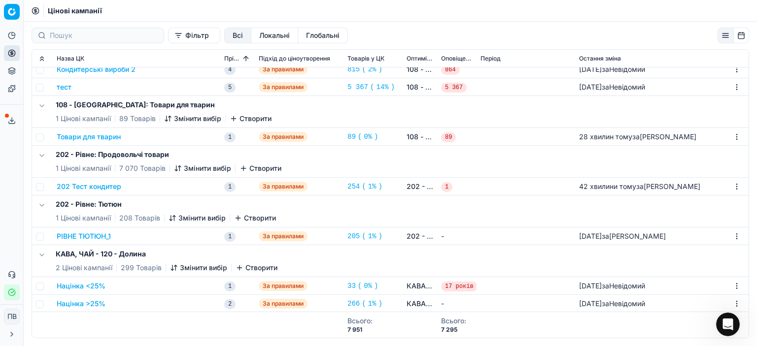
click at [78, 138] on font "Товари для тварин" at bounding box center [89, 136] width 64 height 8
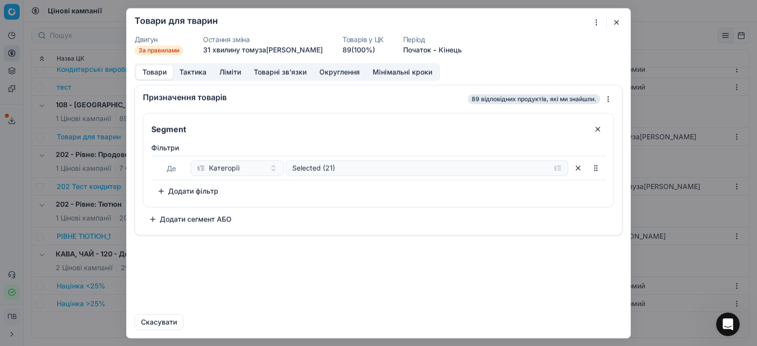
click at [158, 190] on button "Додати фільтр" at bounding box center [187, 191] width 73 height 16
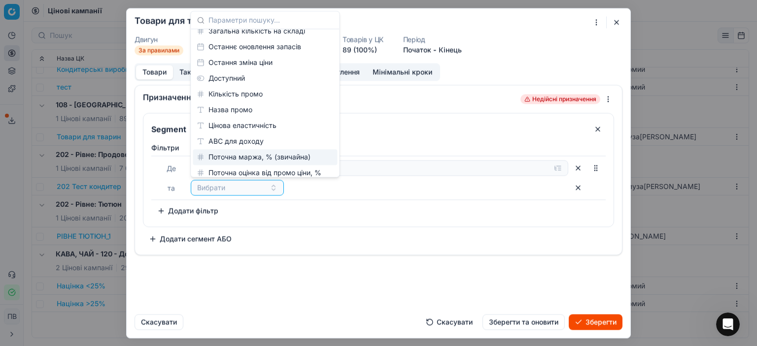
scroll to position [246, 0]
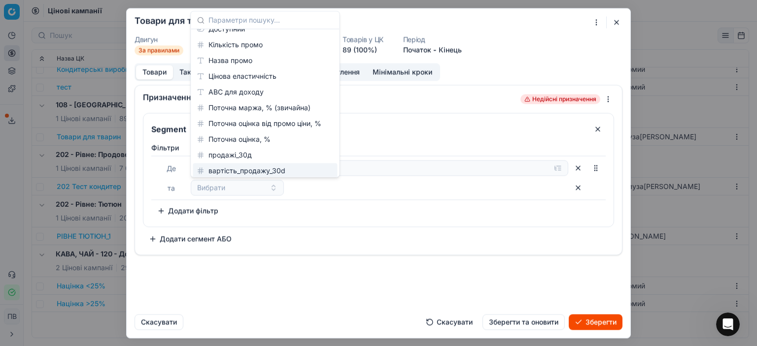
click at [379, 196] on div "Де Категорії Вибране (21) та Вибрати" at bounding box center [378, 178] width 454 height 44
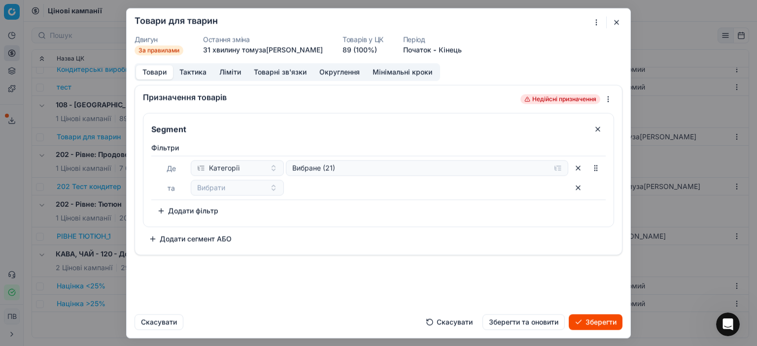
click at [615, 20] on button "button" at bounding box center [616, 22] width 12 height 12
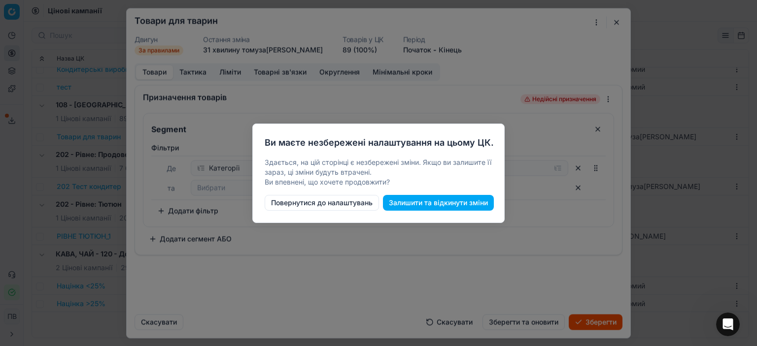
click at [418, 200] on button "Залишити та відкинути зміни" at bounding box center [438, 203] width 111 height 16
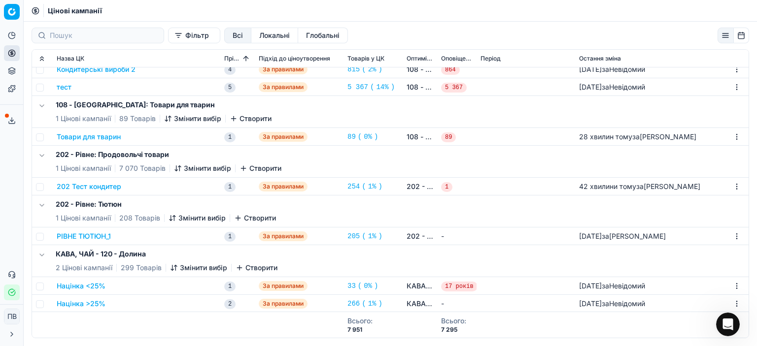
click at [85, 303] on font "Націнка >25%" at bounding box center [81, 303] width 49 height 8
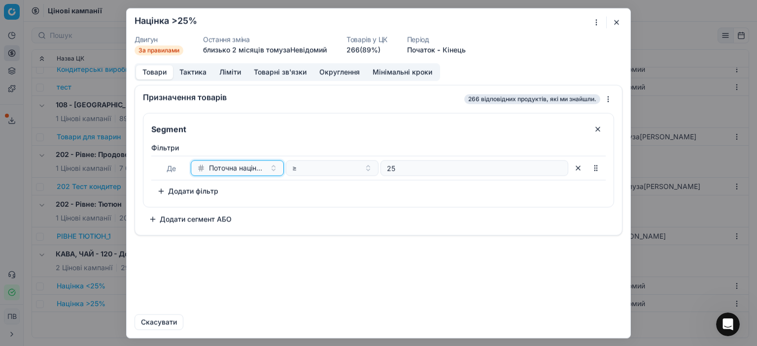
click at [252, 170] on span "Поточна націнка, %" at bounding box center [237, 168] width 57 height 10
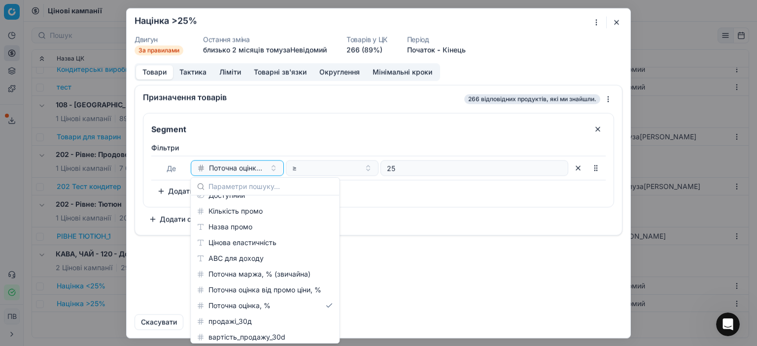
scroll to position [282, 0]
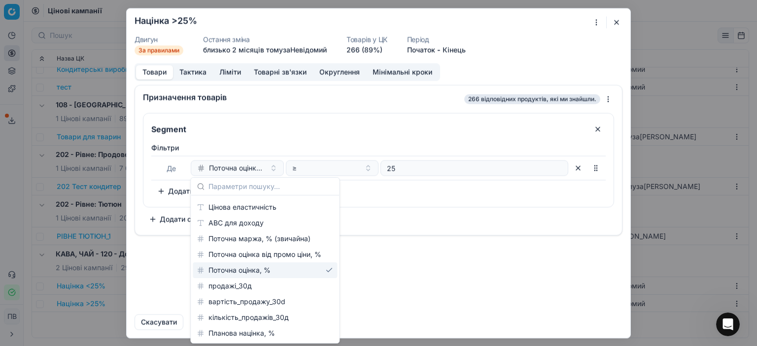
click at [430, 267] on div "Призначення товарів 266 відповідних продуктів, які ми знайшли. Segment Фільтри …" at bounding box center [378, 196] width 503 height 222
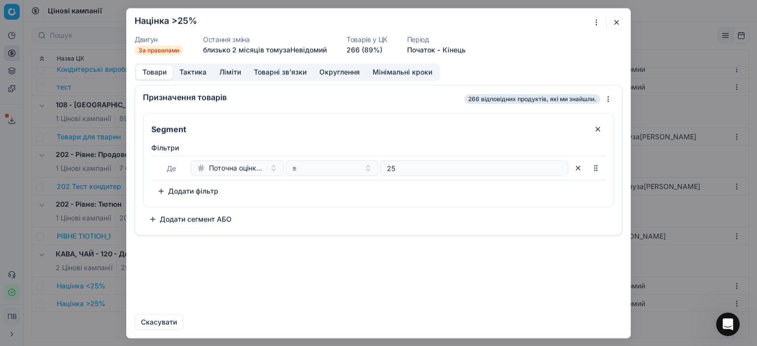
click at [617, 19] on button "button" at bounding box center [616, 22] width 12 height 12
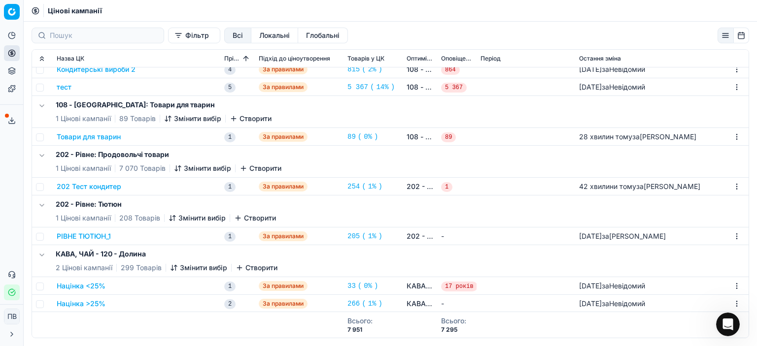
click at [78, 287] on font "Націнка <25%" at bounding box center [81, 286] width 49 height 8
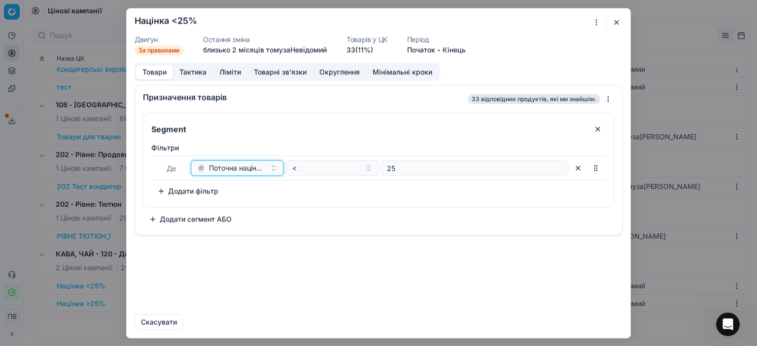
click at [250, 168] on span "Поточна націнка, %" at bounding box center [237, 168] width 57 height 10
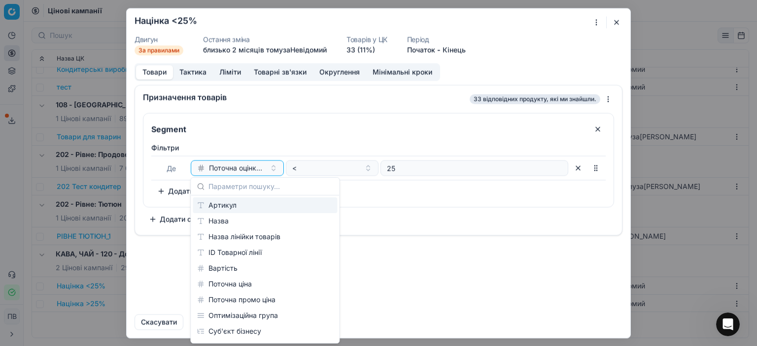
click at [614, 20] on button "button" at bounding box center [616, 22] width 12 height 12
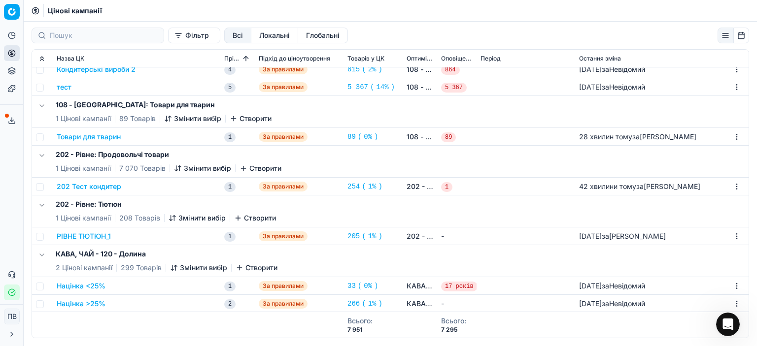
click at [83, 135] on font "Товари для тварин" at bounding box center [89, 136] width 64 height 8
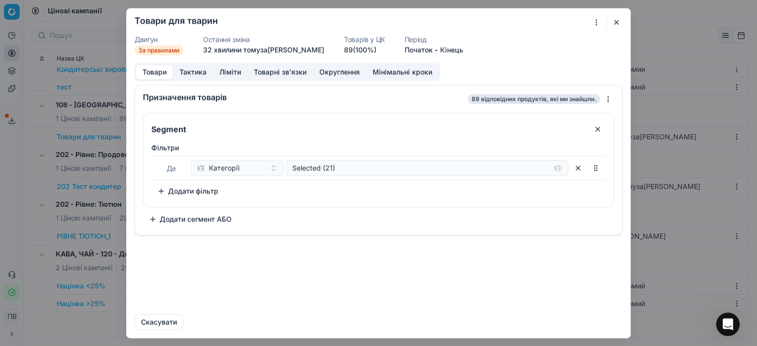
click at [159, 190] on button "Додати фільтр" at bounding box center [187, 191] width 73 height 16
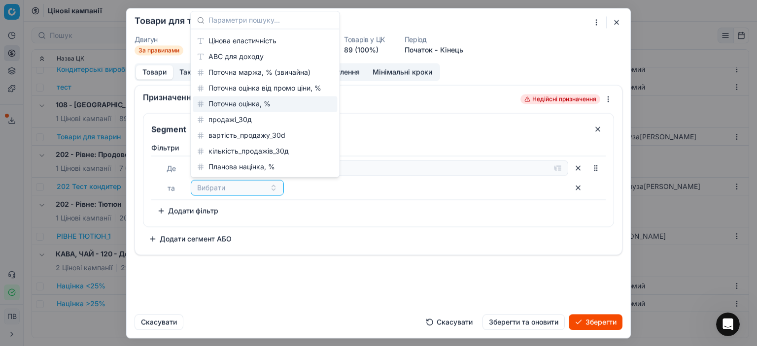
click at [250, 105] on font "Поточна оцінка, %" at bounding box center [239, 103] width 62 height 8
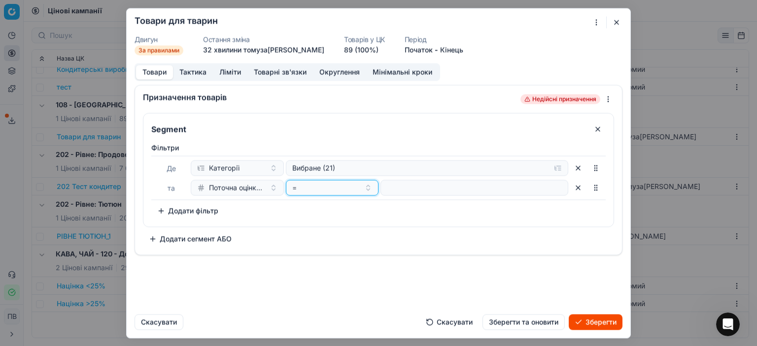
click at [321, 189] on div "=" at bounding box center [326, 188] width 68 height 10
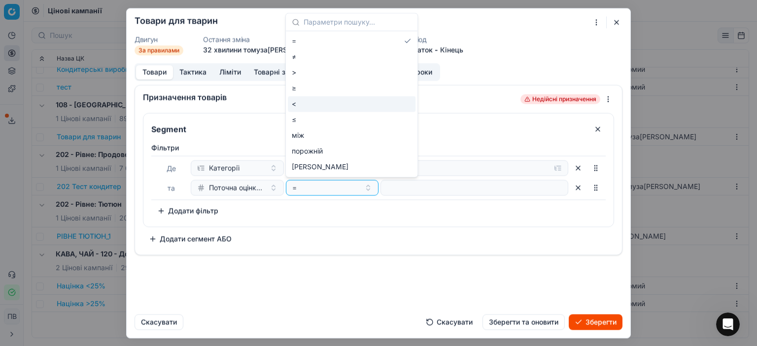
click at [298, 105] on div "<" at bounding box center [352, 104] width 128 height 16
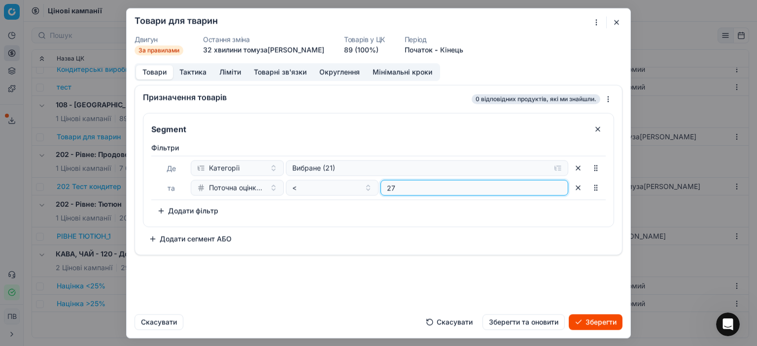
type input "27"
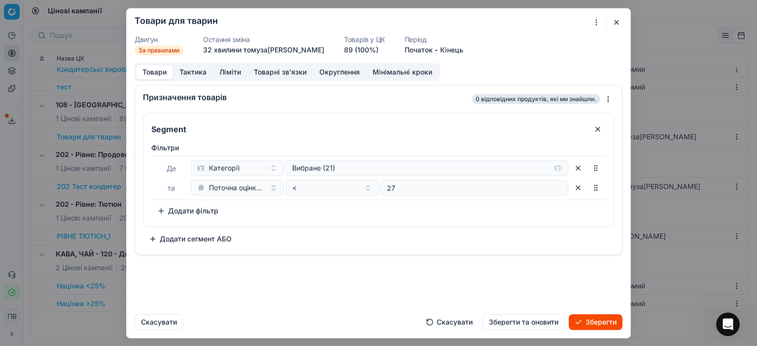
click at [363, 248] on div "Segment Фільтри Де Категорії Вибране (21) та Поточна оцінка, % < 27 Щоб підняти…" at bounding box center [378, 182] width 487 height 146
click at [602, 324] on font "Зберегти" at bounding box center [600, 322] width 31 height 8
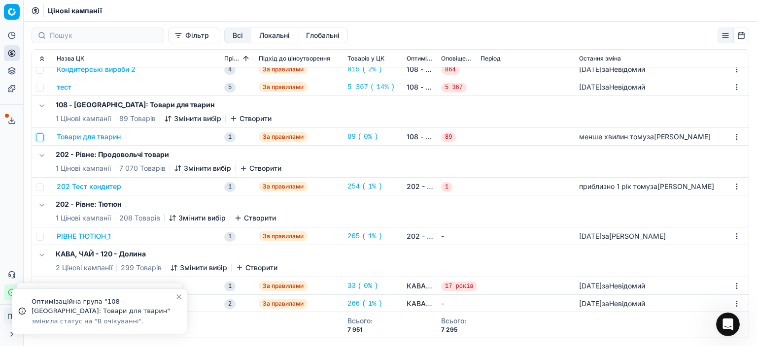
click at [37, 136] on input "checkbox" at bounding box center [40, 137] width 8 height 8
checkbox input "true"
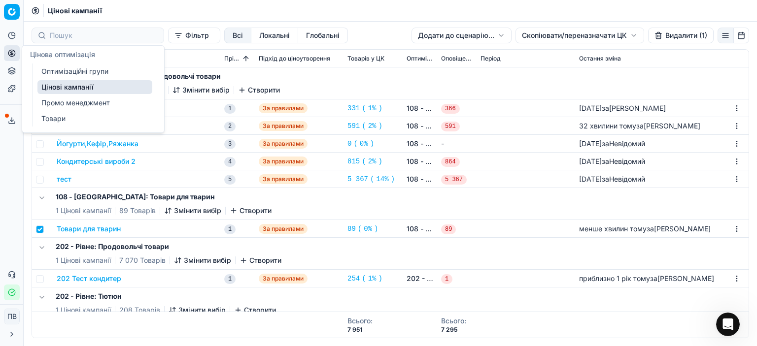
click at [10, 53] on icon at bounding box center [12, 53] width 8 height 8
click at [76, 75] on font "Оптимізаційні групи" at bounding box center [74, 71] width 67 height 8
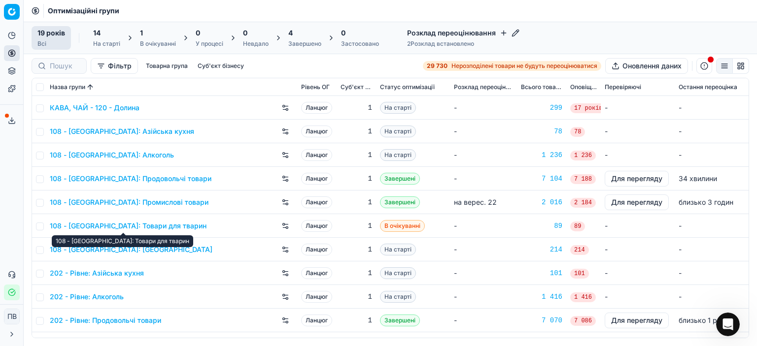
click at [117, 226] on font "108 - [GEOGRAPHIC_DATA]: Товари для тварин" at bounding box center [128, 226] width 157 height 8
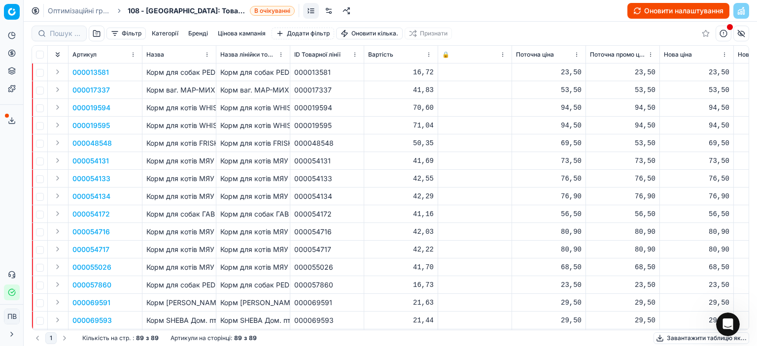
click at [668, 13] on font "Оновити налаштування" at bounding box center [683, 10] width 79 height 8
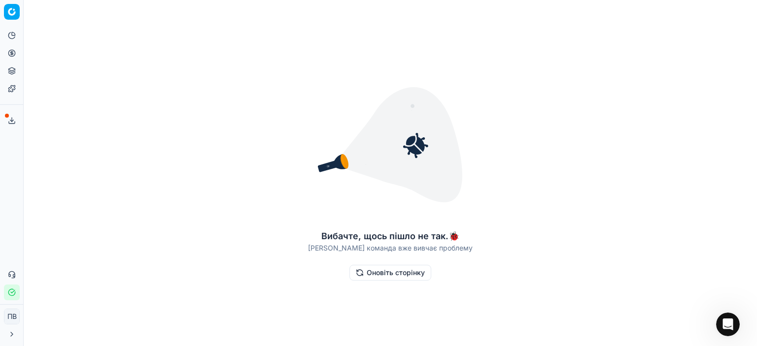
click at [392, 275] on font "Оновіть сторінку" at bounding box center [395, 272] width 58 height 8
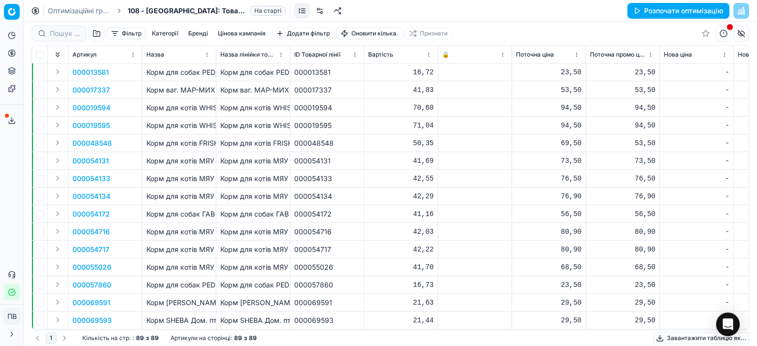
click at [666, 11] on font "Розпочати оптимізацію" at bounding box center [683, 10] width 79 height 8
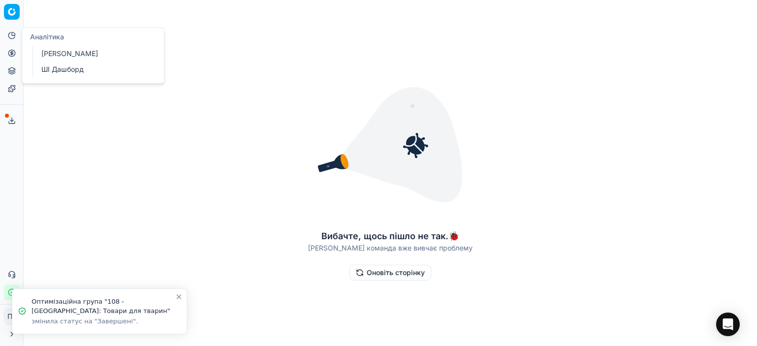
click at [11, 36] on icon at bounding box center [12, 36] width 8 height 8
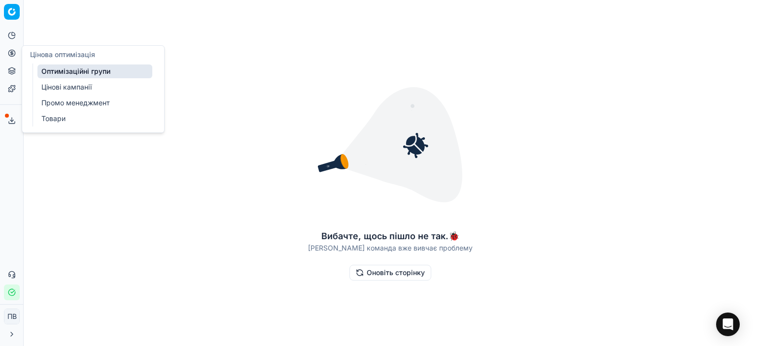
click at [12, 52] on icon at bounding box center [12, 53] width 0 height 4
click at [72, 70] on font "Оптимізаційні групи" at bounding box center [75, 71] width 69 height 8
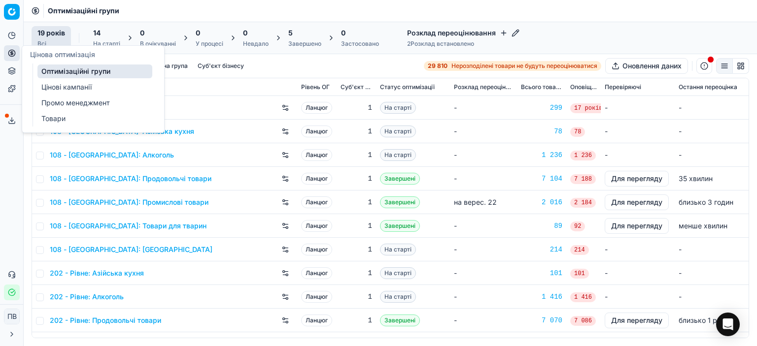
click at [60, 87] on font "Цінові кампанії" at bounding box center [66, 87] width 50 height 8
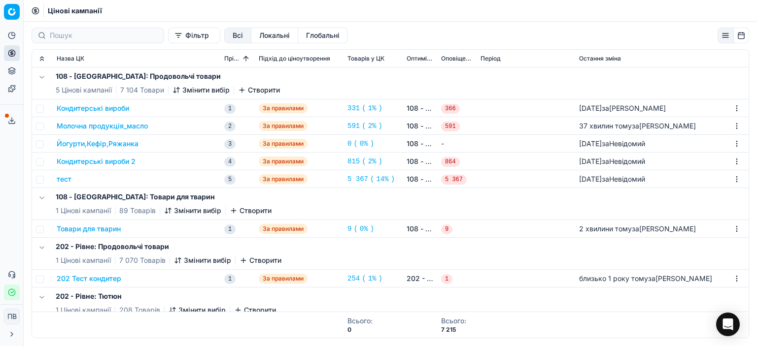
click at [347, 228] on font "9" at bounding box center [349, 229] width 4 height 8
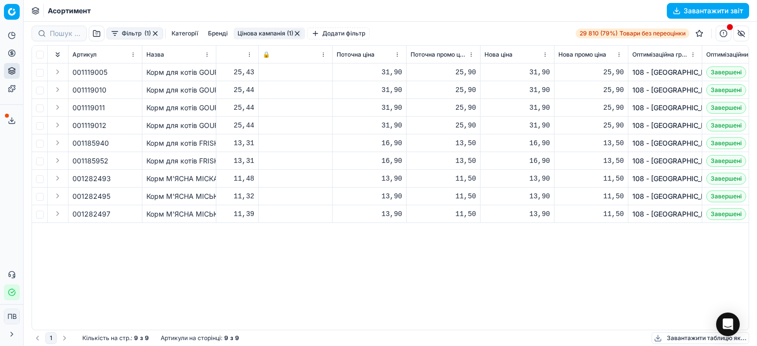
scroll to position [0, 183]
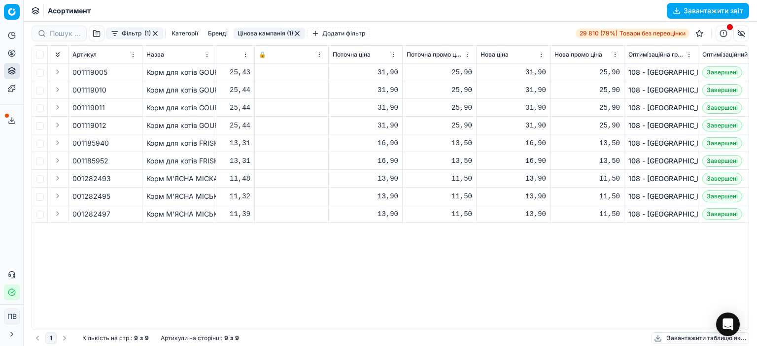
click at [122, 32] on font "Фільтр" at bounding box center [132, 33] width 20 height 7
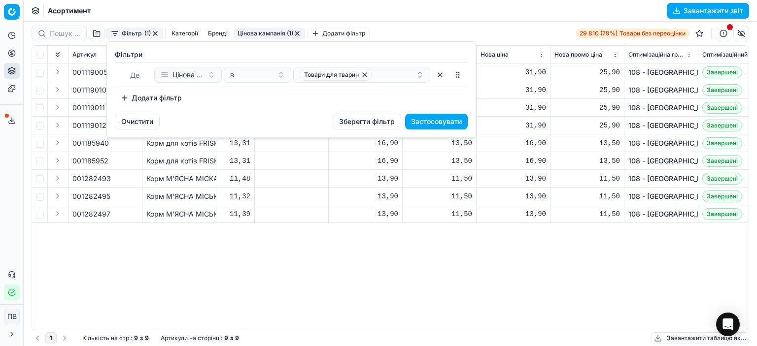
click at [431, 121] on font "Застосовувати" at bounding box center [436, 121] width 51 height 8
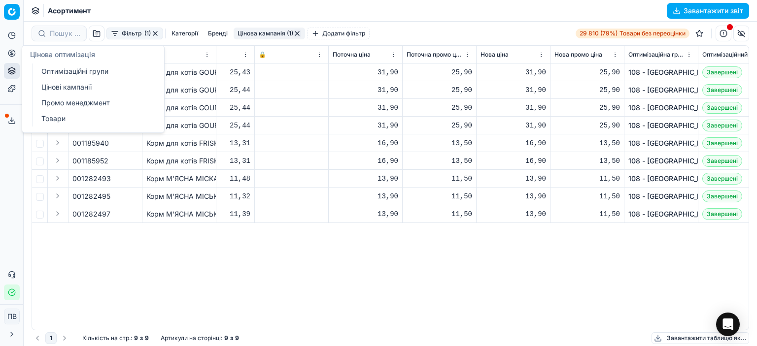
click at [57, 74] on font "Оптимізаційні групи" at bounding box center [74, 71] width 67 height 8
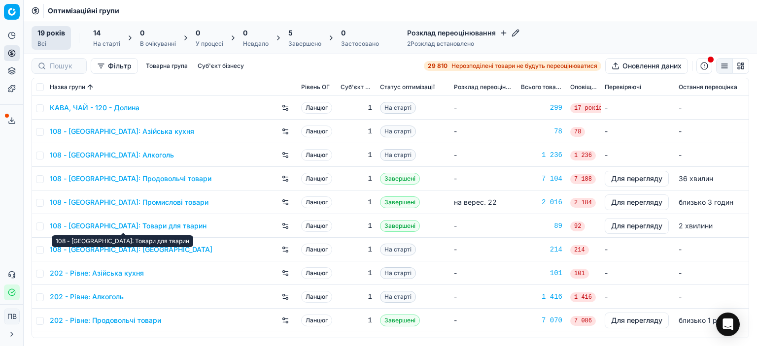
click at [178, 227] on font "108 - [GEOGRAPHIC_DATA]: Товари для тварин" at bounding box center [128, 226] width 157 height 8
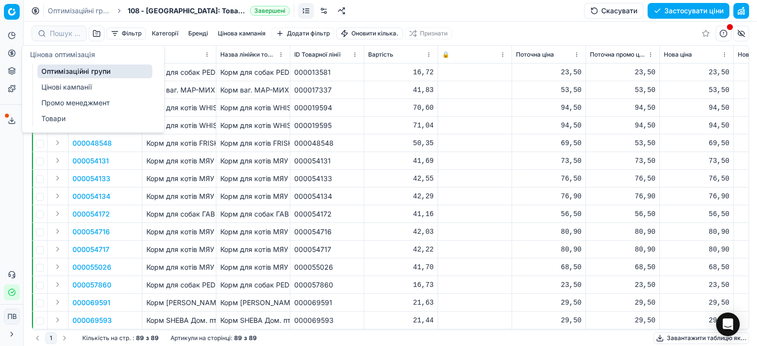
click at [55, 85] on font "Цінові кампанії" at bounding box center [66, 87] width 50 height 8
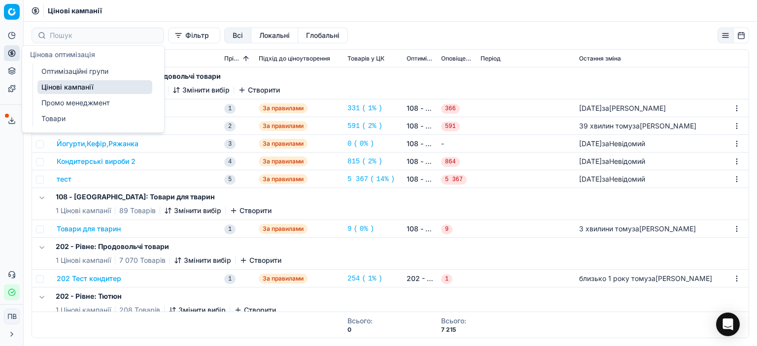
click at [56, 72] on font "Оптимізаційні групи" at bounding box center [74, 71] width 67 height 8
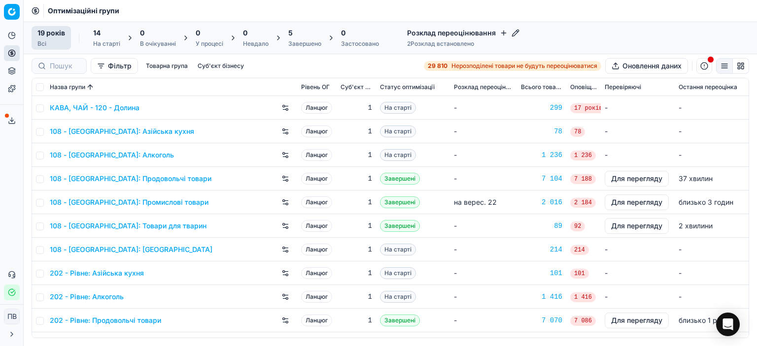
click at [390, 225] on font "Завершені" at bounding box center [399, 225] width 31 height 7
click at [164, 226] on font "108 - [GEOGRAPHIC_DATA]: Товари для тварин" at bounding box center [128, 226] width 157 height 8
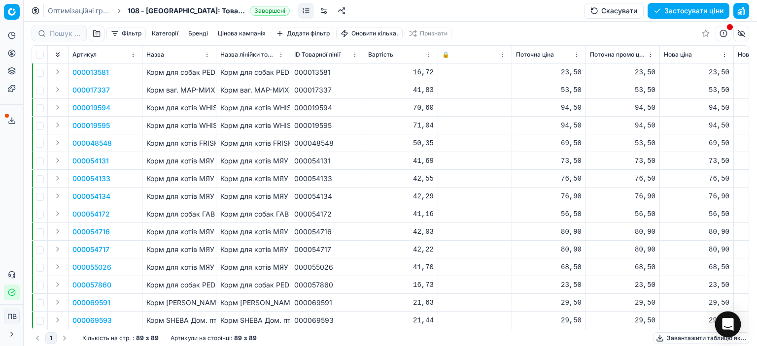
click at [727, 326] on icon "Відкрити Intercom Messenger" at bounding box center [727, 324] width 11 height 13
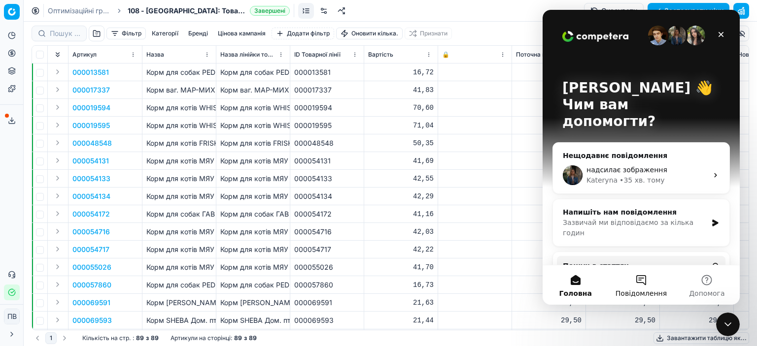
click at [639, 279] on button "Повідомлення" at bounding box center [641, 284] width 66 height 39
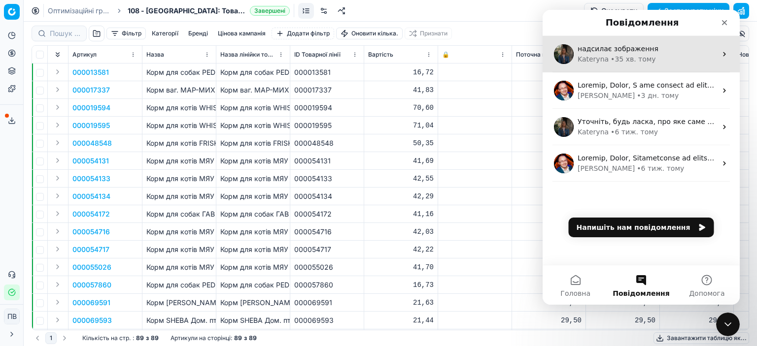
click at [597, 59] on div "Kateryna" at bounding box center [592, 59] width 31 height 10
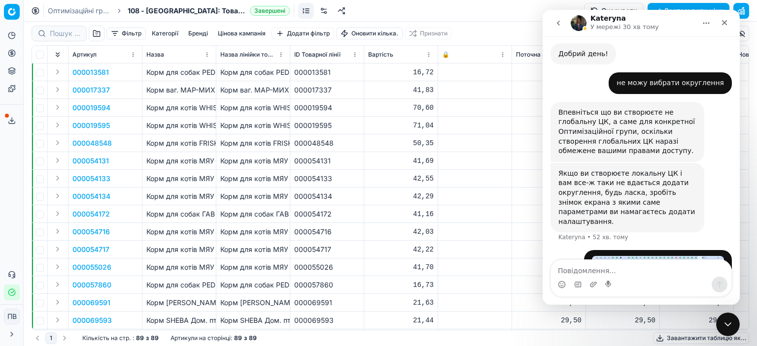
scroll to position [1841, 0]
click at [280, 159] on font "Корм для котів МЯУ вологий, кролик в соусі ж/б / 415г" at bounding box center [312, 161] width 184 height 8
click at [724, 327] on icon "Закрити програму для спілкування Intercom" at bounding box center [726, 323] width 12 height 12
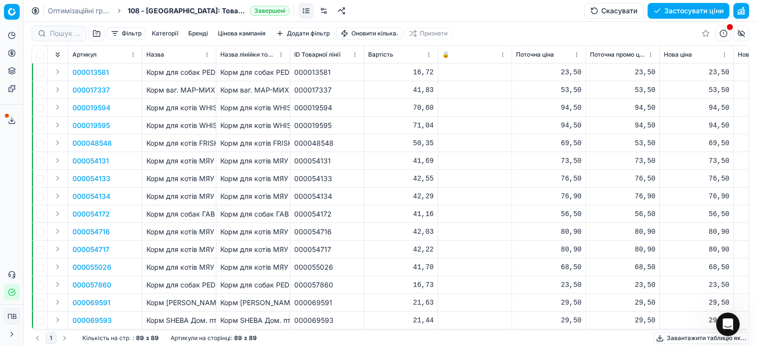
scroll to position [1812, 0]
click at [727, 326] on icon "Відкрити програму для спілкування Intercom" at bounding box center [726, 323] width 16 height 16
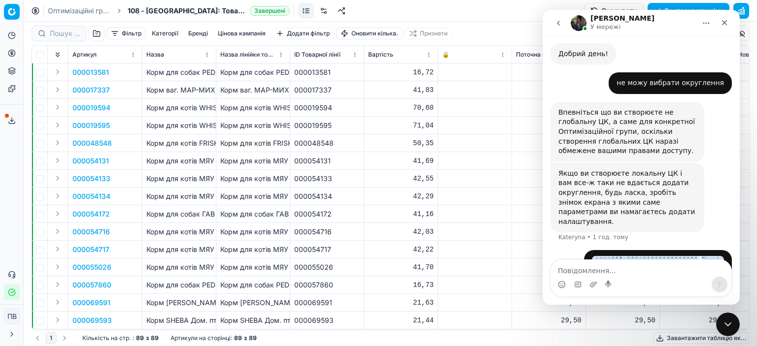
scroll to position [1841, 0]
click at [219, 214] on td "Корм для собак ГАВ сухий, м'ясне асорті / 500г" at bounding box center [253, 214] width 74 height 18
